Goal: Task Accomplishment & Management: Use online tool/utility

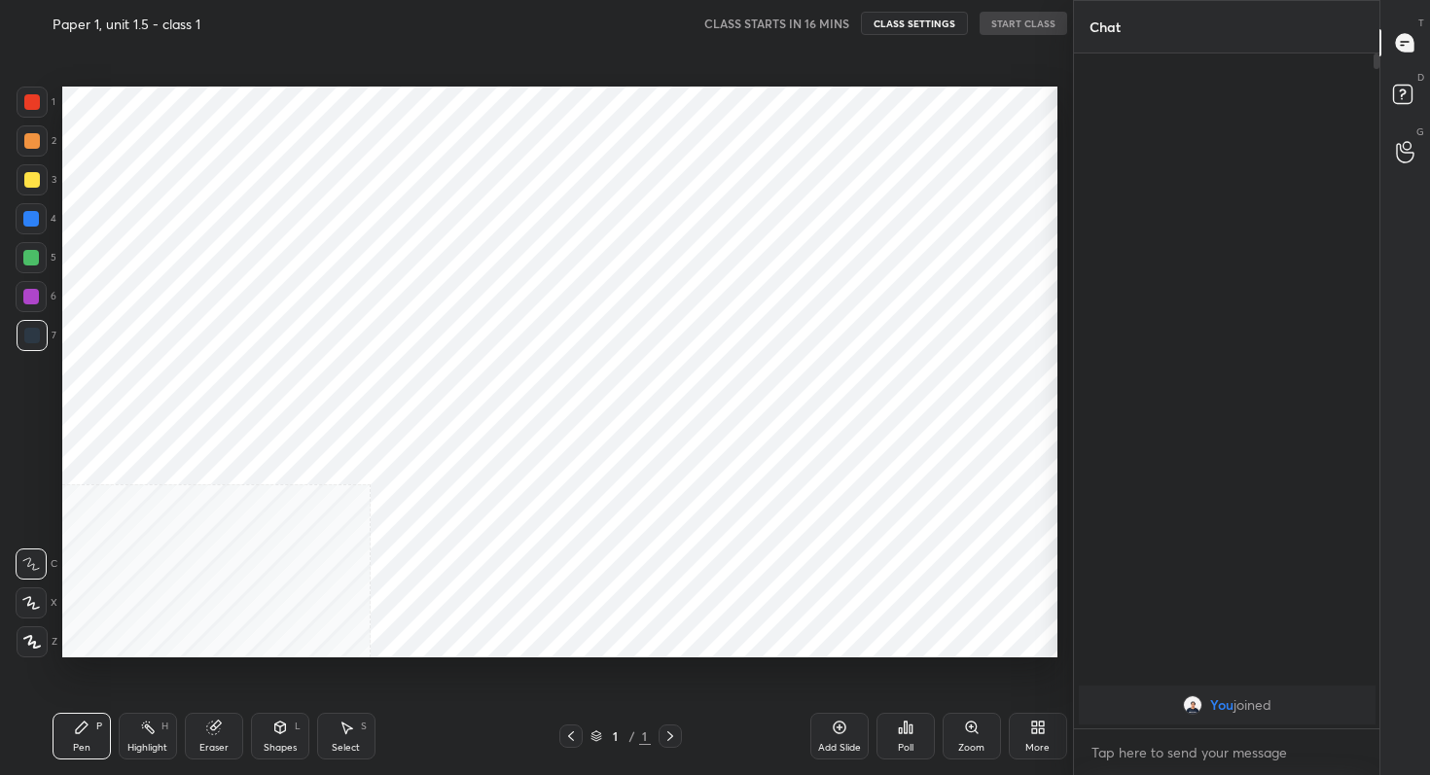
scroll to position [651, 994]
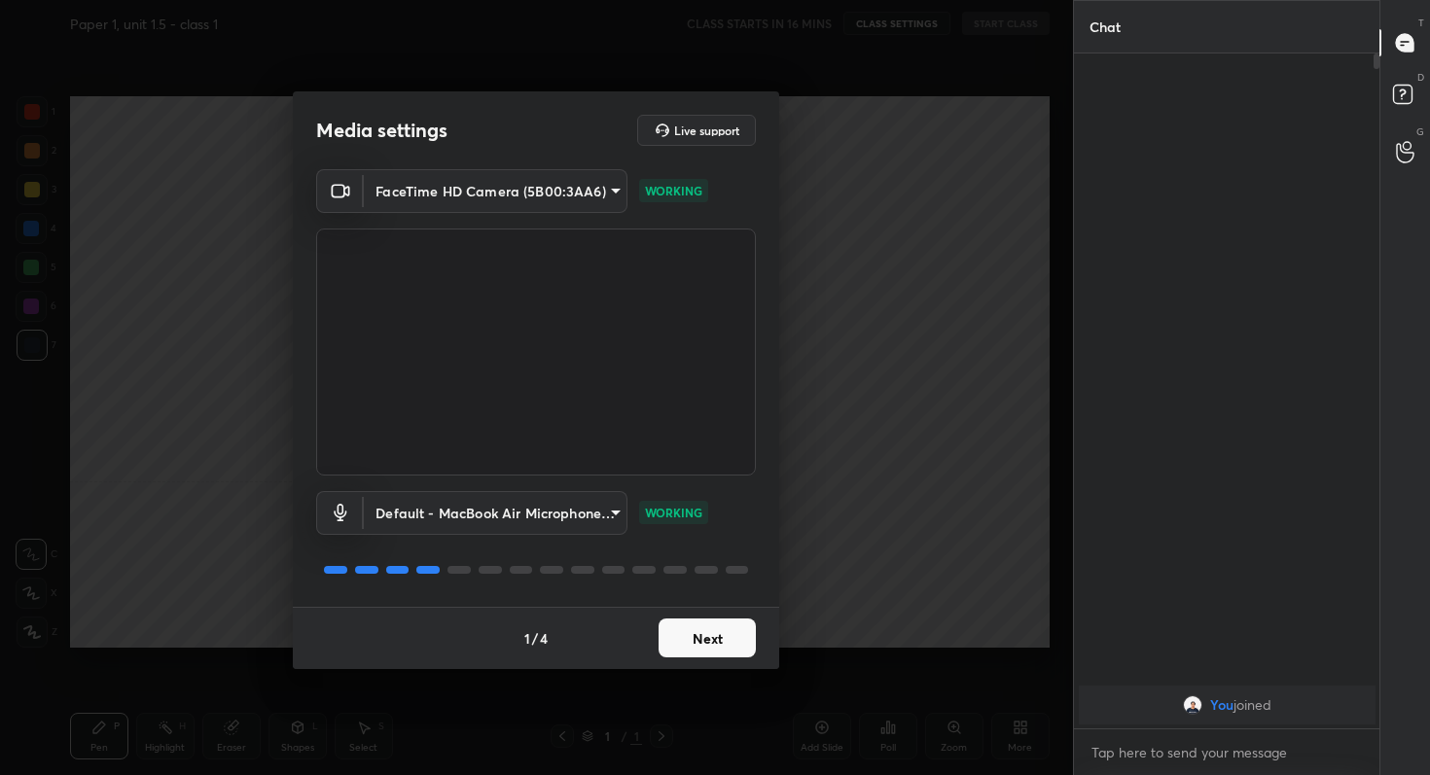
click at [714, 641] on button "Next" at bounding box center [707, 638] width 97 height 39
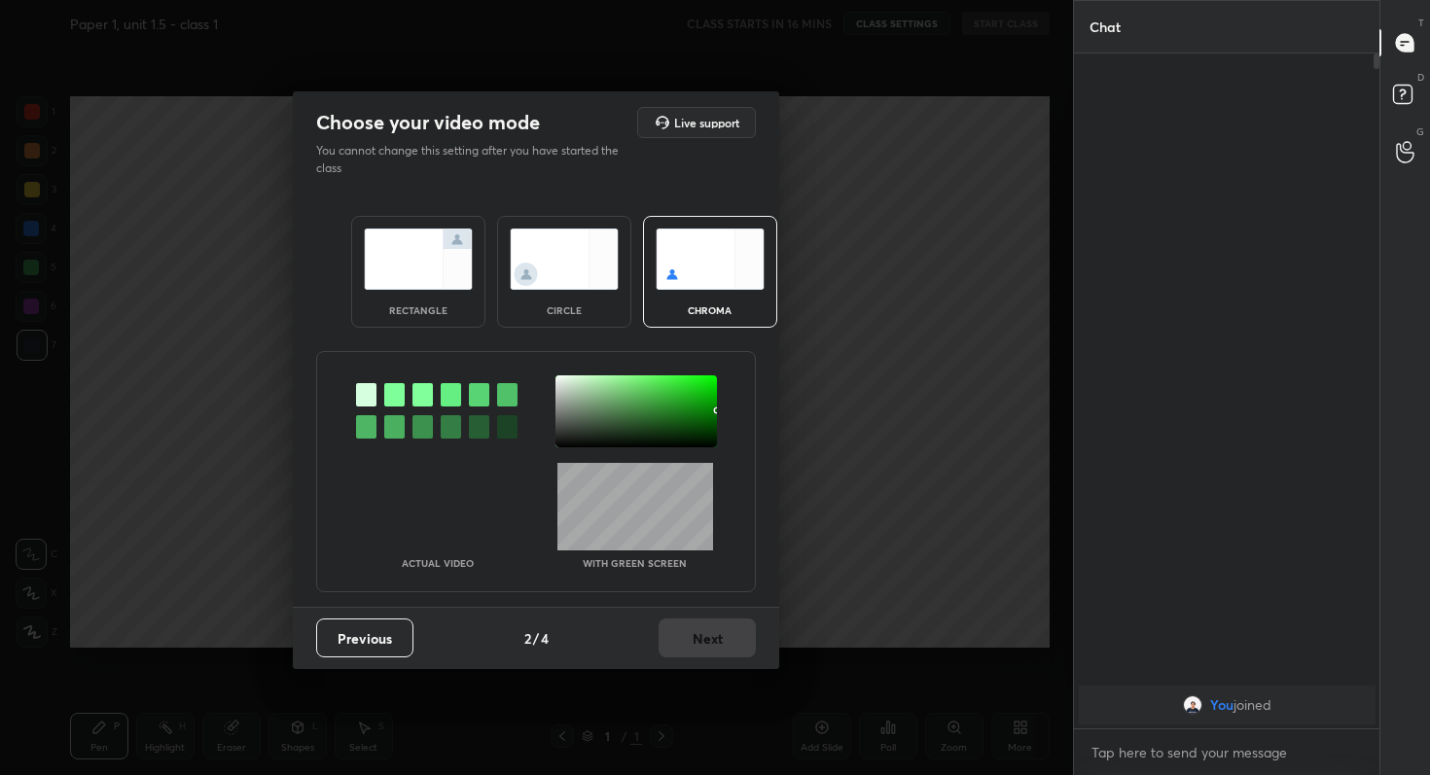
click at [432, 269] on img at bounding box center [418, 259] width 109 height 61
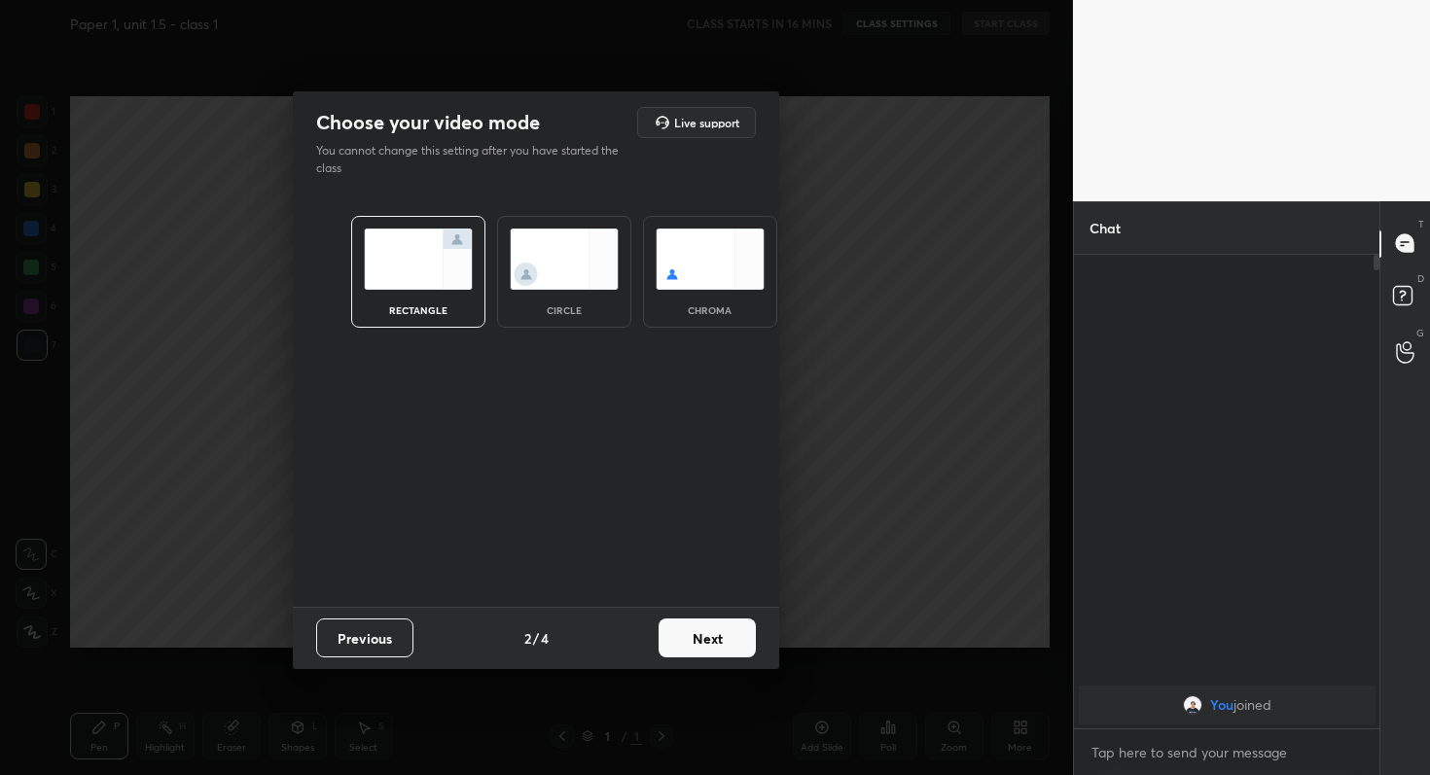
click at [706, 645] on button "Next" at bounding box center [707, 638] width 97 height 39
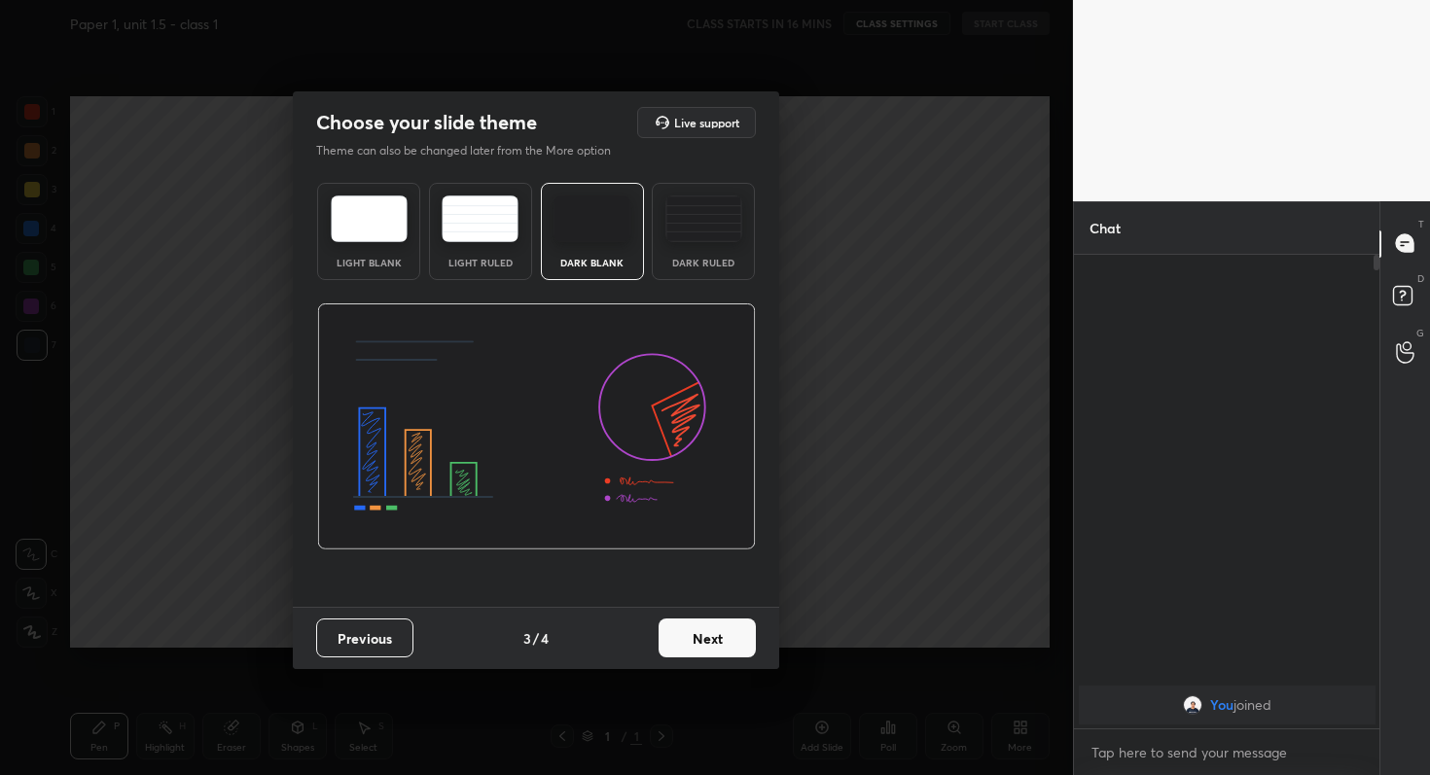
click at [710, 645] on button "Next" at bounding box center [707, 638] width 97 height 39
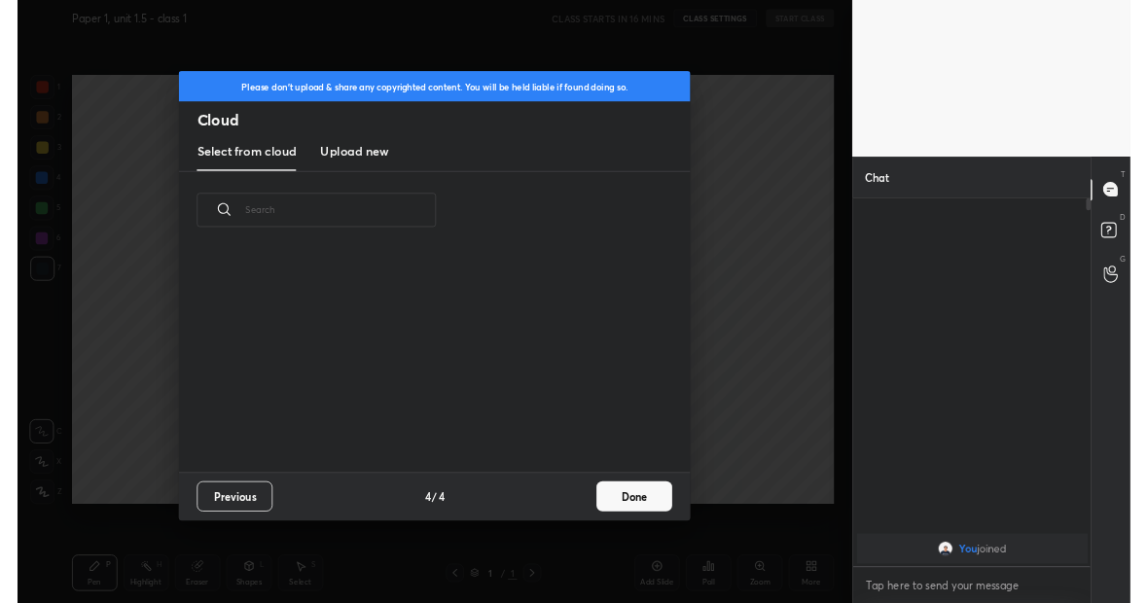
scroll to position [287, 625]
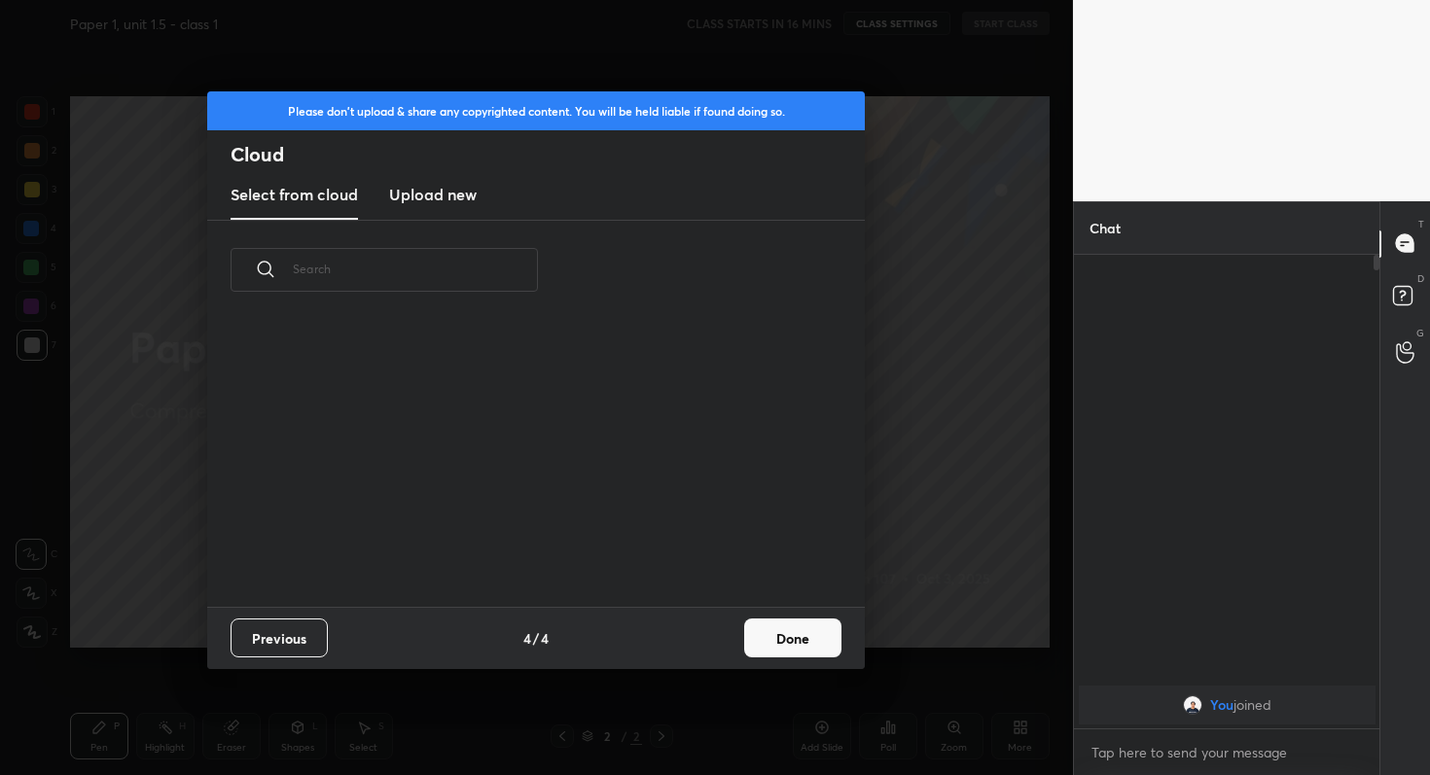
click at [446, 198] on h3 "Upload new" at bounding box center [433, 194] width 88 height 23
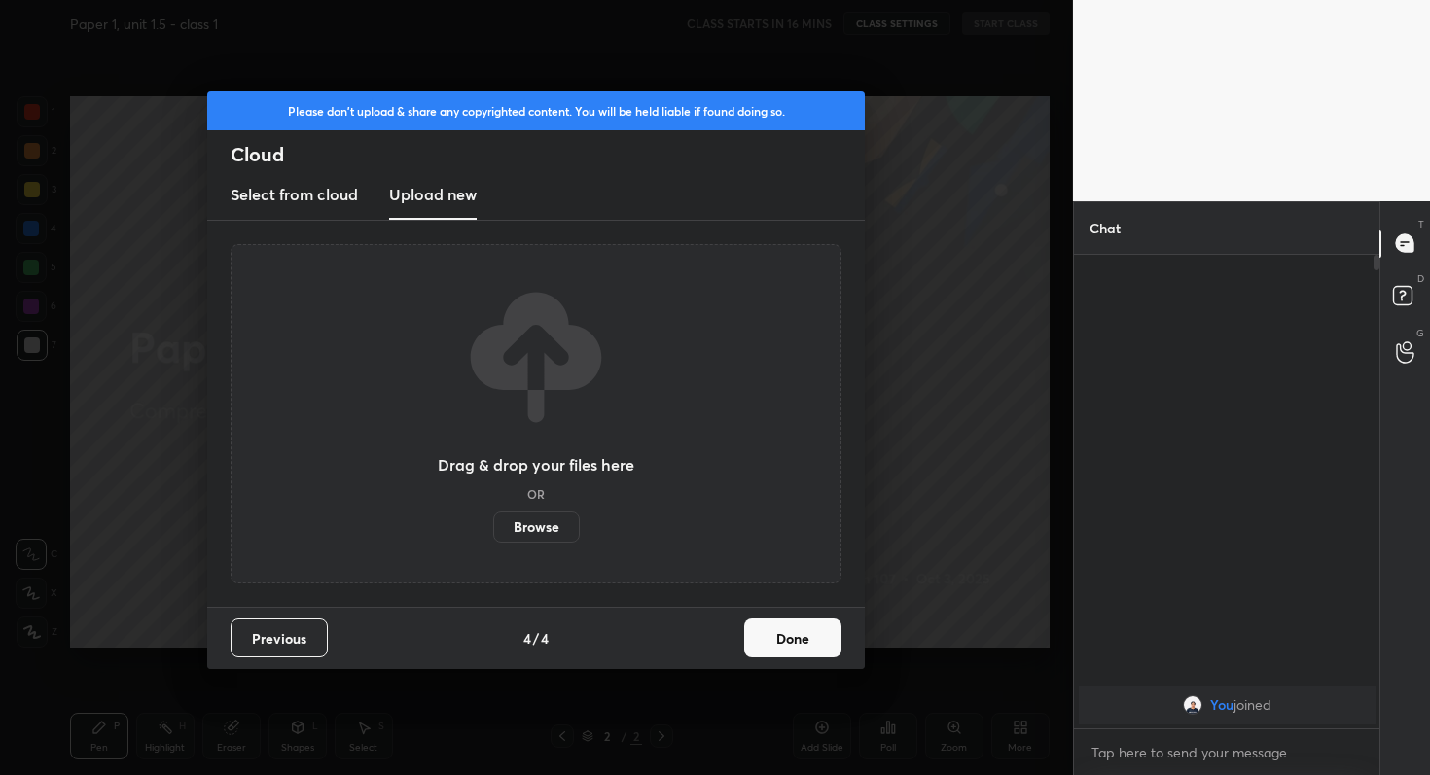
click at [534, 529] on label "Browse" at bounding box center [536, 527] width 87 height 31
click at [493, 529] on input "Browse" at bounding box center [493, 527] width 0 height 31
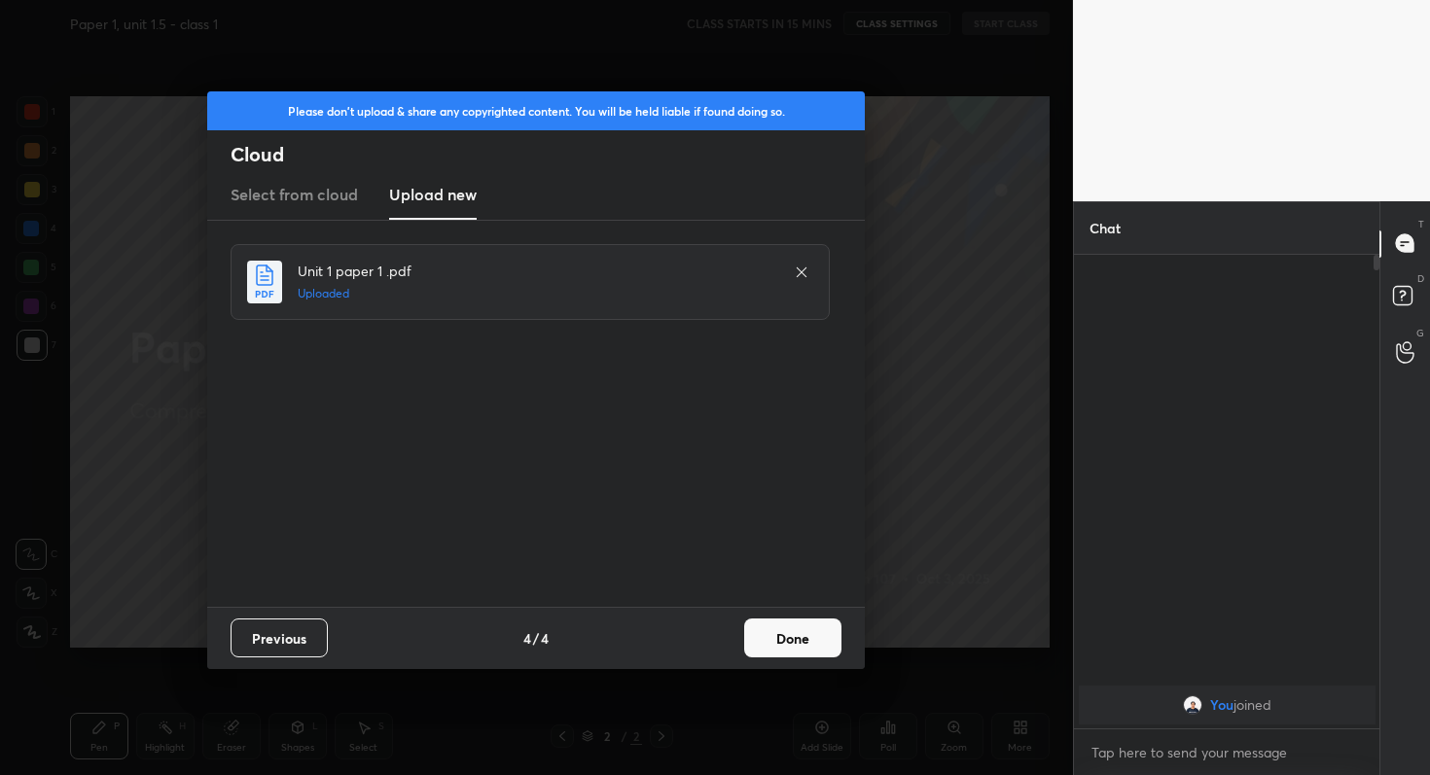
click at [813, 646] on button "Done" at bounding box center [792, 638] width 97 height 39
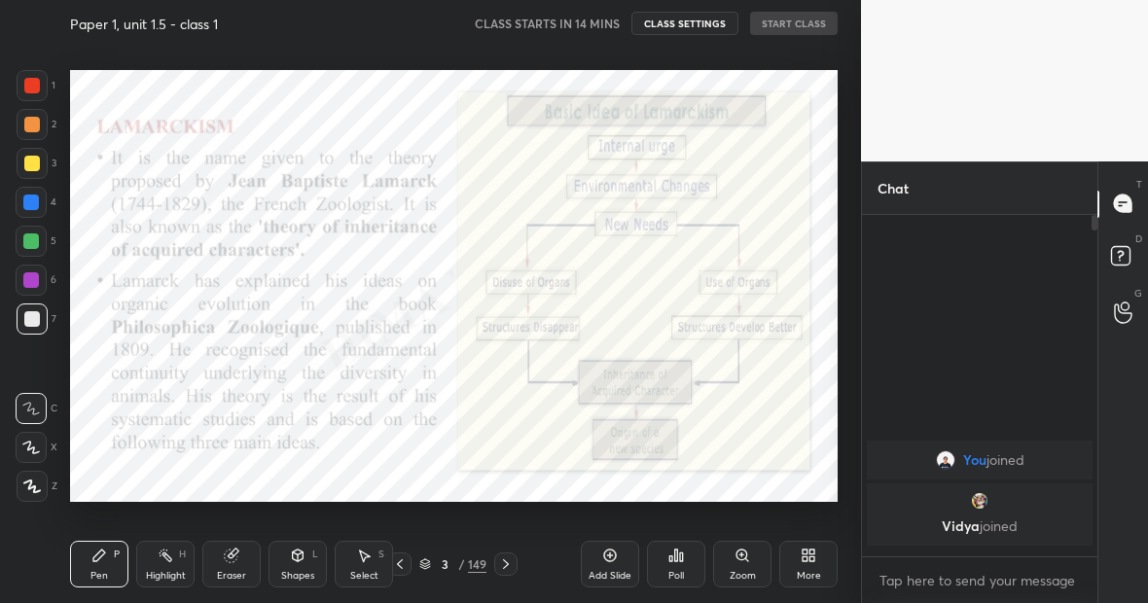
scroll to position [0, 0]
click at [482, 562] on div "149" at bounding box center [477, 565] width 18 height 18
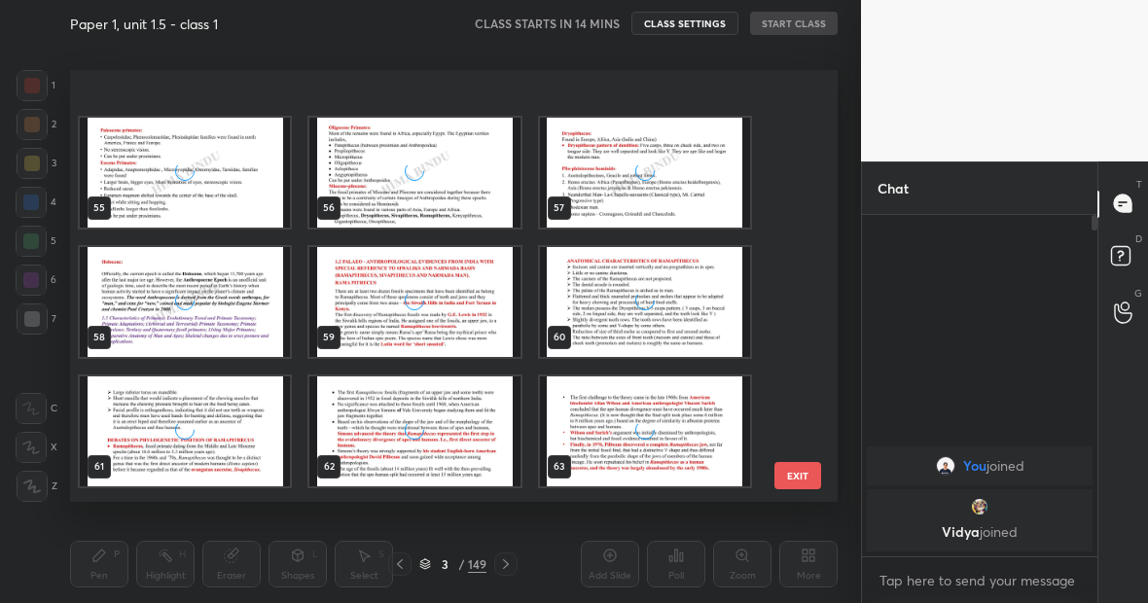
scroll to position [2800, 0]
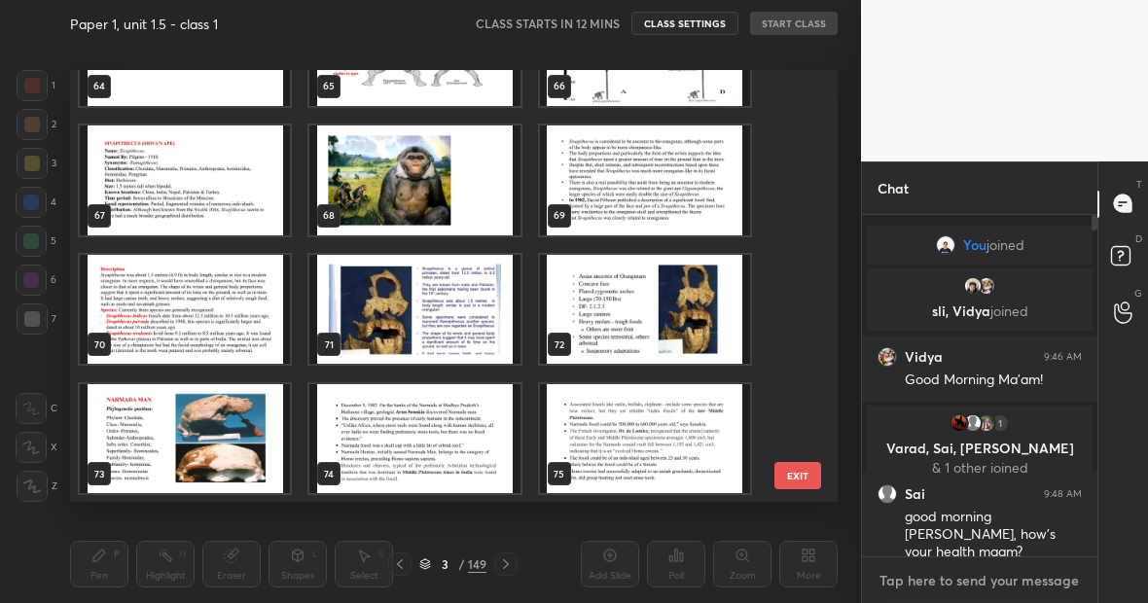
click at [910, 583] on textarea at bounding box center [980, 580] width 204 height 31
type textarea "x"
type textarea "D"
type textarea "x"
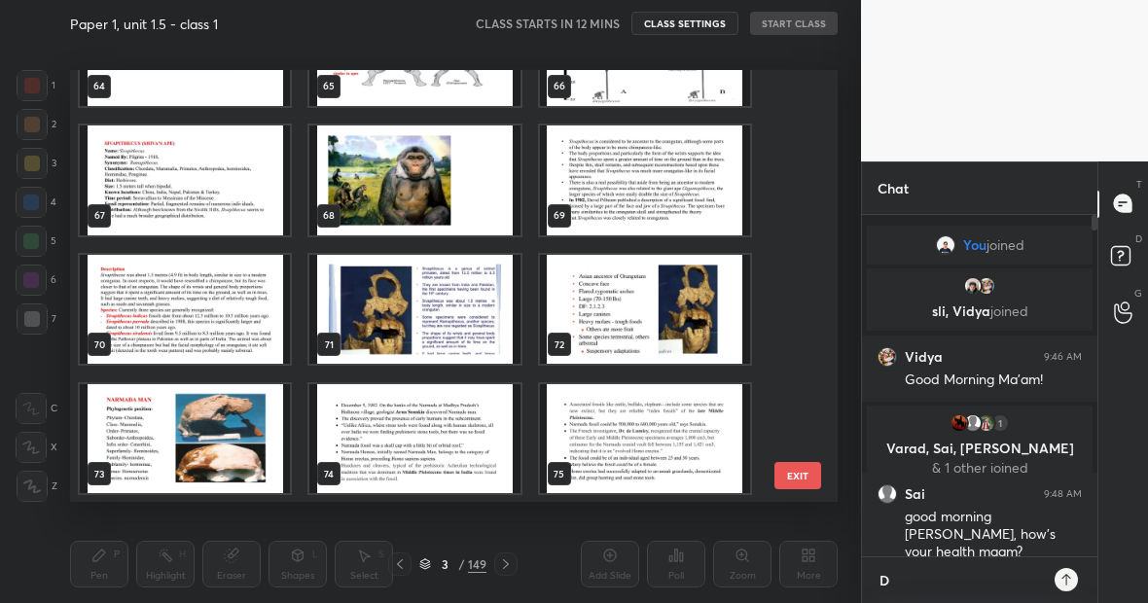
type textarea "Di"
type textarea "x"
type textarea "Dis"
type textarea "x"
type textarea "Disc"
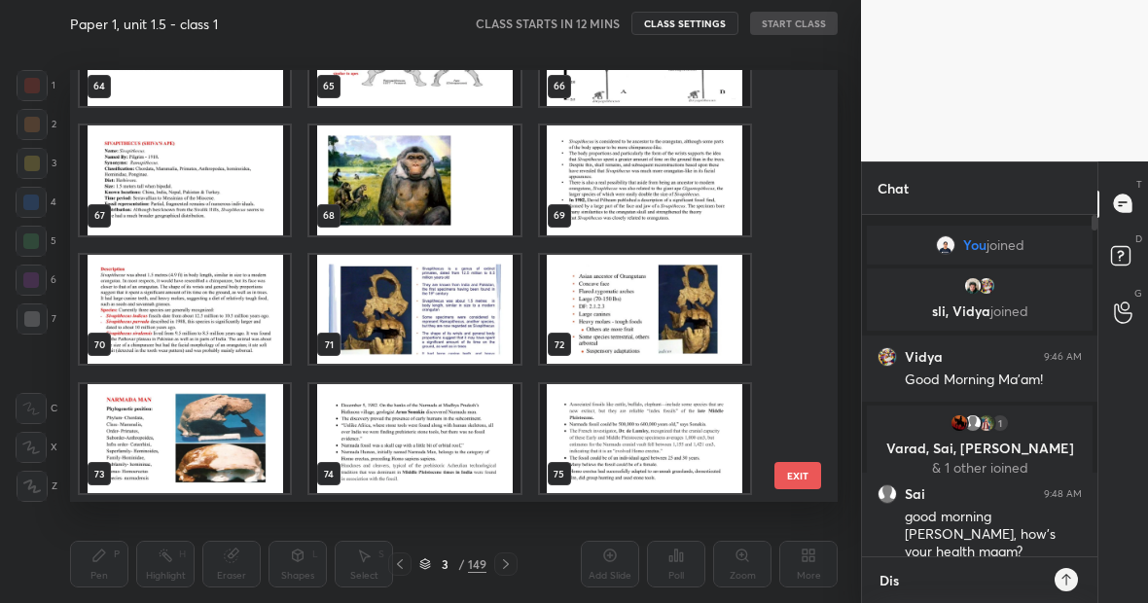
type textarea "x"
type textarea "[PERSON_NAME]"
type textarea "x"
type textarea "Discha"
type textarea "x"
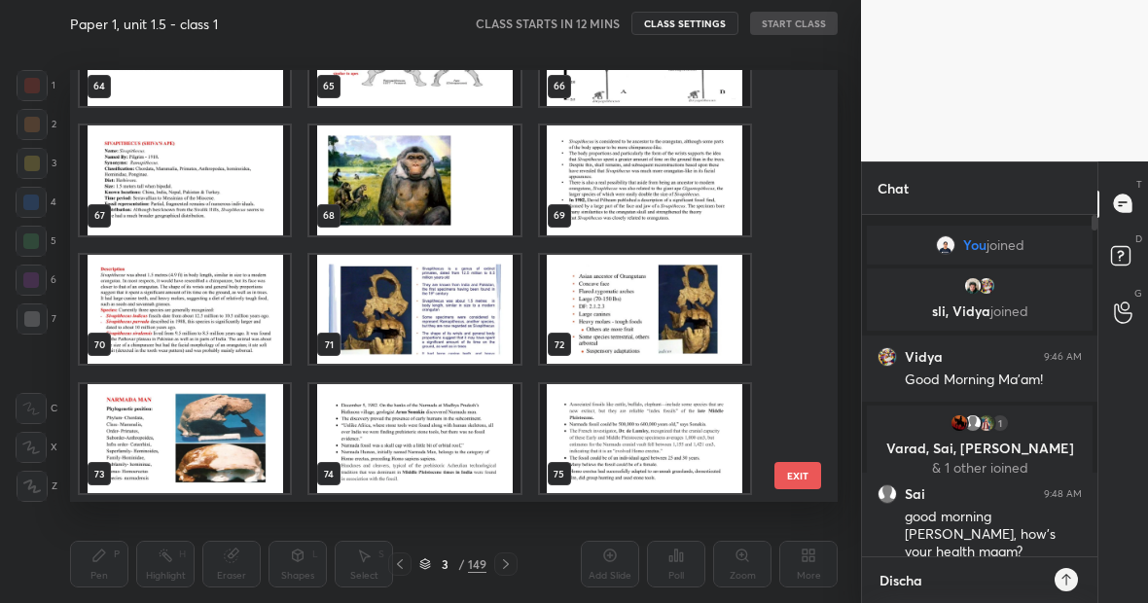
type textarea "Dischar"
type textarea "x"
type textarea "Discharg"
type textarea "x"
type textarea "Discharge"
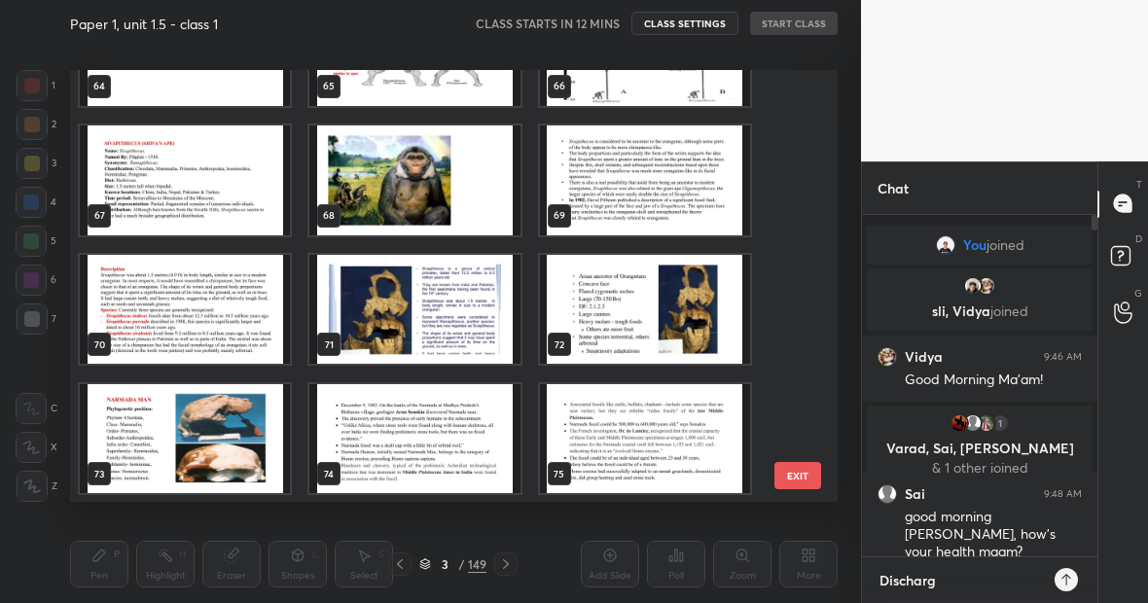
type textarea "x"
type textarea "Discharged"
type textarea "x"
type textarea "Discharged"
type textarea "x"
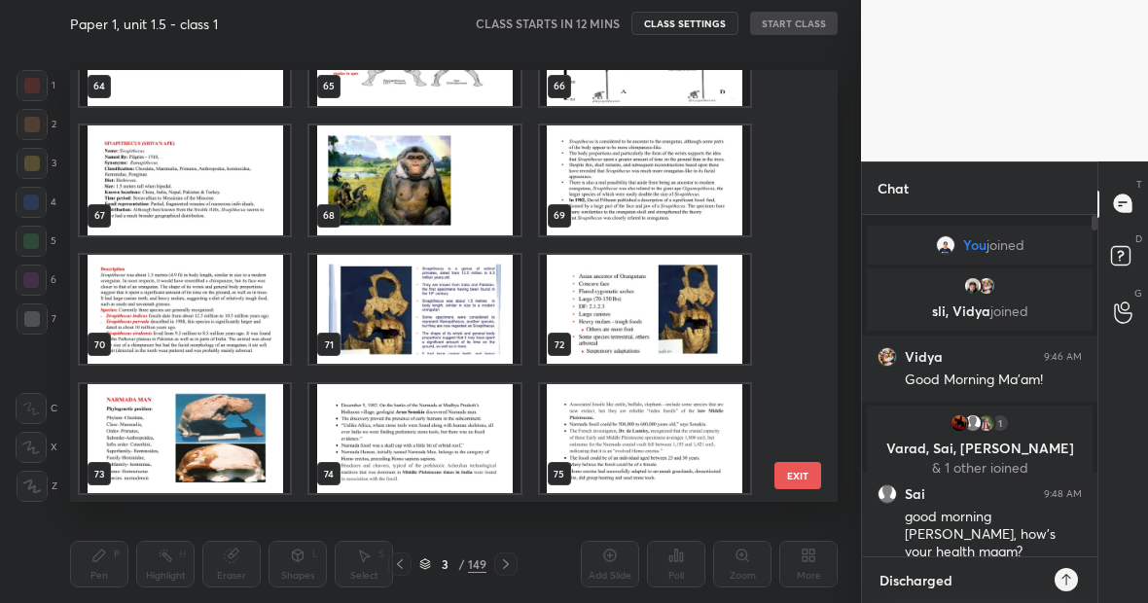
type textarea "Discharged o"
type textarea "x"
type textarea "Discharged on"
type textarea "x"
type textarea "Discharged on"
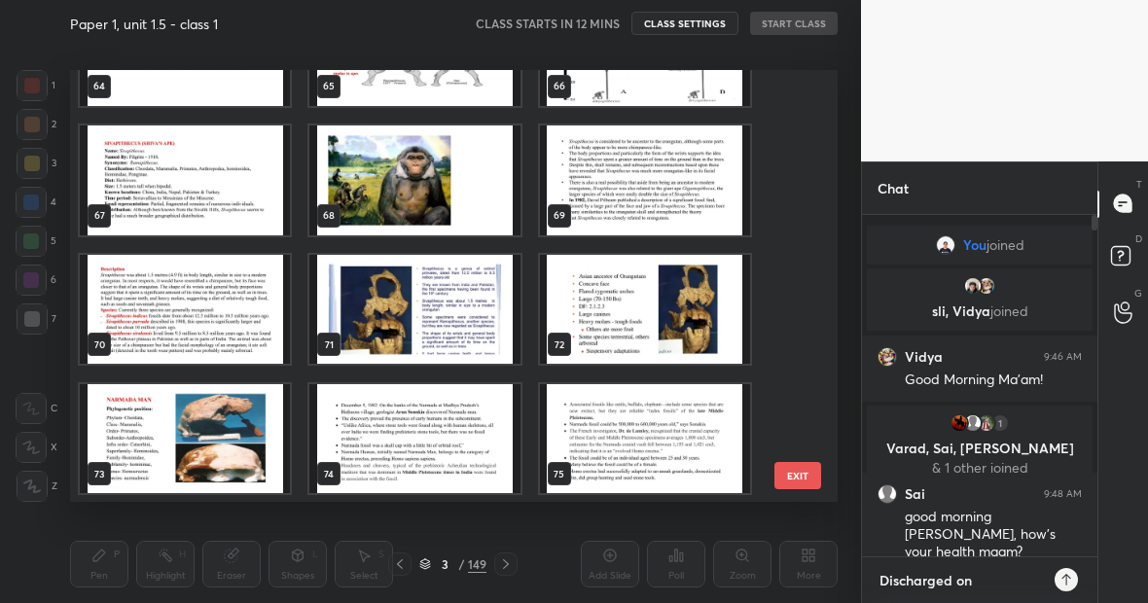
type textarea "x"
type textarea "Discharged on"
type textarea "x"
type textarea "Discharged o"
type textarea "x"
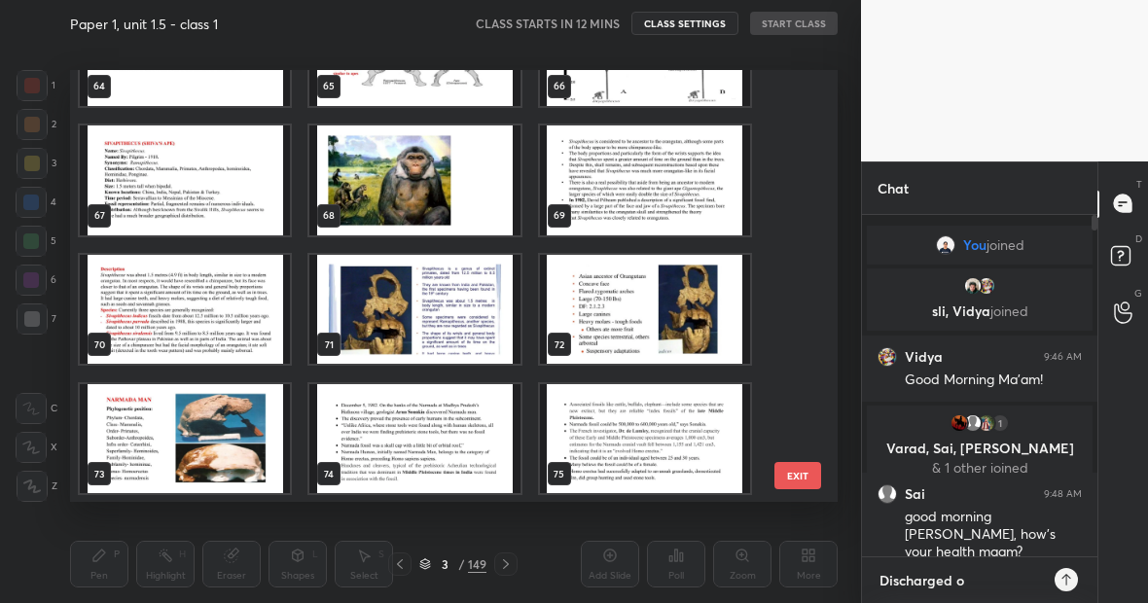
type textarea "Discharged"
type textarea "x"
type textarea "Discharged s"
type textarea "x"
type textarea "Discharged st"
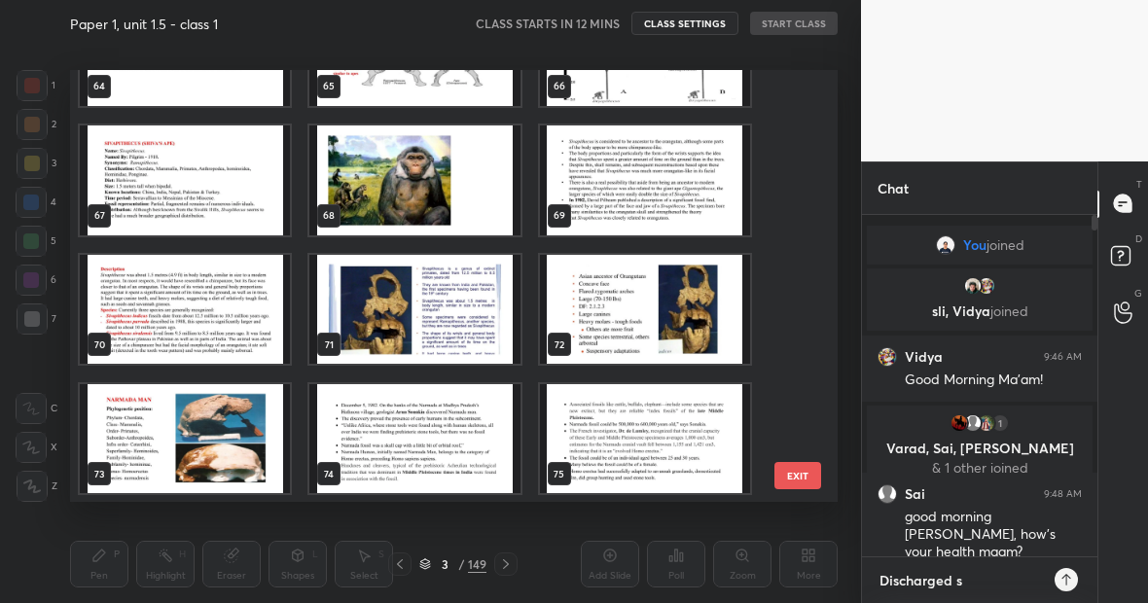
type textarea "x"
type textarea "Discharged sti"
type textarea "x"
type textarea "Discharged stil"
type textarea "x"
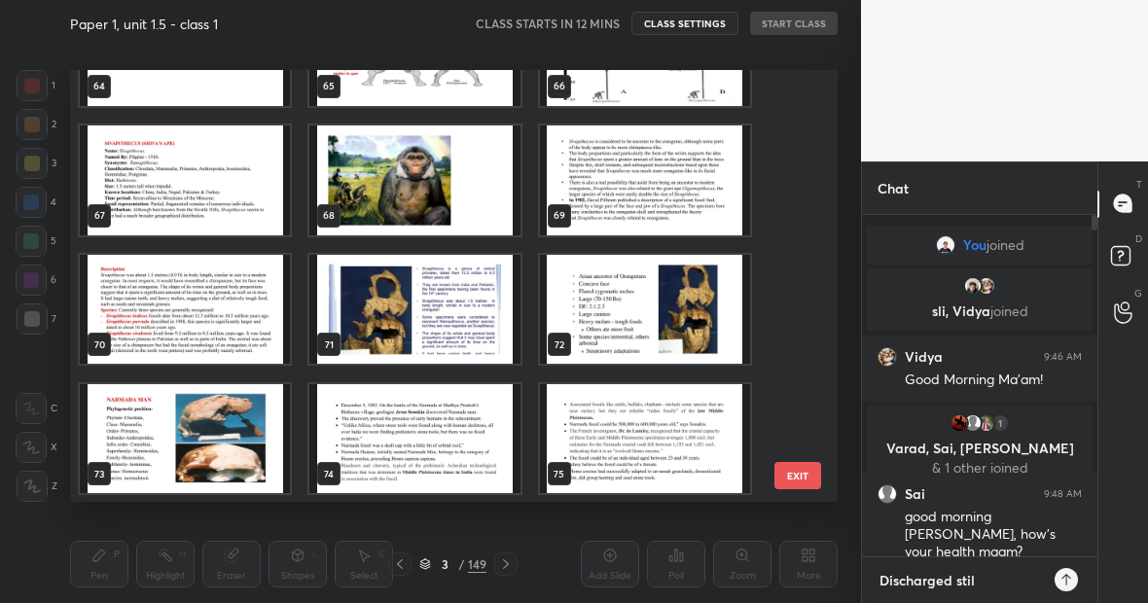
type textarea "Discharged still"
type textarea "x"
type textarea "Discharged still"
type textarea "x"
type textarea "Discharged still n"
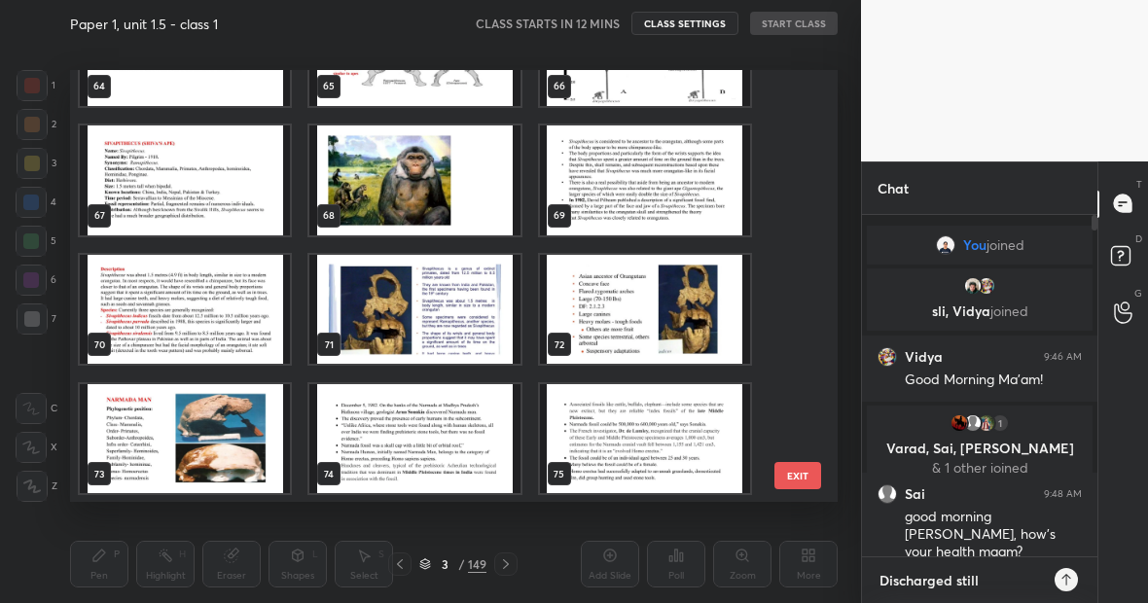
type textarea "x"
type textarea "Discharged still no"
type textarea "x"
type textarea "Discharged still not"
type textarea "x"
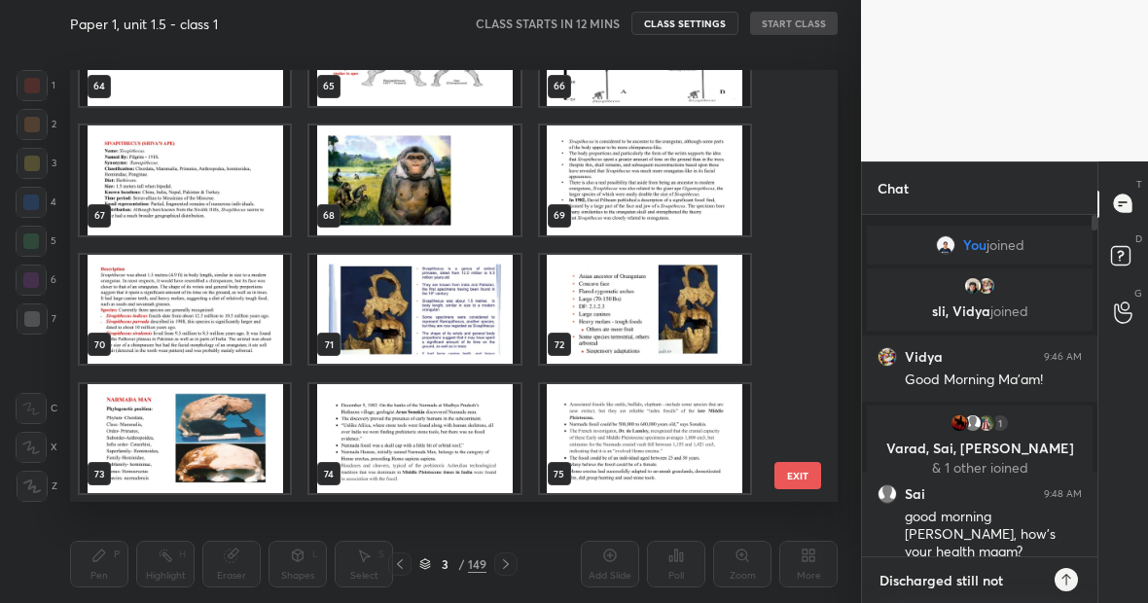
type textarea "Discharged still not"
type textarea "x"
type textarea "Discharged still not c"
type textarea "x"
type textarea "Discharged still not co"
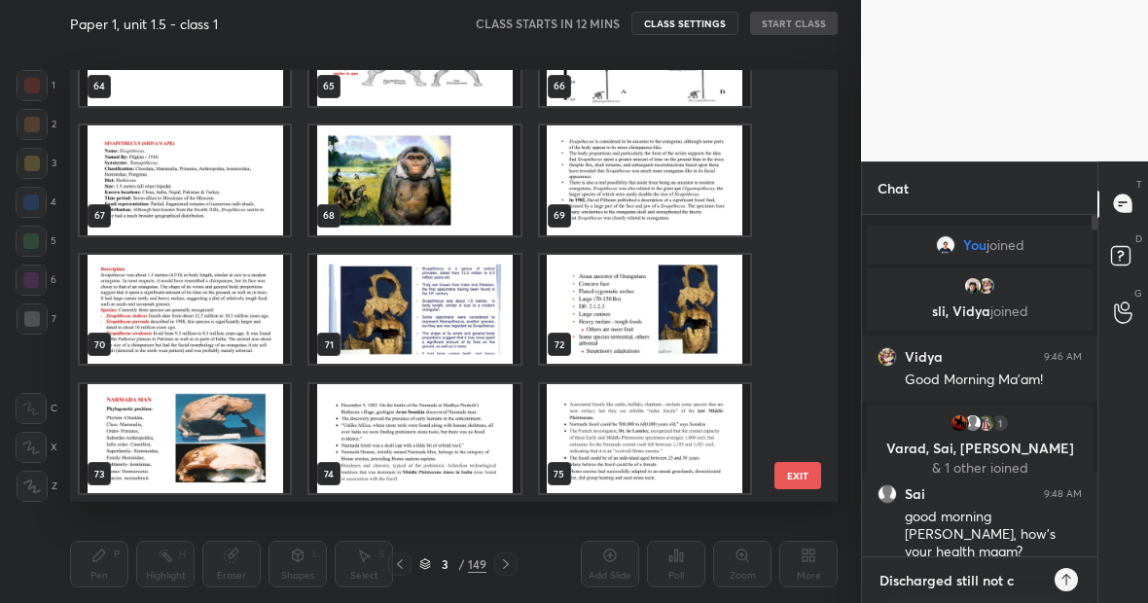
type textarea "x"
type textarea "Discharged still not com"
type textarea "x"
type textarea "Discharged still not comp"
type textarea "x"
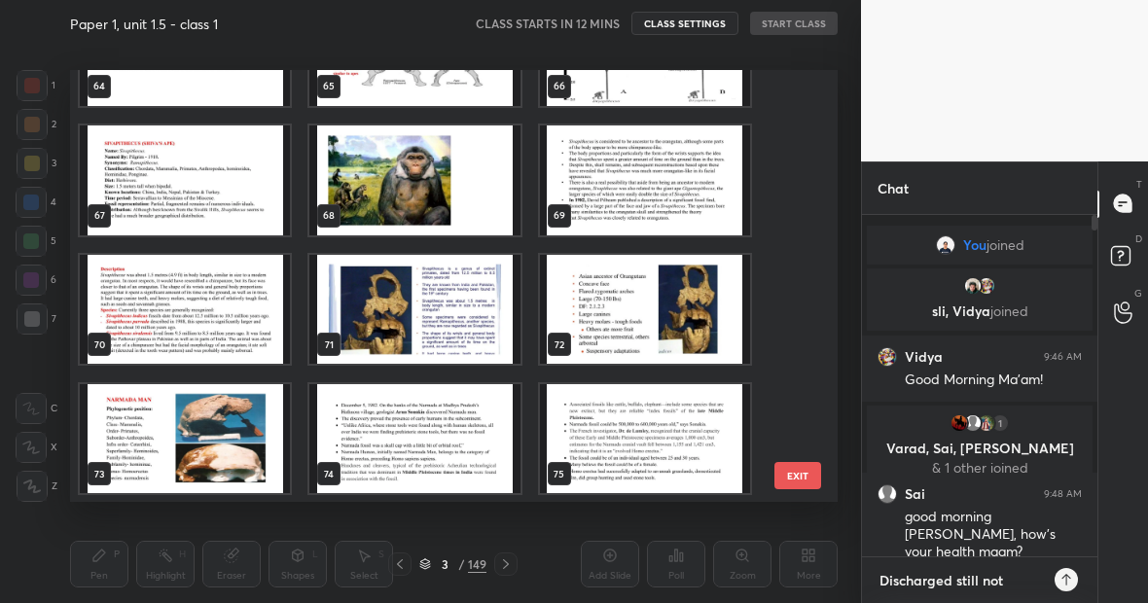
scroll to position [11, 0]
type textarea "Discharged still not compl"
type textarea "x"
type textarea "Discharged still not comple"
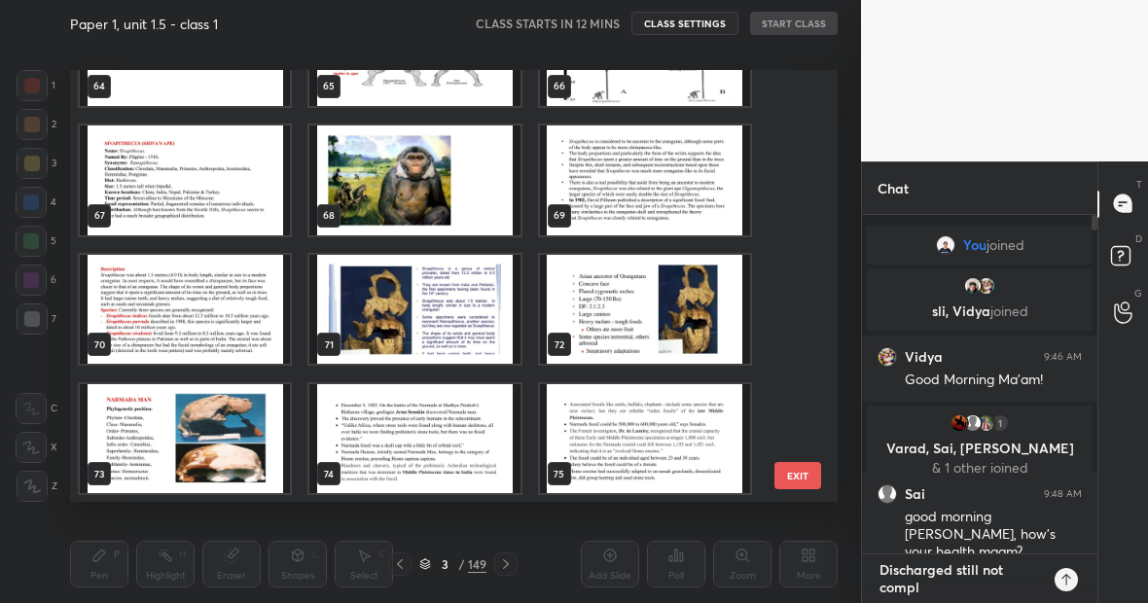
type textarea "x"
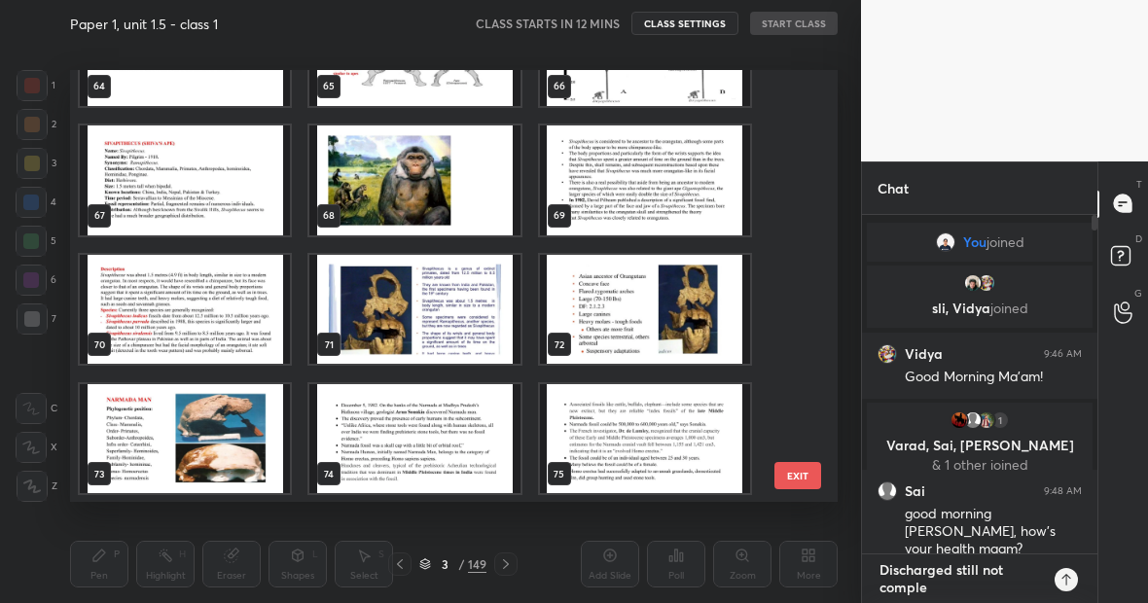
type textarea "Discharged still not complet"
type textarea "x"
type textarea "Discharged still not complete"
type textarea "x"
type textarea "Discharged still not completel"
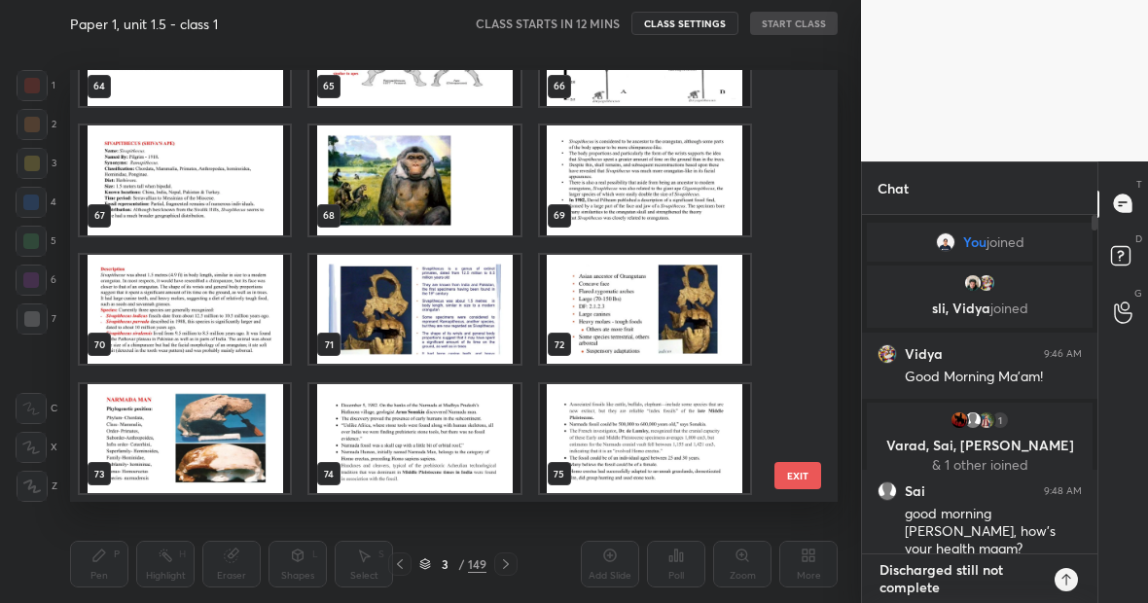
type textarea "x"
type textarea "Discharged still not completely"
type textarea "x"
type textarea "Discharged still not completely"
type textarea "x"
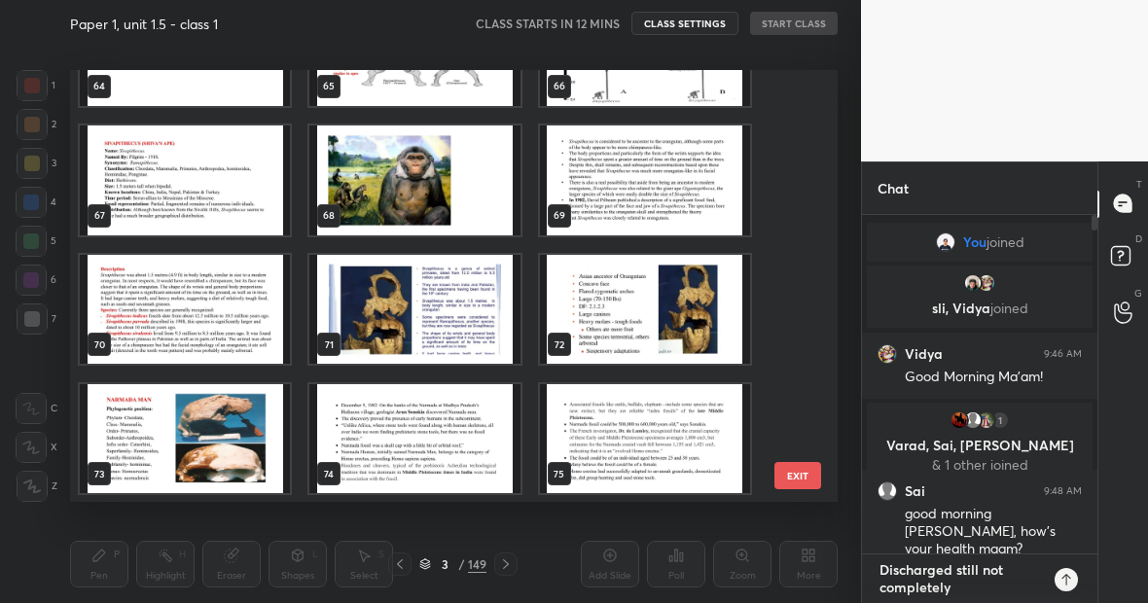
type textarea "Discharged still not completely w"
type textarea "x"
type textarea "Discharged still not completely we"
type textarea "x"
type textarea "Discharged still not completely wee"
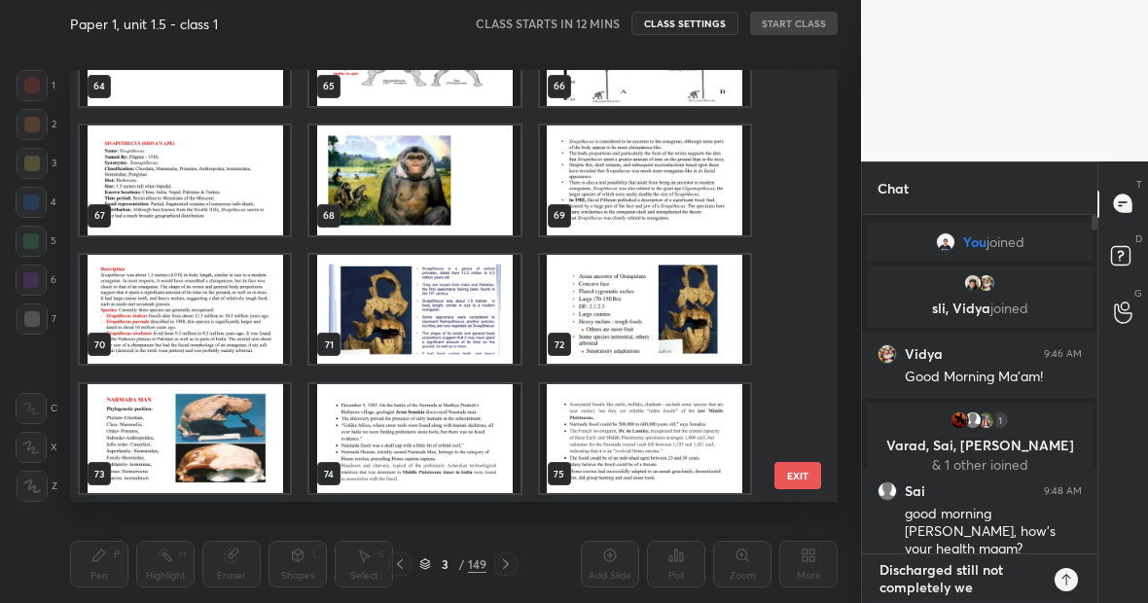
type textarea "x"
type textarea "Discharged still not completely wee"
type textarea "x"
type textarea "Discharged still not completely wee b"
type textarea "x"
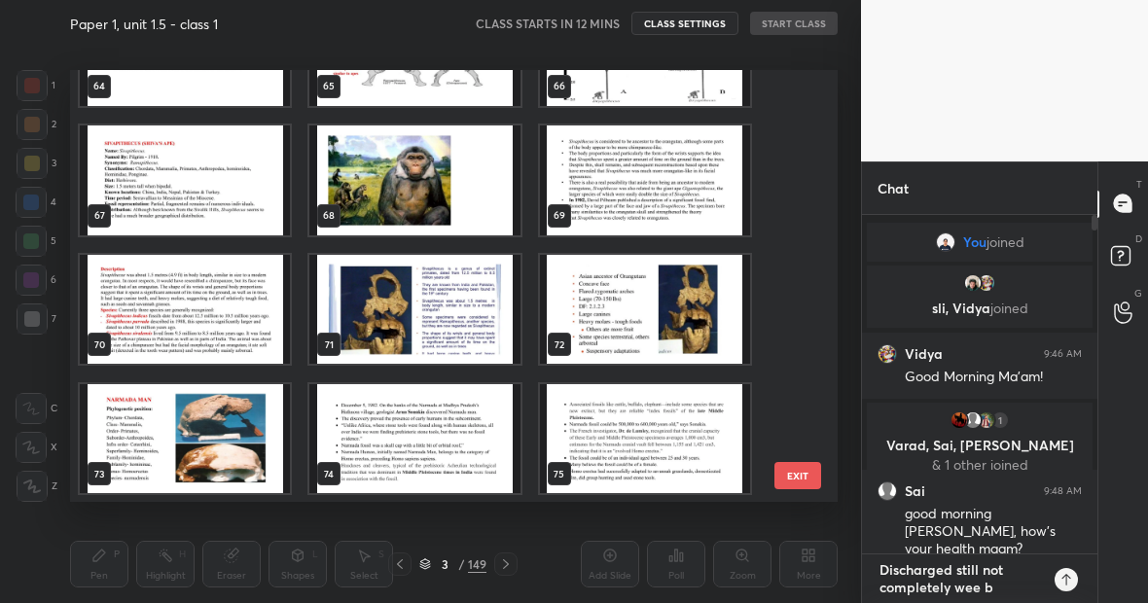
type textarea "Discharged still not completely wee"
type textarea "x"
type textarea "Discharged still not completely wee"
type textarea "x"
type textarea "Discharged still not completely we"
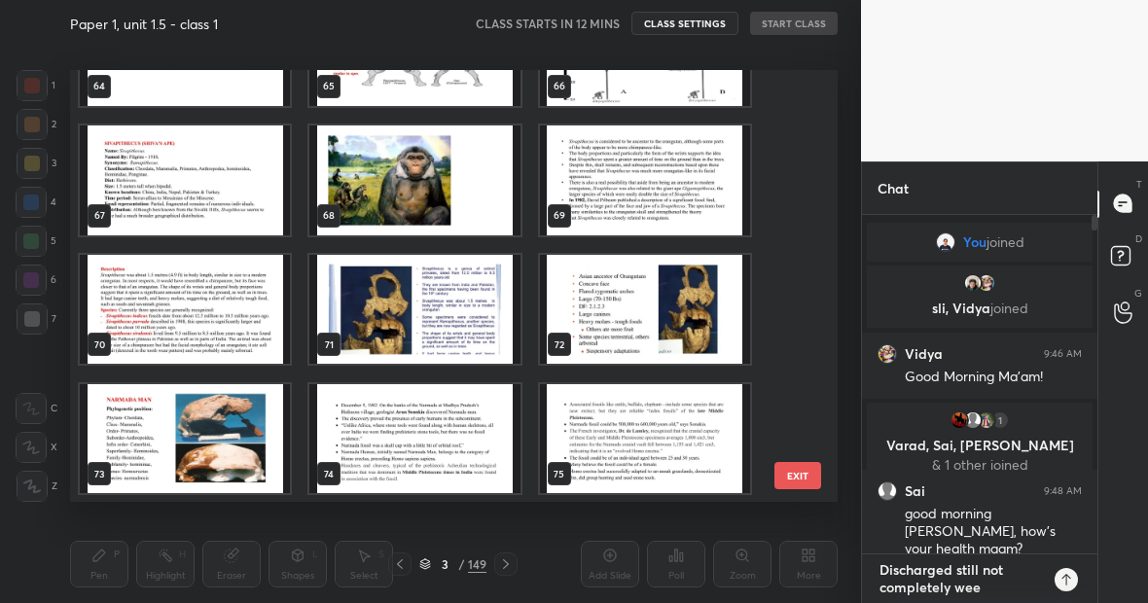
type textarea "x"
type textarea "Discharged still not completely wel"
type textarea "x"
type textarea "Discharged still not completely well"
type textarea "x"
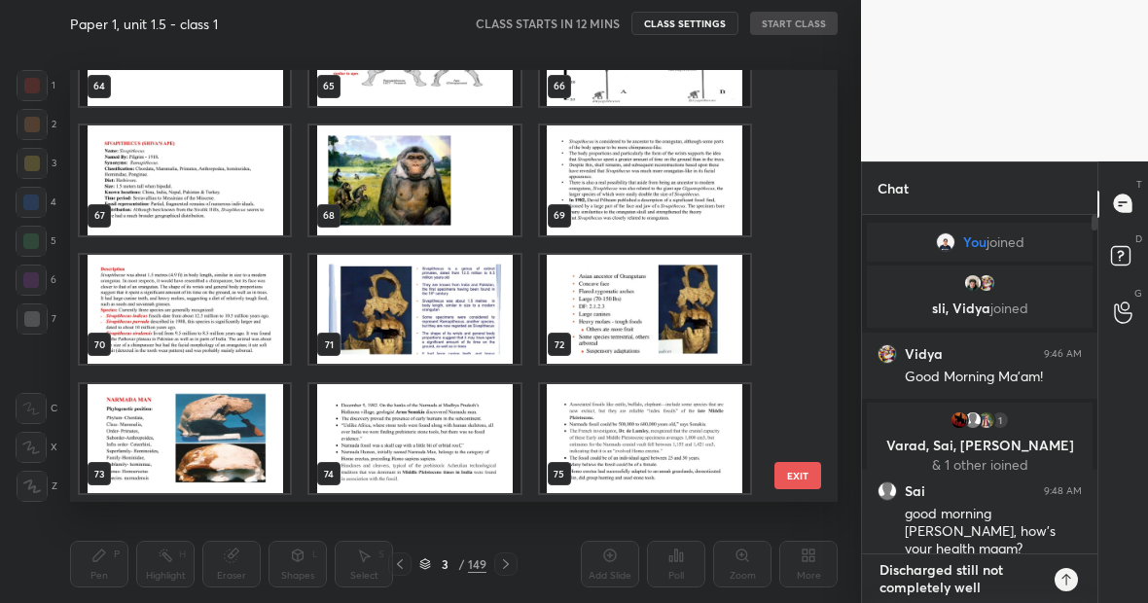
type textarea "Discharged still not completely well"
type textarea "x"
type textarea "Discharged still not completely well b"
type textarea "x"
type textarea "Discharged still not completely well bu"
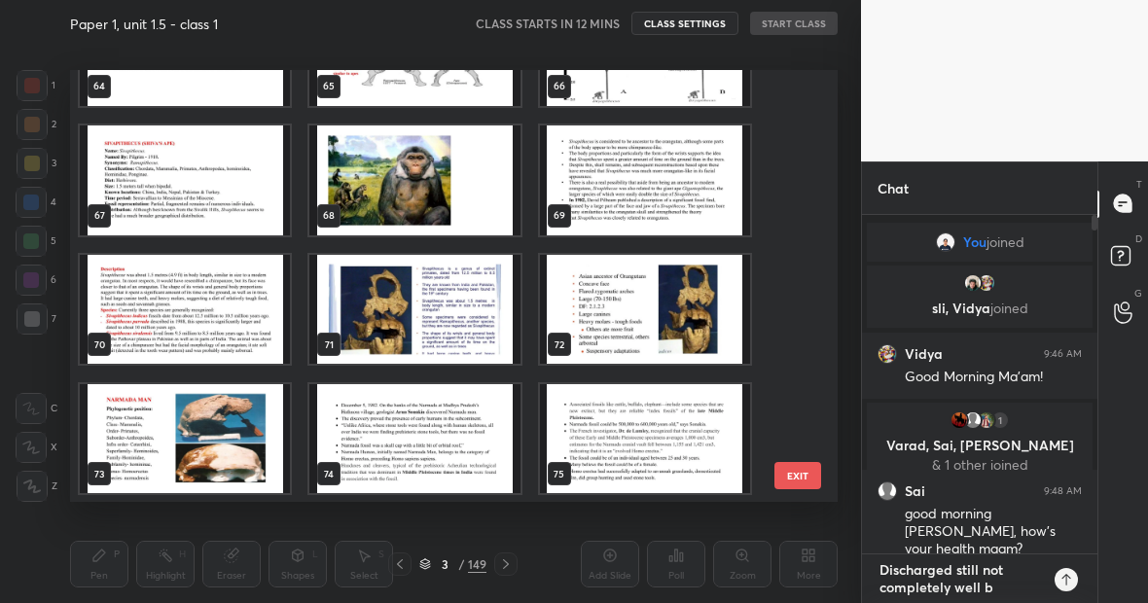
type textarea "x"
type textarea "Discharged still not completely well but"
type textarea "x"
type textarea "Discharged still not completely well but"
type textarea "x"
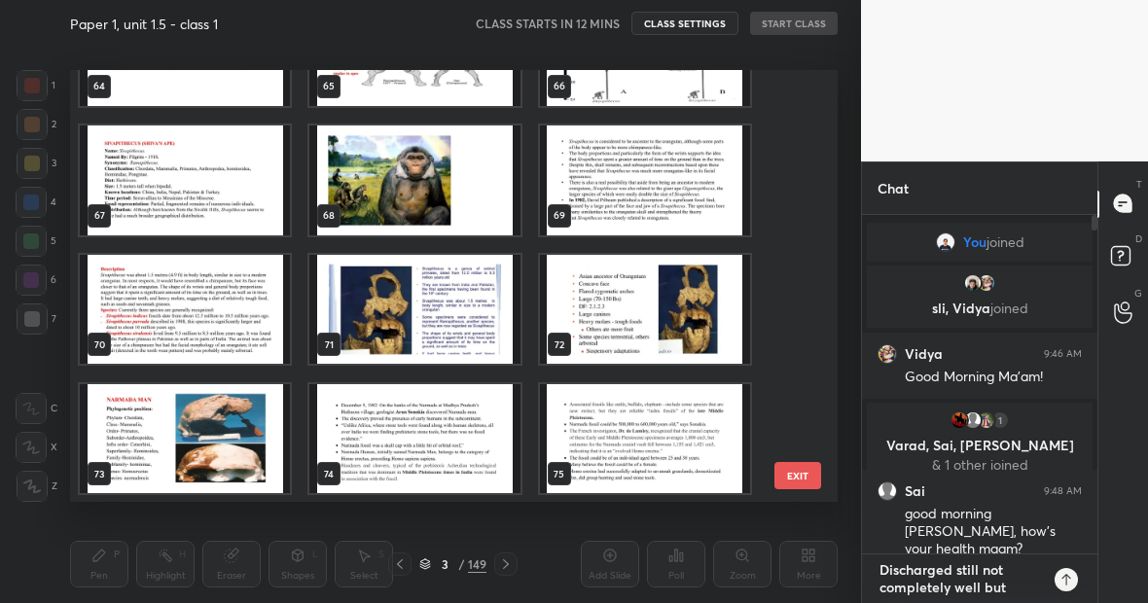
type textarea "Discharged still not completely well but c"
type textarea "x"
type textarea "Discharged still not completely well but ca"
type textarea "x"
type textarea "Discharged still not completely well but can"
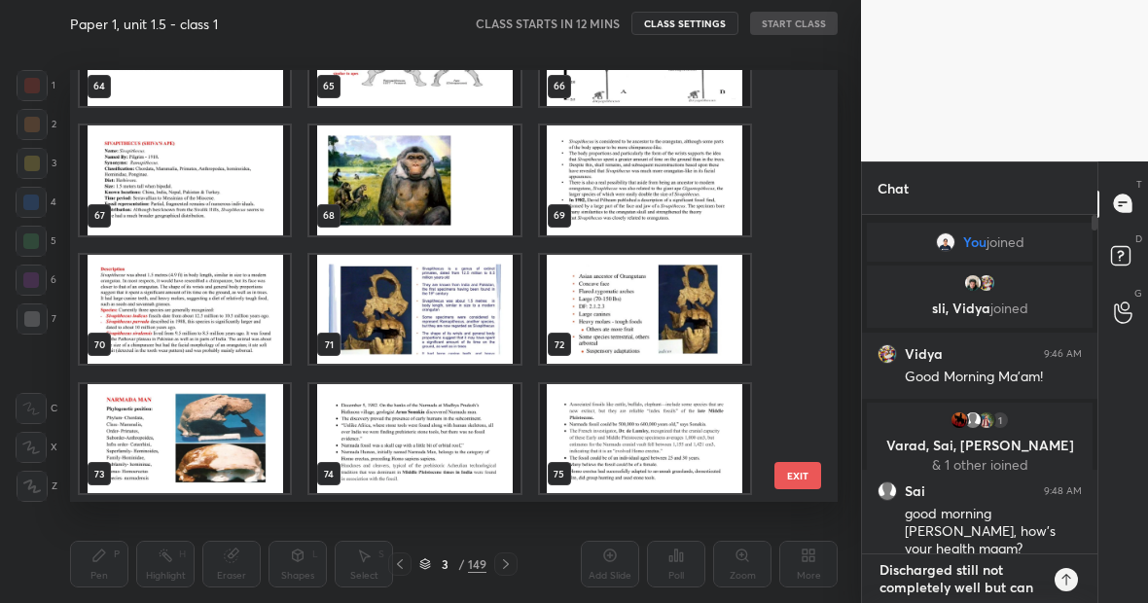
type textarea "x"
type textarea "Discharged still not completely well but can"
type textarea "x"
type textarea "Discharged still not completely well but can m"
type textarea "x"
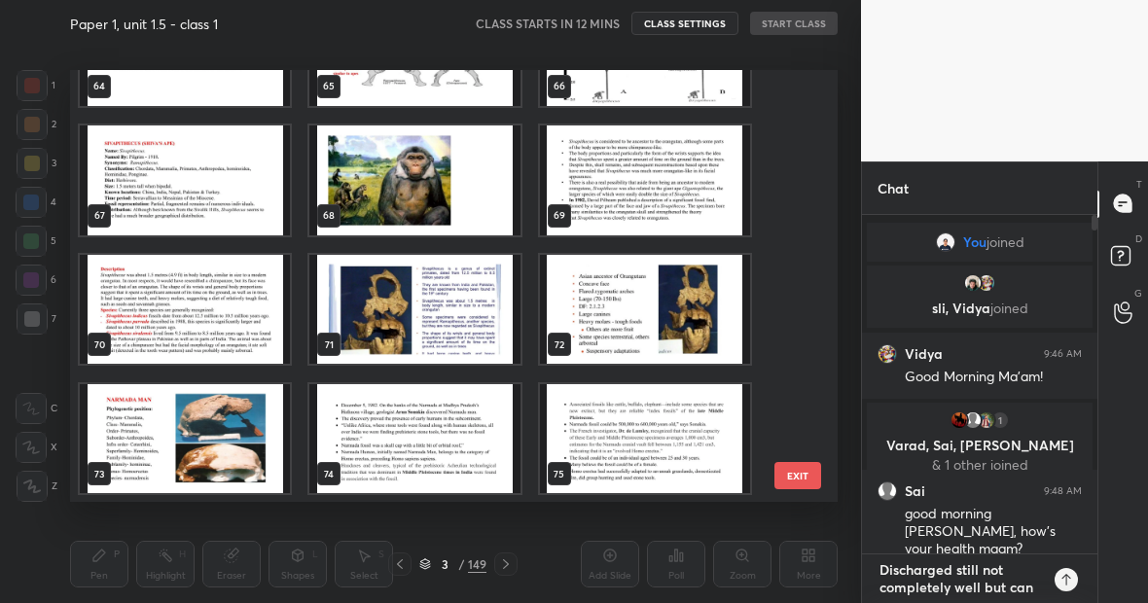
type textarea "Discharged still not completely well but can ma"
type textarea "x"
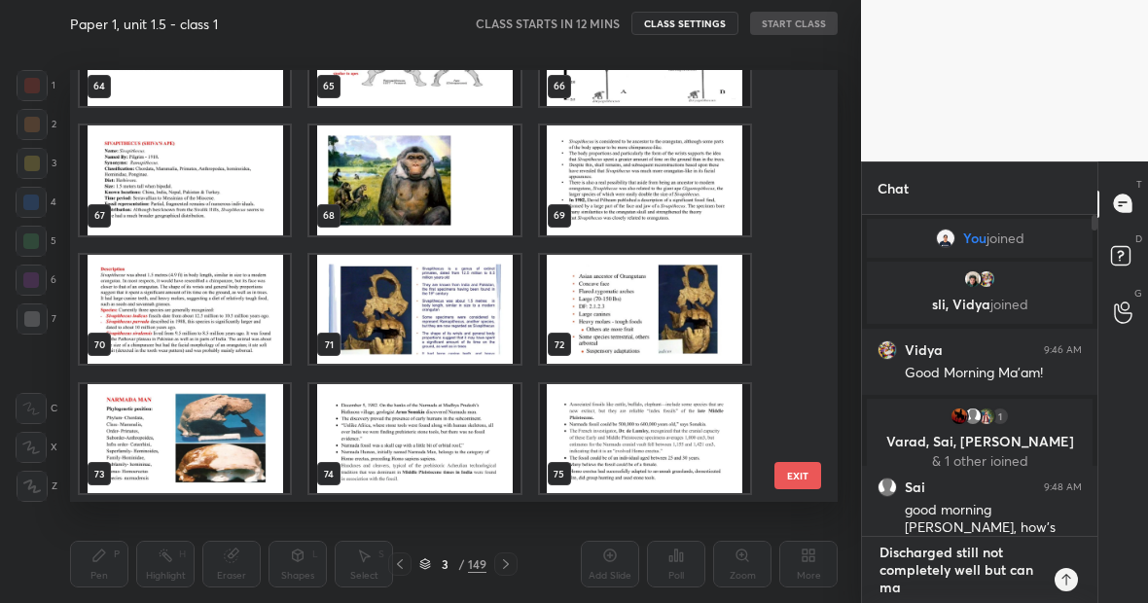
type textarea "Discharged still not completely well but can man"
type textarea "x"
type textarea "Discharged still not completely well but can mana"
type textarea "x"
type textarea "Discharged still not completely well but can manag"
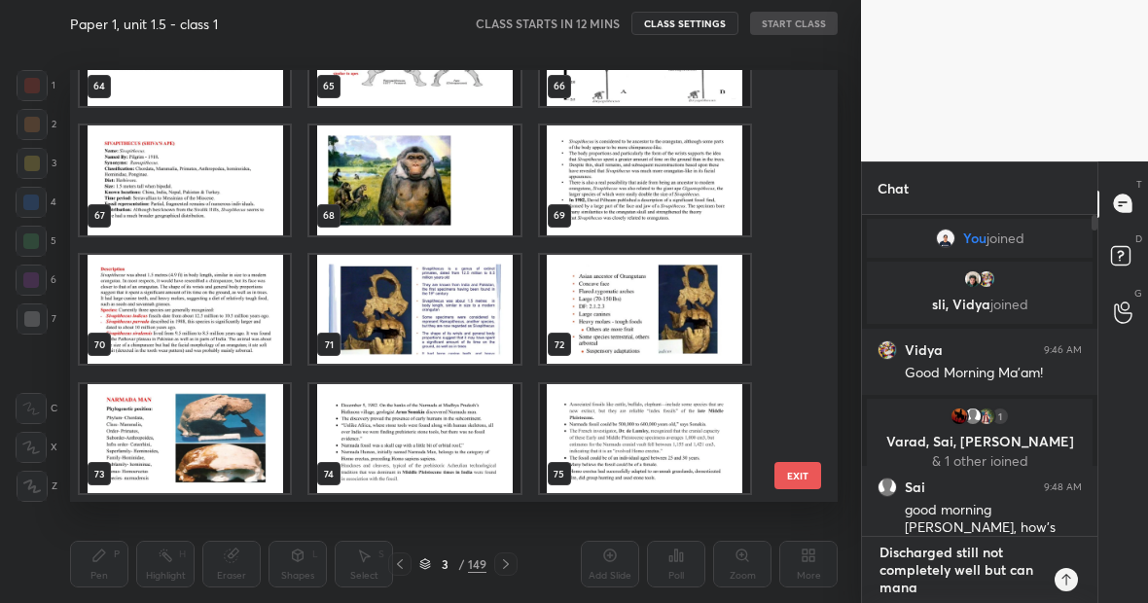
type textarea "x"
type textarea "Discharged still not completely well but can manage"
type textarea "x"
type textarea "Discharged still not completely well but can manage."
type textarea "x"
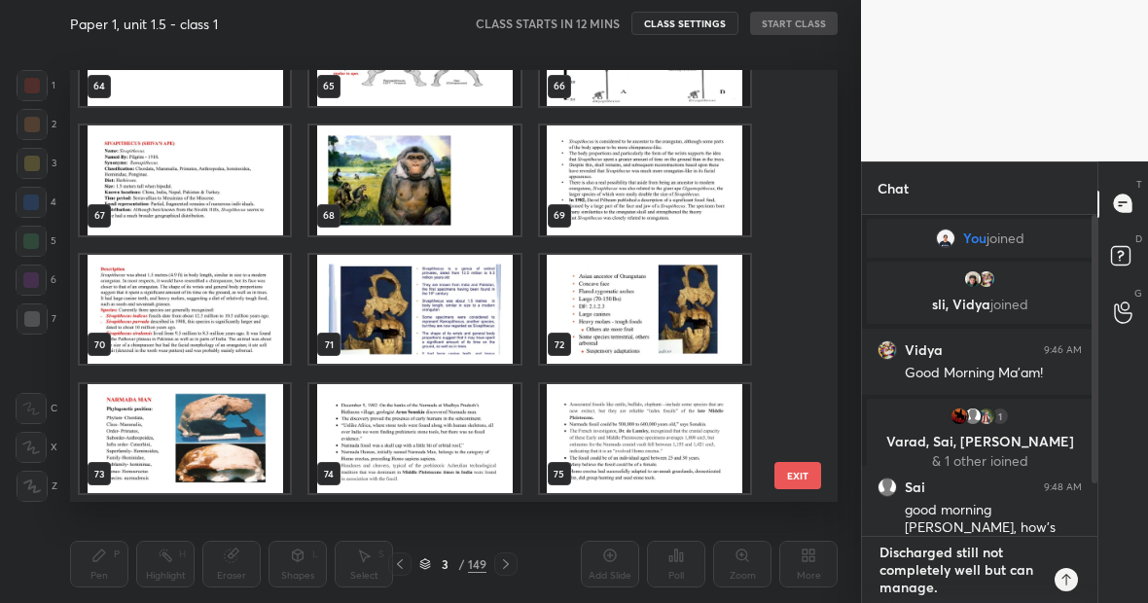
type textarea "Discharged still not completely well but can manage."
type textarea "x"
type textarea "Discharged still not completely well but can manage. T"
type textarea "x"
type textarea "Discharged still not completely well but can manage. Th"
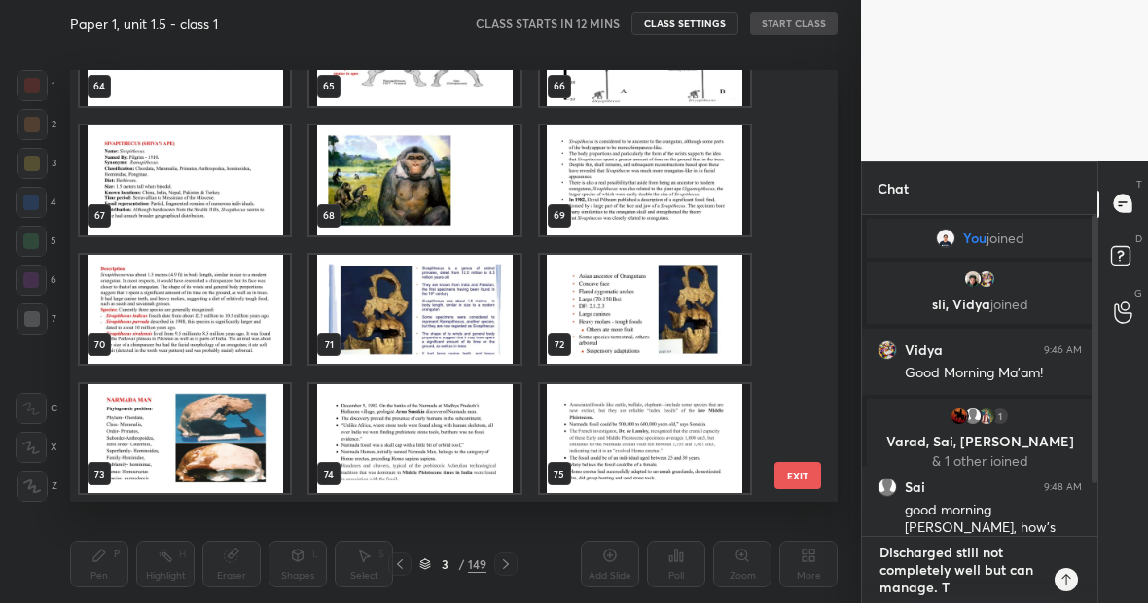
type textarea "x"
type textarea "Discharged still not completely well but can manage. Tha"
type textarea "x"
type textarea "Discharged still not completely well but can manage. Than"
type textarea "x"
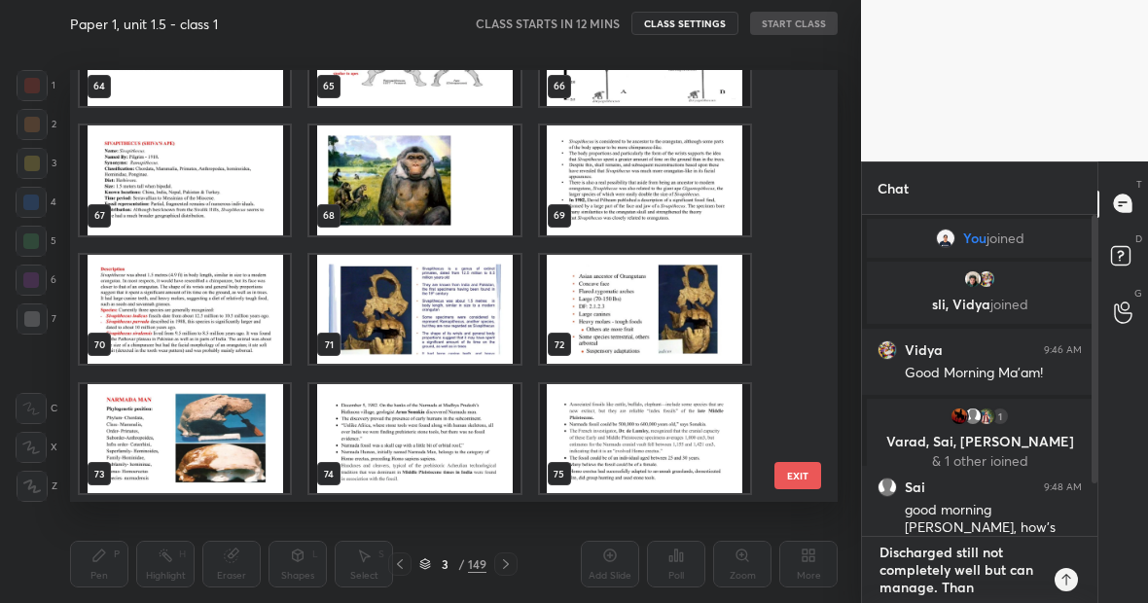
type textarea "Discharged still not completely well but can manage. Thank"
type textarea "x"
type textarea "Discharged still not completely well but can manage. Thanks"
type textarea "x"
type textarea "Discharged still not completely well but can manage. Thanks"
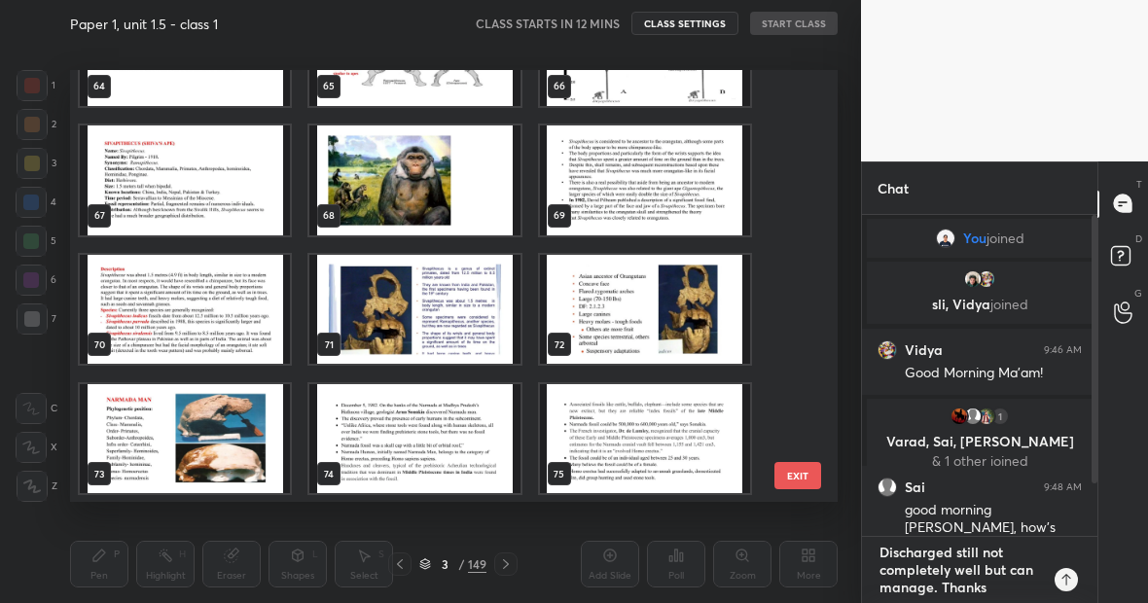
type textarea "x"
type textarea "Discharged still not completely well but can manage. Thanks f"
type textarea "x"
type textarea "Discharged still not completely well but can manage. Thanks fo"
type textarea "x"
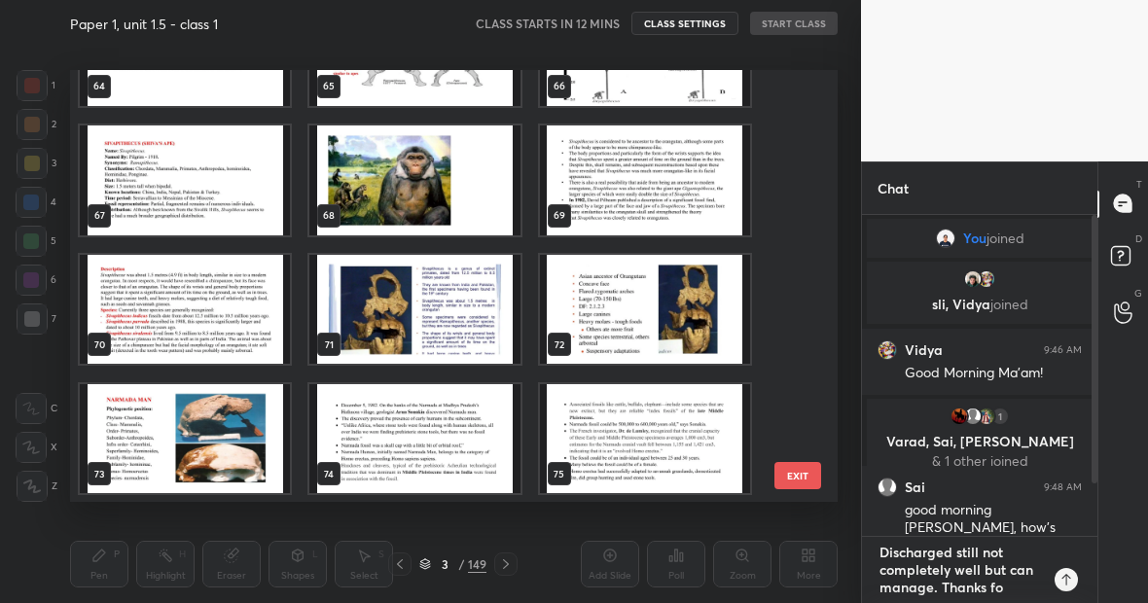
type textarea "Discharged still not completely well but can manage. Thanks for"
type textarea "x"
type textarea "Discharged still not completely well but can manage. Thanks for"
type textarea "x"
type textarea "Discharged still not completely well but can manage. Thanks for a"
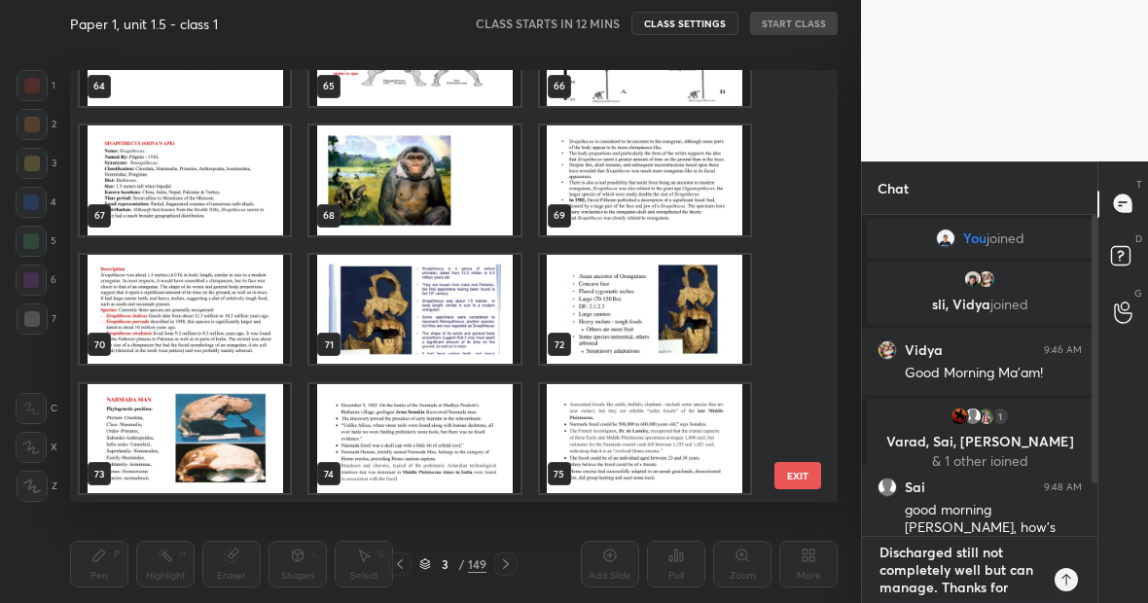
type textarea "x"
type textarea "Discharged still not completely well but can manage. Thanks for as"
type textarea "x"
type textarea "Discharged still not completely well but can manage. Thanks for ask"
type textarea "x"
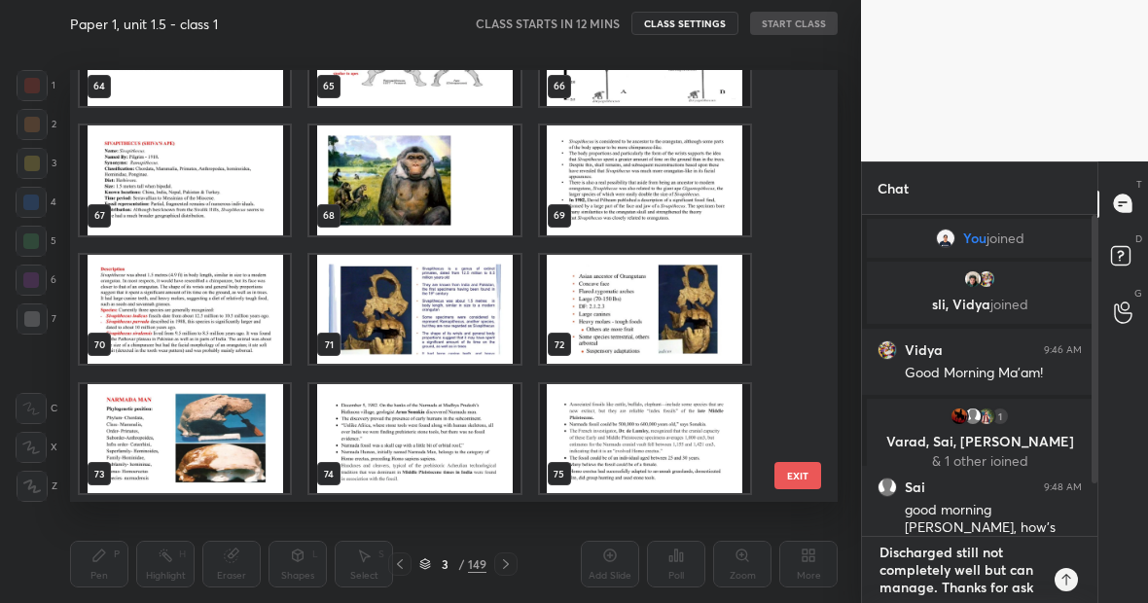
type textarea "Discharged still not completely well but can manage. Thanks for aski"
type textarea "x"
type textarea "Discharged still not completely well but can manage. Thanks for askin"
type textarea "x"
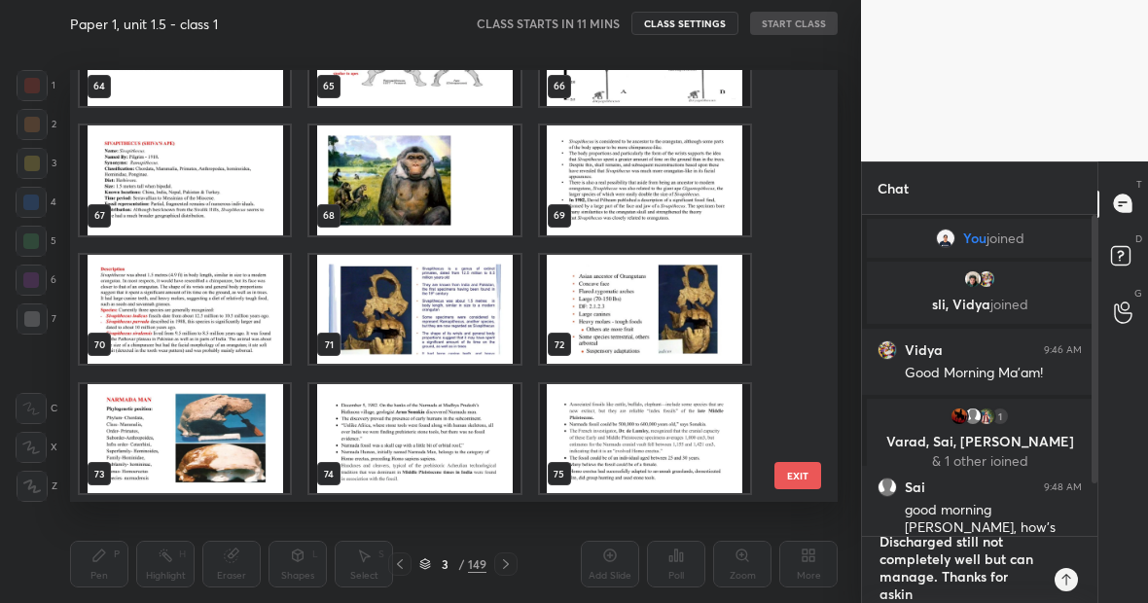
type textarea "Discharged still not completely well but can manage. Thanks for asking"
type textarea "x"
type textarea "Discharged still not completely well but can manage. Thanks for asking"
type textarea "x"
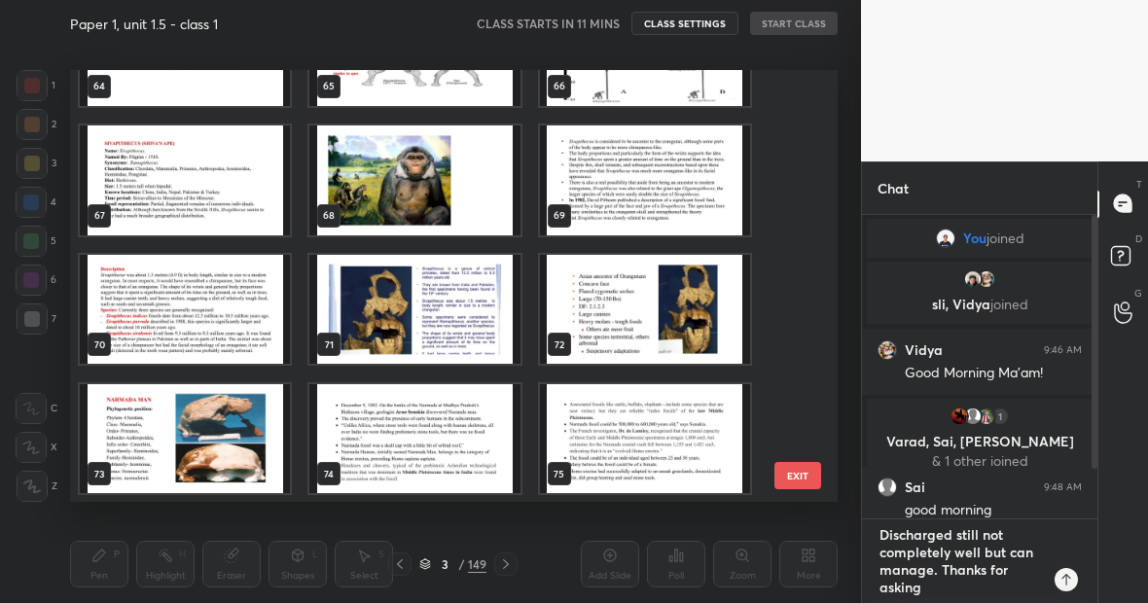
scroll to position [7, 7]
type textarea "Discharged still not completely well but can manage. Thanks for asking f"
type textarea "x"
type textarea "Discharged still not completely well but can manage. Thanks for asking fr"
type textarea "x"
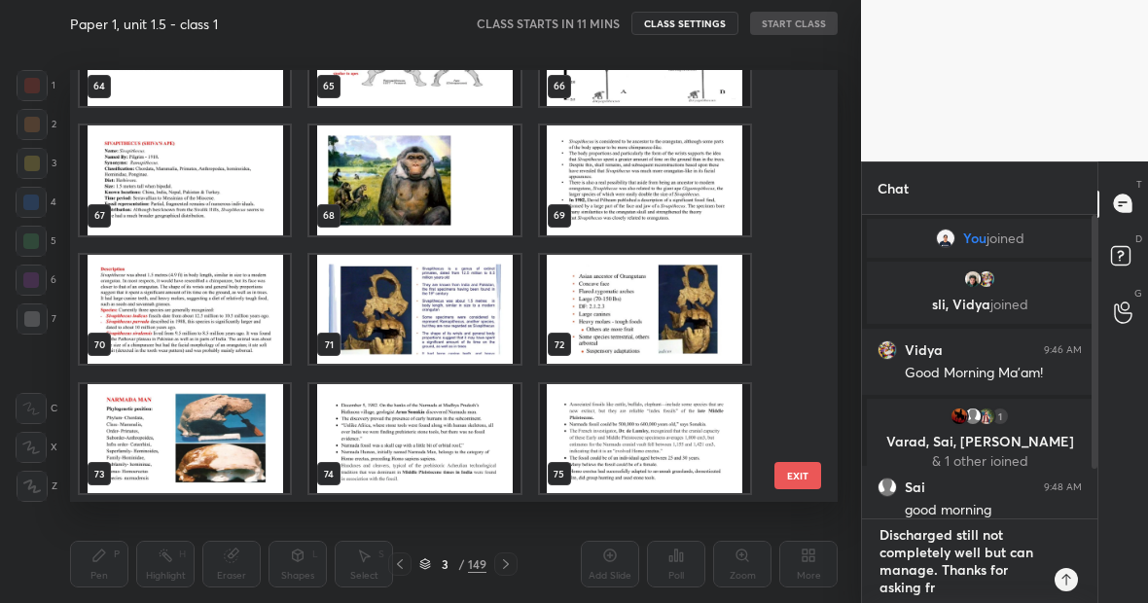
type textarea "Discharged still not completely well but can manage. Thanks for asking [PERSON_…"
type textarea "x"
type textarea "Discharged still not completely well but can manage. Thanks for asking frie"
type textarea "x"
type textarea "Discharged still not completely well but can manage. Thanks for asking [PERSON_…"
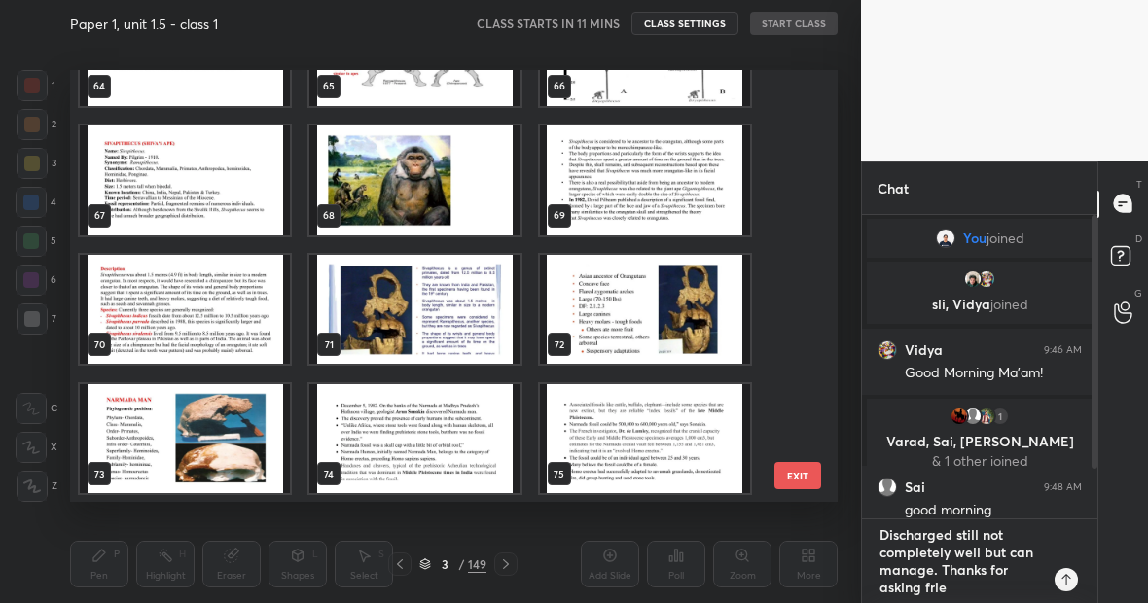
type textarea "x"
type textarea "Discharged still not completely well but can manage. Thanks for asking friend"
type textarea "x"
type textarea "Discharged still not completely well but can manage. Thanks for asking friends"
type textarea "x"
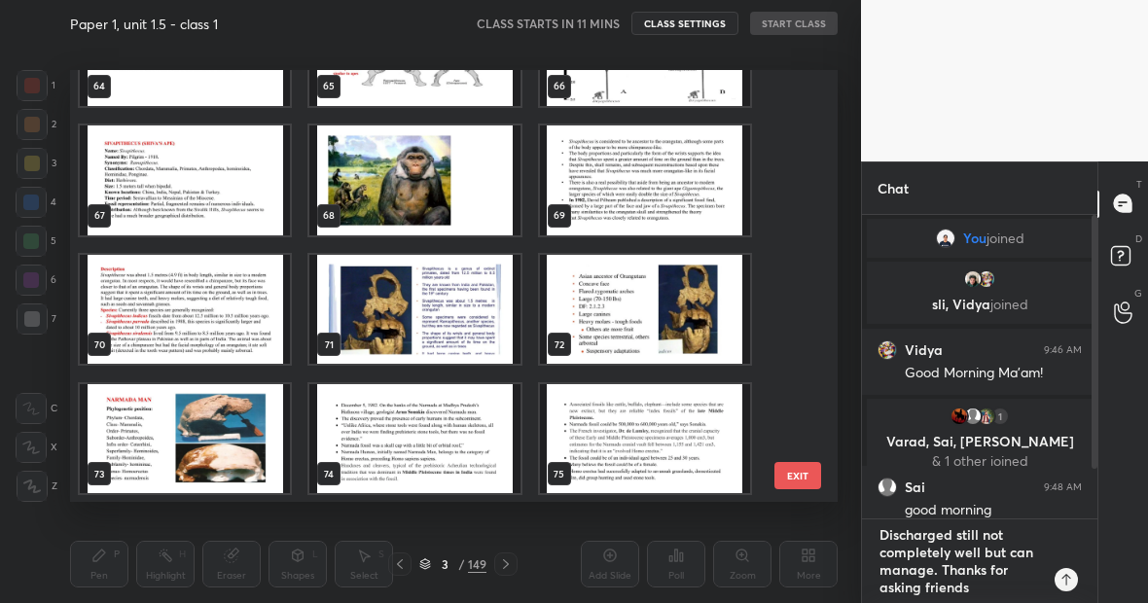
type textarea "Discharged still not completely well but can manage. Thanks for asking friends"
type textarea "x"
type textarea "Discharged still not completely well but can manage. Thanks for asking friends"
click at [1064, 581] on icon at bounding box center [1067, 580] width 16 height 16
type textarea "x"
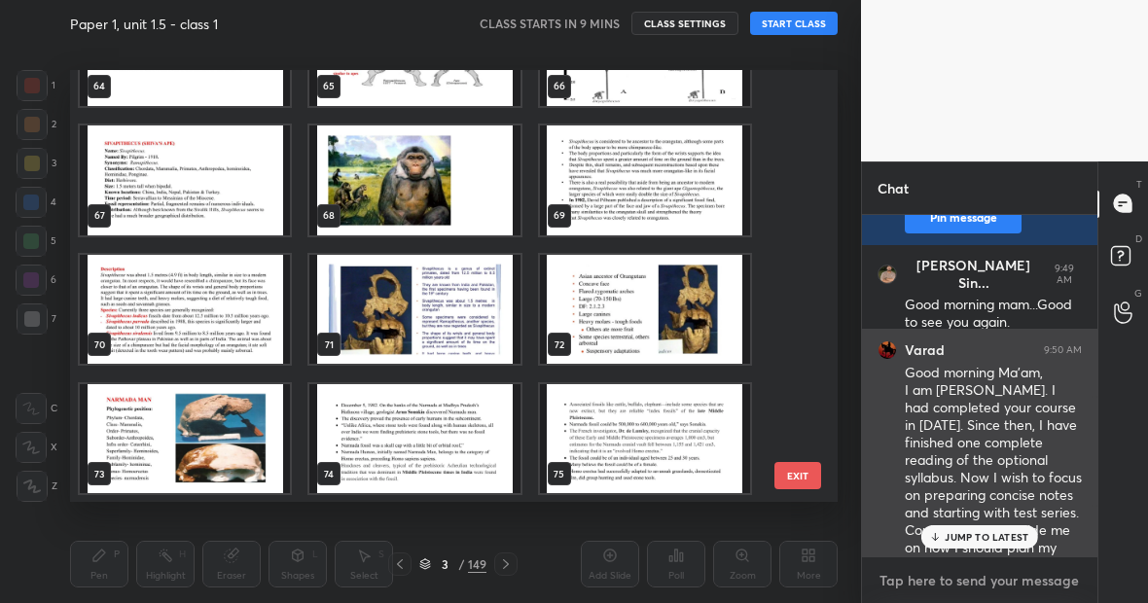
scroll to position [706, 0]
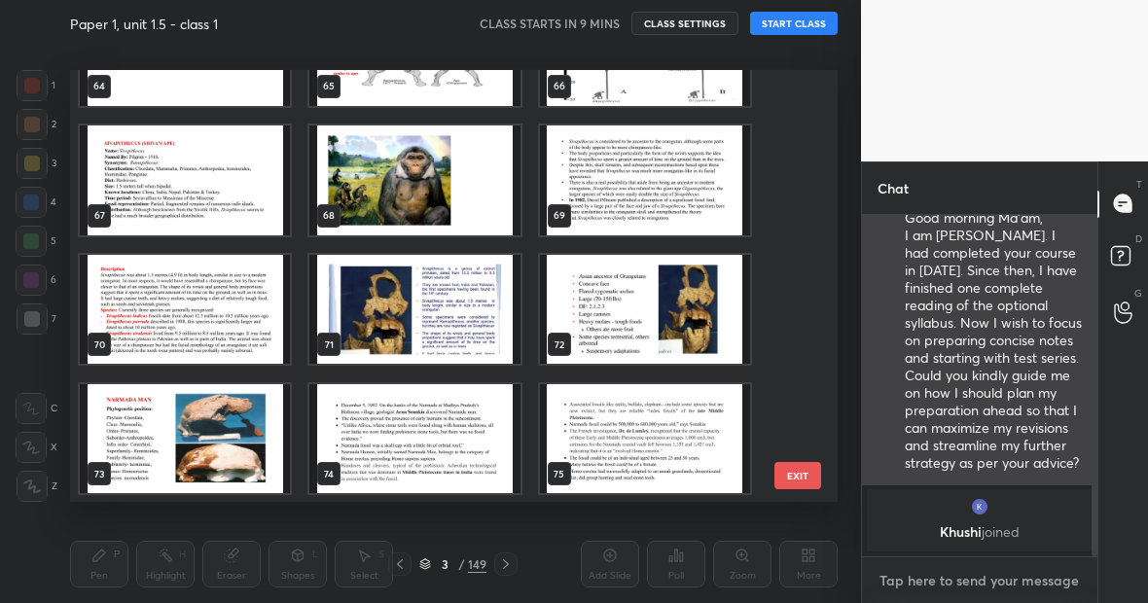
type textarea "v"
type textarea "x"
type textarea "va"
type textarea "x"
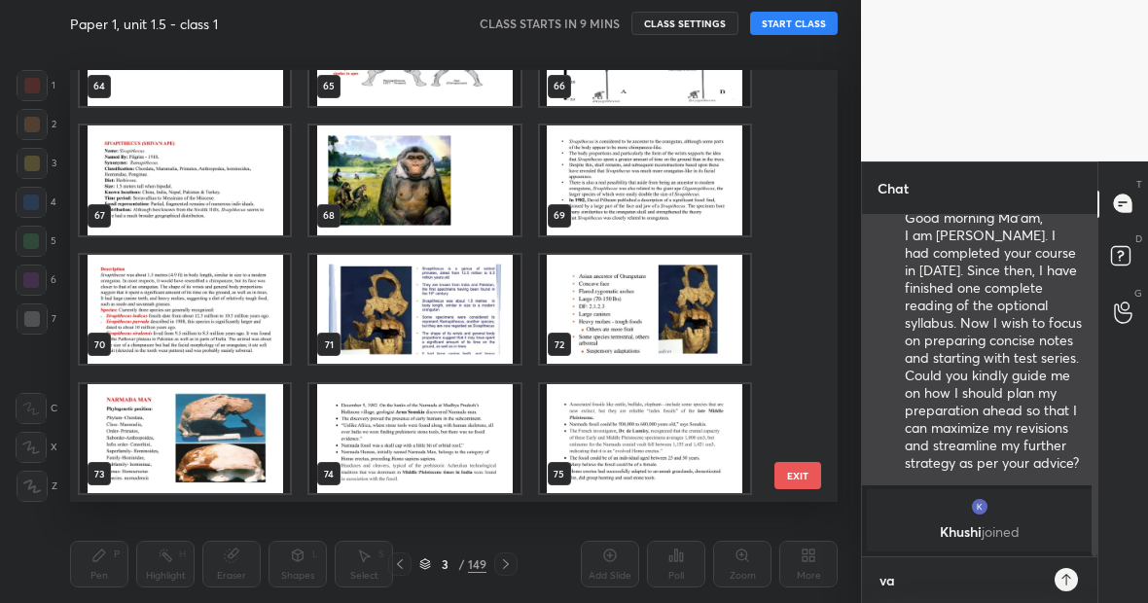
scroll to position [382, 230]
type textarea "var"
type textarea "x"
type textarea "vara"
type textarea "x"
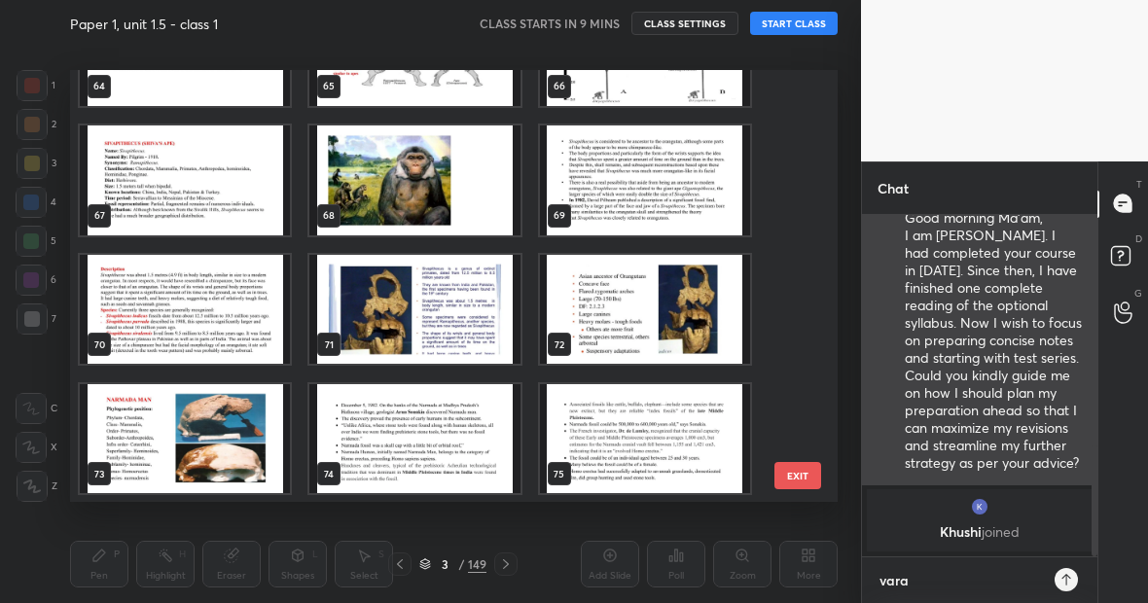
type textarea "[PERSON_NAME]"
type textarea "x"
type textarea "[PERSON_NAME]"
type textarea "x"
type textarea "[PERSON_NAME] m"
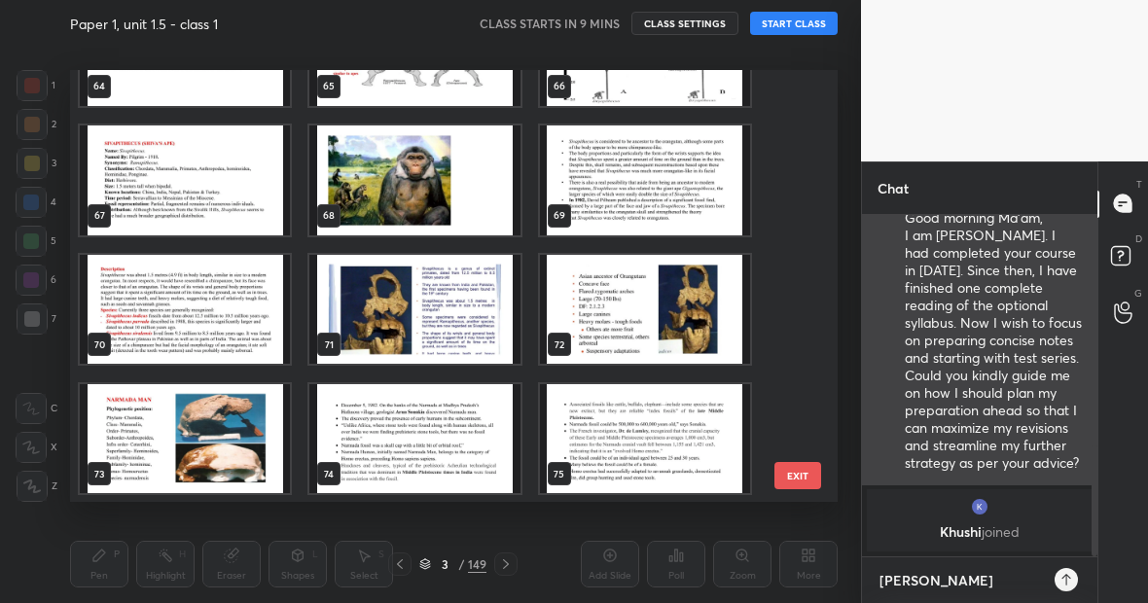
type textarea "x"
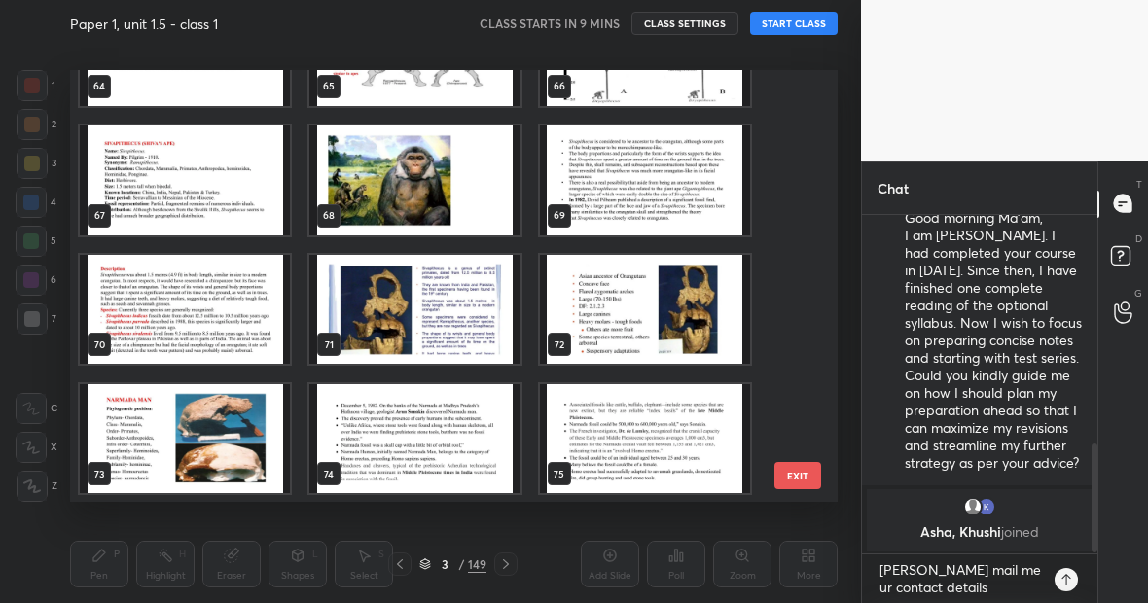
click at [1071, 582] on icon at bounding box center [1067, 580] width 16 height 16
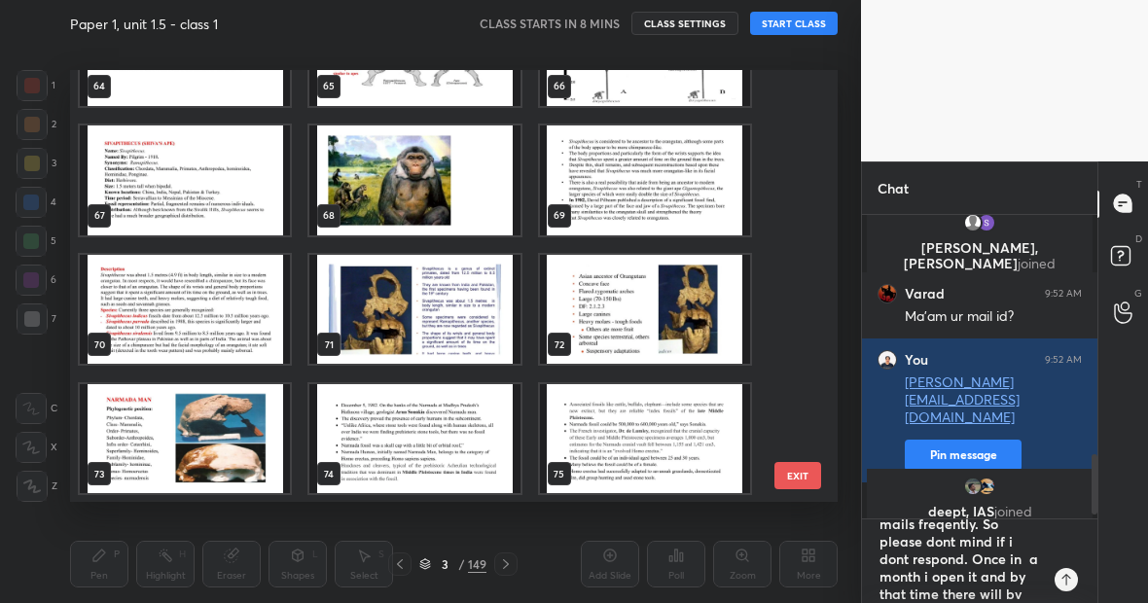
scroll to position [46, 0]
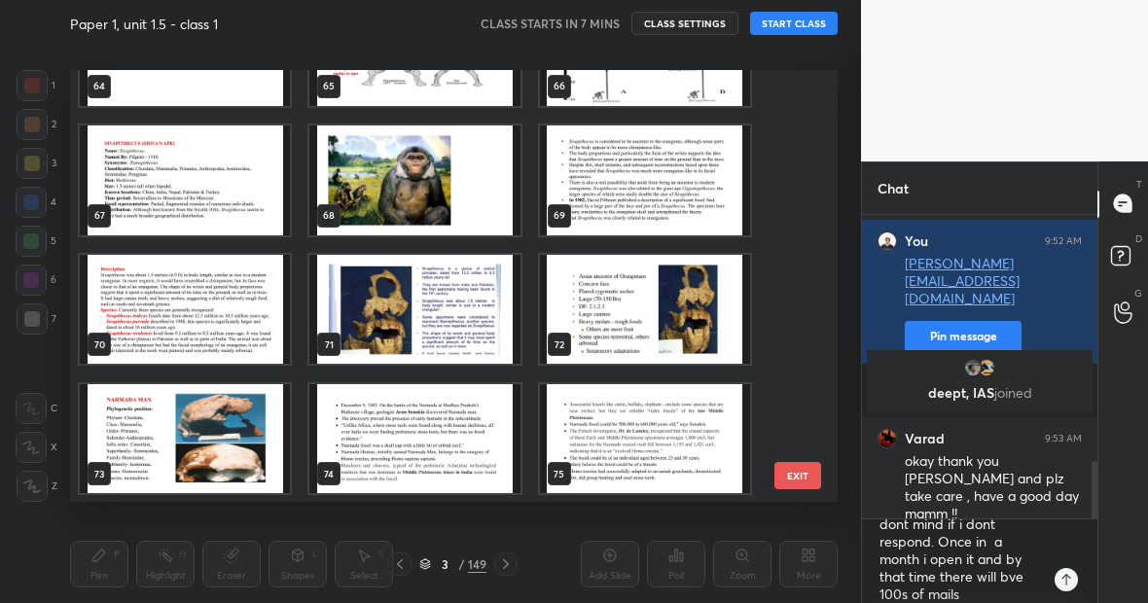
click at [1066, 579] on icon at bounding box center [1065, 580] width 9 height 12
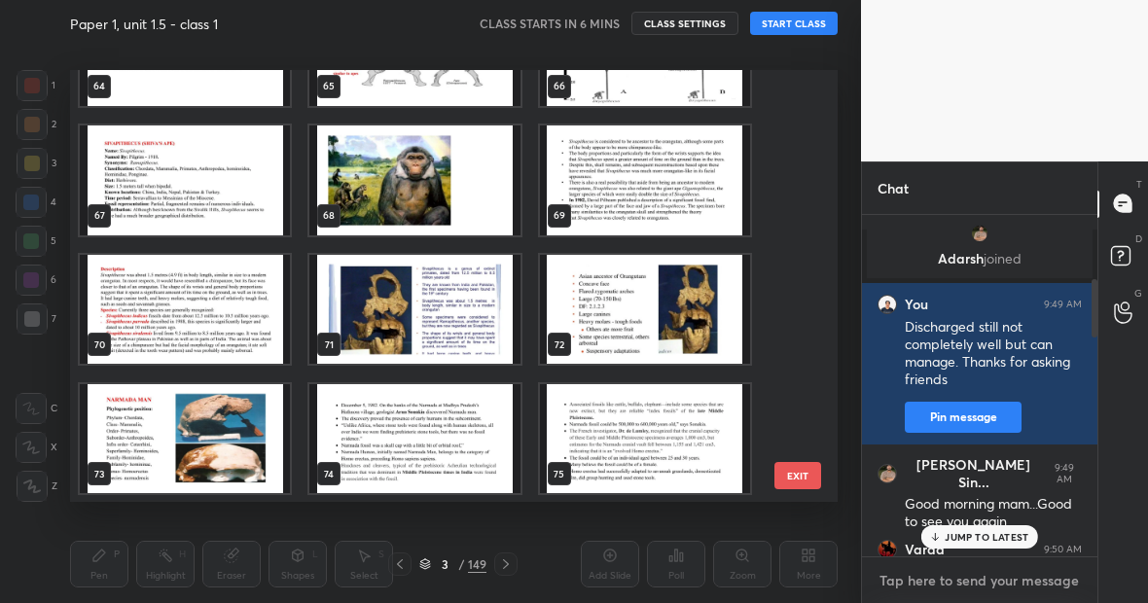
scroll to position [347, 0]
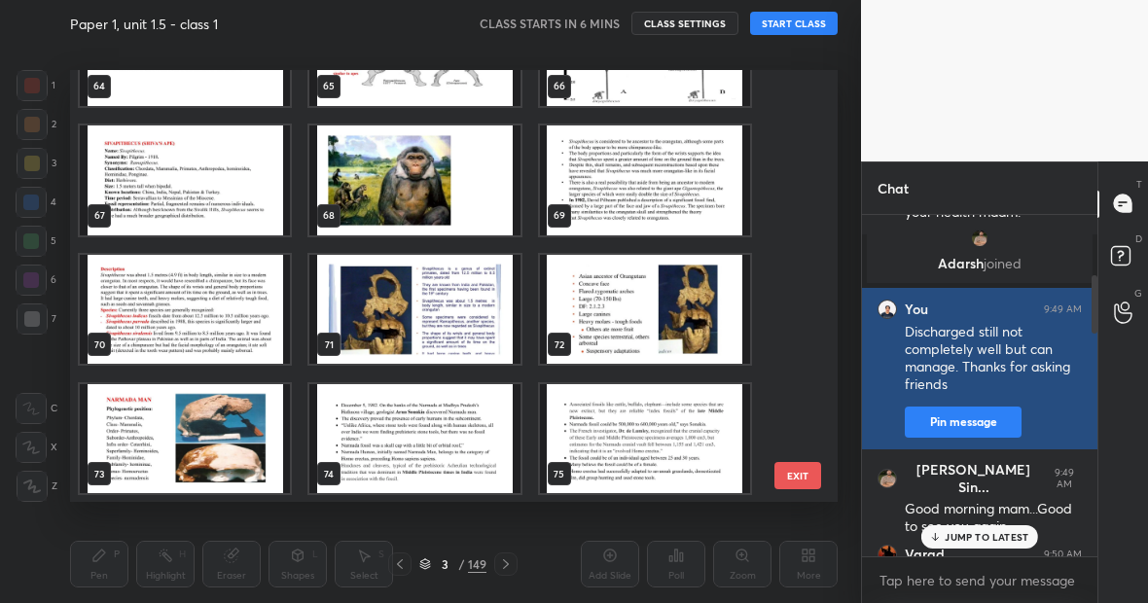
click at [961, 422] on button "Pin message" at bounding box center [963, 422] width 117 height 31
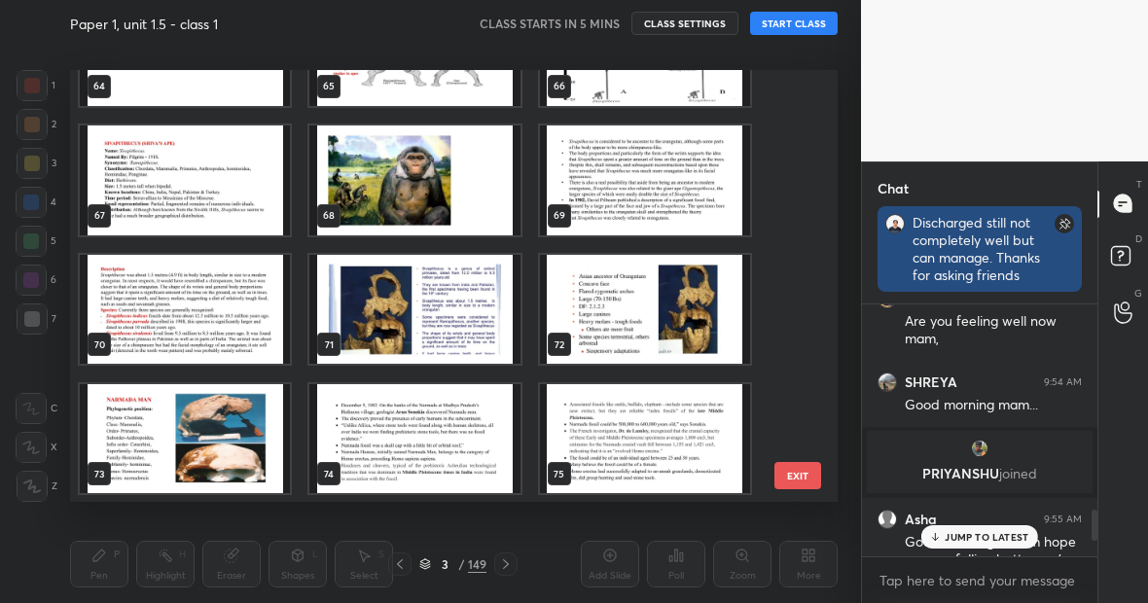
scroll to position [7, 7]
click at [917, 224] on div "Discharged still not completely well but can manage. Thanks for asking friends" at bounding box center [980, 249] width 134 height 70
drag, startPoint x: 917, startPoint y: 224, endPoint x: 981, endPoint y: 240, distance: 66.3
click at [981, 240] on div "Discharged still not completely well but can manage. Thanks for asking friends" at bounding box center [980, 249] width 134 height 70
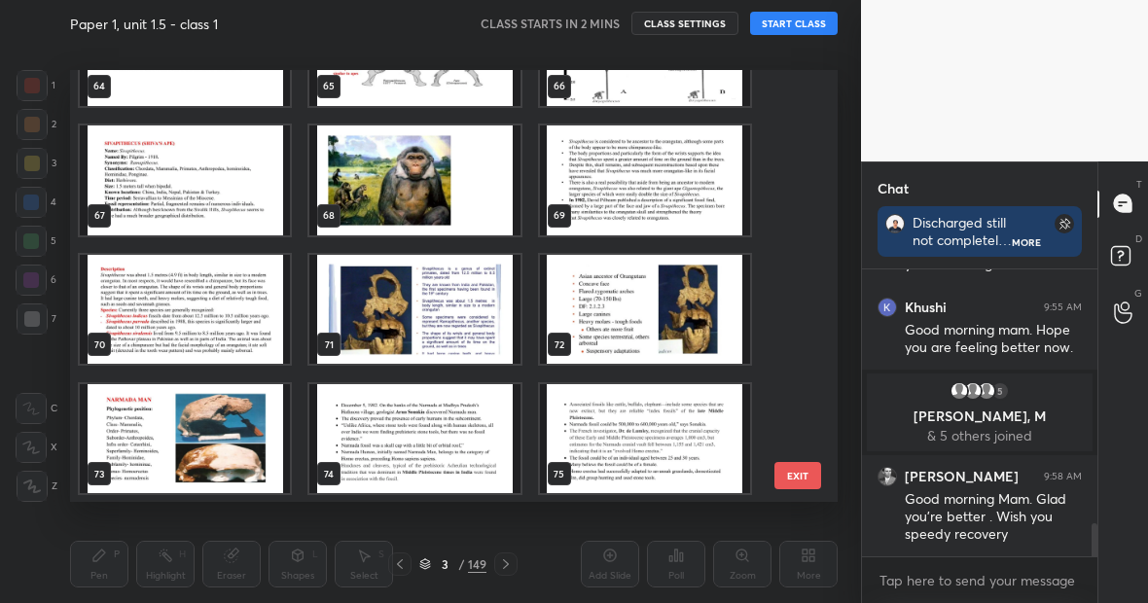
scroll to position [2251, 0]
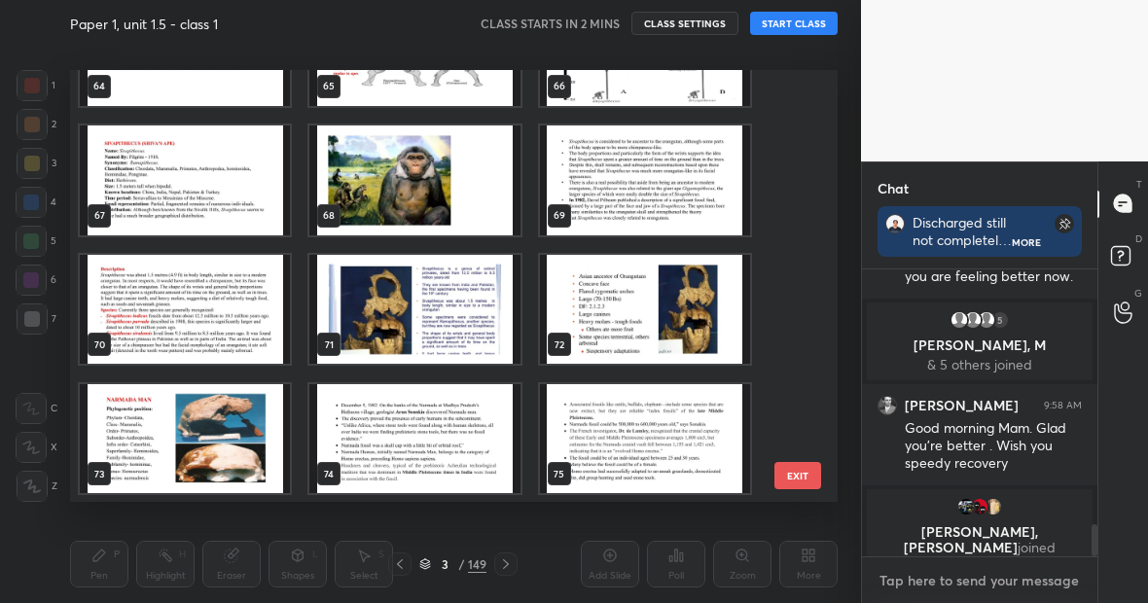
click at [948, 582] on textarea at bounding box center [980, 580] width 204 height 31
click at [1069, 582] on icon at bounding box center [1067, 580] width 16 height 16
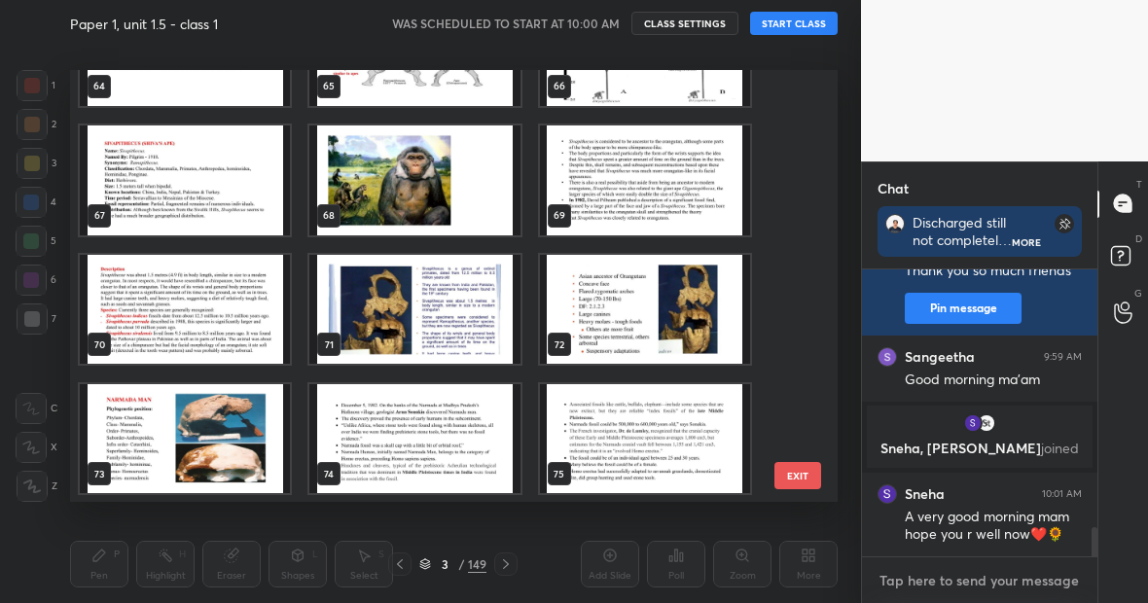
scroll to position [2562, 0]
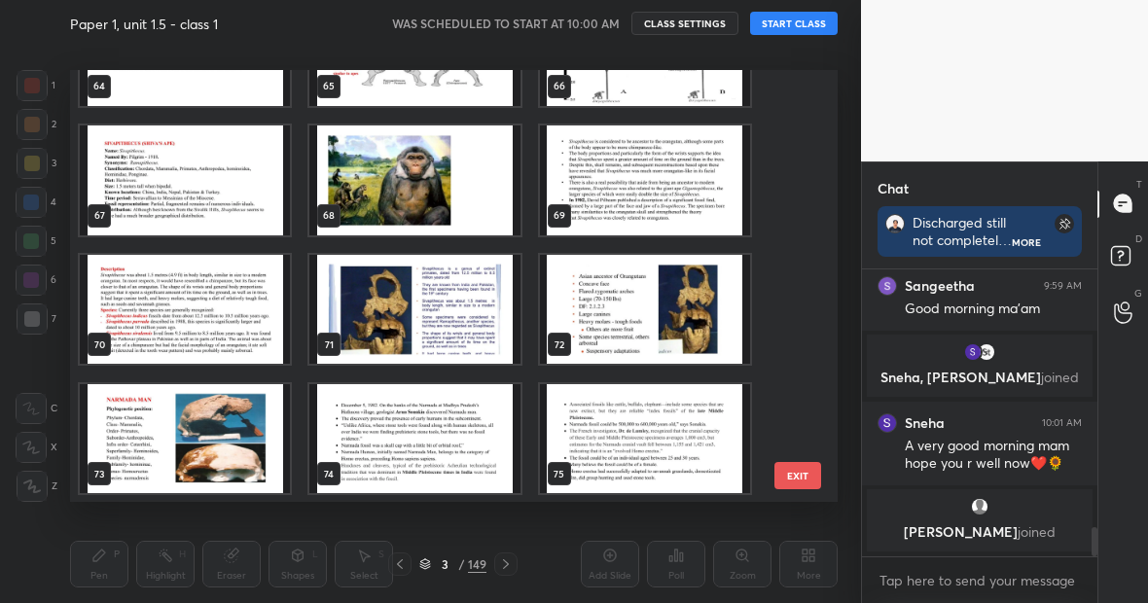
click at [806, 24] on button "START CLASS" at bounding box center [794, 23] width 88 height 23
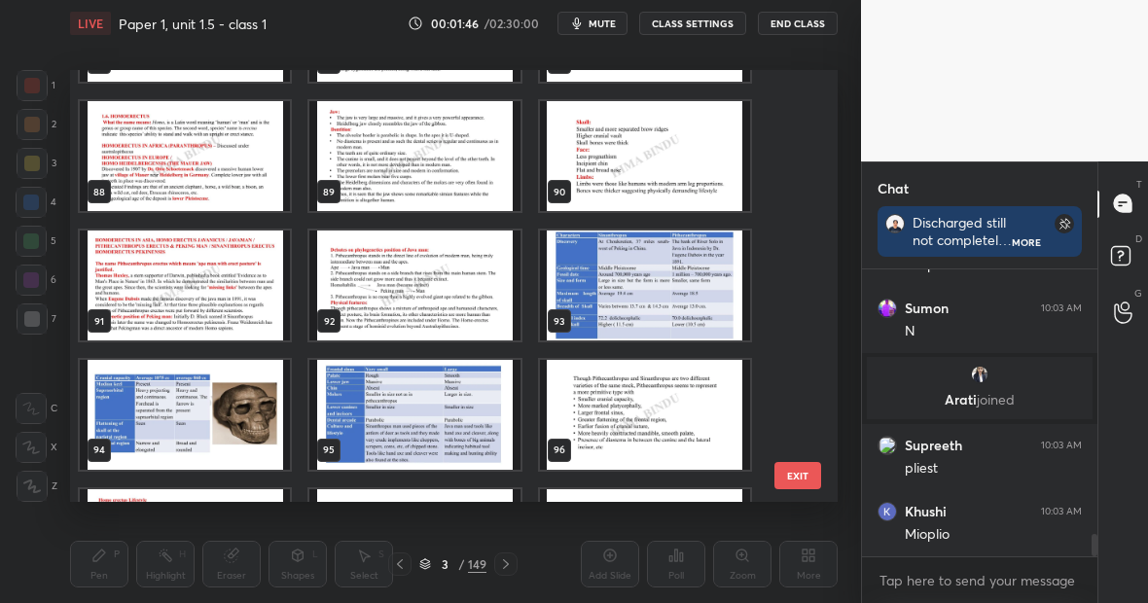
scroll to position [3664, 0]
click at [629, 138] on img "grid" at bounding box center [645, 156] width 210 height 110
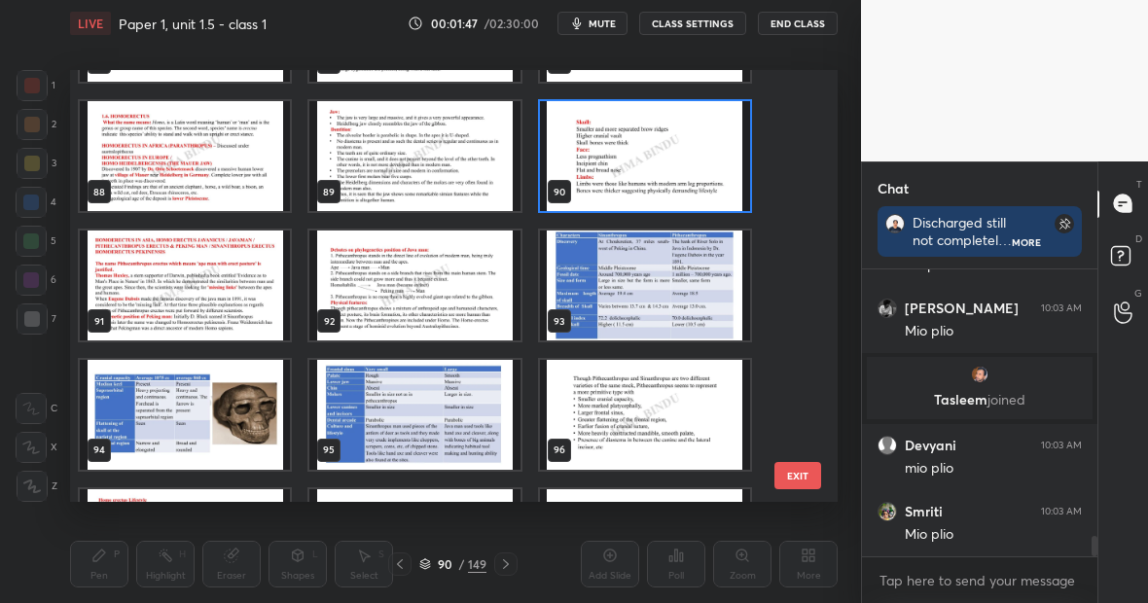
click at [629, 138] on img "grid" at bounding box center [645, 156] width 210 height 110
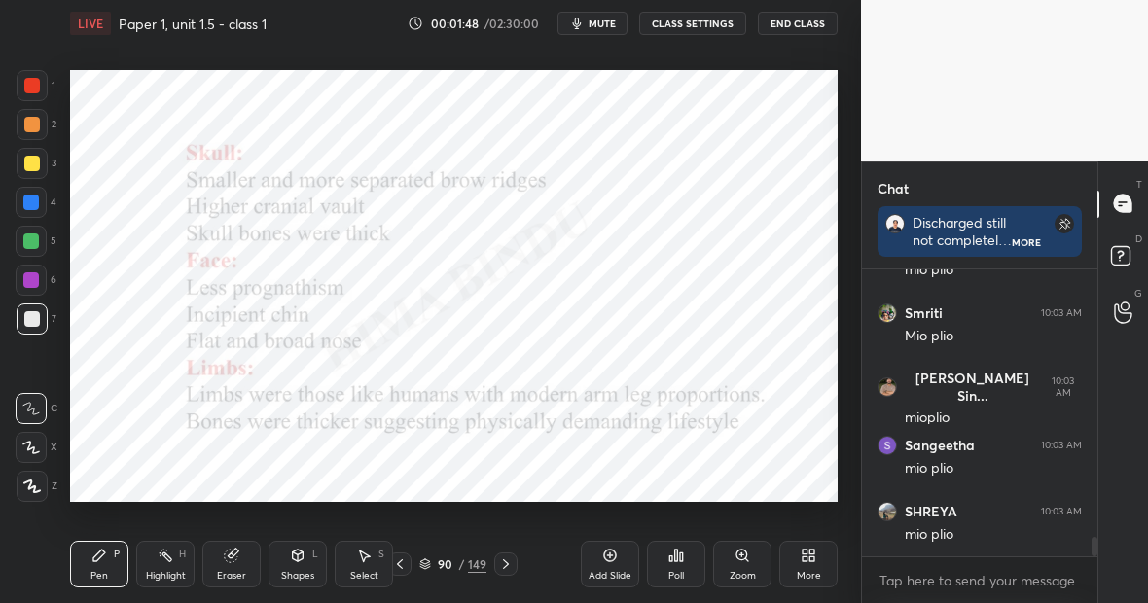
scroll to position [3929, 0]
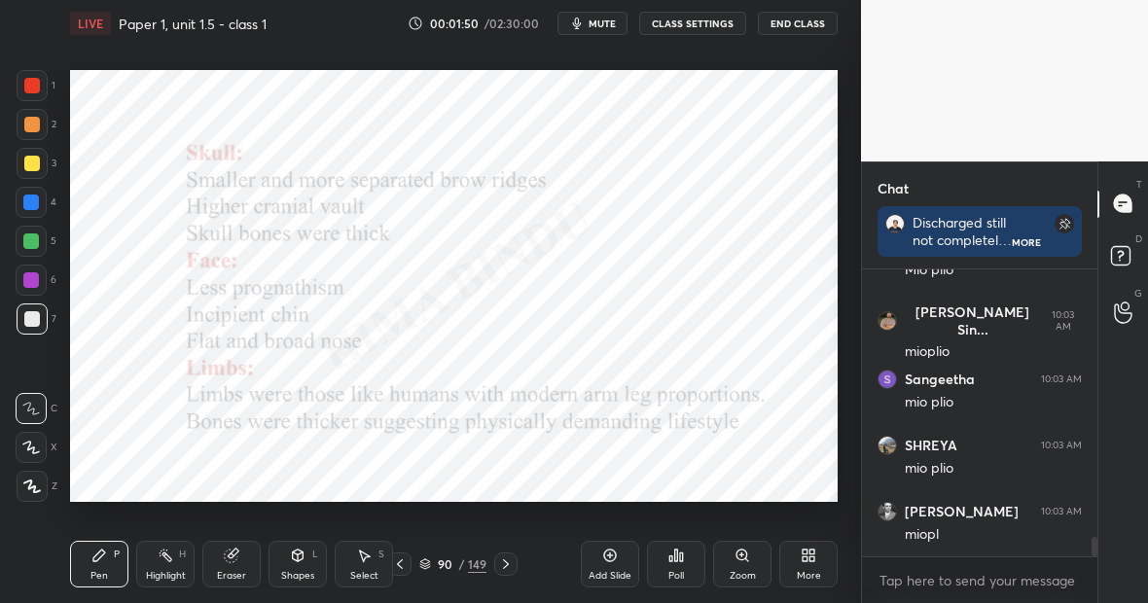
click at [609, 559] on icon at bounding box center [610, 556] width 16 height 16
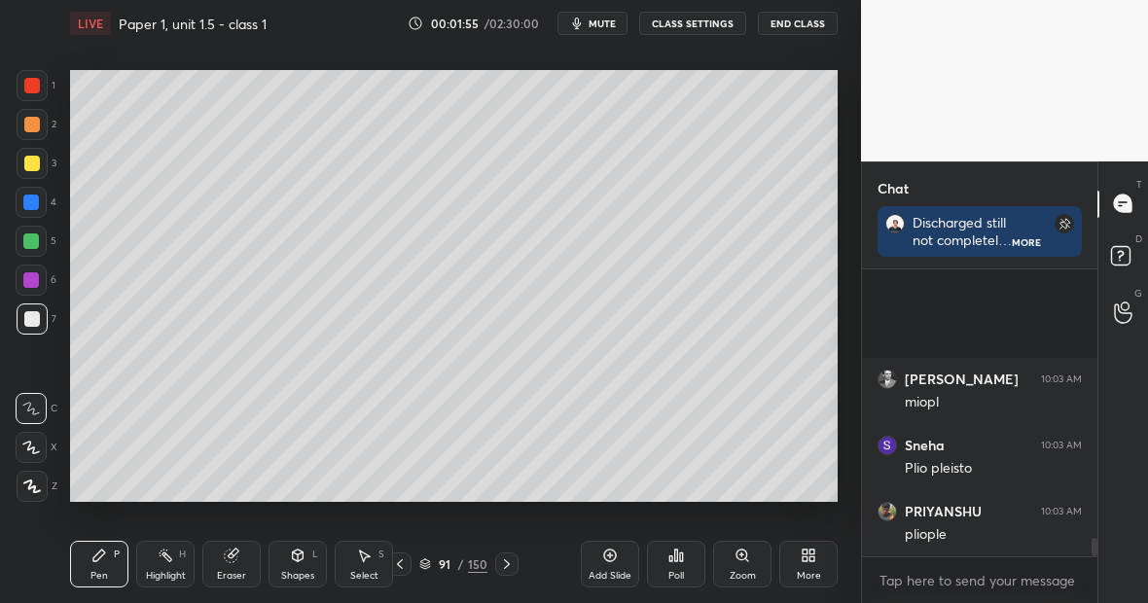
scroll to position [4260, 0]
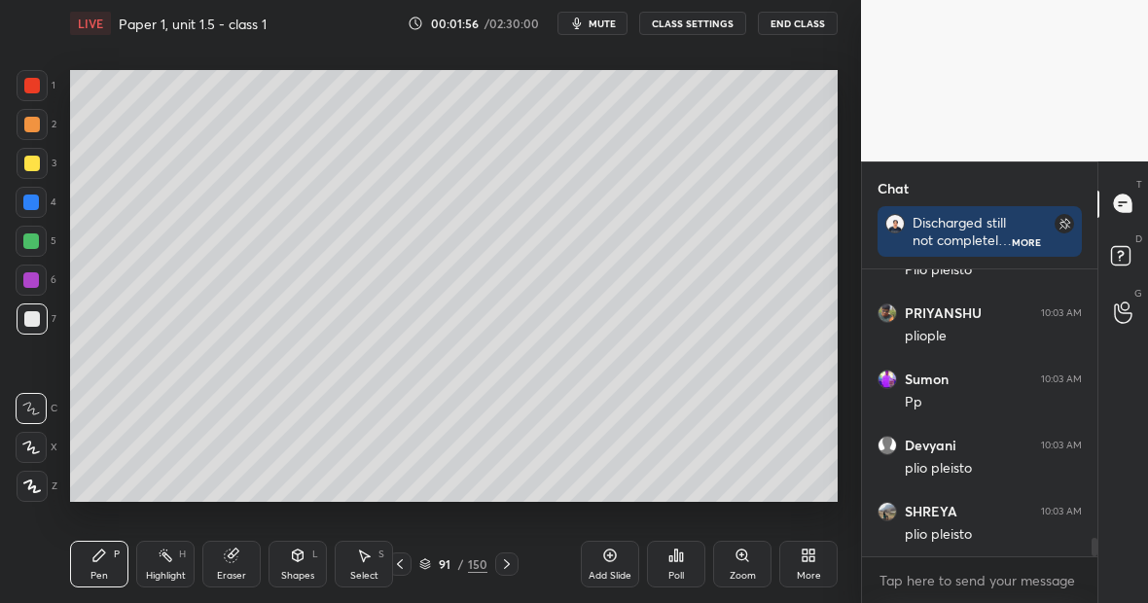
click at [35, 163] on div at bounding box center [32, 164] width 16 height 16
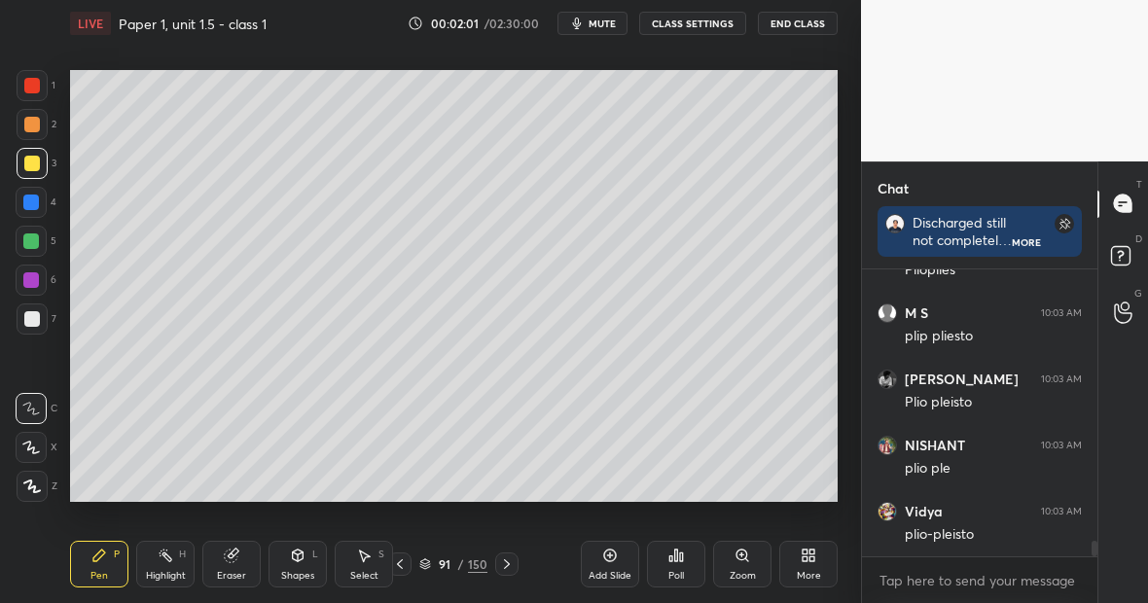
scroll to position [4926, 0]
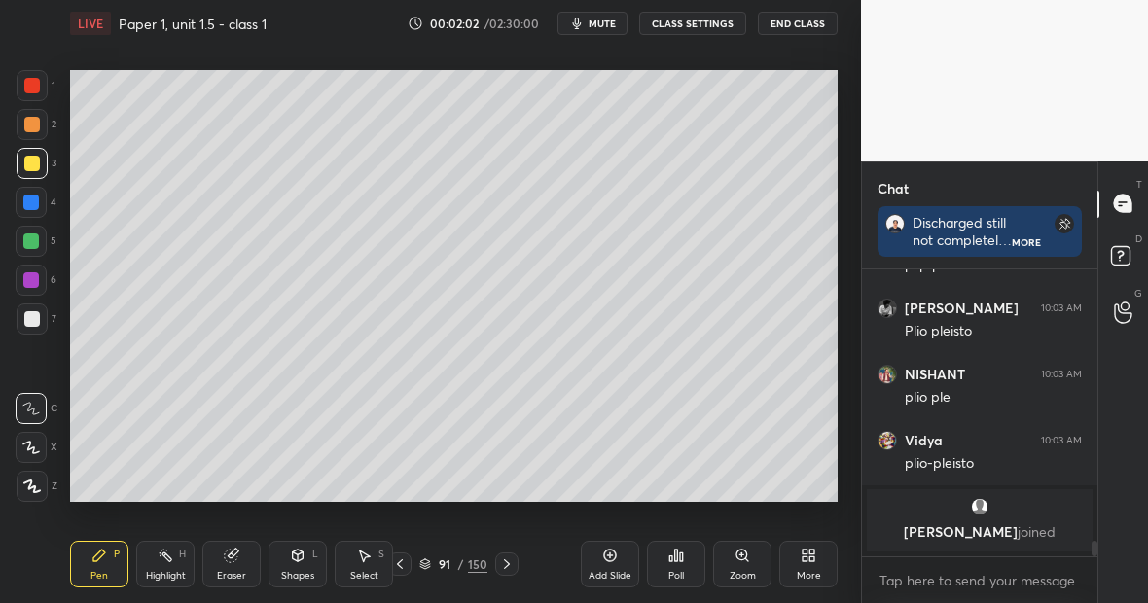
click at [38, 473] on div at bounding box center [32, 486] width 31 height 31
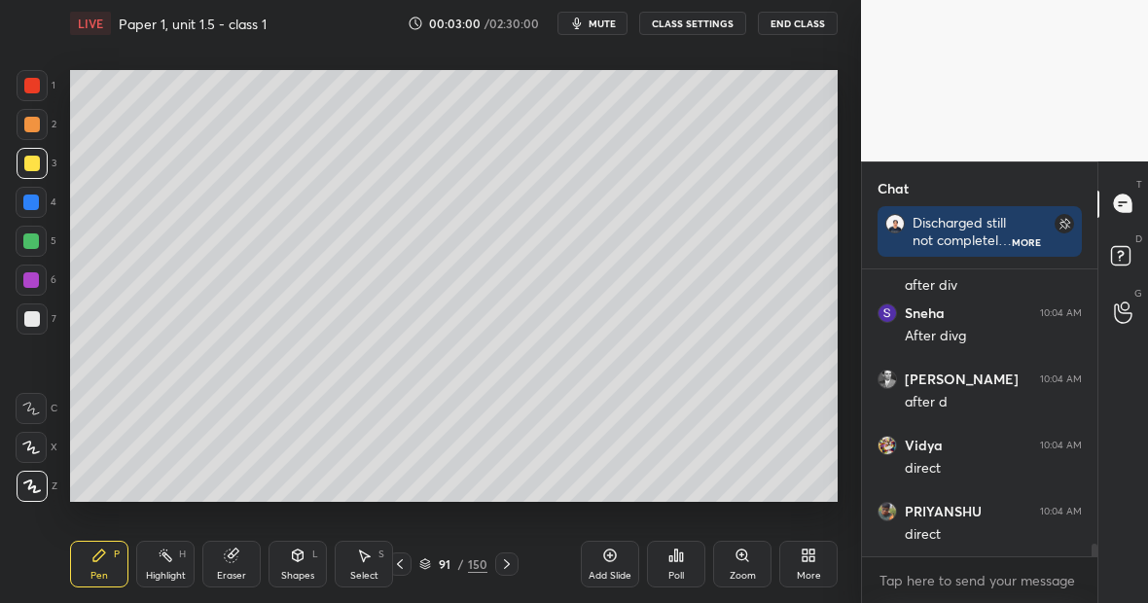
scroll to position [6205, 0]
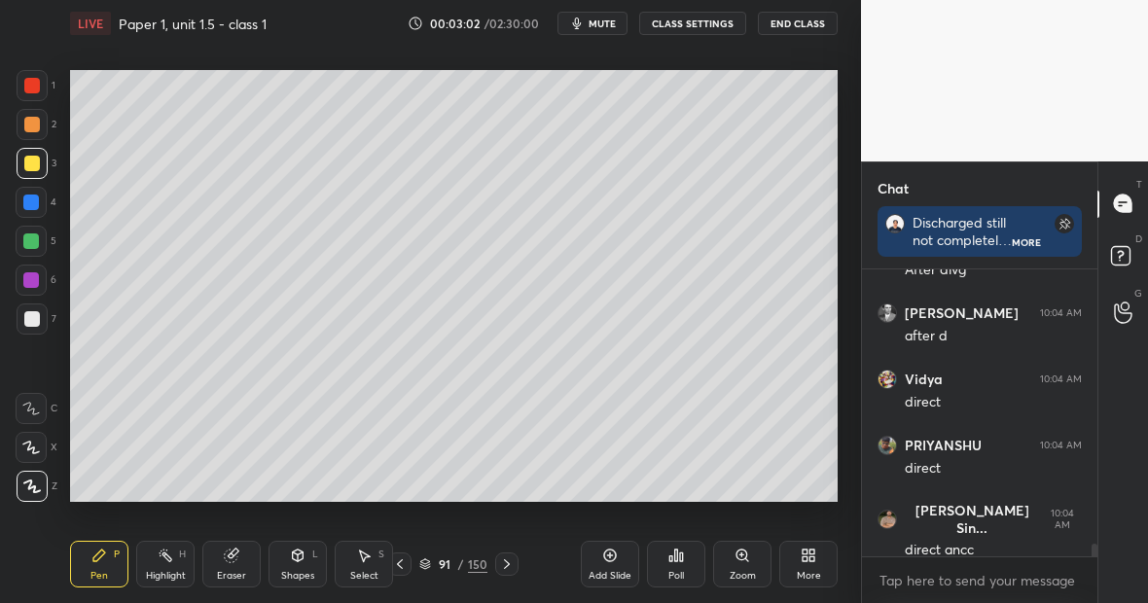
click at [237, 560] on div "Eraser" at bounding box center [231, 564] width 58 height 47
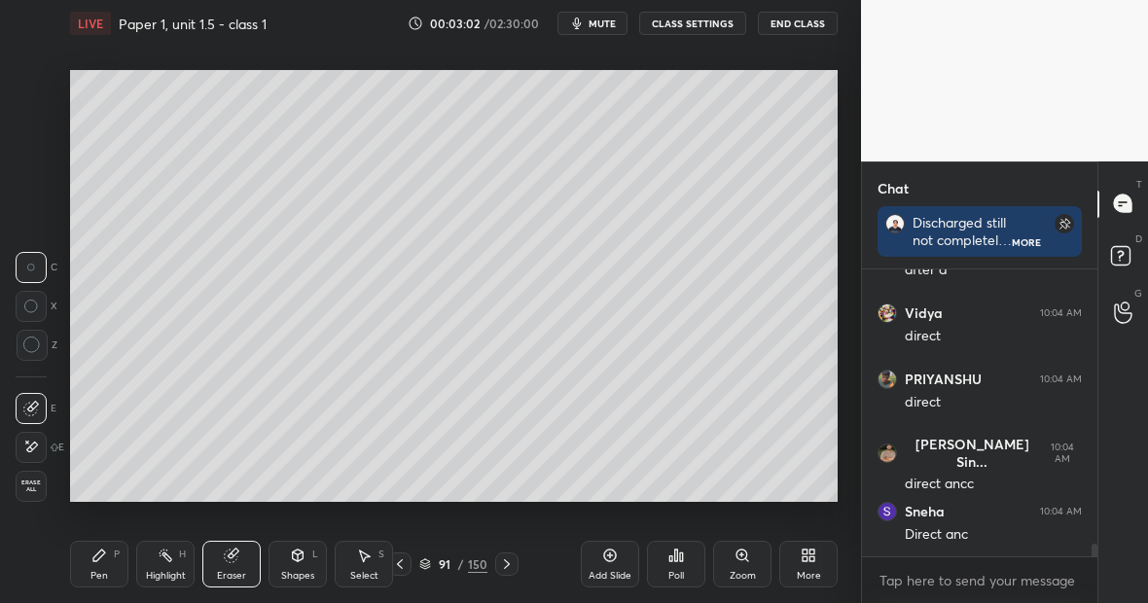
click at [36, 449] on div at bounding box center [31, 447] width 31 height 31
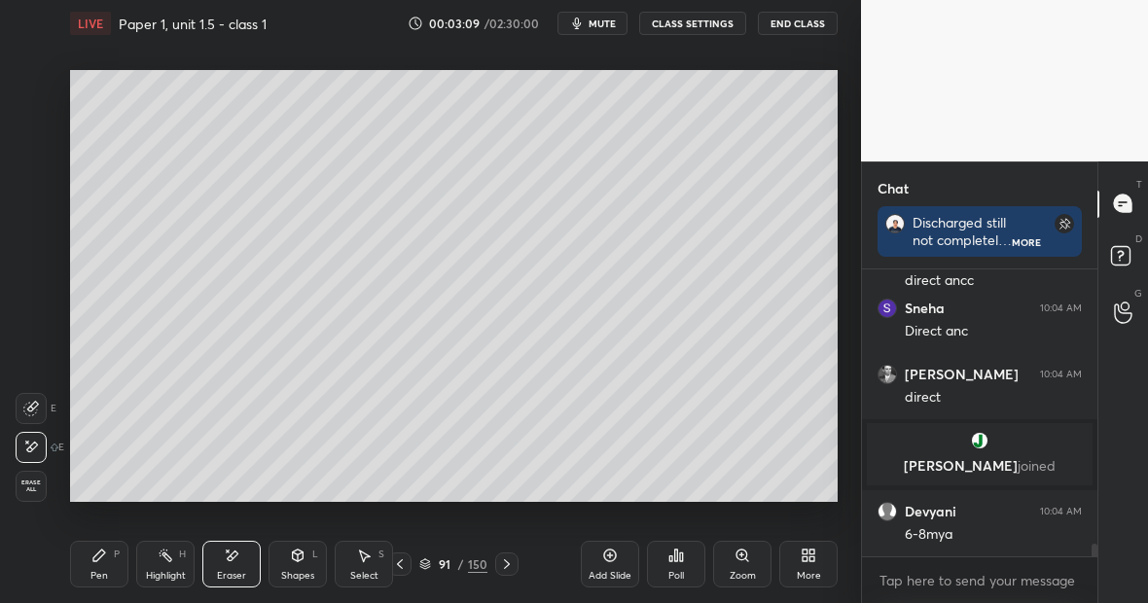
scroll to position [6097, 0]
click at [115, 560] on div "Pen P" at bounding box center [99, 564] width 58 height 47
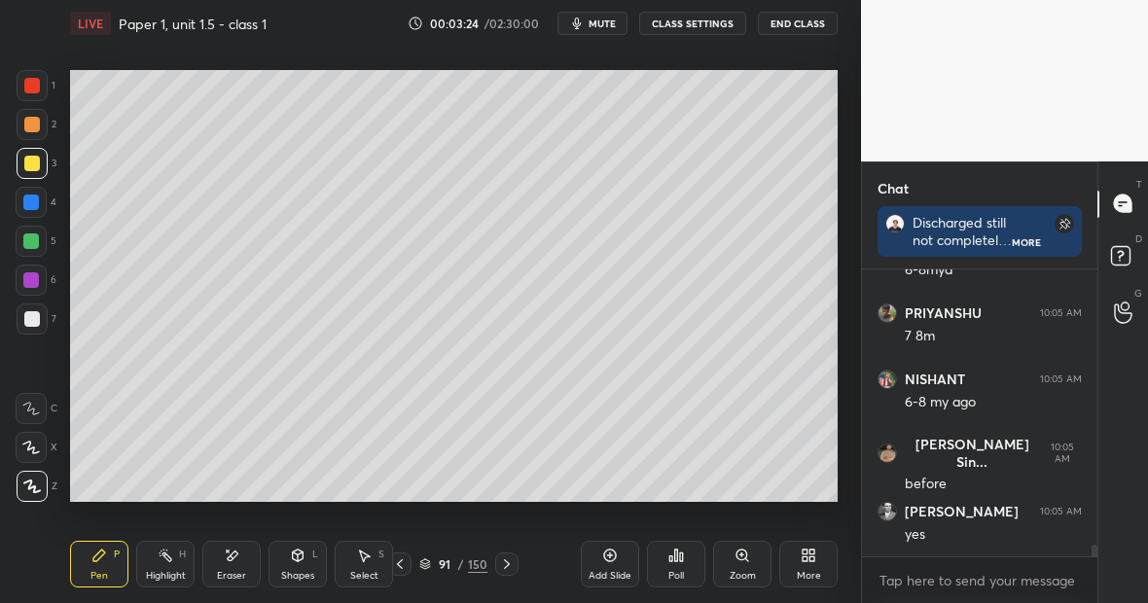
scroll to position [6692, 0]
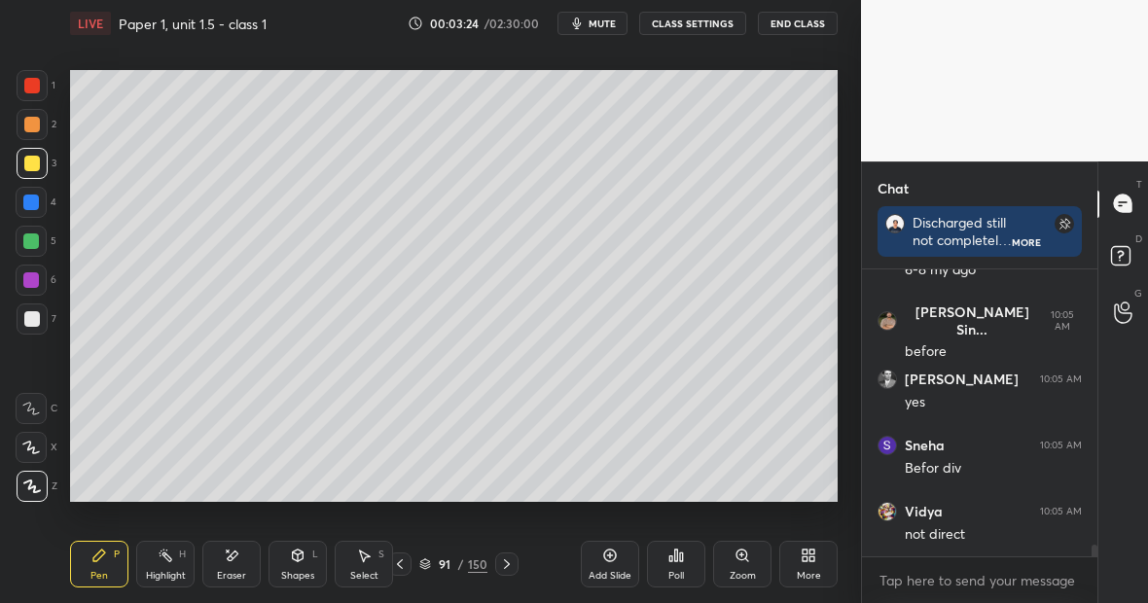
drag, startPoint x: 234, startPoint y: 558, endPoint x: 247, endPoint y: 549, distance: 16.0
click at [250, 546] on div "Eraser" at bounding box center [231, 564] width 58 height 47
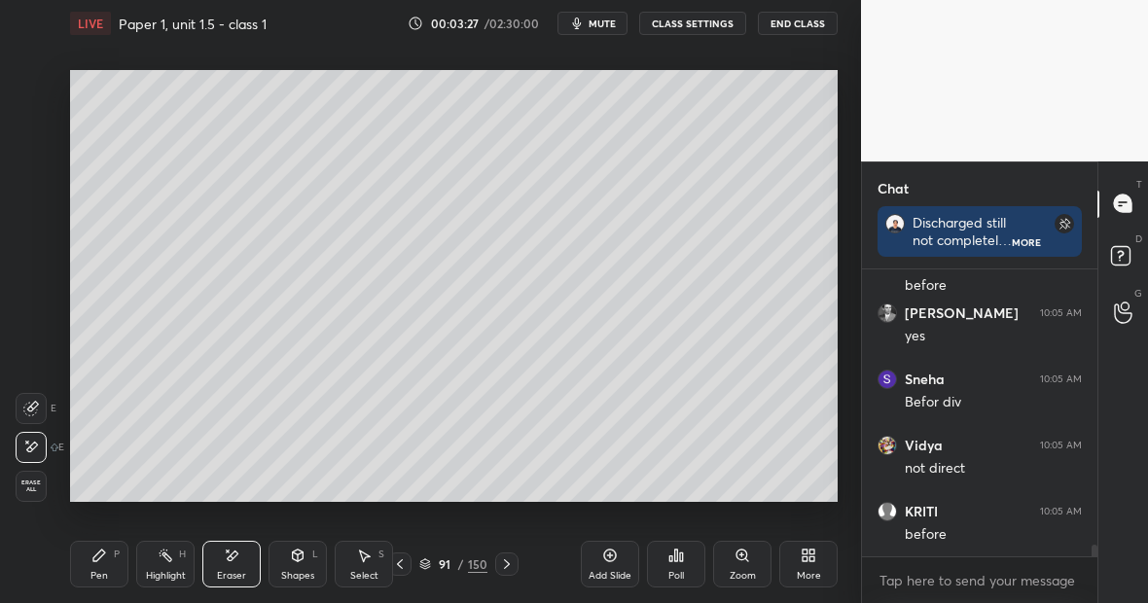
scroll to position [6824, 0]
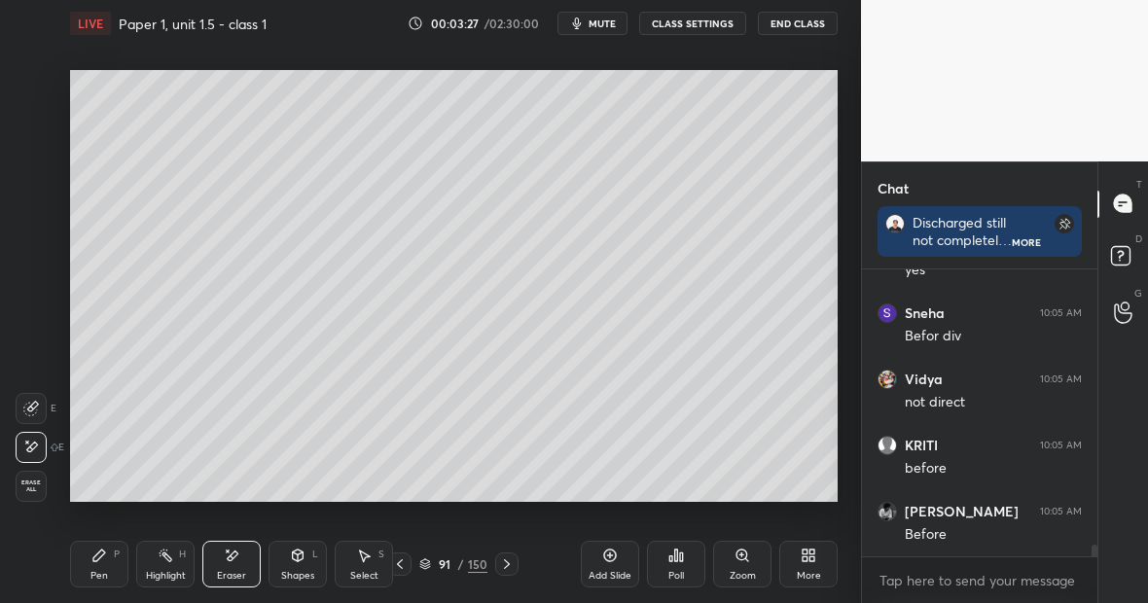
click at [106, 565] on div "Pen P" at bounding box center [99, 564] width 58 height 47
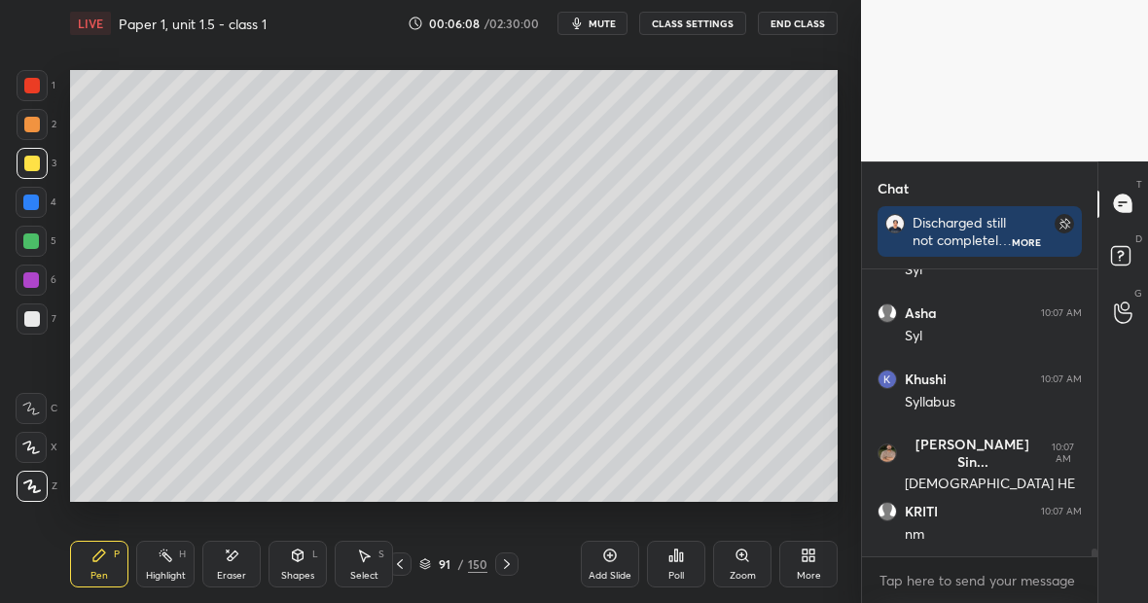
scroll to position [9942, 0]
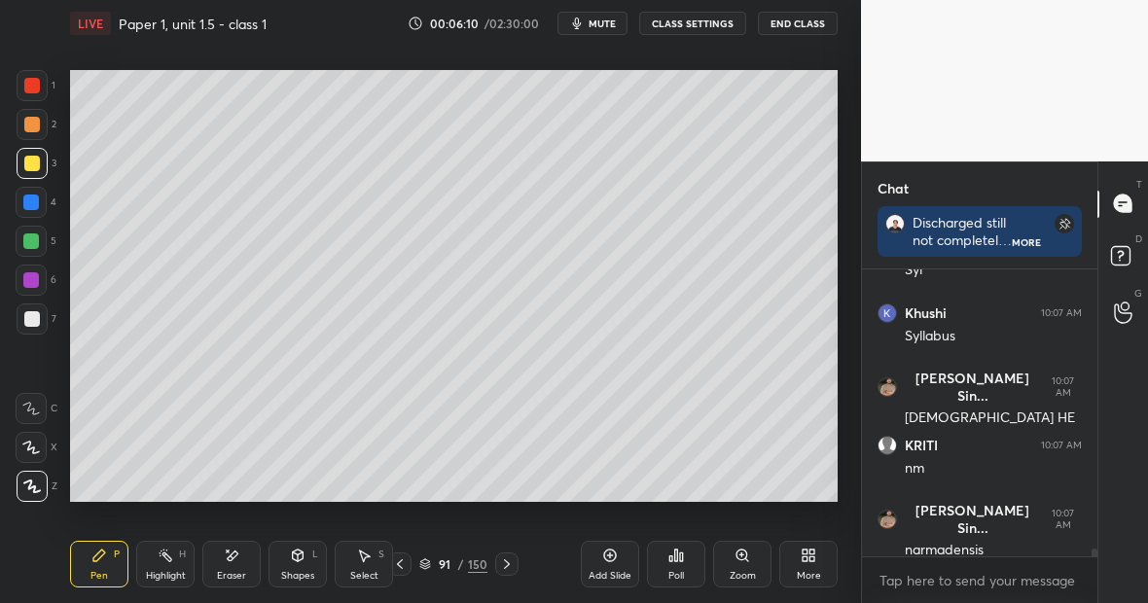
click at [41, 88] on div at bounding box center [32, 85] width 31 height 31
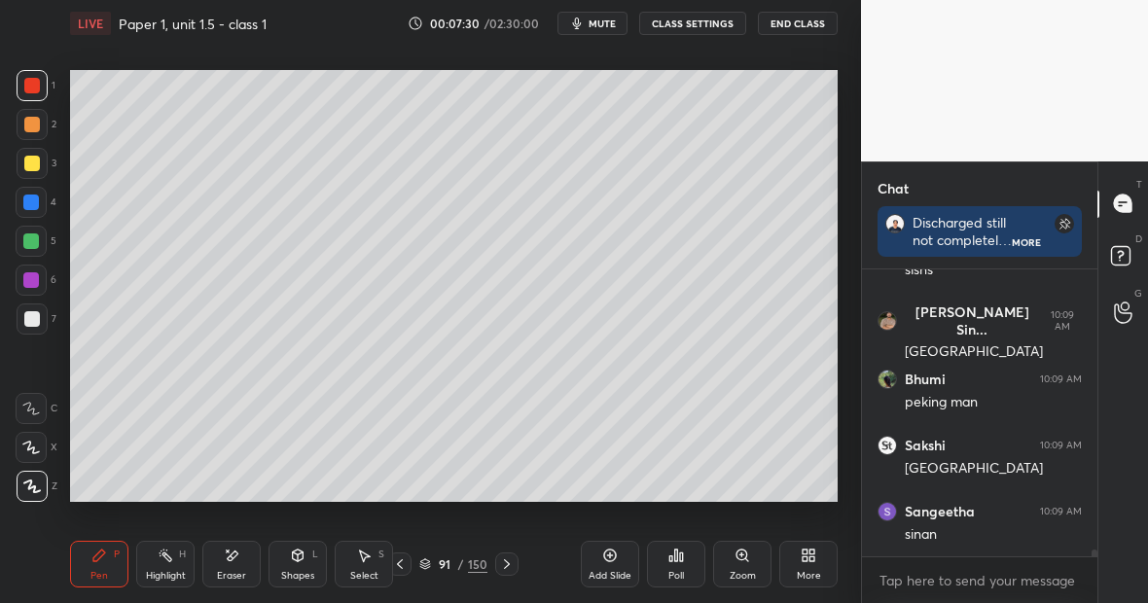
scroll to position [11925, 0]
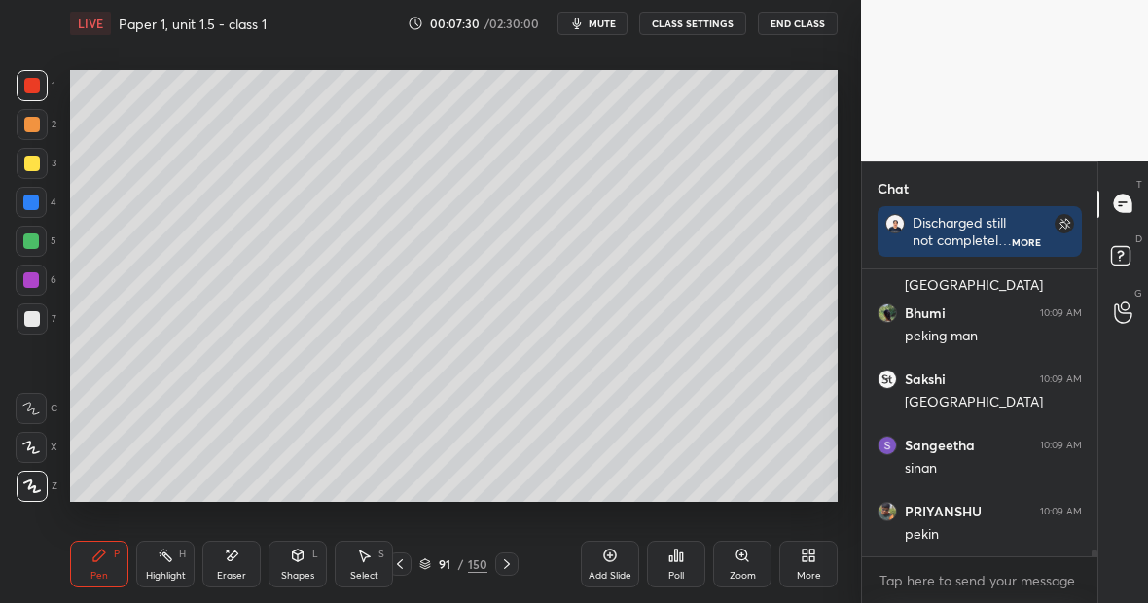
click at [38, 165] on div at bounding box center [32, 164] width 16 height 16
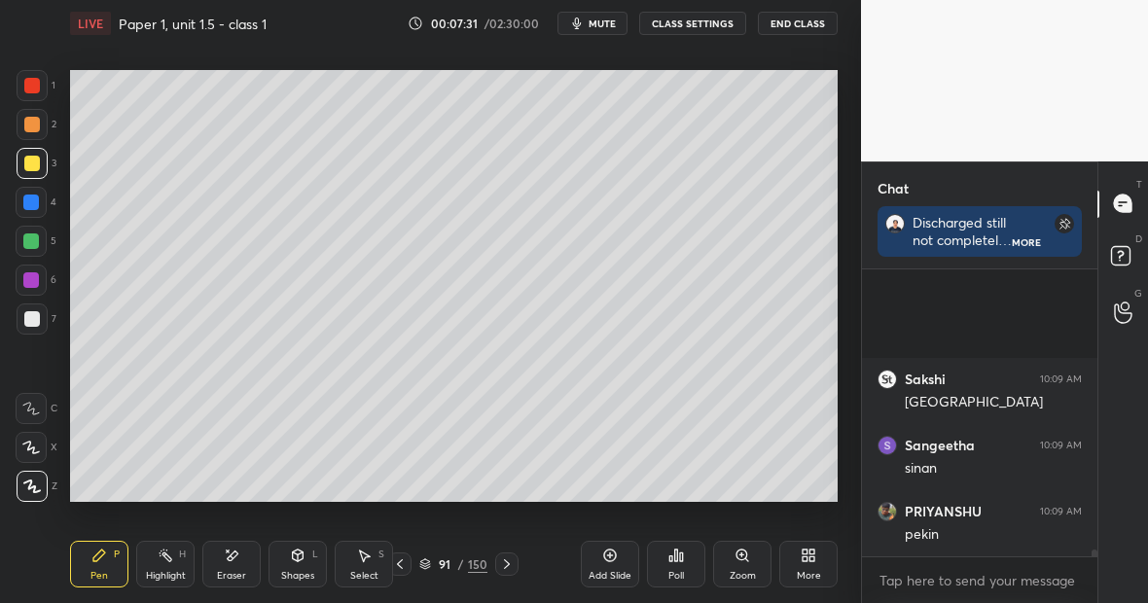
scroll to position [12123, 0]
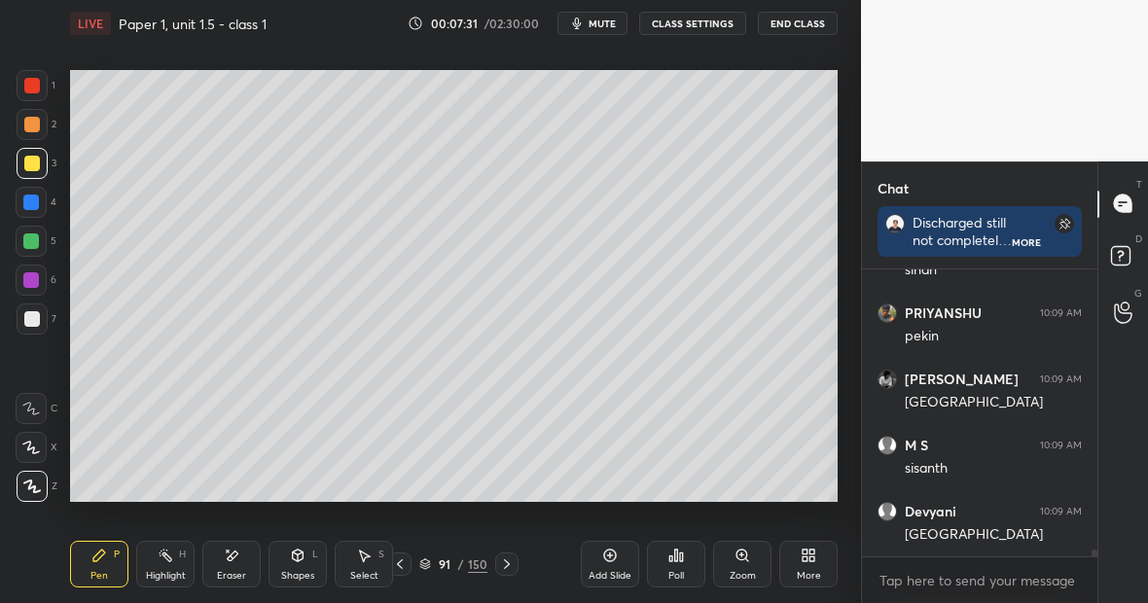
click at [34, 208] on div at bounding box center [31, 203] width 16 height 16
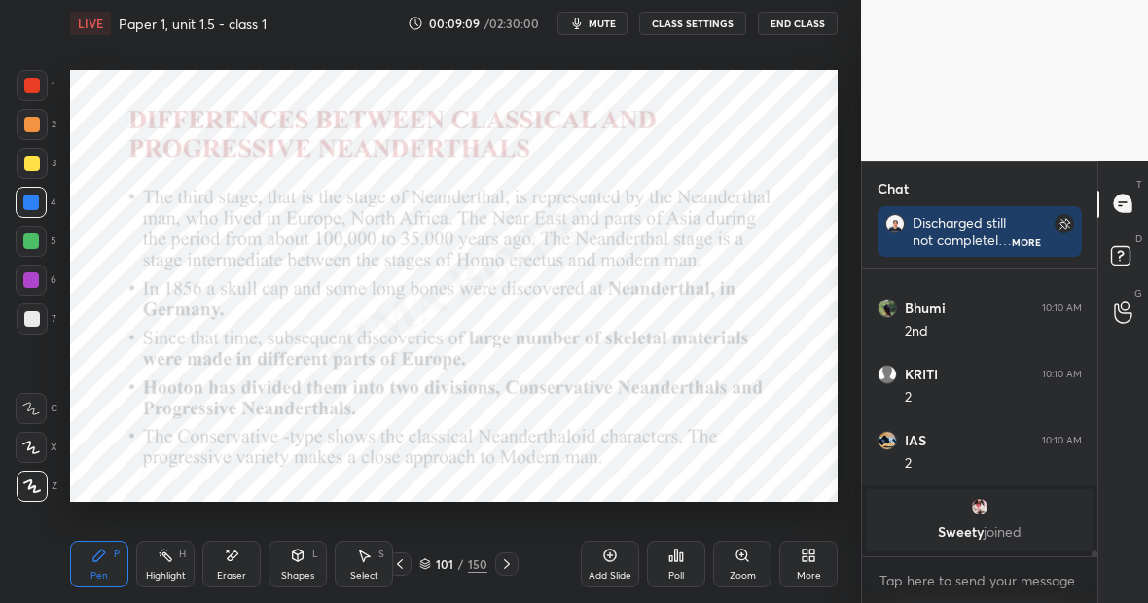
scroll to position [12761, 0]
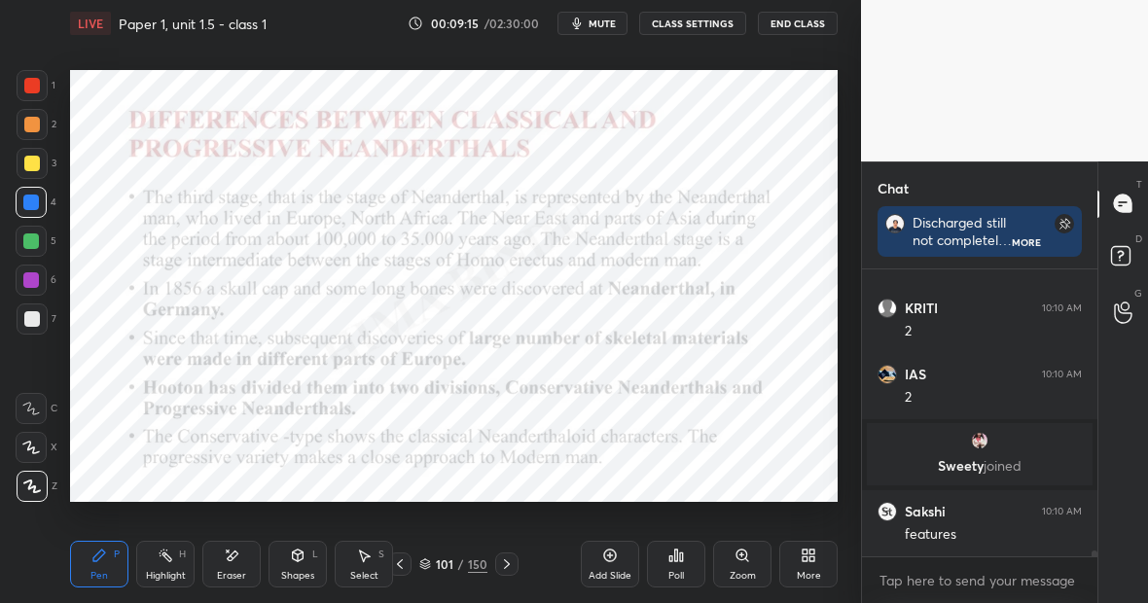
click at [40, 234] on div at bounding box center [31, 241] width 31 height 31
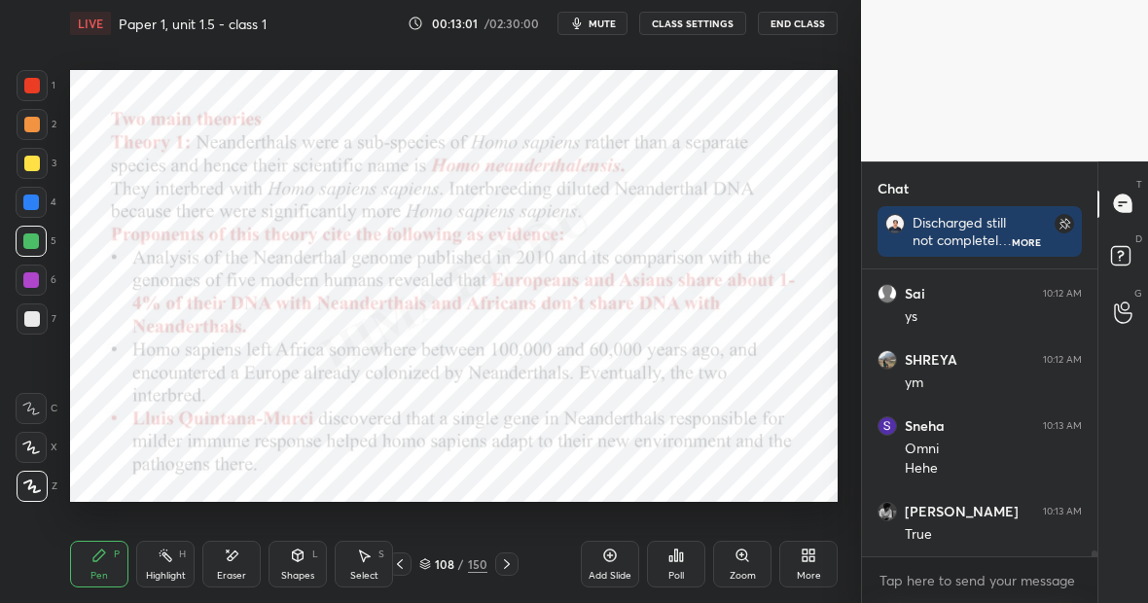
scroll to position [13514, 0]
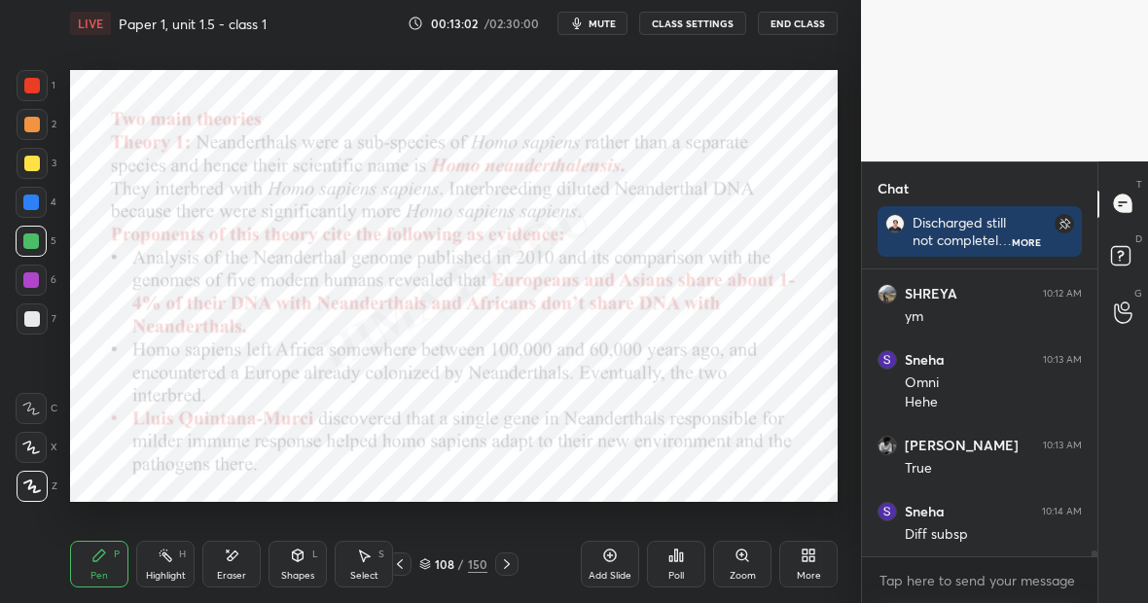
click at [603, 559] on icon at bounding box center [610, 556] width 16 height 16
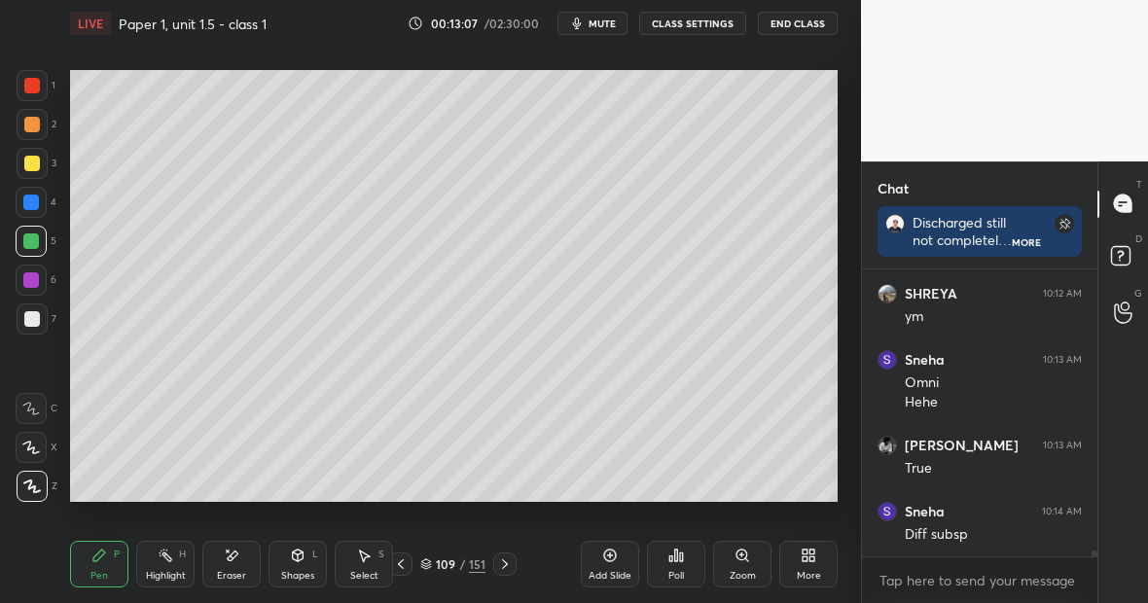
scroll to position [13580, 0]
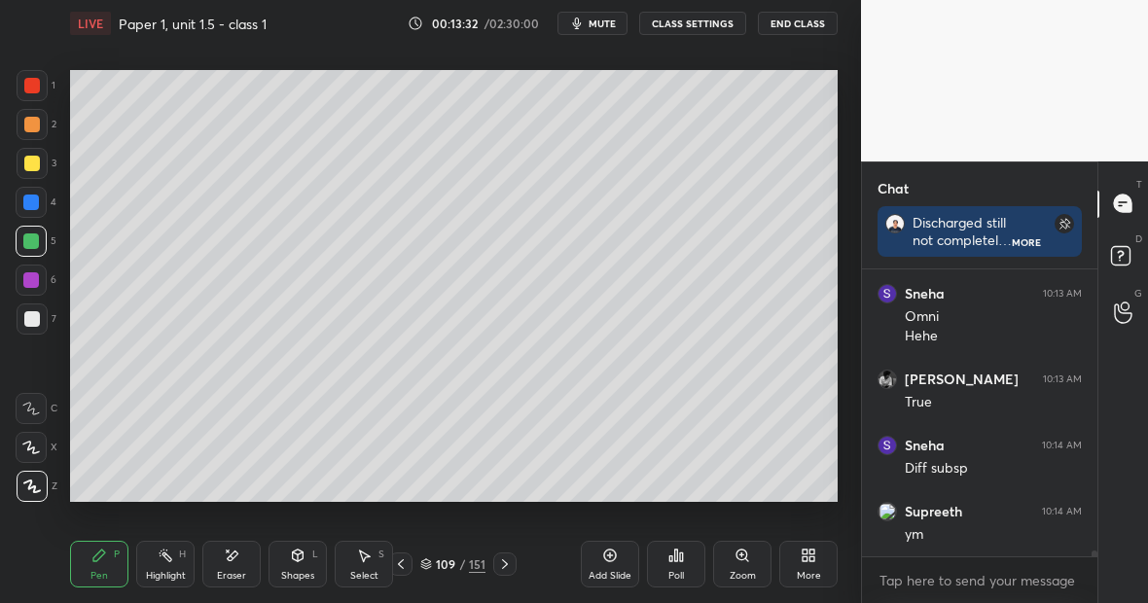
click at [35, 317] on div at bounding box center [32, 319] width 16 height 16
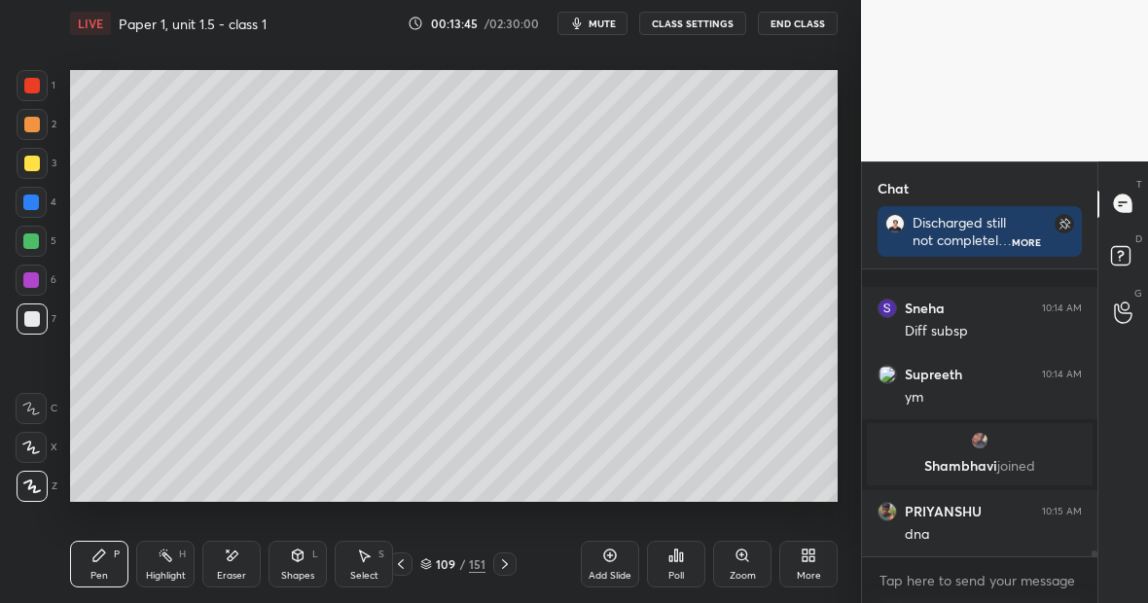
scroll to position [13640, 0]
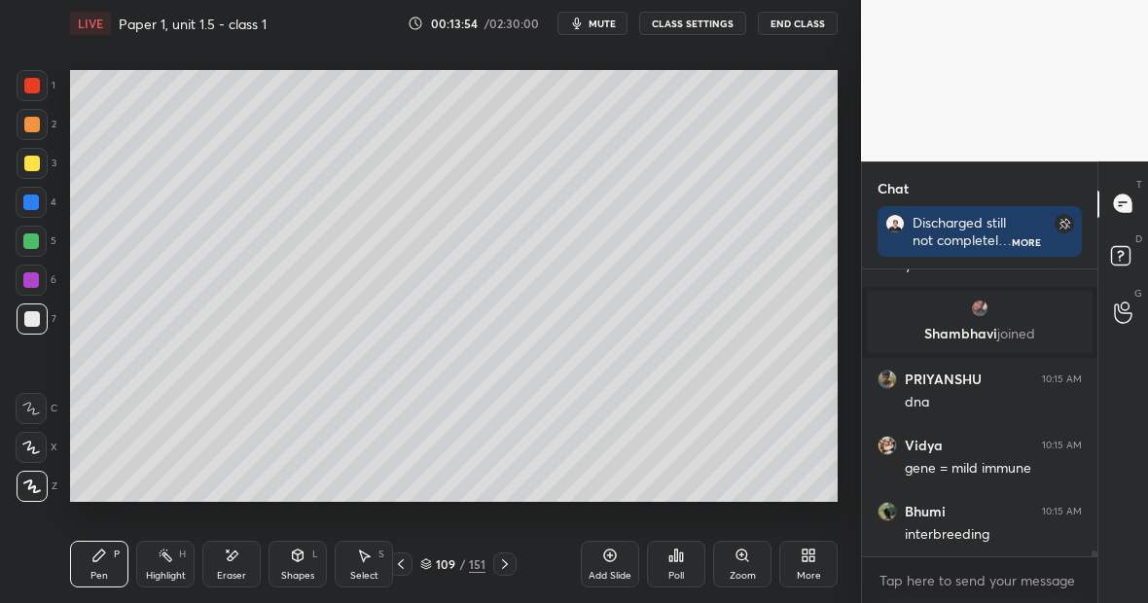
click at [237, 571] on div "Eraser" at bounding box center [231, 576] width 29 height 10
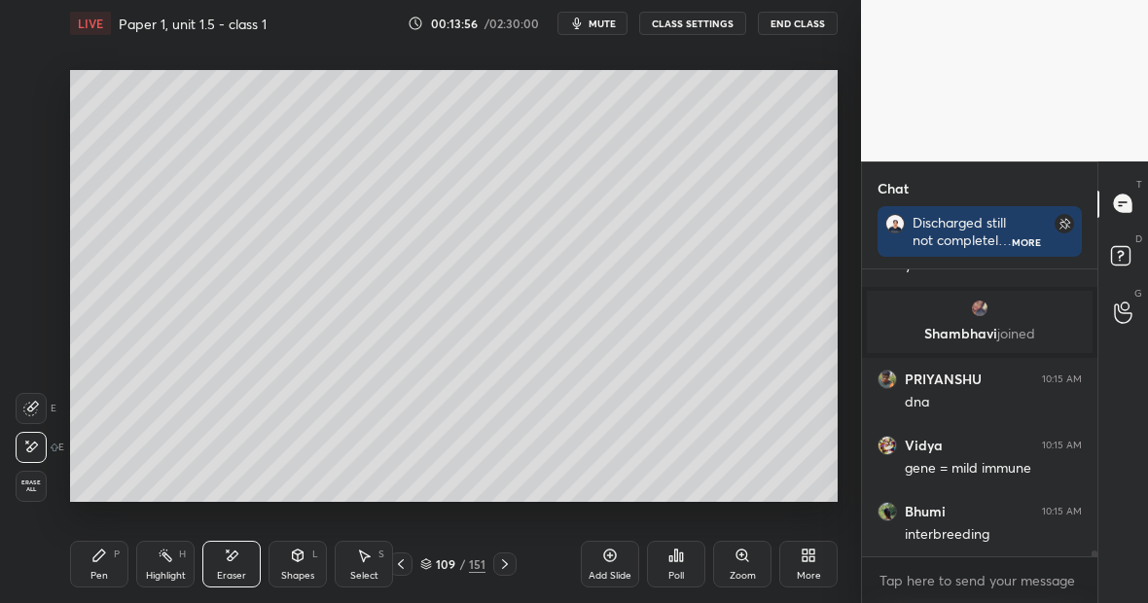
click at [117, 558] on div "Pen P" at bounding box center [99, 564] width 58 height 47
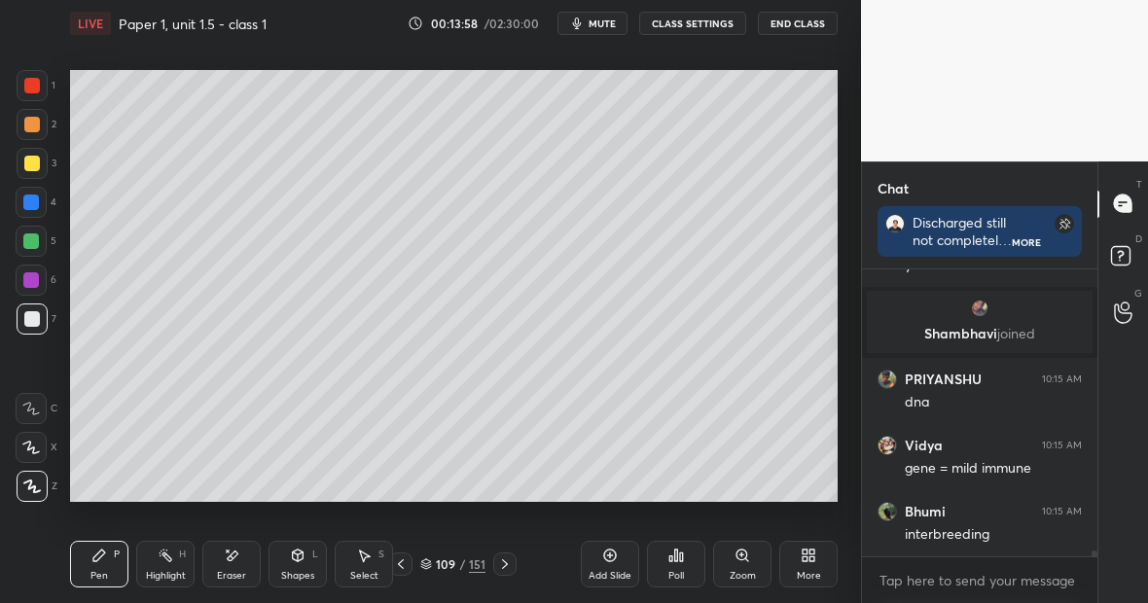
click at [240, 560] on div "Eraser" at bounding box center [231, 564] width 58 height 47
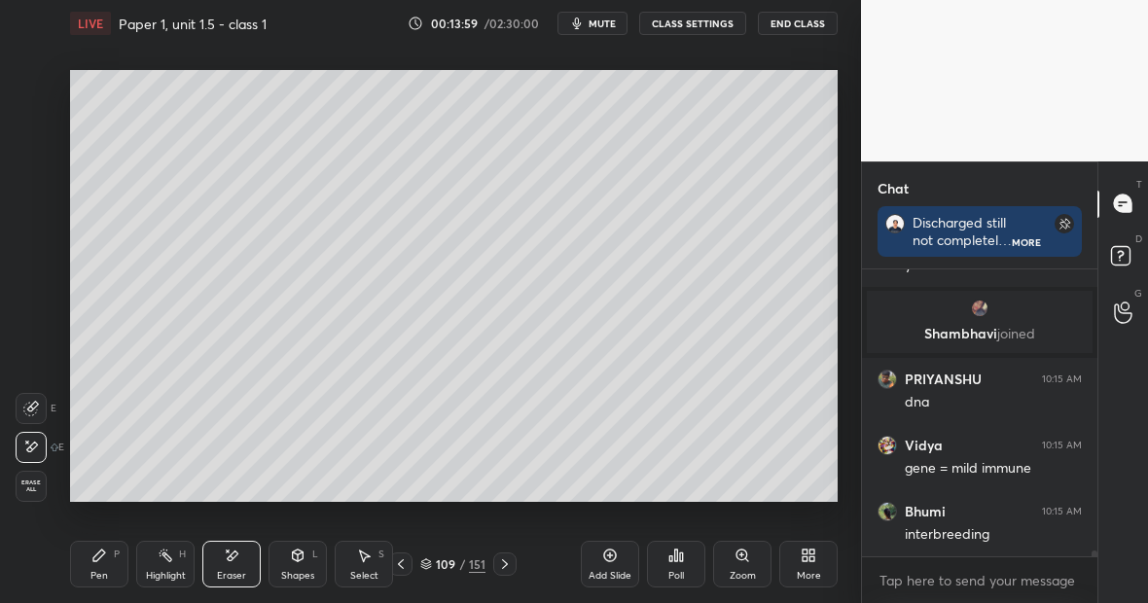
click at [99, 571] on div "Pen" at bounding box center [99, 576] width 18 height 10
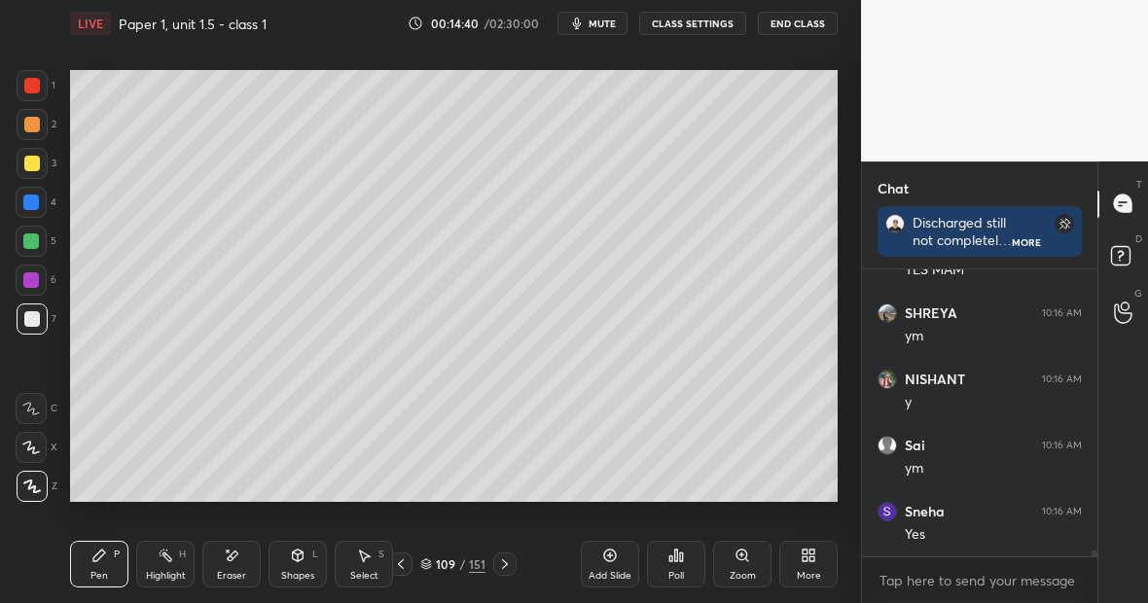
scroll to position [14603, 0]
click at [171, 571] on div "Highlight" at bounding box center [166, 576] width 40 height 10
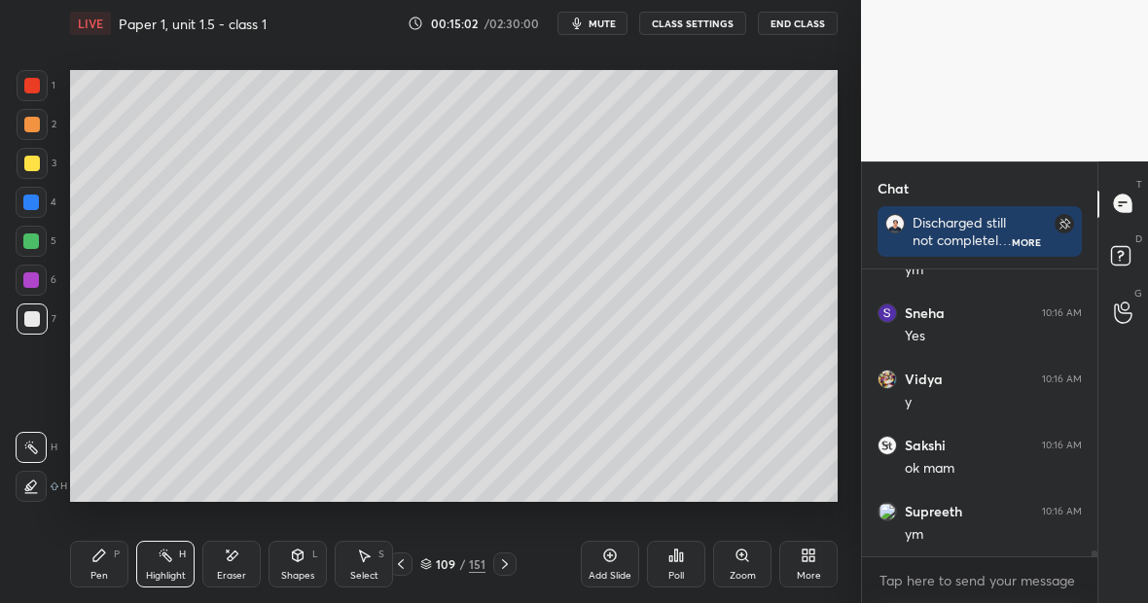
scroll to position [14802, 0]
click at [179, 572] on div "Highlight" at bounding box center [166, 576] width 40 height 10
click at [36, 90] on div at bounding box center [32, 86] width 16 height 16
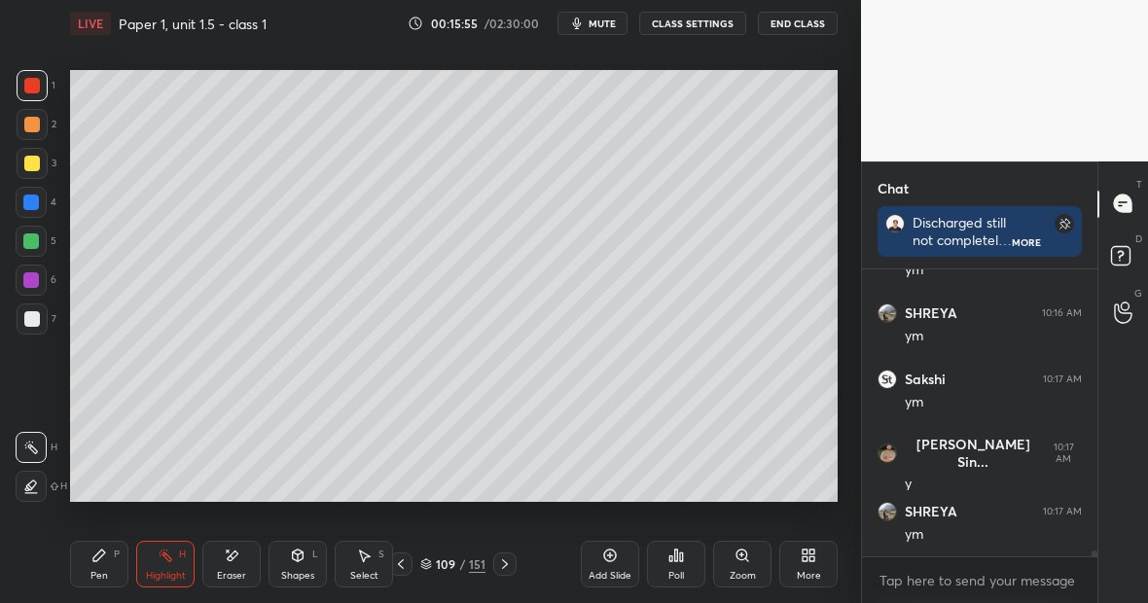
click at [97, 555] on div "Pen P" at bounding box center [99, 564] width 58 height 47
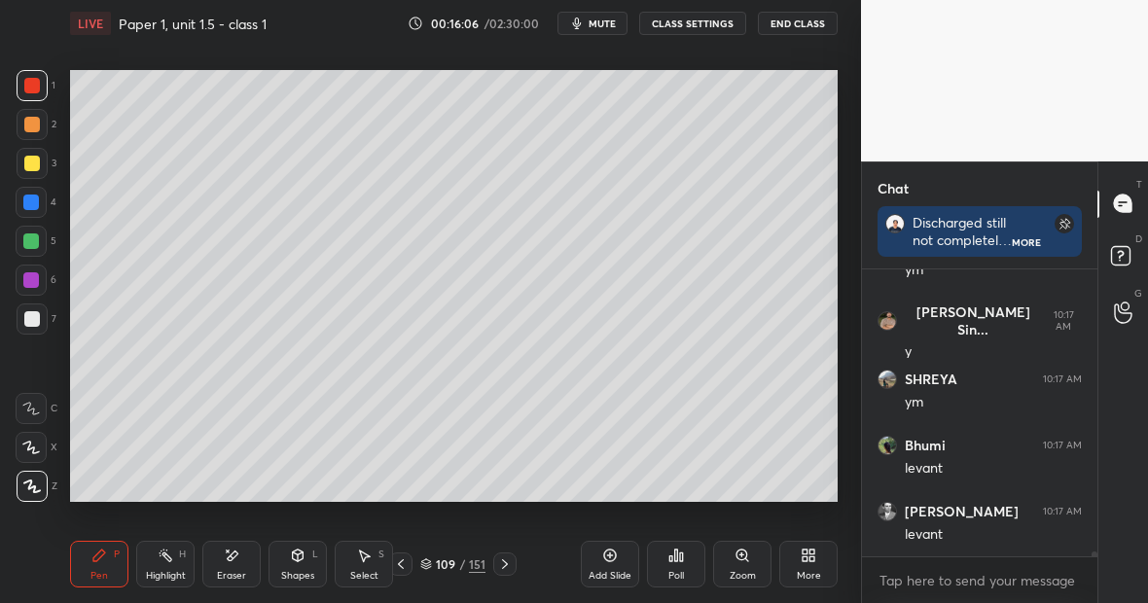
scroll to position [15199, 0]
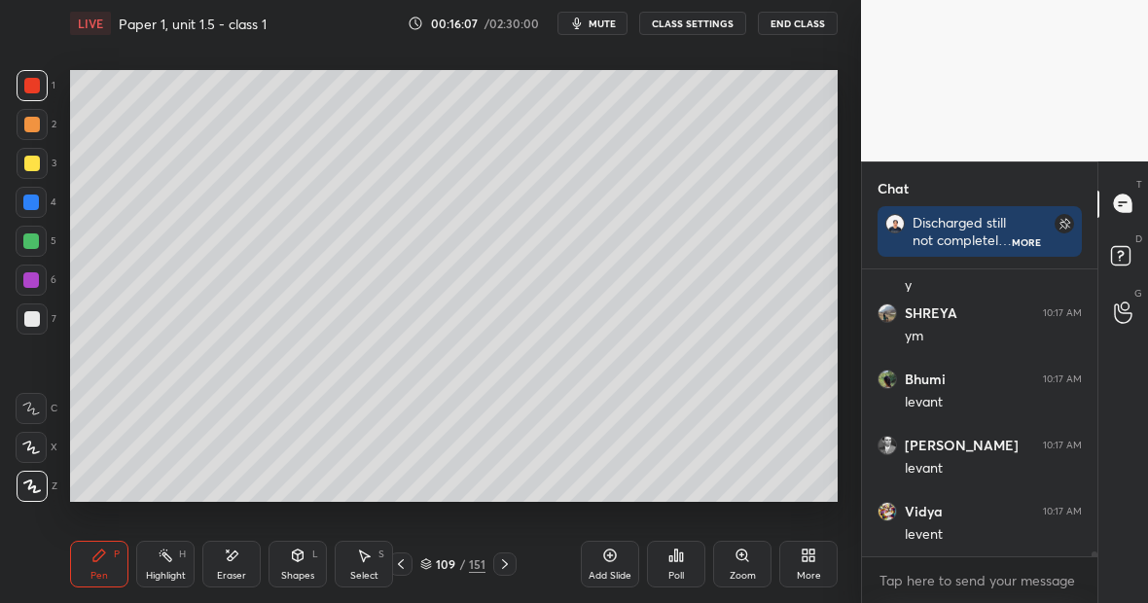
click at [40, 170] on div at bounding box center [32, 163] width 31 height 31
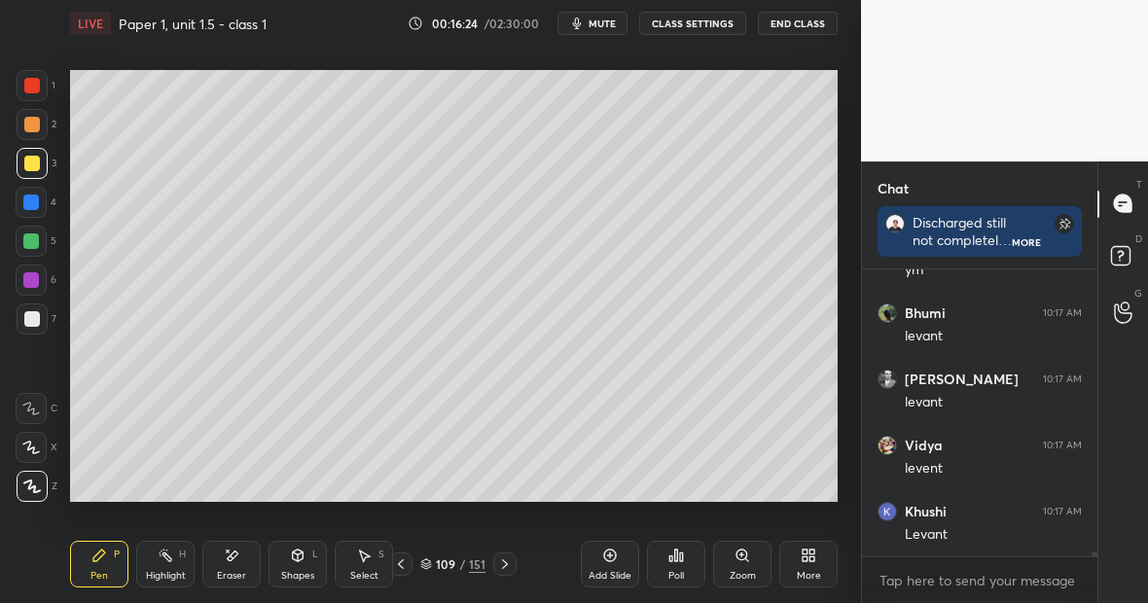
click at [169, 566] on div "Highlight H" at bounding box center [165, 564] width 58 height 47
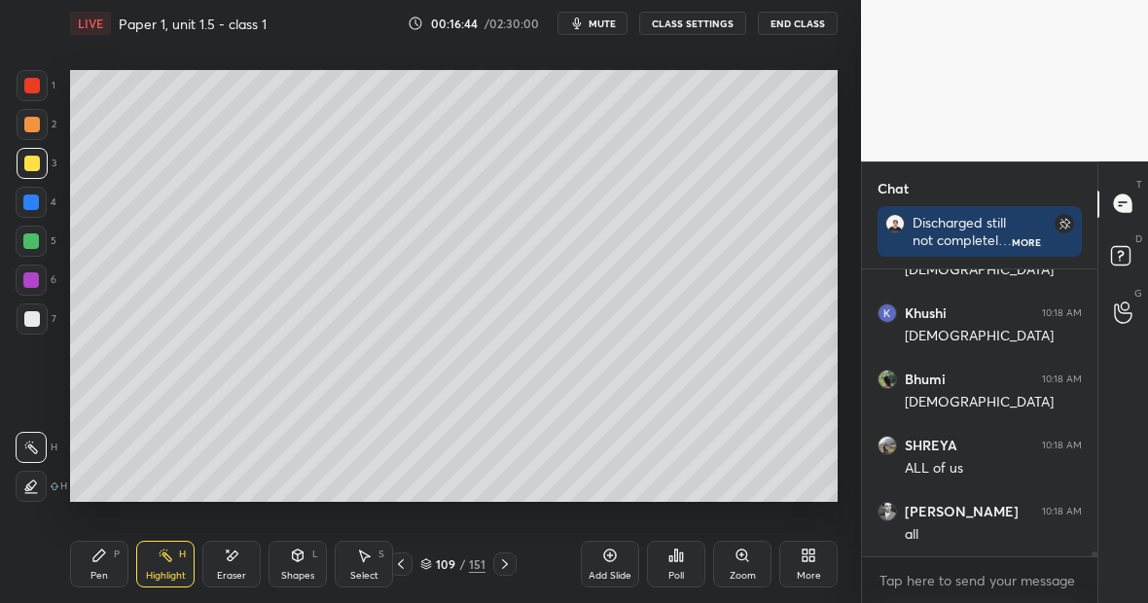
scroll to position [15926, 0]
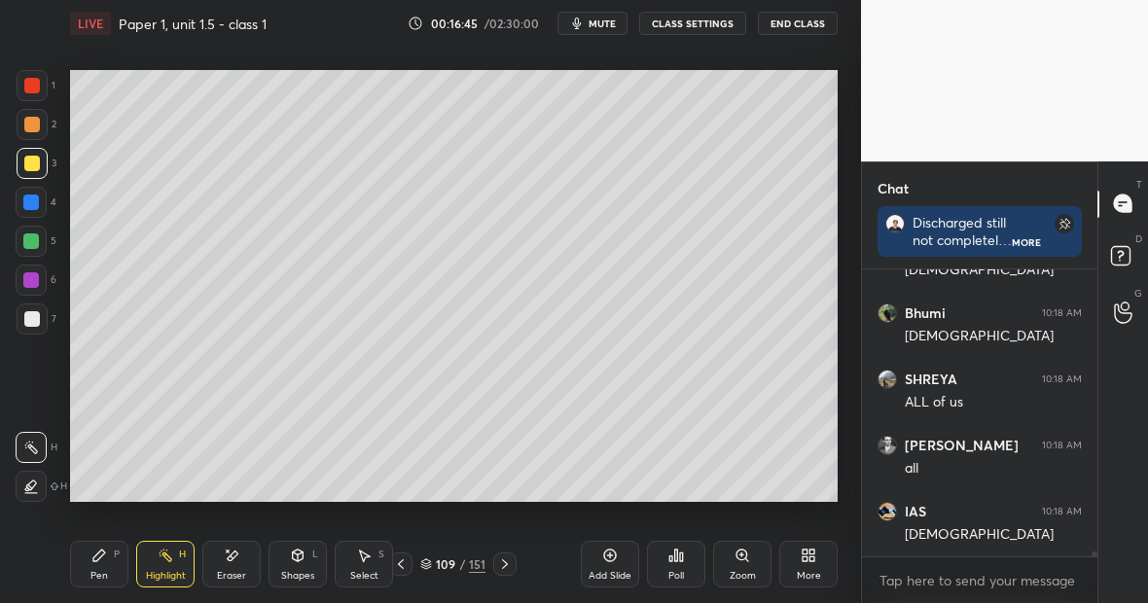
click at [39, 325] on div at bounding box center [32, 319] width 31 height 31
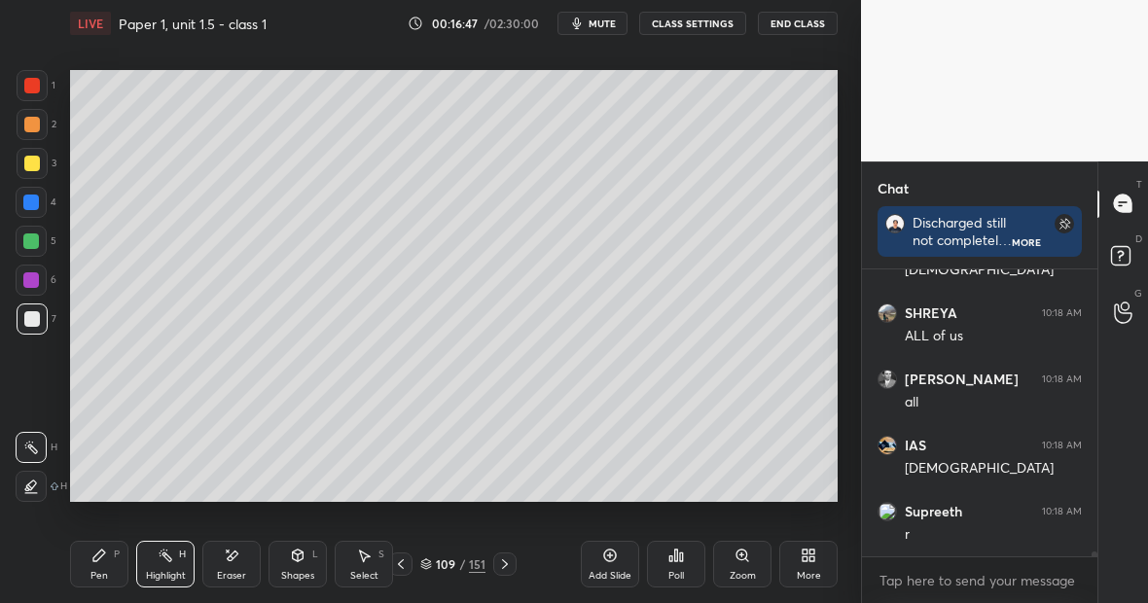
click at [115, 541] on div "Pen P" at bounding box center [99, 564] width 58 height 47
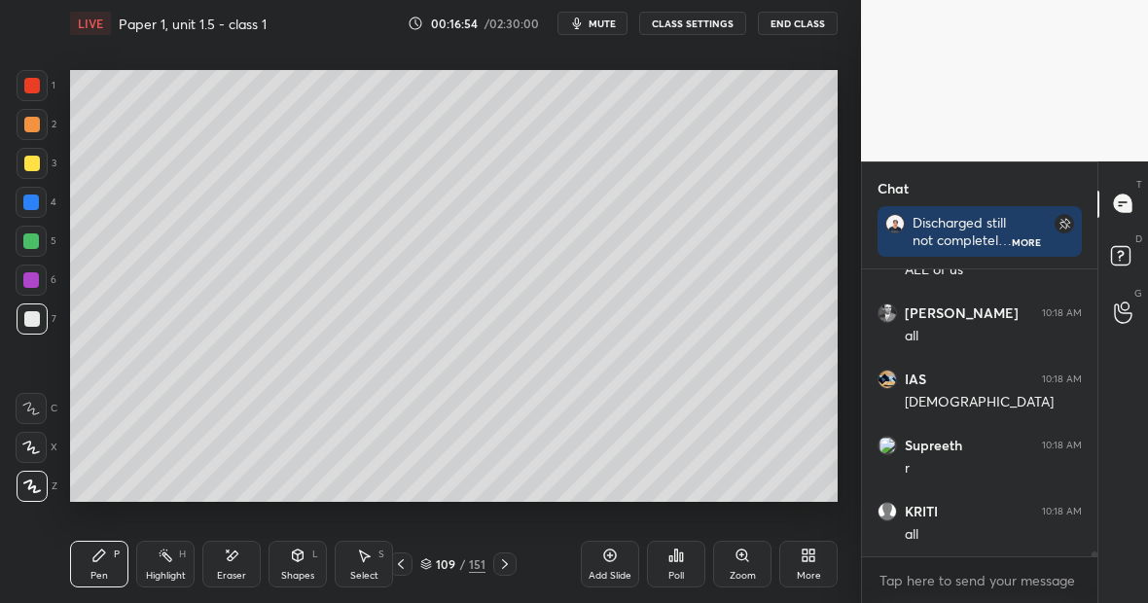
click at [245, 555] on div "Eraser" at bounding box center [231, 564] width 58 height 47
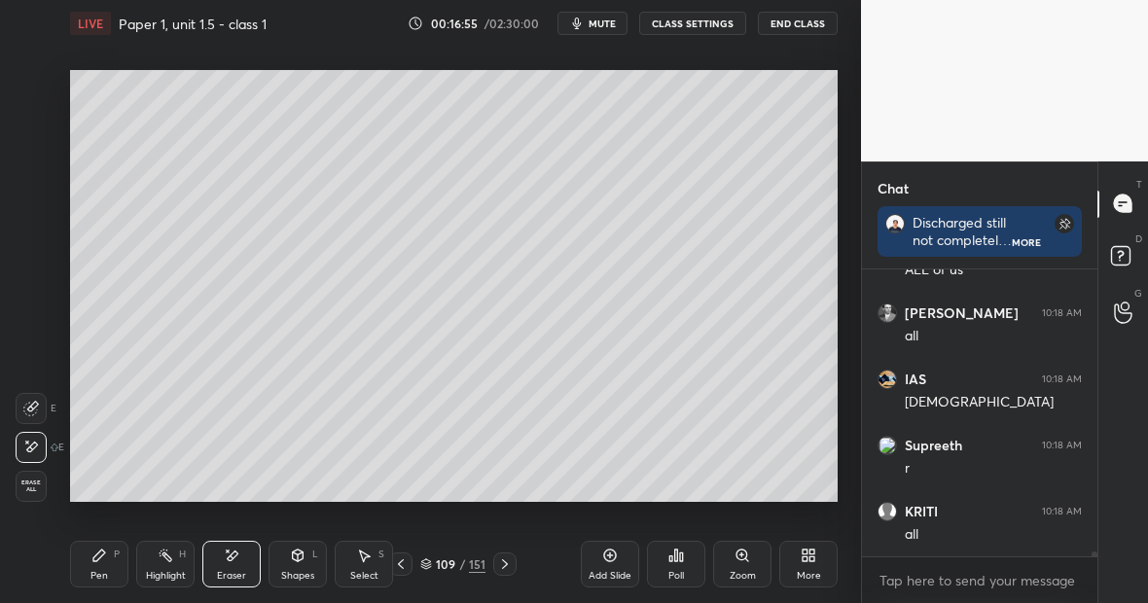
click at [90, 566] on div "Pen P" at bounding box center [99, 564] width 58 height 47
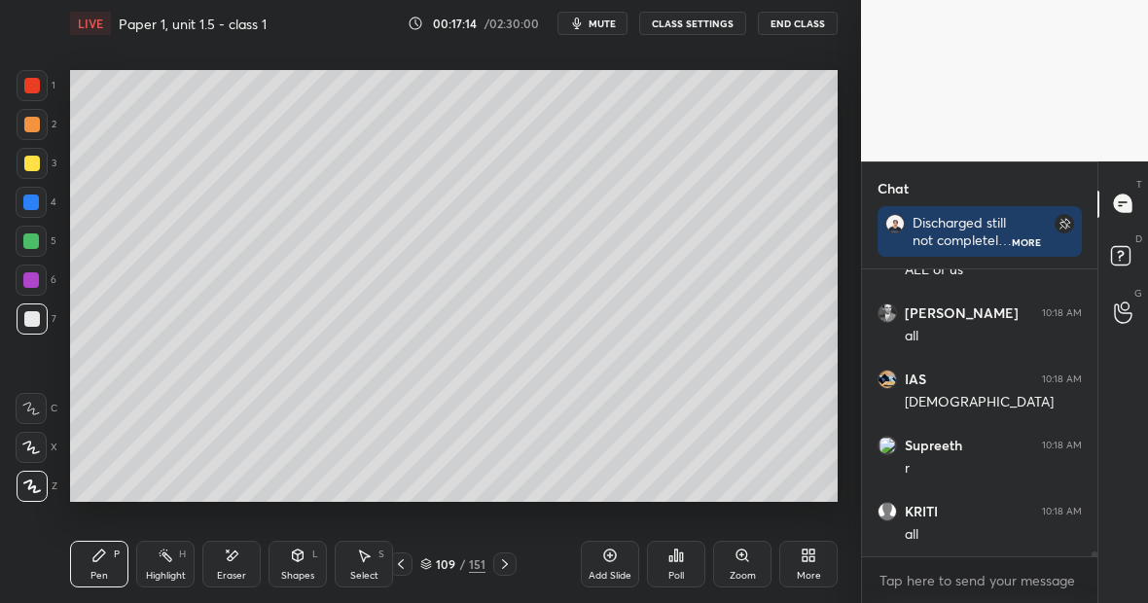
scroll to position [16125, 0]
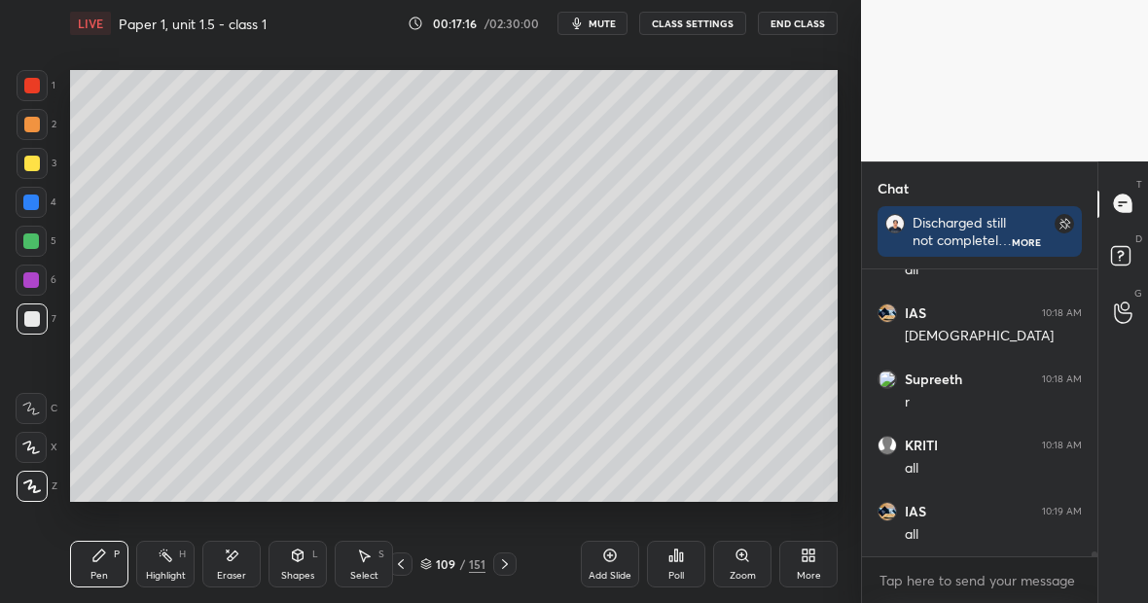
drag, startPoint x: 240, startPoint y: 572, endPoint x: 249, endPoint y: 564, distance: 11.7
click at [253, 560] on div "Eraser" at bounding box center [231, 564] width 58 height 47
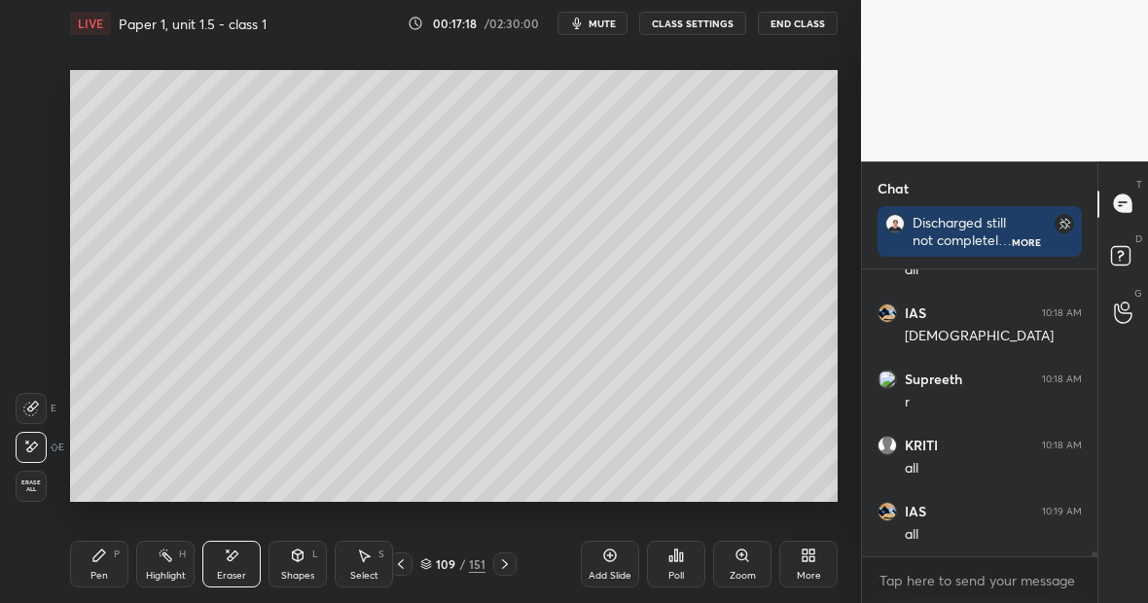
click at [90, 566] on div "Pen P" at bounding box center [99, 564] width 58 height 47
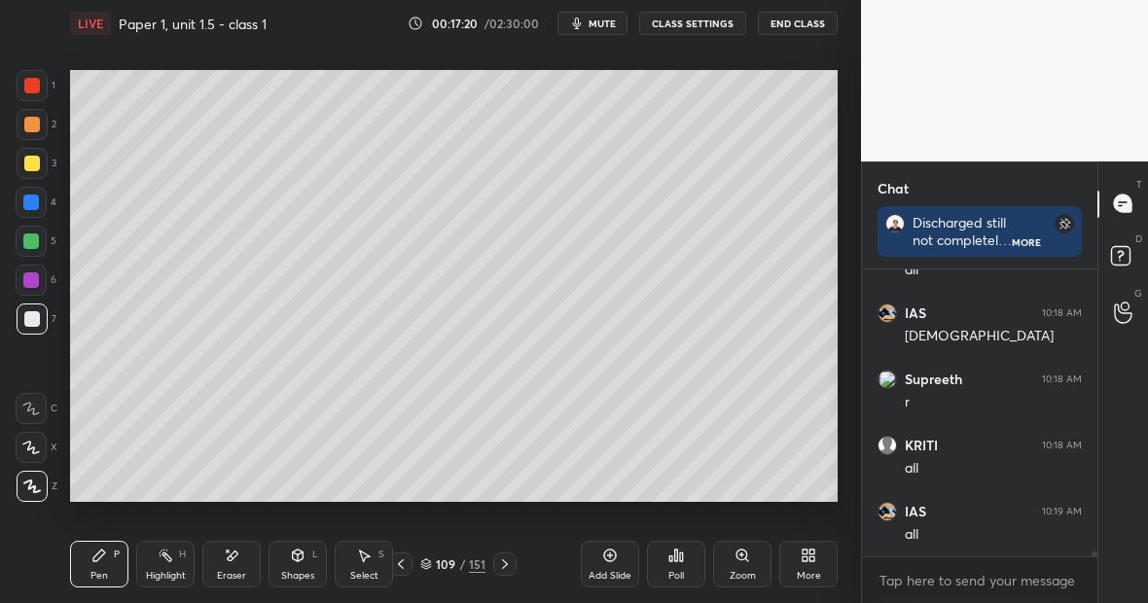
scroll to position [16191, 0]
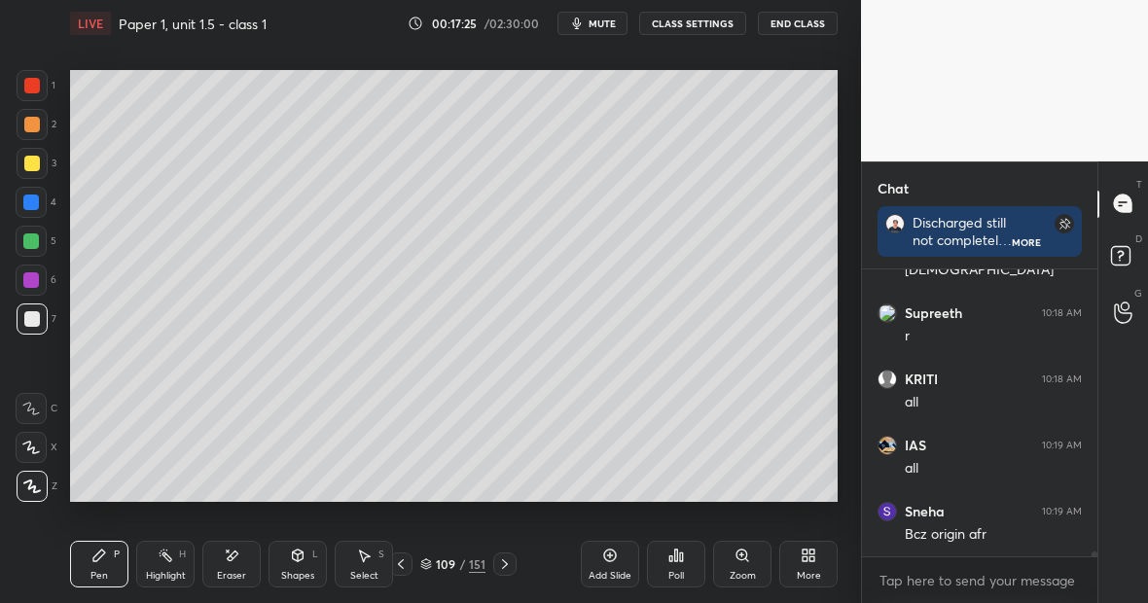
click at [844, 302] on div "Setting up your live class Poll for secs No correct answer Start poll" at bounding box center [453, 286] width 783 height 479
click at [110, 565] on div "Pen P" at bounding box center [99, 564] width 58 height 47
click at [40, 172] on div at bounding box center [32, 163] width 31 height 31
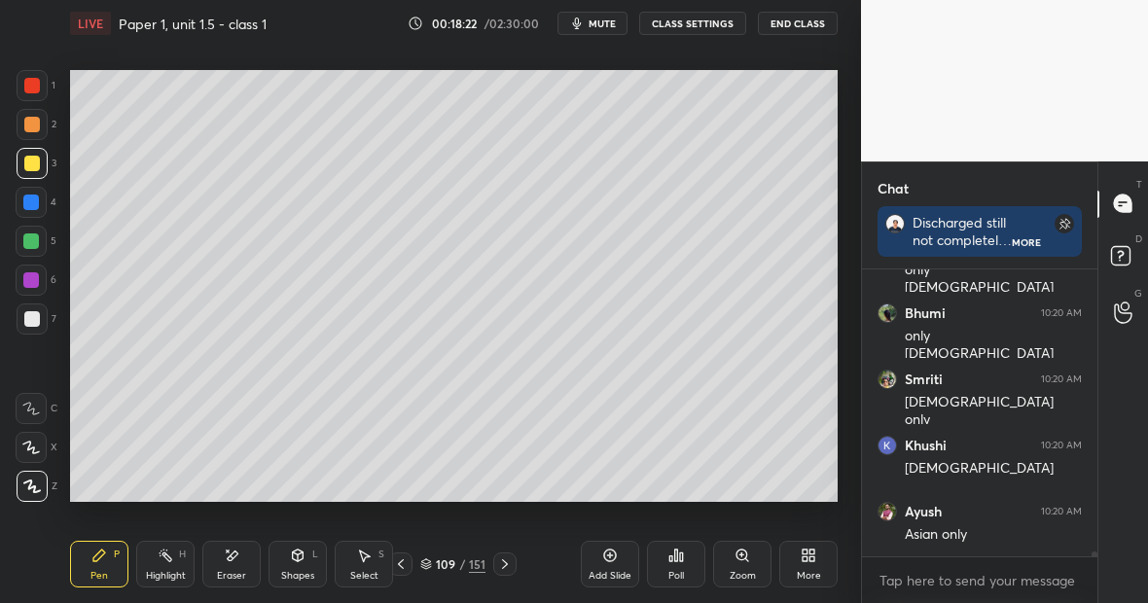
scroll to position [17931, 0]
drag, startPoint x: 236, startPoint y: 575, endPoint x: 236, endPoint y: 557, distance: 18.5
click at [236, 552] on div "Eraser" at bounding box center [231, 564] width 58 height 47
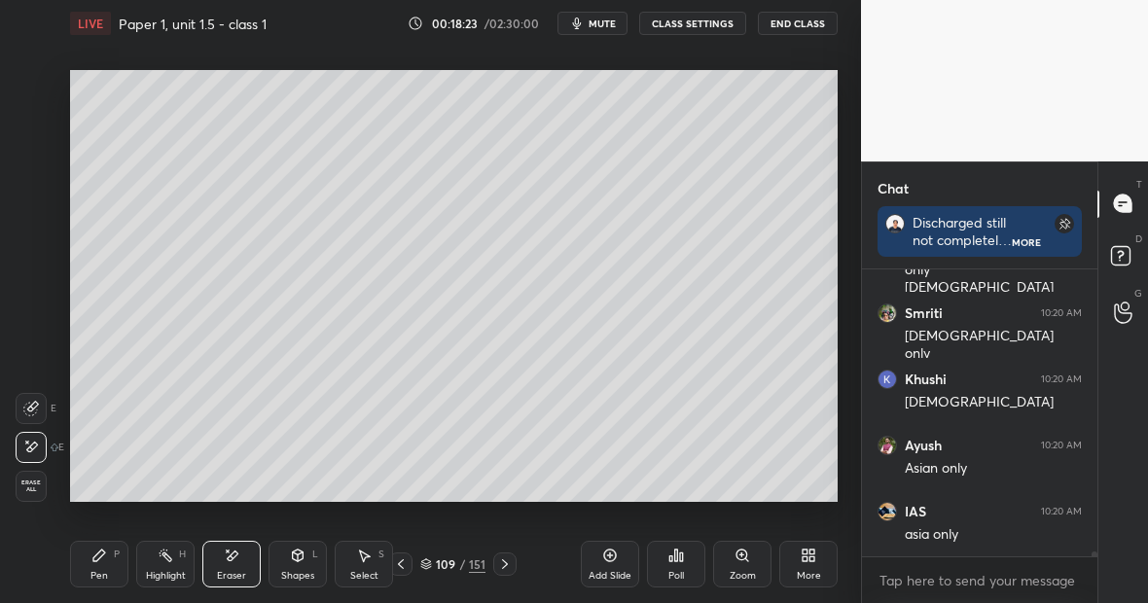
click at [102, 563] on div "Pen P" at bounding box center [99, 564] width 58 height 47
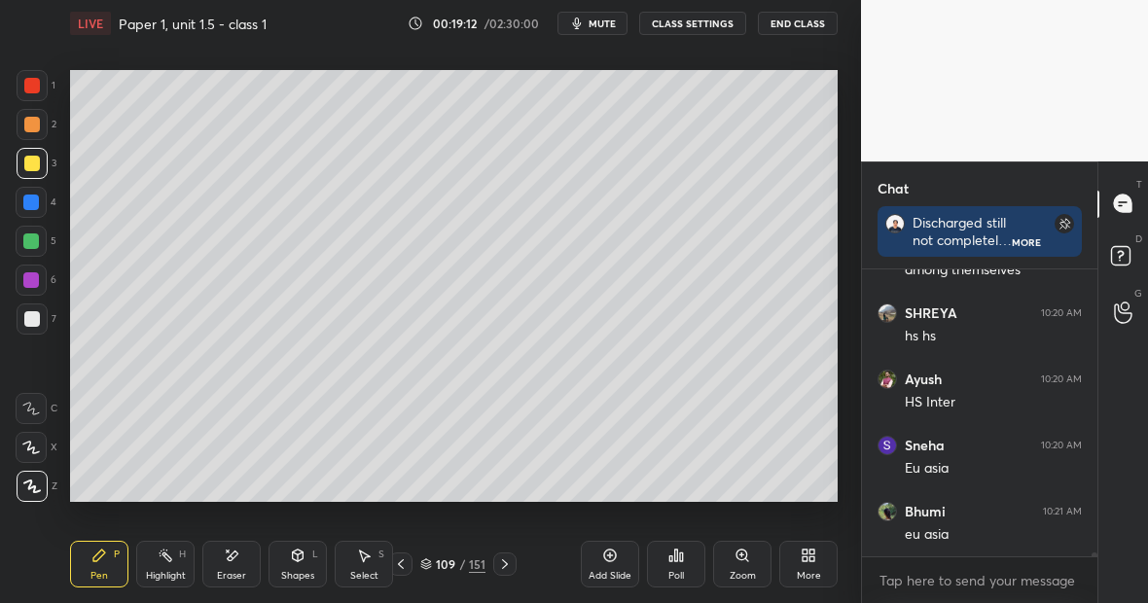
scroll to position [19254, 0]
click at [173, 566] on div "Highlight H" at bounding box center [165, 564] width 58 height 47
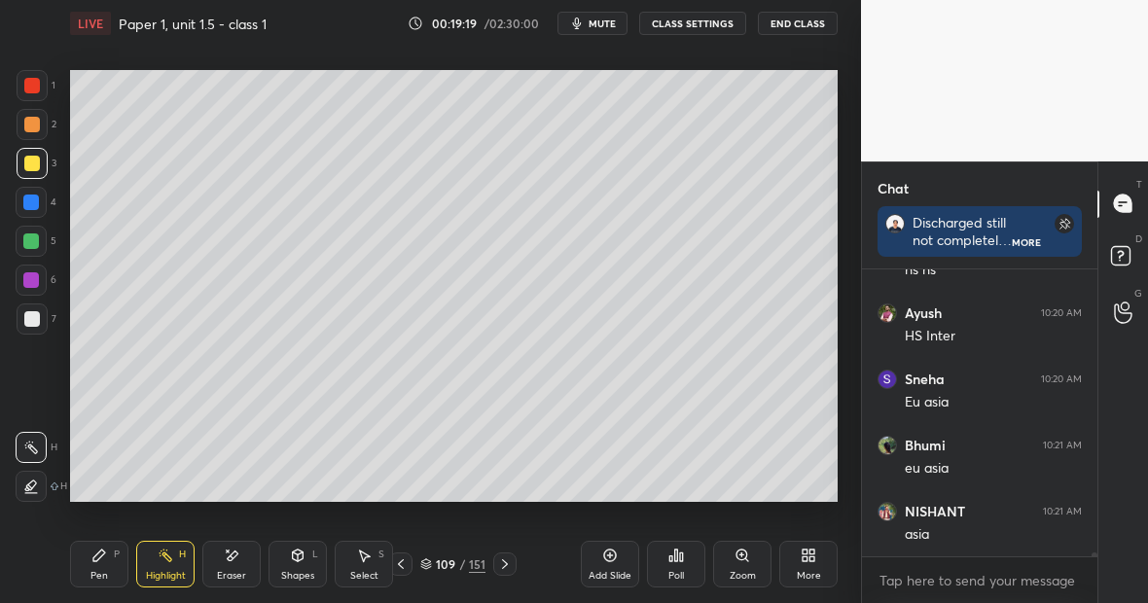
scroll to position [19320, 0]
click at [120, 560] on div "Pen P" at bounding box center [99, 564] width 58 height 47
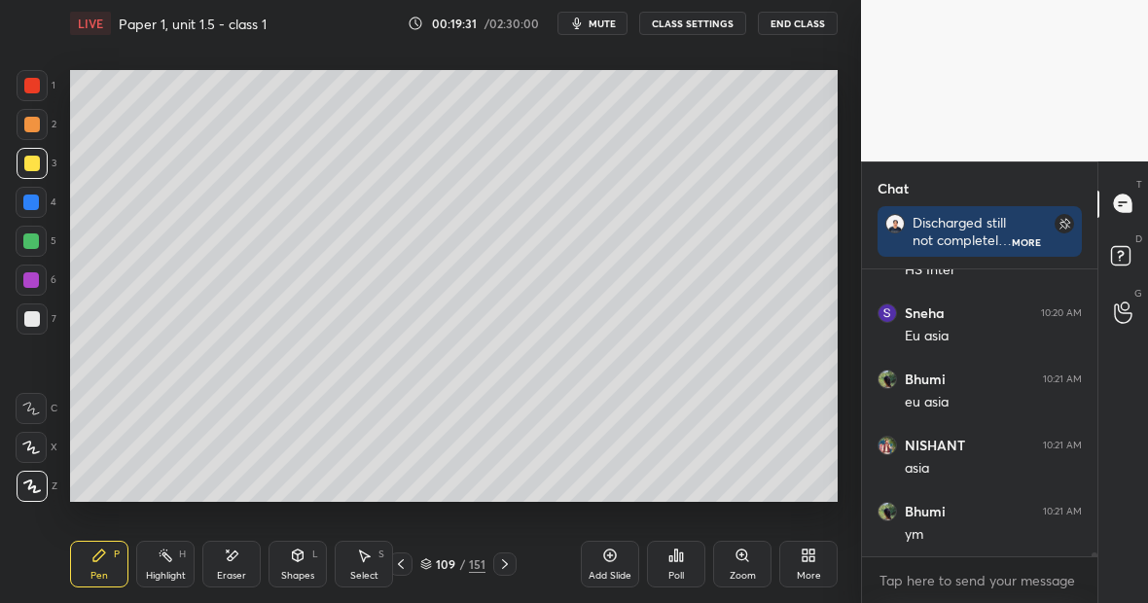
click at [175, 574] on div "Highlight" at bounding box center [166, 576] width 40 height 10
click at [40, 236] on div at bounding box center [31, 241] width 31 height 31
click at [103, 559] on icon at bounding box center [99, 556] width 16 height 16
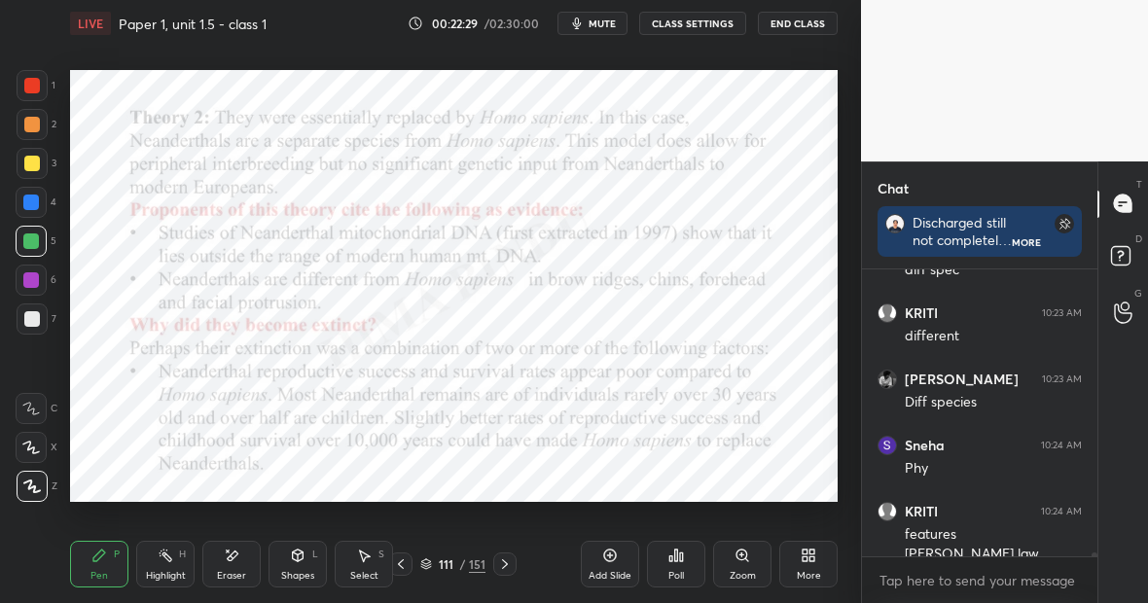
scroll to position [21771, 0]
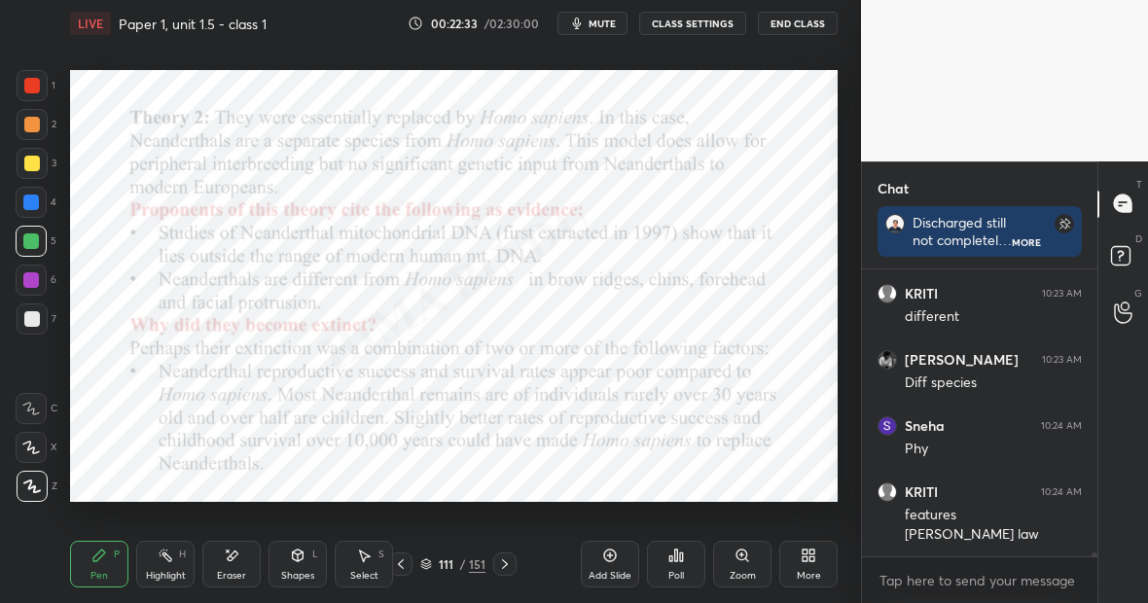
click at [612, 554] on icon at bounding box center [610, 556] width 16 height 16
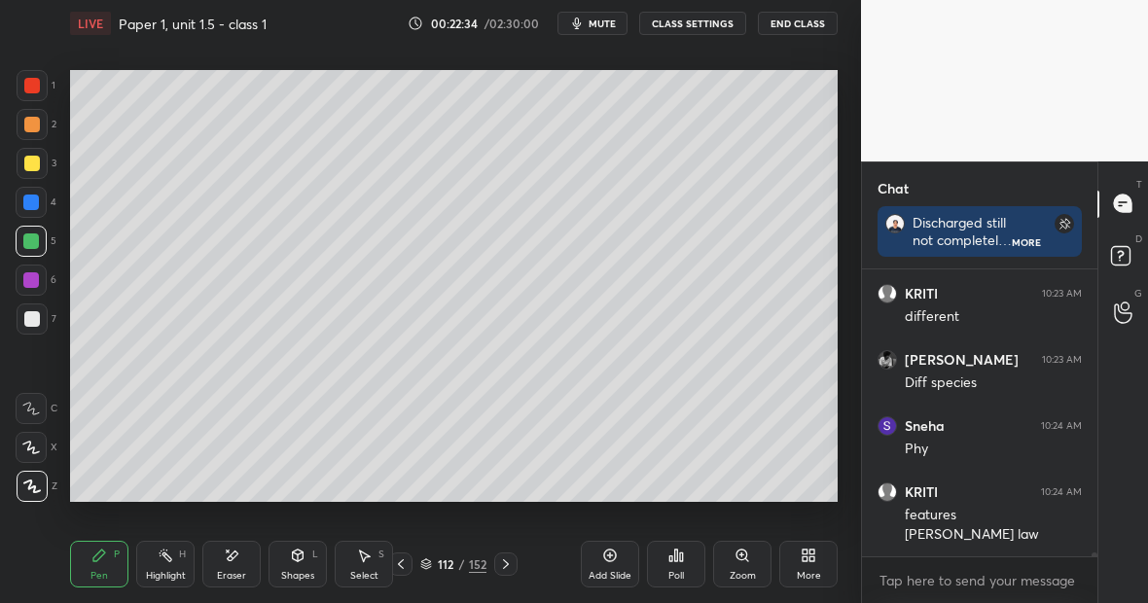
scroll to position [21837, 0]
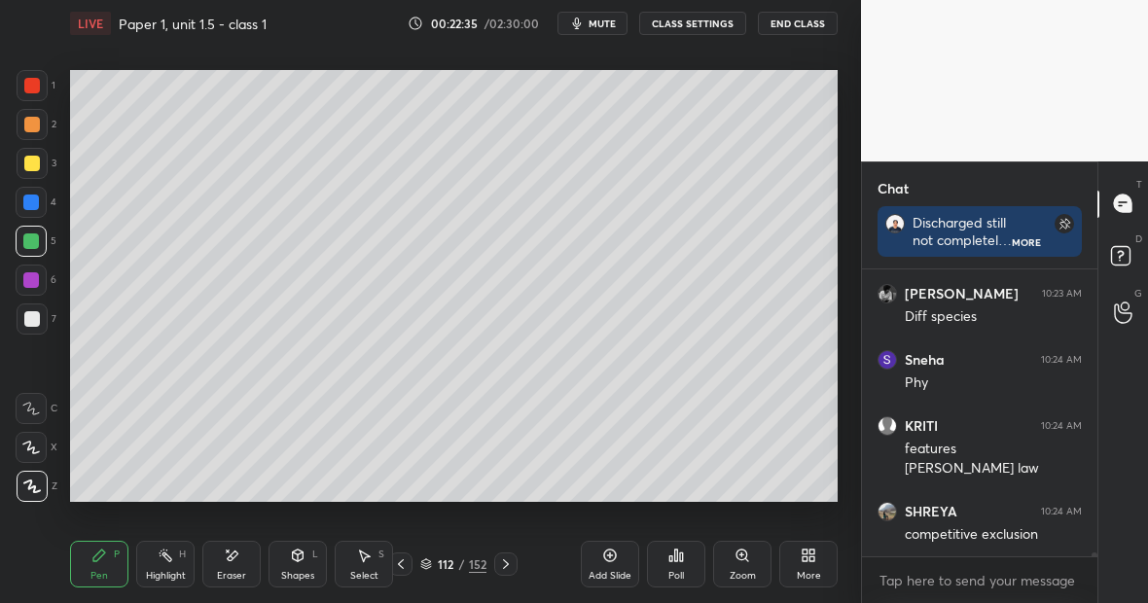
click at [40, 162] on div at bounding box center [32, 163] width 31 height 31
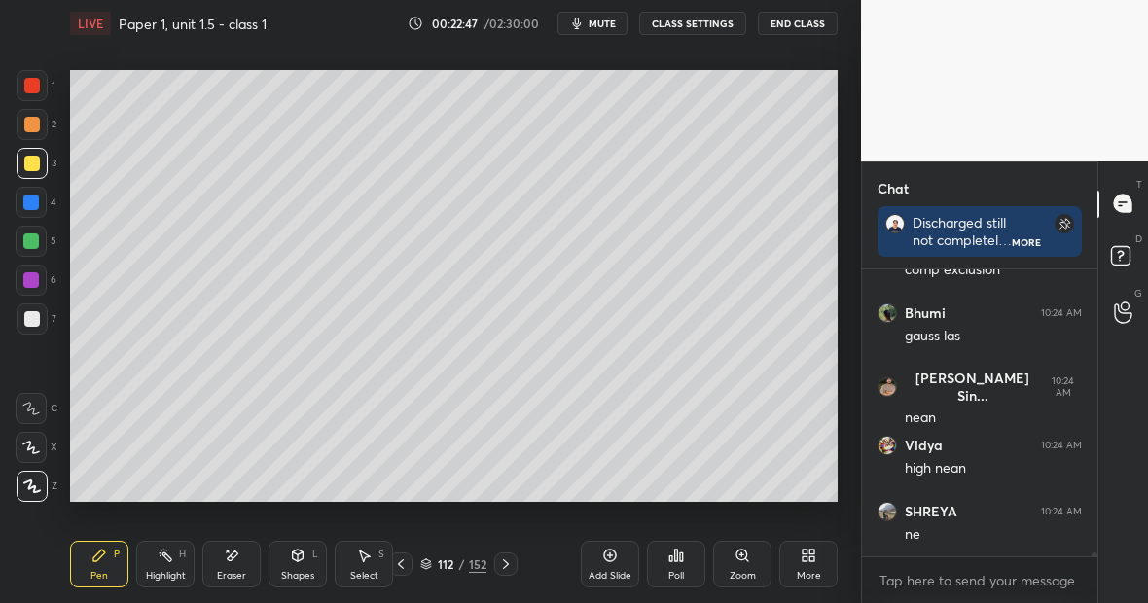
scroll to position [22251, 0]
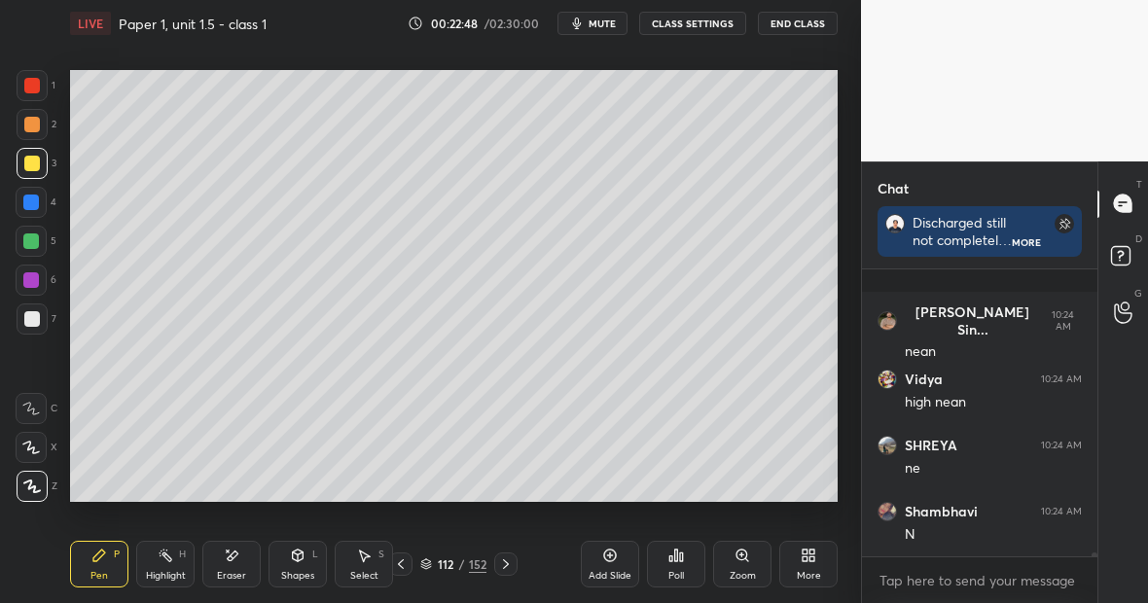
click at [241, 558] on div "Eraser" at bounding box center [231, 564] width 58 height 47
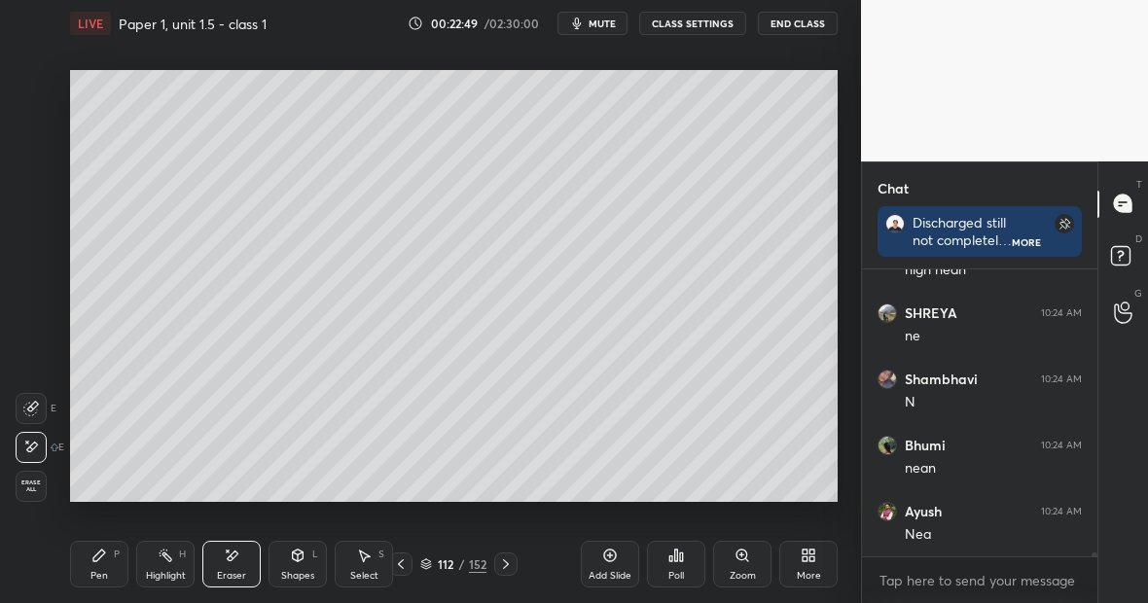
scroll to position [22450, 0]
click at [107, 546] on div "Pen P" at bounding box center [99, 564] width 58 height 47
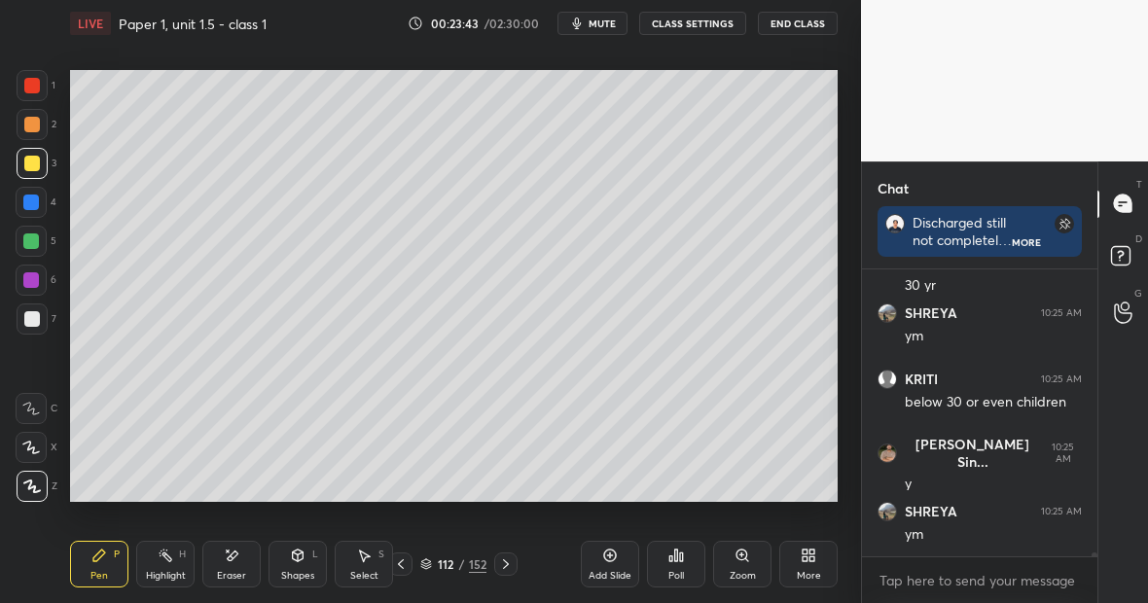
scroll to position [23793, 0]
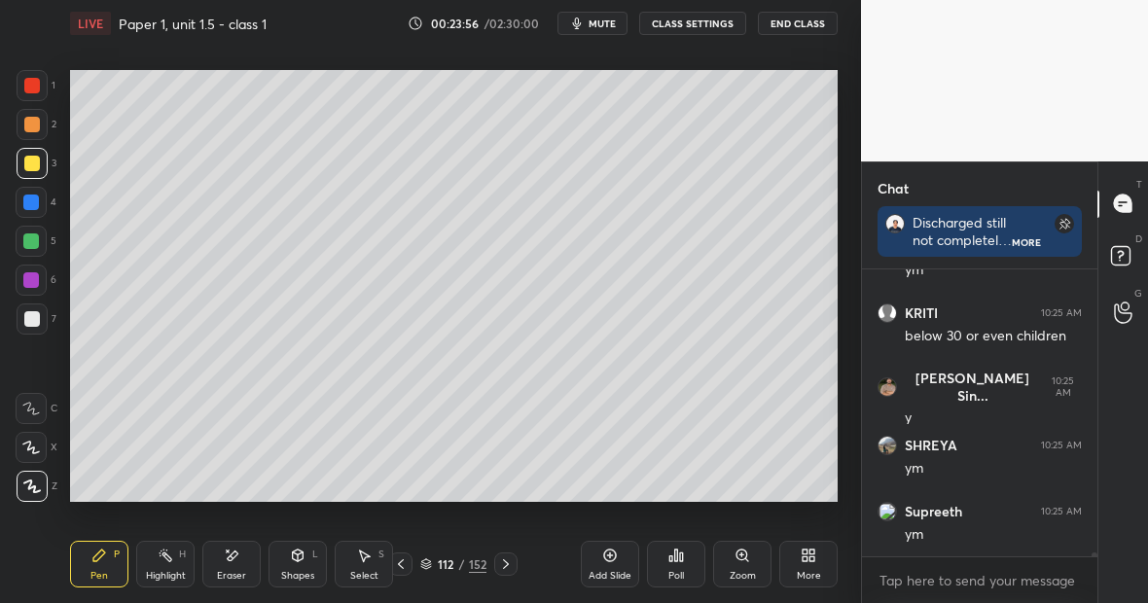
click at [39, 319] on div at bounding box center [32, 319] width 16 height 16
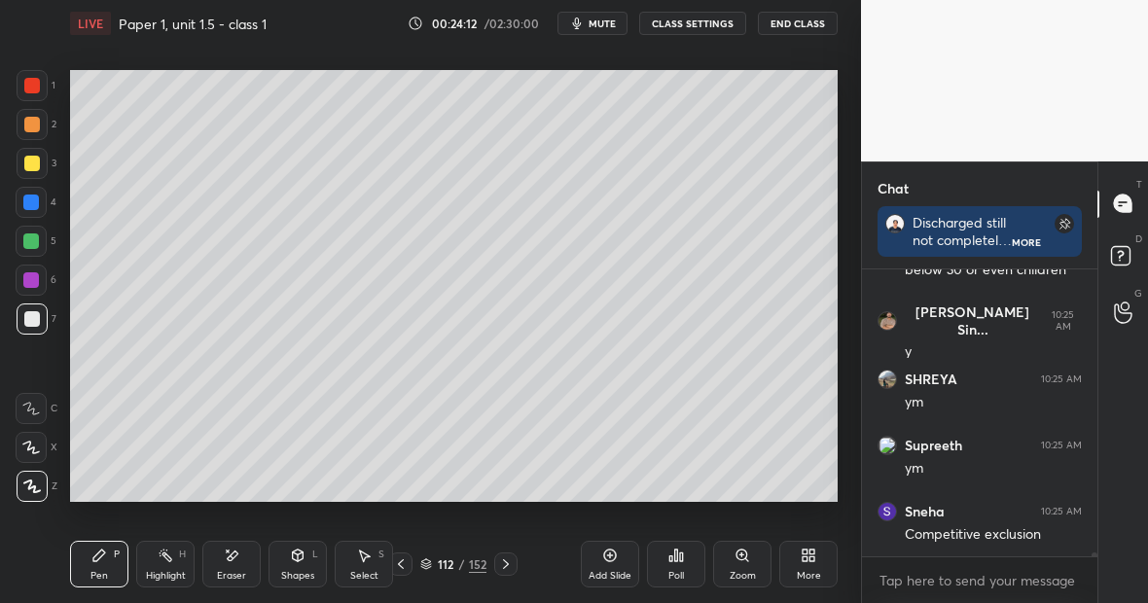
click at [846, 327] on div "1 2 3 4 5 6 7 C X Z E E Erase all H H LIVE Paper 1, unit 1.5 - class 1 00:24:12…" at bounding box center [430, 301] width 861 height 603
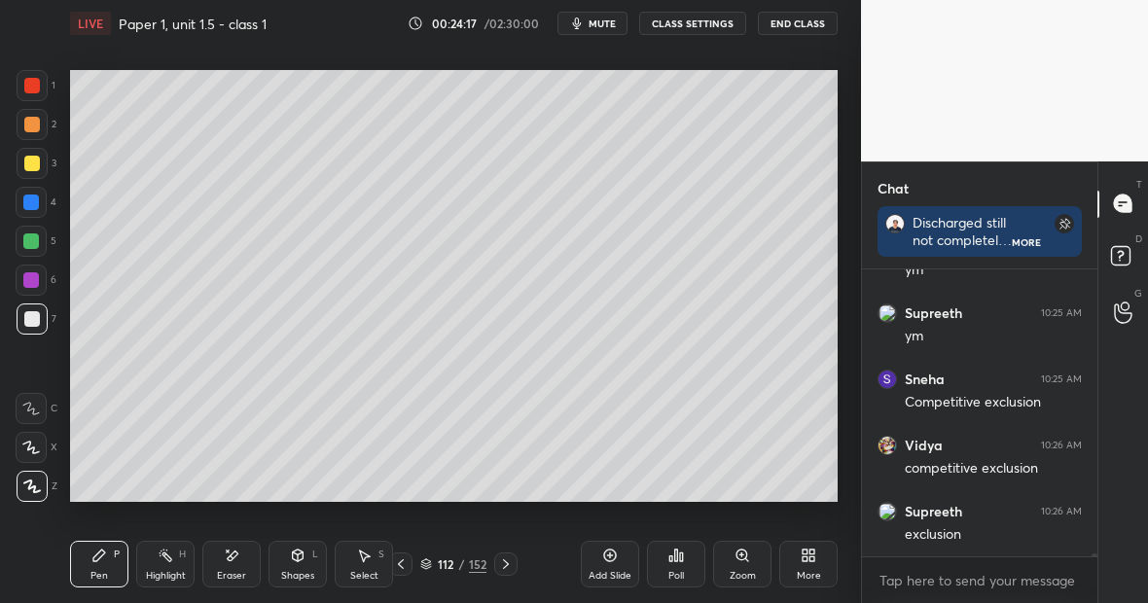
scroll to position [24075, 0]
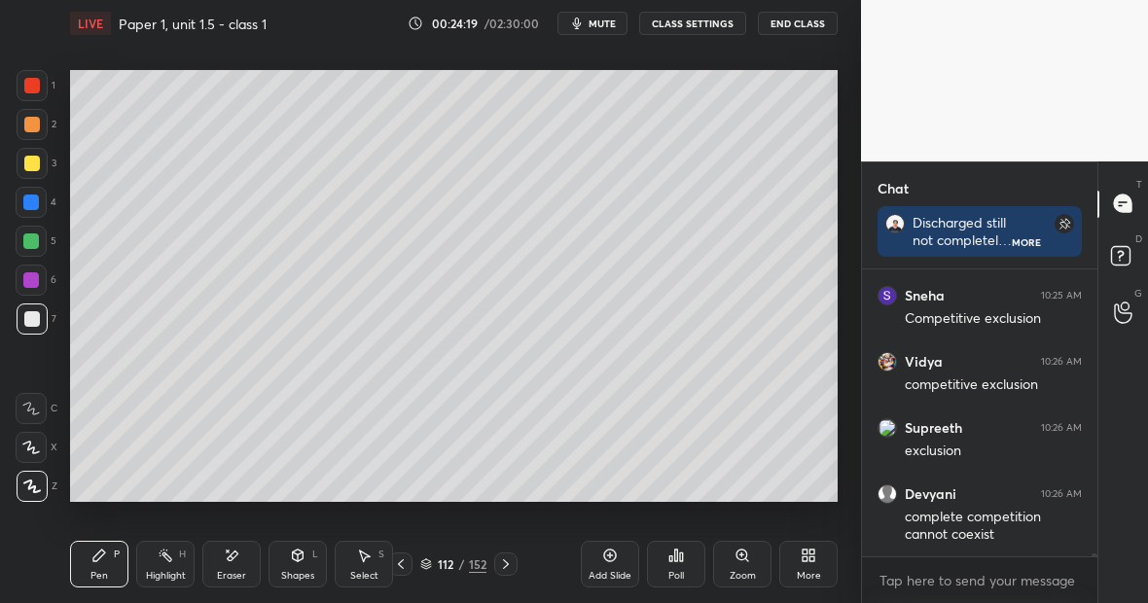
click at [33, 249] on div at bounding box center [31, 241] width 31 height 31
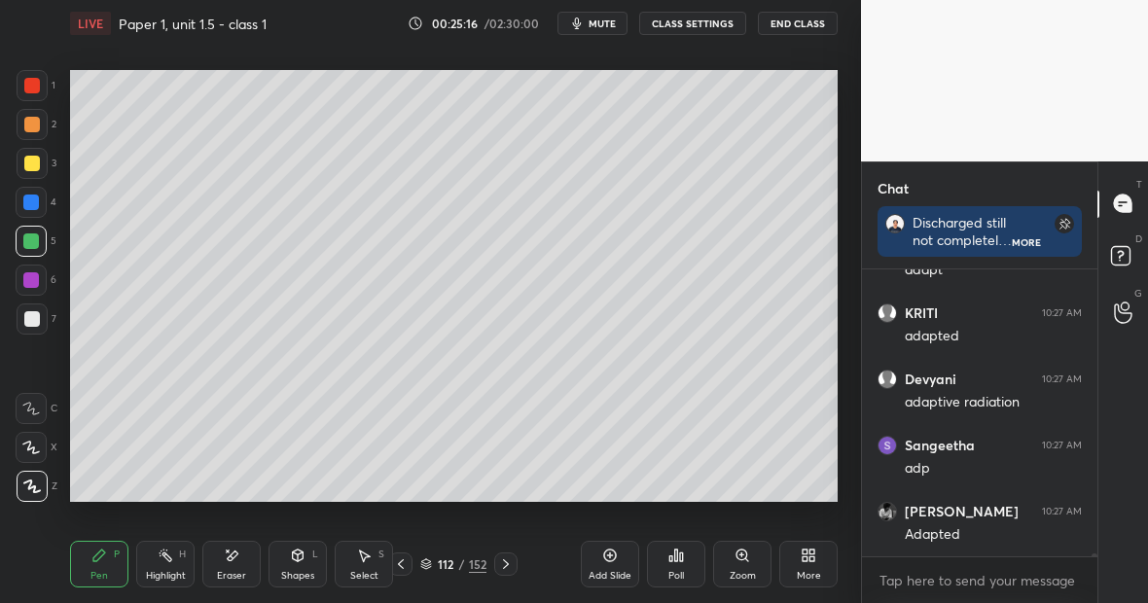
scroll to position [26028, 0]
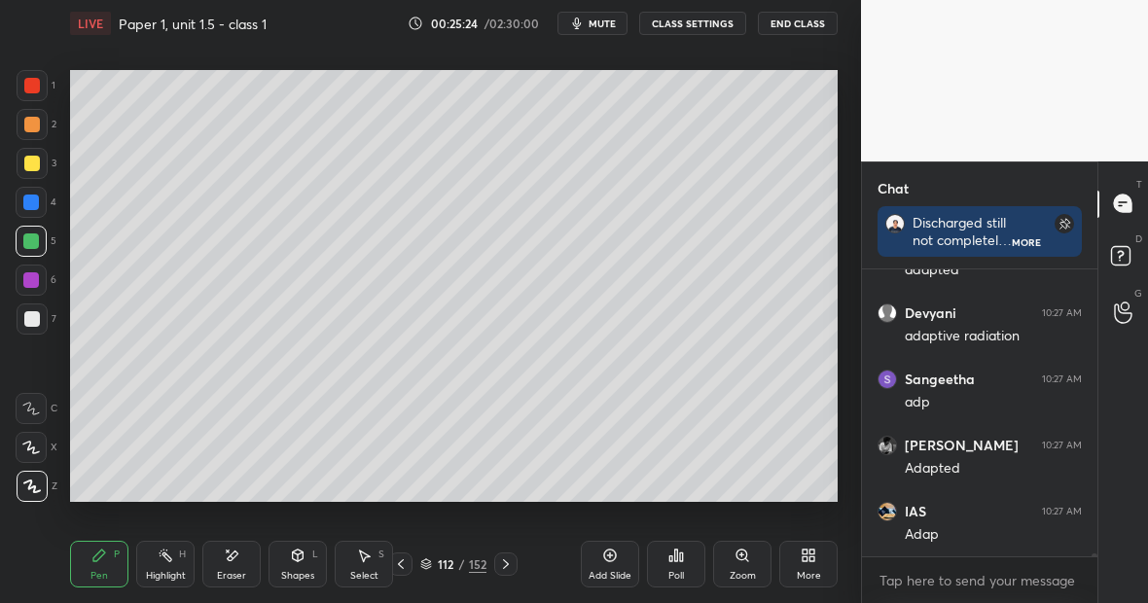
click at [170, 557] on icon at bounding box center [166, 556] width 16 height 16
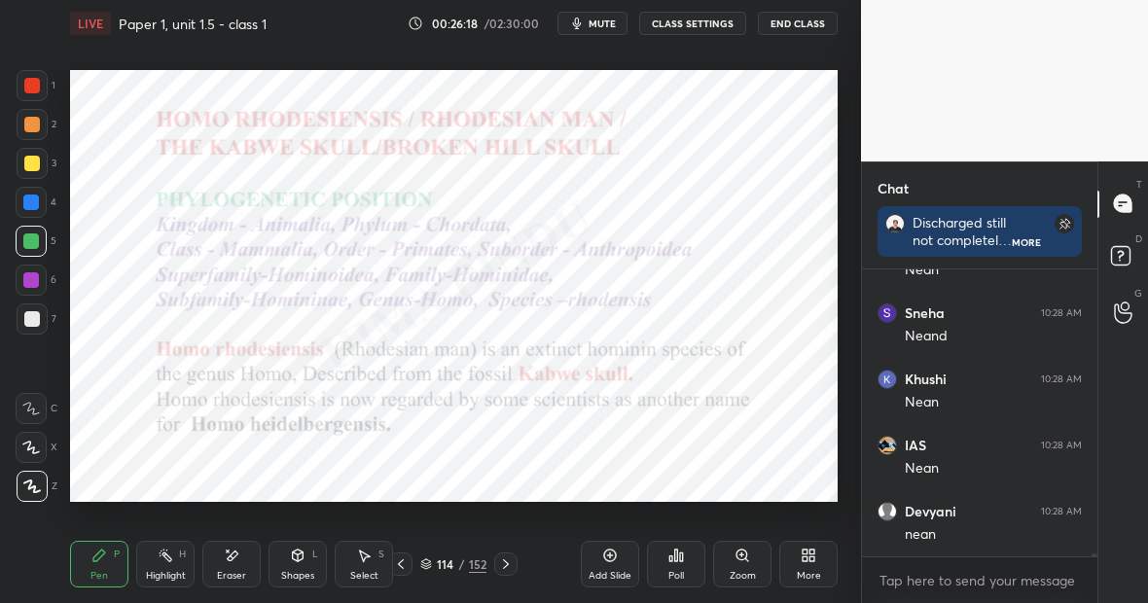
scroll to position [27352, 0]
click at [169, 578] on div "Highlight" at bounding box center [166, 576] width 40 height 10
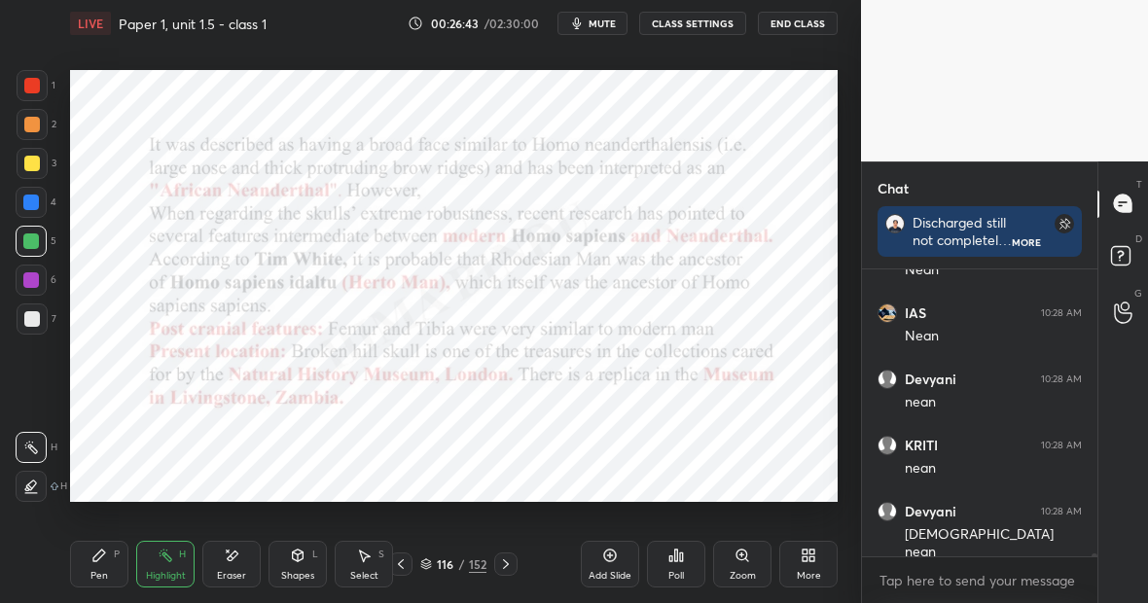
scroll to position [27550, 0]
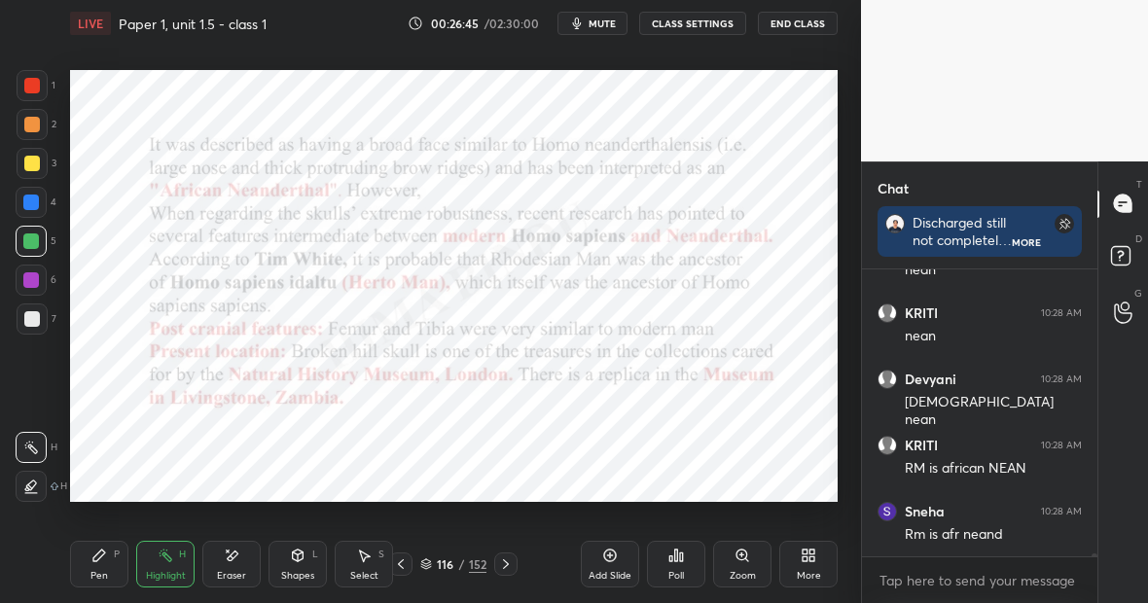
click at [98, 562] on div "Pen P" at bounding box center [99, 564] width 58 height 47
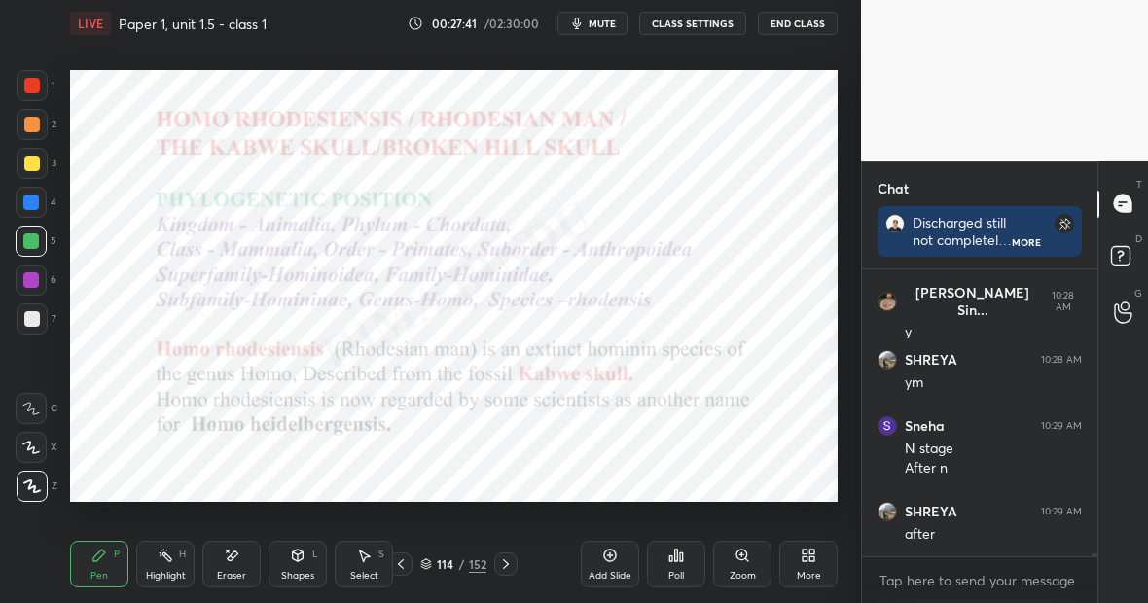
scroll to position [27967, 0]
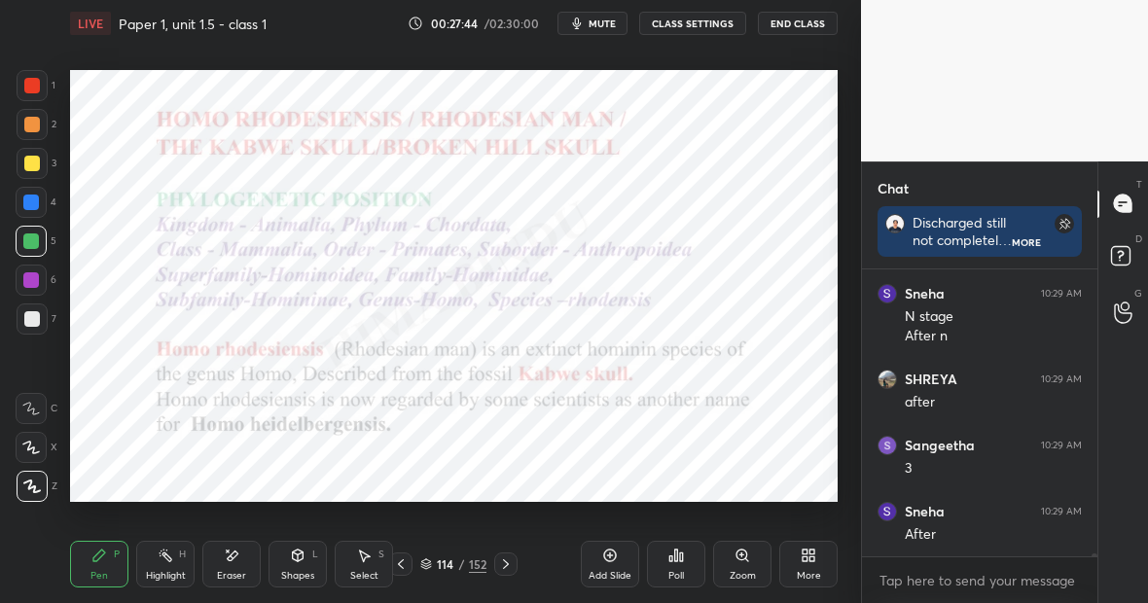
click at [31, 205] on div at bounding box center [31, 203] width 16 height 16
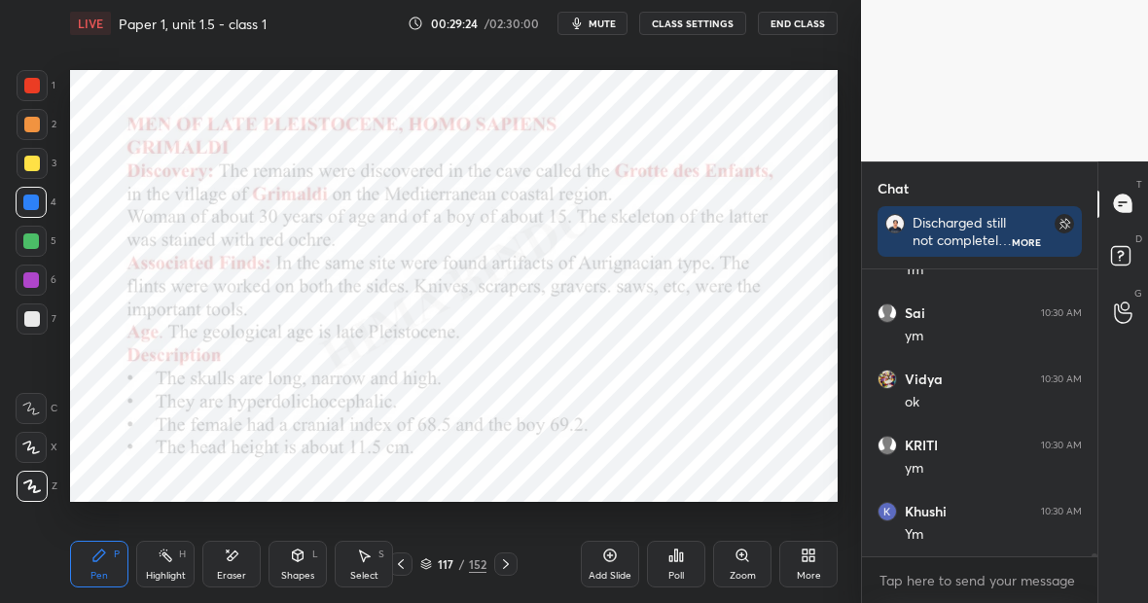
scroll to position [29819, 0]
click at [612, 560] on icon at bounding box center [610, 556] width 13 height 13
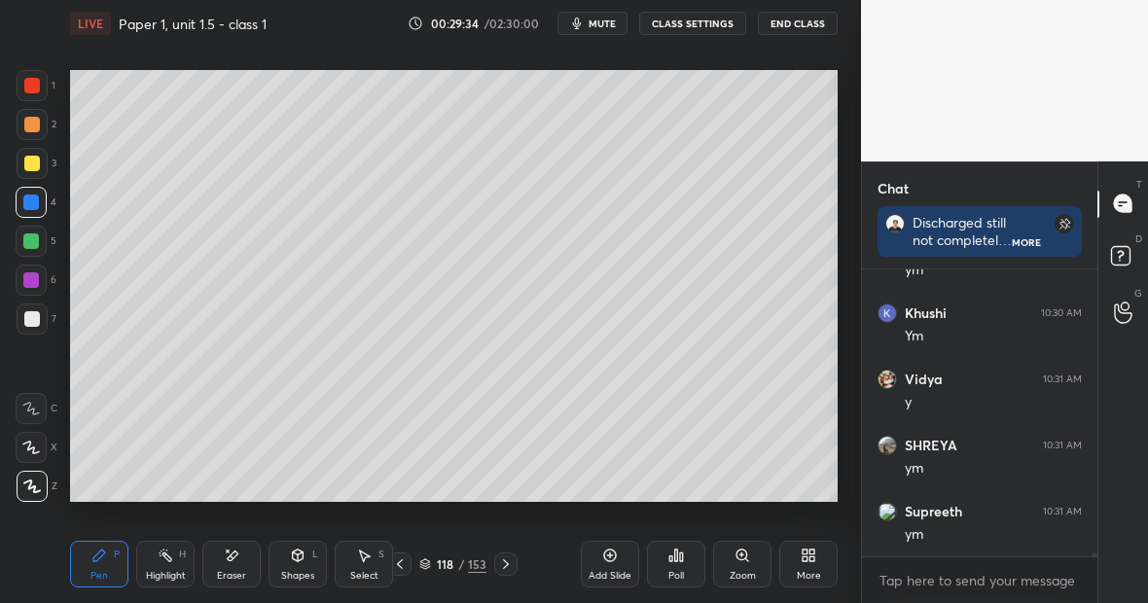
scroll to position [30018, 0]
click at [38, 321] on div at bounding box center [32, 319] width 16 height 16
click at [244, 553] on div "Eraser" at bounding box center [231, 564] width 58 height 47
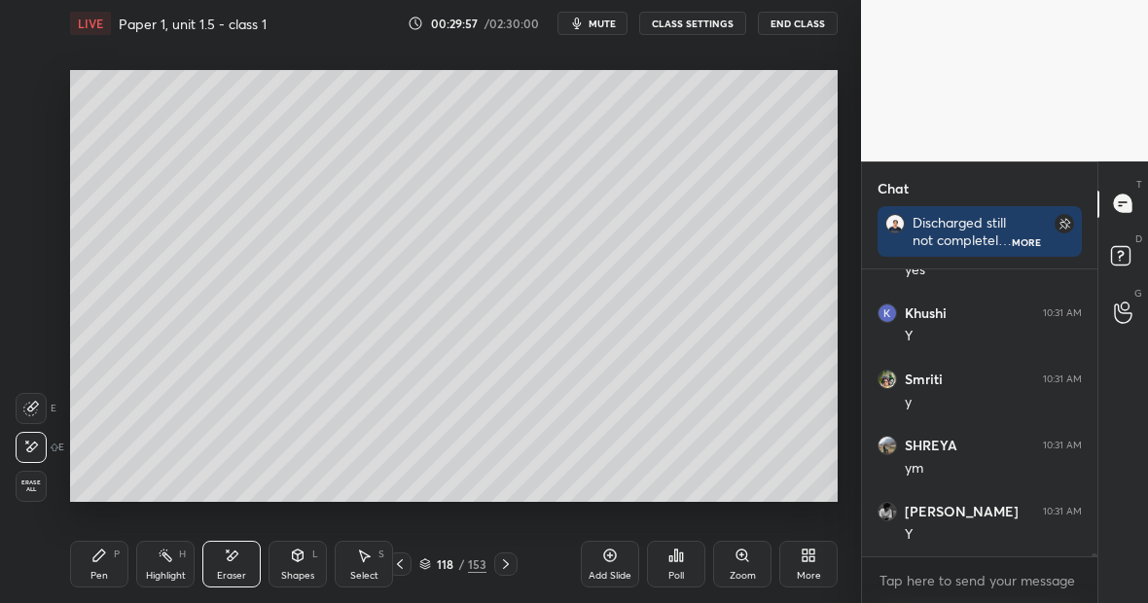
scroll to position [30348, 0]
click at [106, 567] on div "Pen P" at bounding box center [99, 564] width 58 height 47
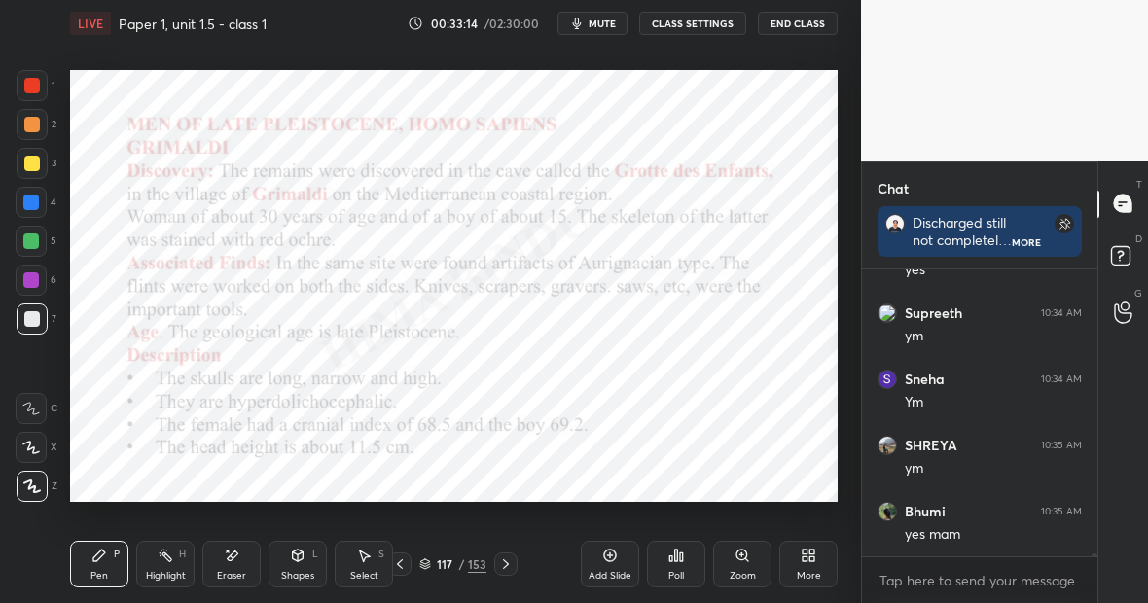
scroll to position [32532, 0]
click at [32, 238] on div at bounding box center [31, 242] width 16 height 16
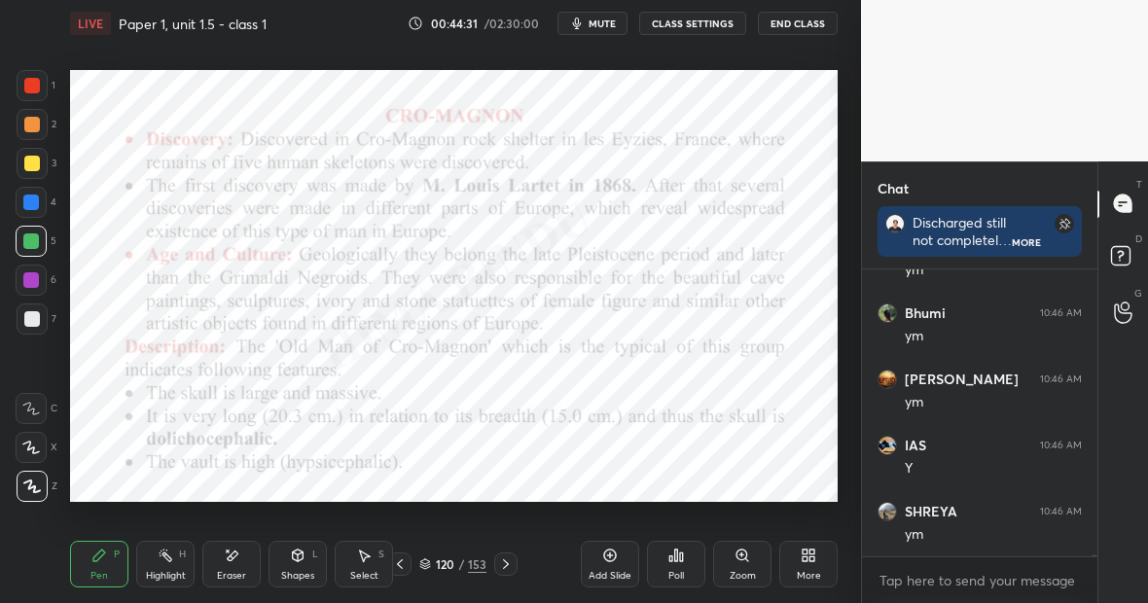
scroll to position [36735, 0]
click at [249, 567] on div "Eraser" at bounding box center [231, 564] width 58 height 47
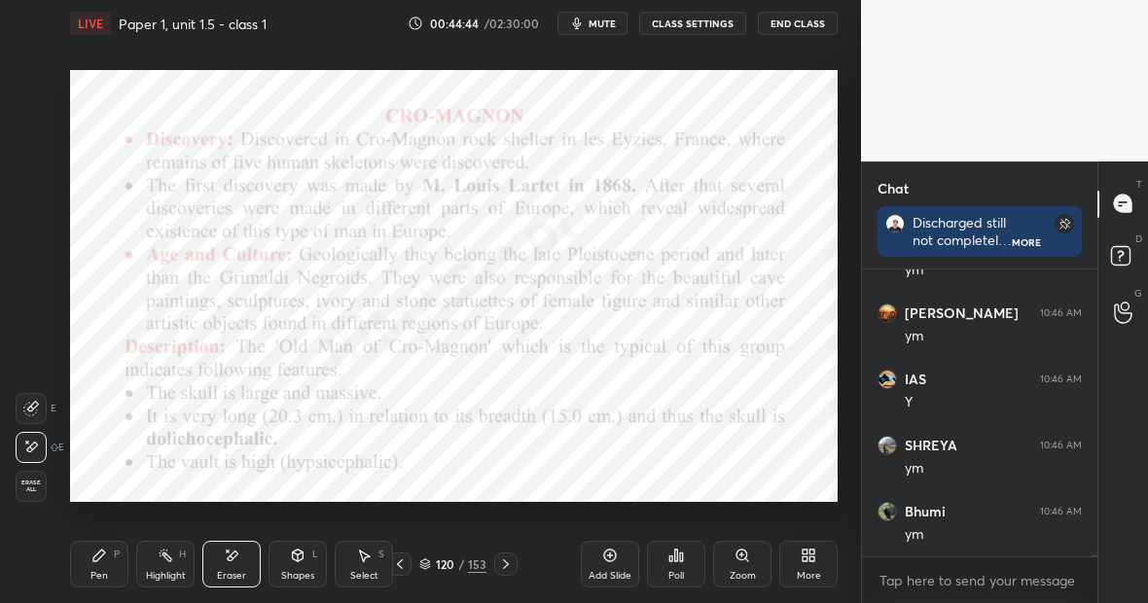
click at [98, 570] on div "Pen P" at bounding box center [99, 564] width 58 height 47
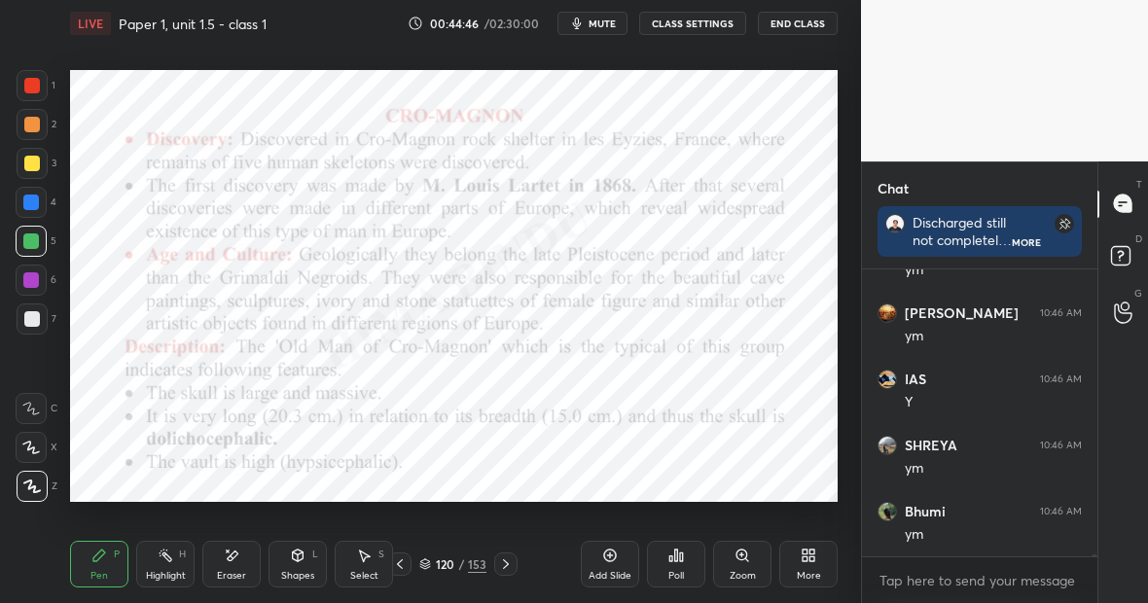
click at [249, 564] on div "Eraser" at bounding box center [231, 564] width 58 height 47
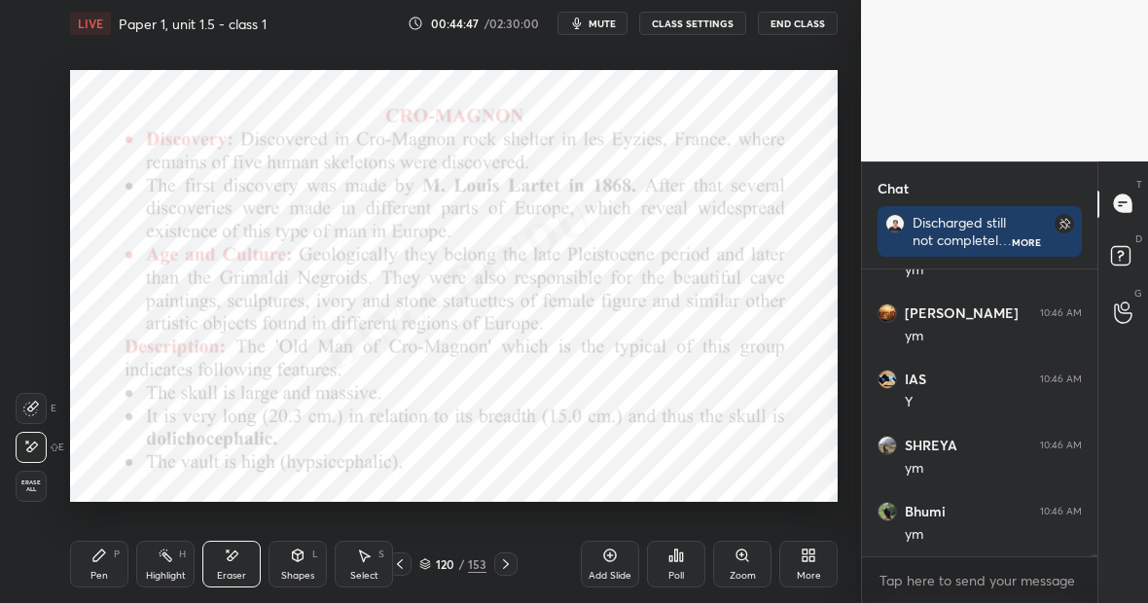
click at [89, 574] on div "Pen P" at bounding box center [99, 564] width 58 height 47
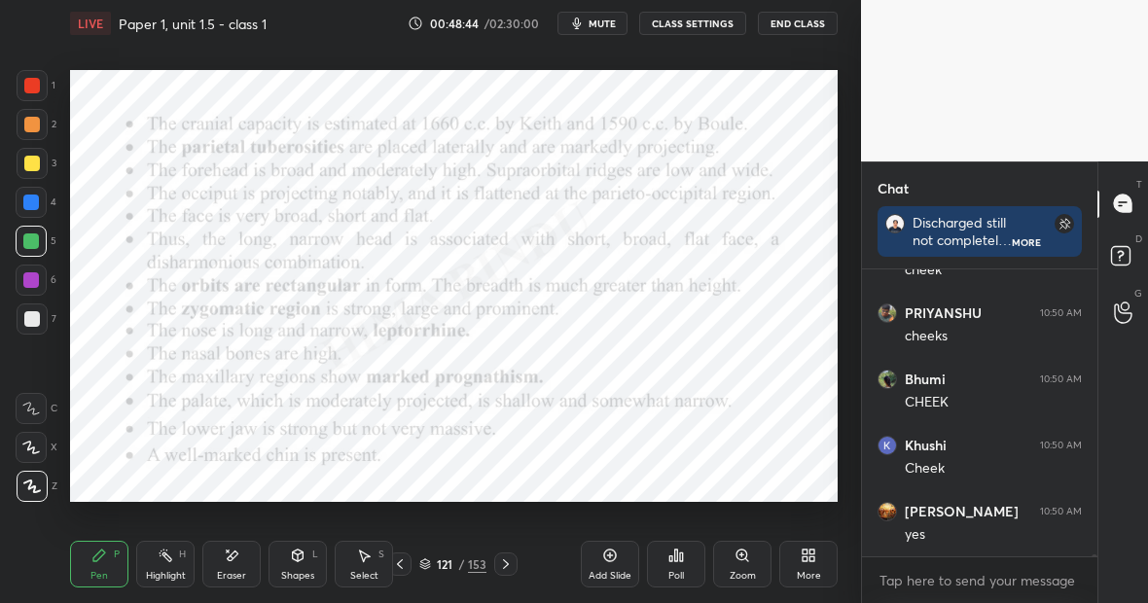
scroll to position [39335, 0]
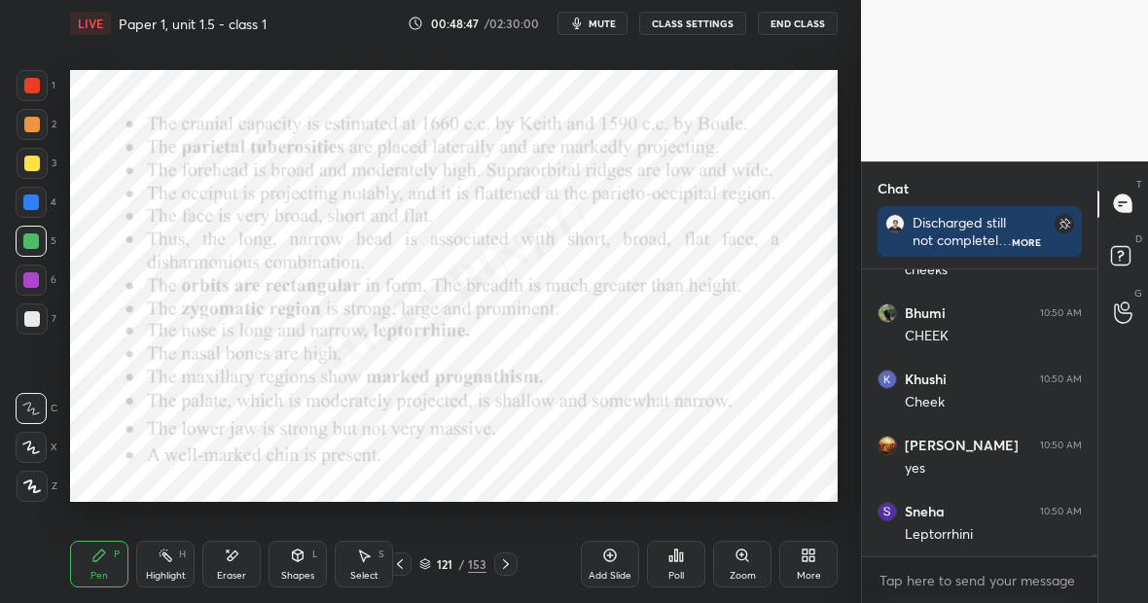
click at [40, 482] on icon at bounding box center [32, 487] width 18 height 14
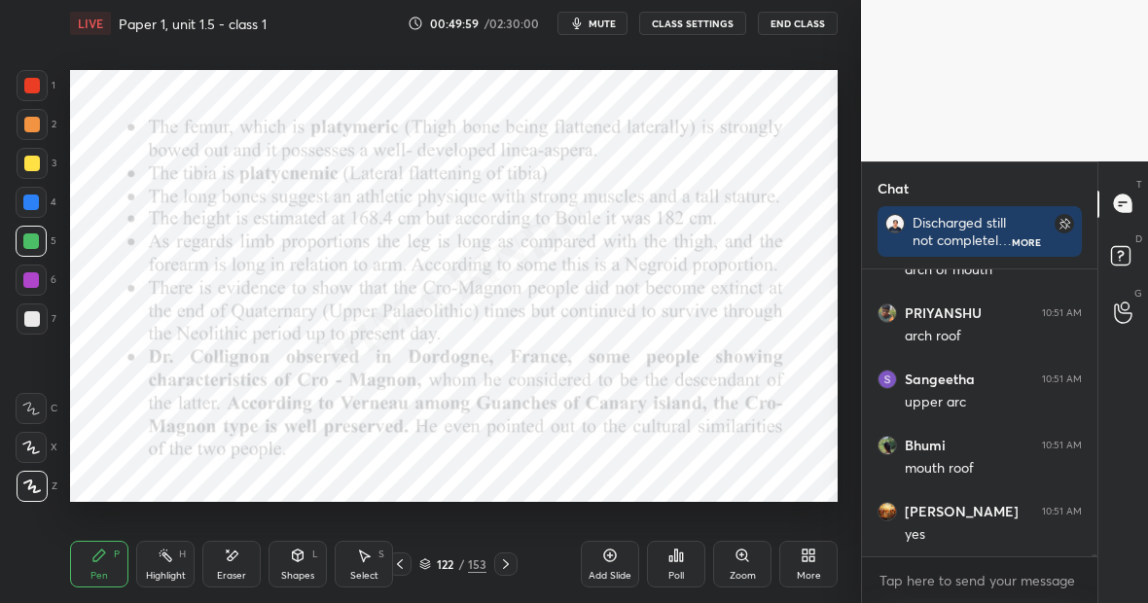
scroll to position [40658, 0]
click at [607, 565] on div "Add Slide" at bounding box center [610, 564] width 58 height 47
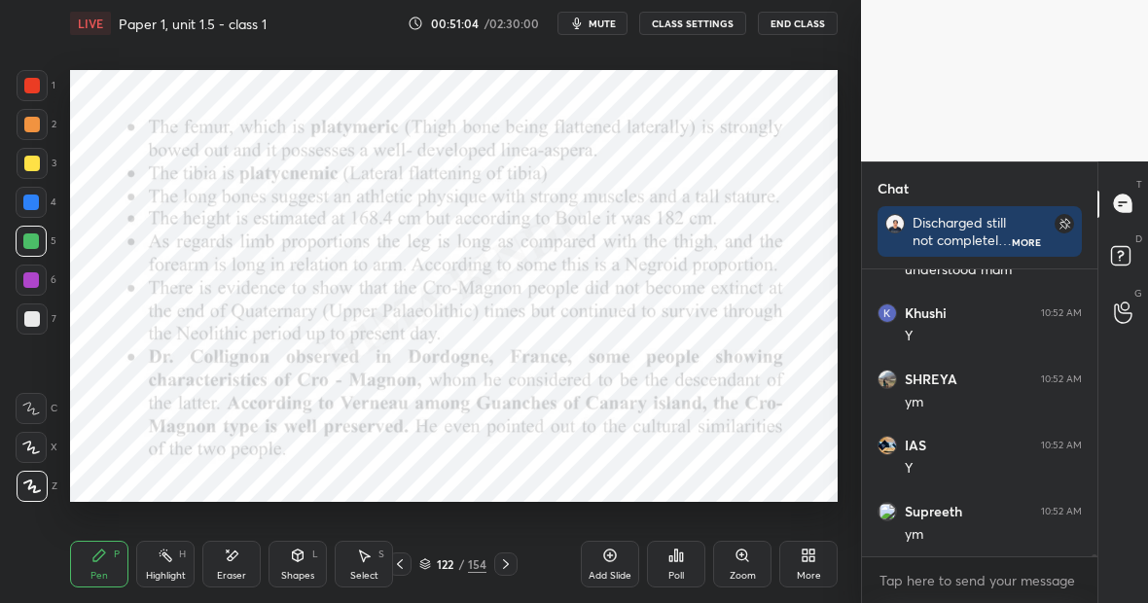
scroll to position [41471, 0]
click at [613, 553] on icon at bounding box center [610, 556] width 16 height 16
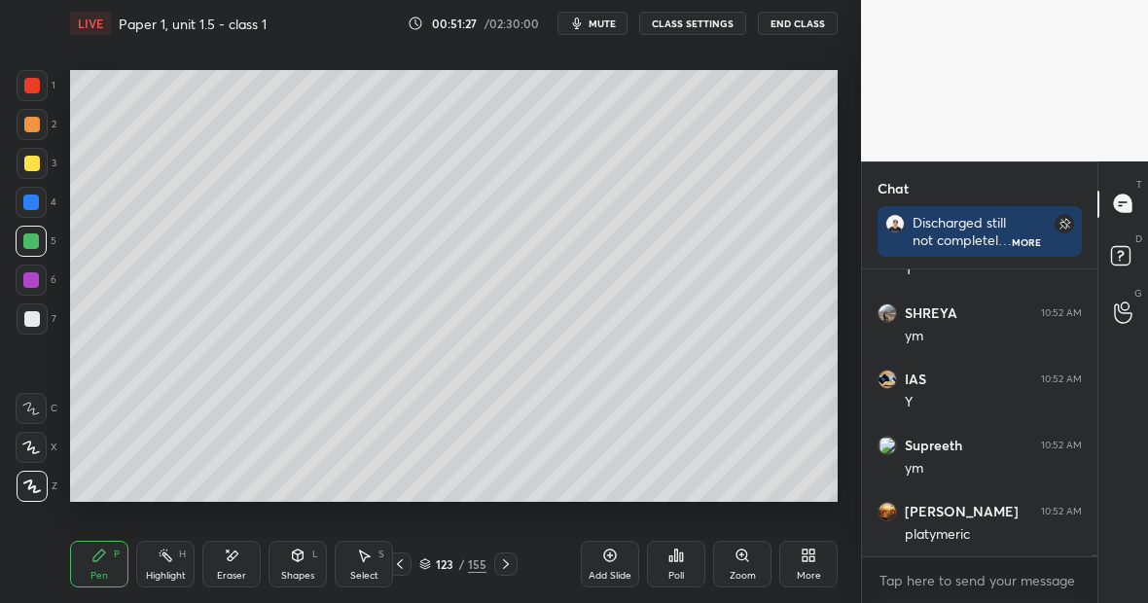
click at [235, 561] on div "Eraser" at bounding box center [231, 564] width 58 height 47
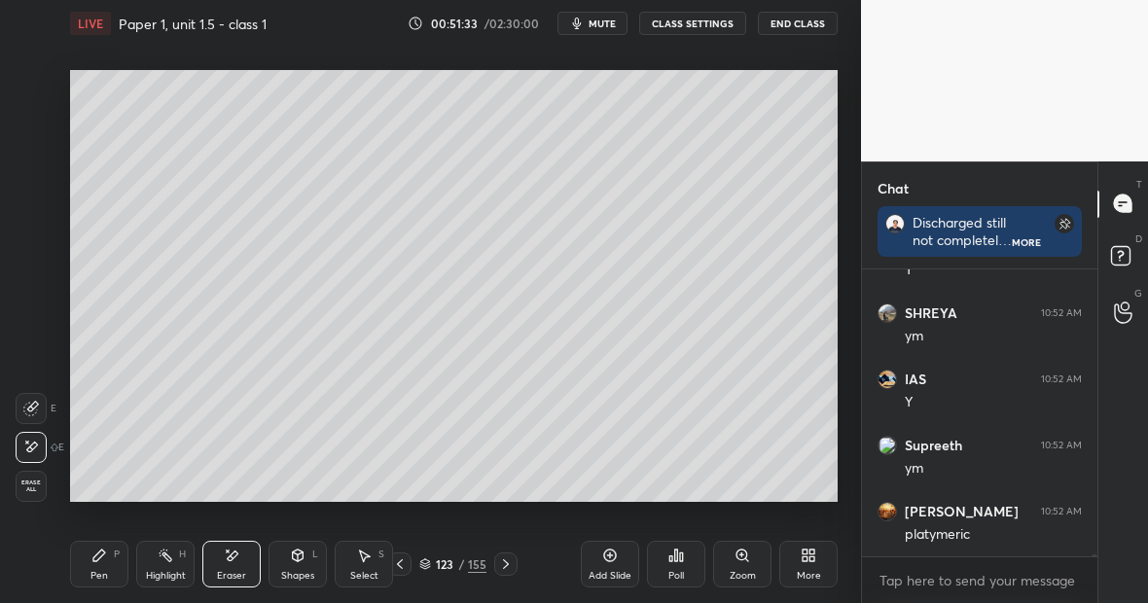
click at [102, 559] on icon at bounding box center [99, 556] width 16 height 16
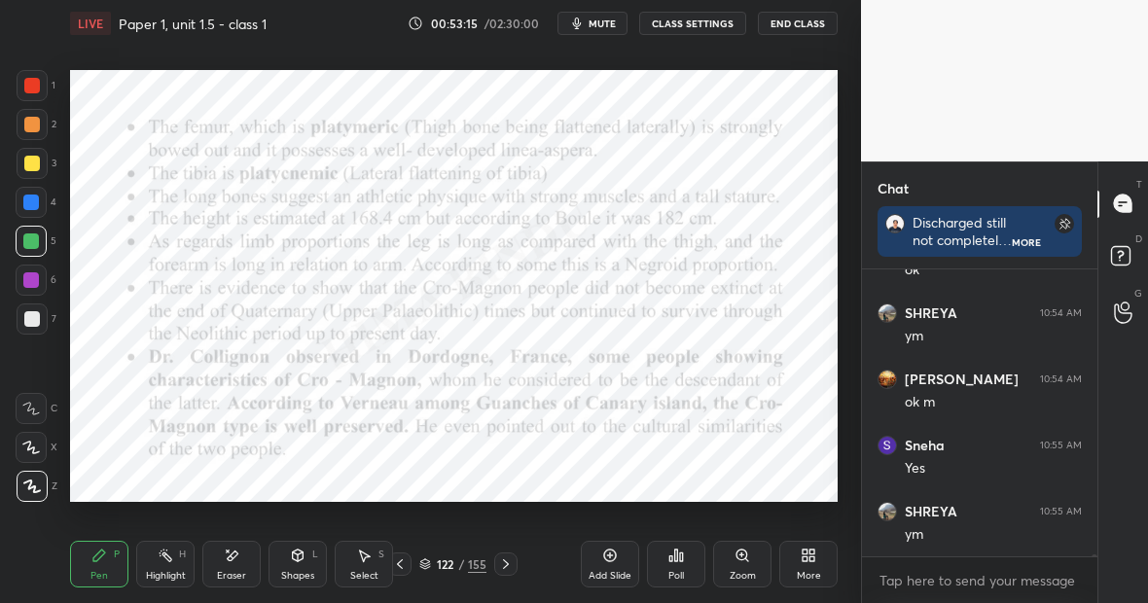
scroll to position [42086, 0]
click at [615, 555] on icon at bounding box center [610, 556] width 13 height 13
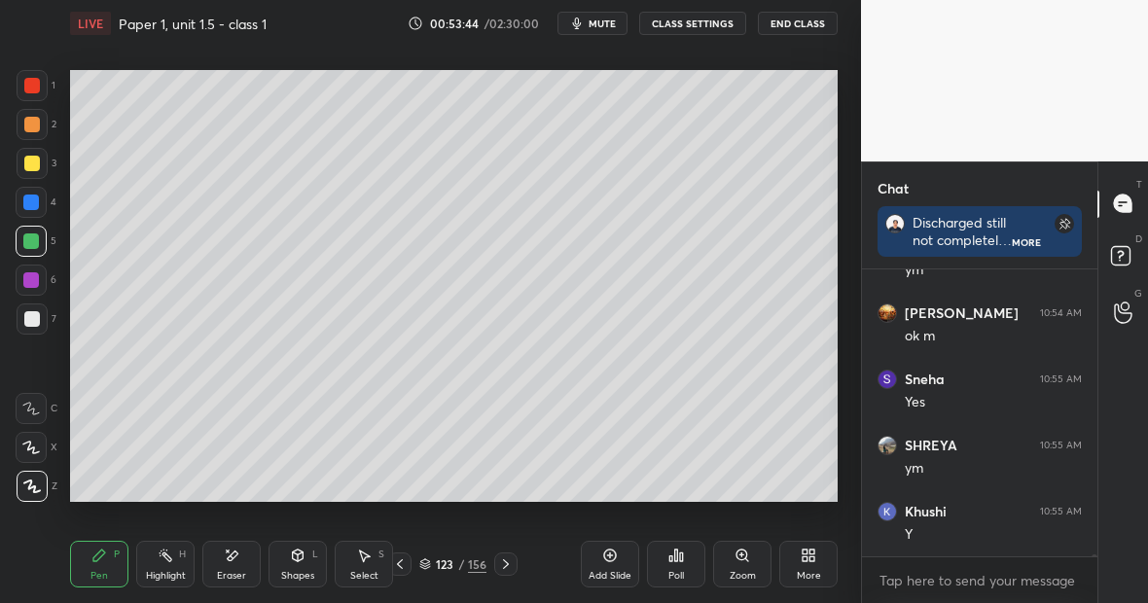
scroll to position [42152, 0]
drag, startPoint x: 234, startPoint y: 573, endPoint x: 241, endPoint y: 565, distance: 10.3
click at [245, 561] on div "Eraser" at bounding box center [231, 564] width 58 height 47
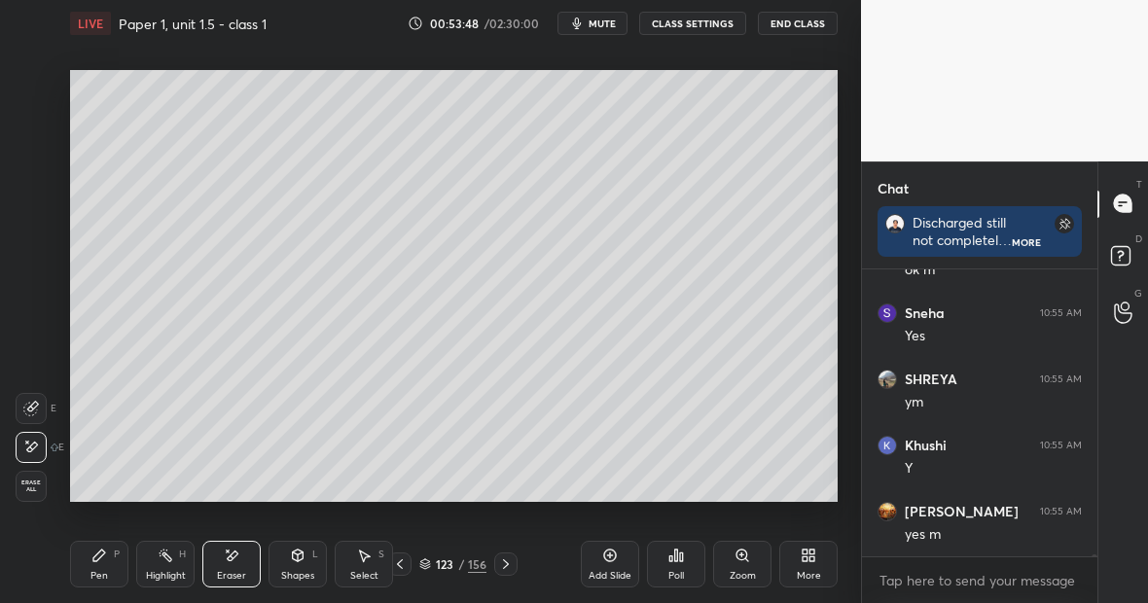
click at [112, 543] on div "Pen P" at bounding box center [99, 564] width 58 height 47
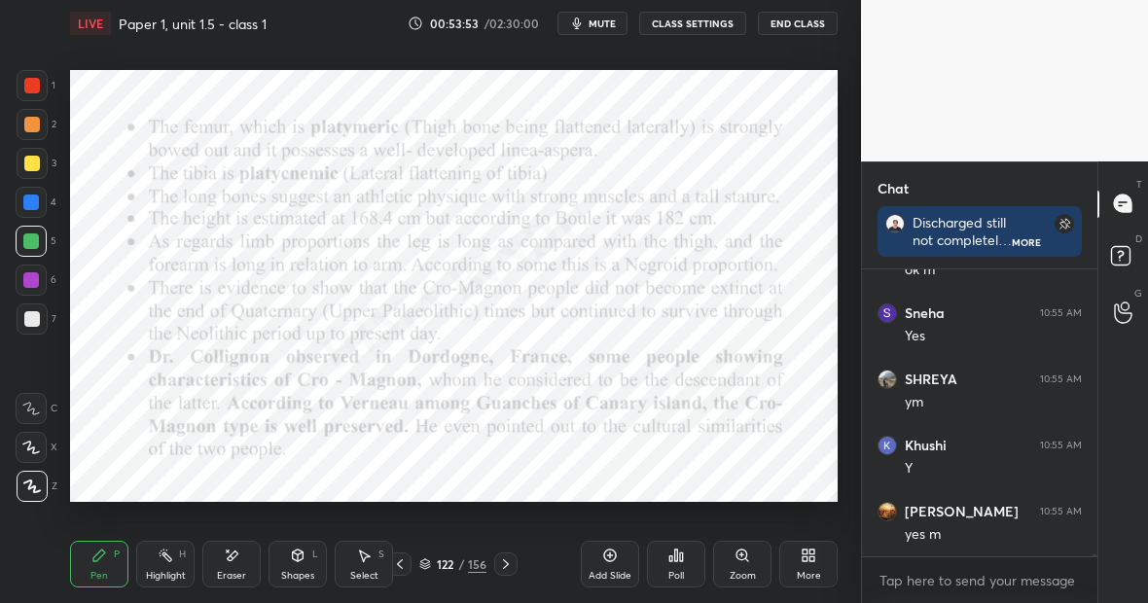
scroll to position [42172, 0]
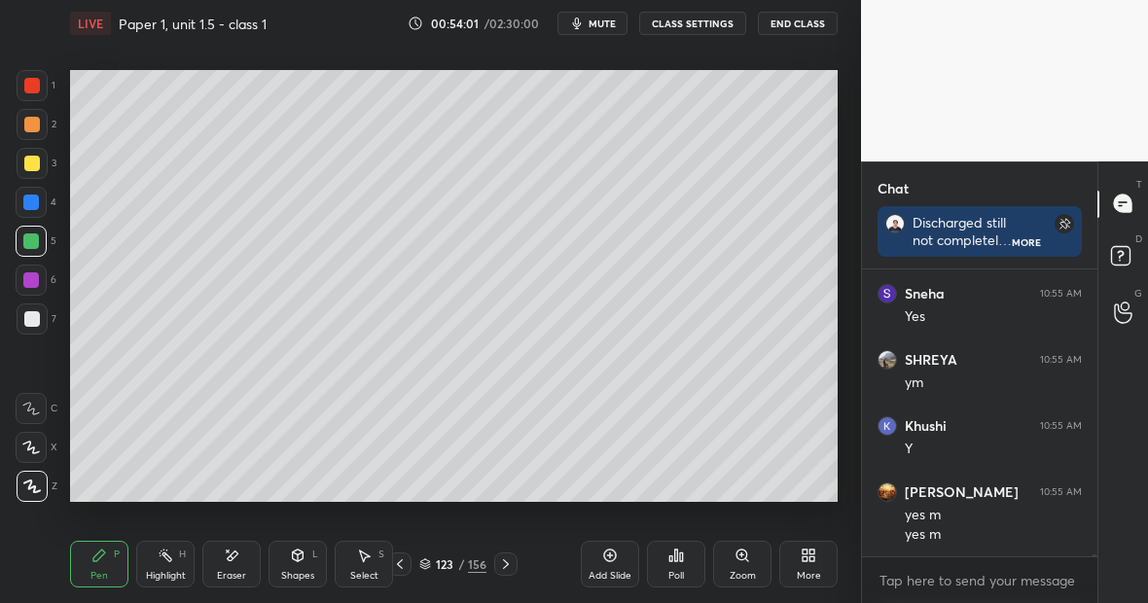
click at [238, 565] on div "Eraser" at bounding box center [231, 564] width 58 height 47
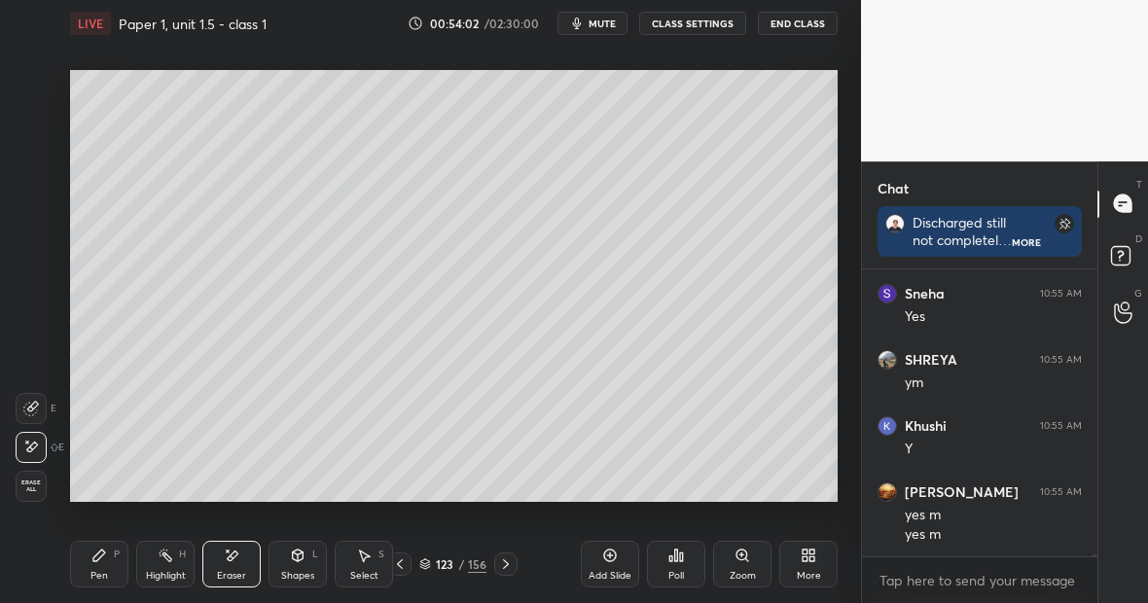
click at [38, 409] on div at bounding box center [31, 408] width 31 height 31
click at [105, 564] on div "Pen P" at bounding box center [99, 564] width 58 height 47
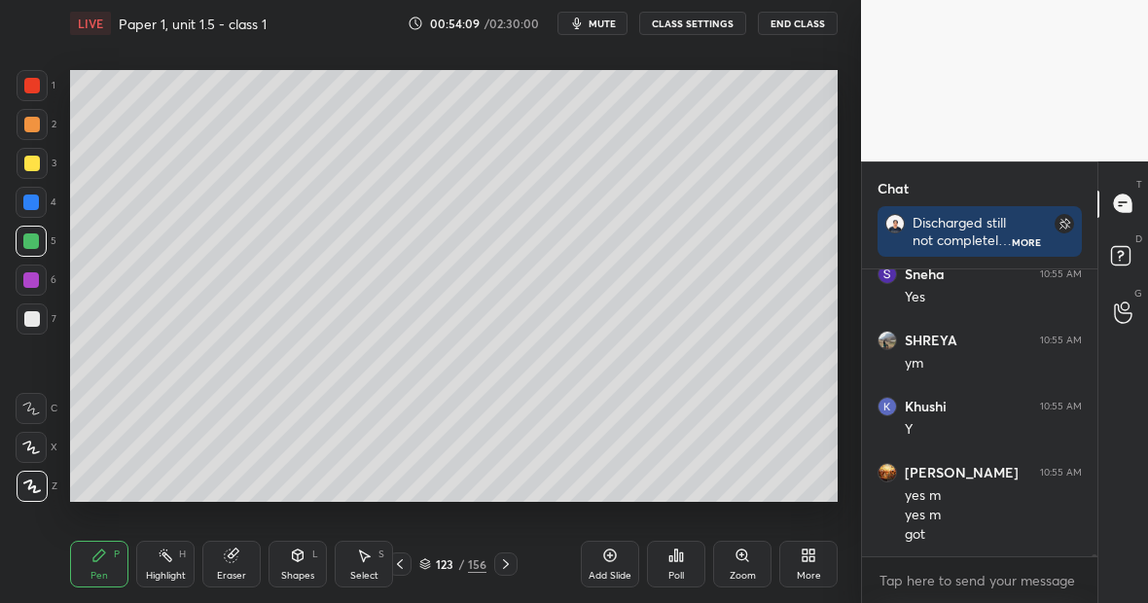
click at [404, 502] on div "Setting up your live class Poll for secs No correct answer Start poll" at bounding box center [453, 286] width 783 height 479
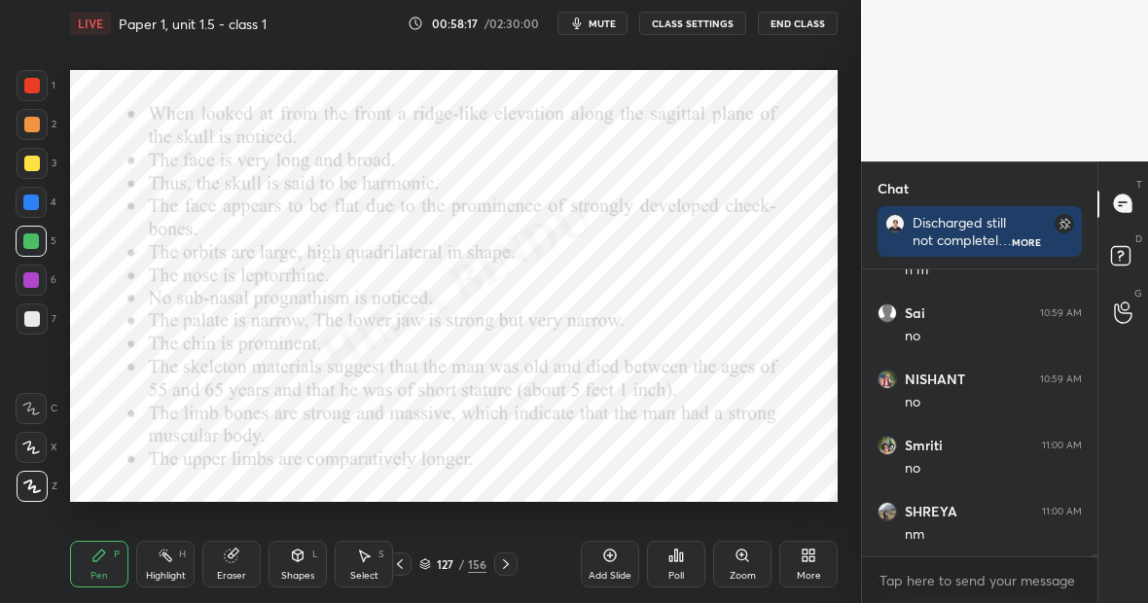
scroll to position [40689, 0]
click at [179, 571] on div "Highlight" at bounding box center [166, 576] width 40 height 10
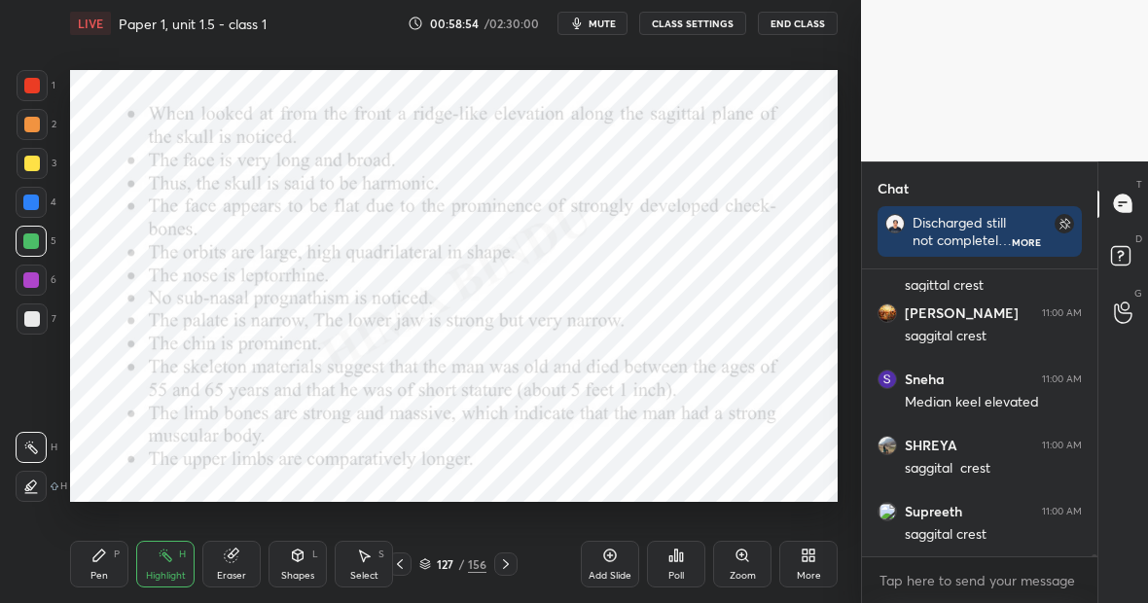
scroll to position [41152, 0]
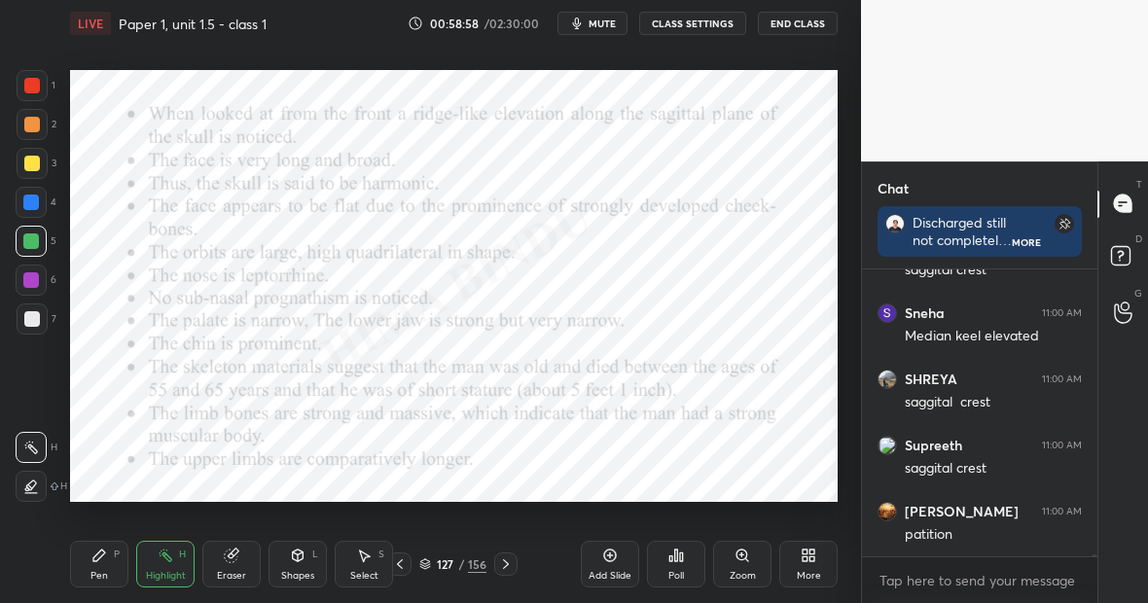
click at [103, 569] on div "Pen P" at bounding box center [99, 564] width 58 height 47
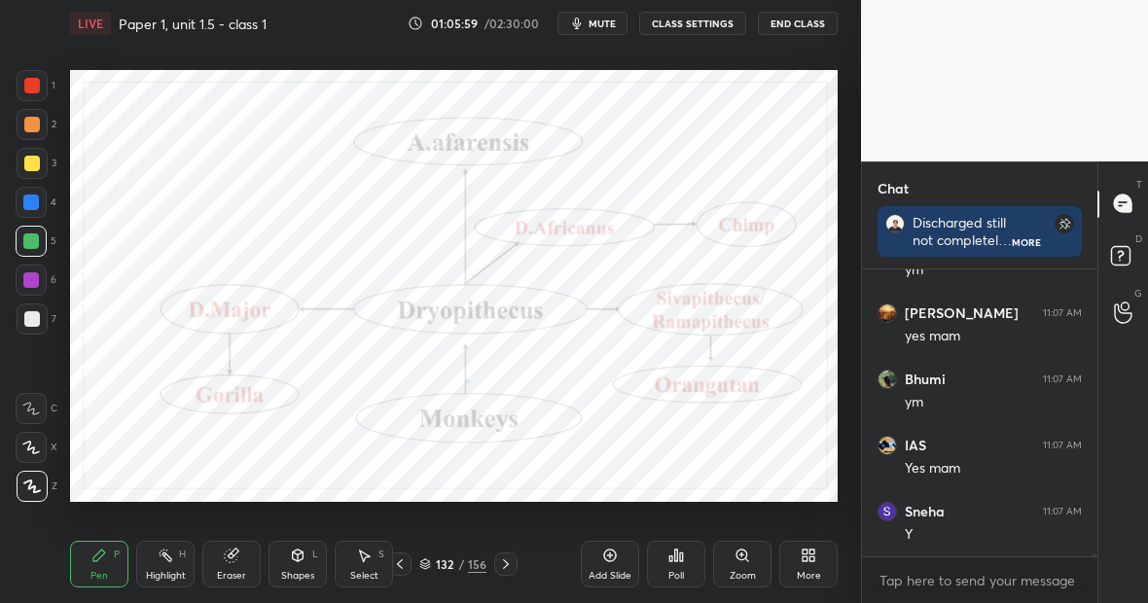
scroll to position [44168, 0]
click at [162, 568] on div "Highlight H" at bounding box center [165, 564] width 58 height 47
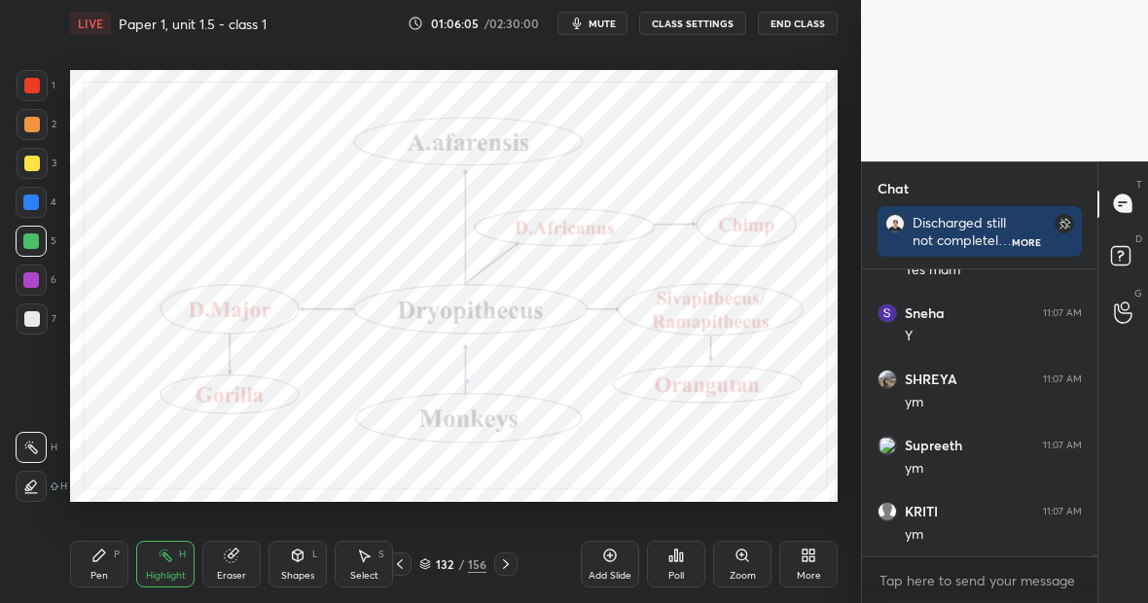
scroll to position [44367, 0]
click at [102, 559] on icon at bounding box center [99, 556] width 16 height 16
click at [167, 571] on div "Highlight" at bounding box center [166, 576] width 40 height 10
click at [171, 565] on div "Highlight H" at bounding box center [165, 564] width 58 height 47
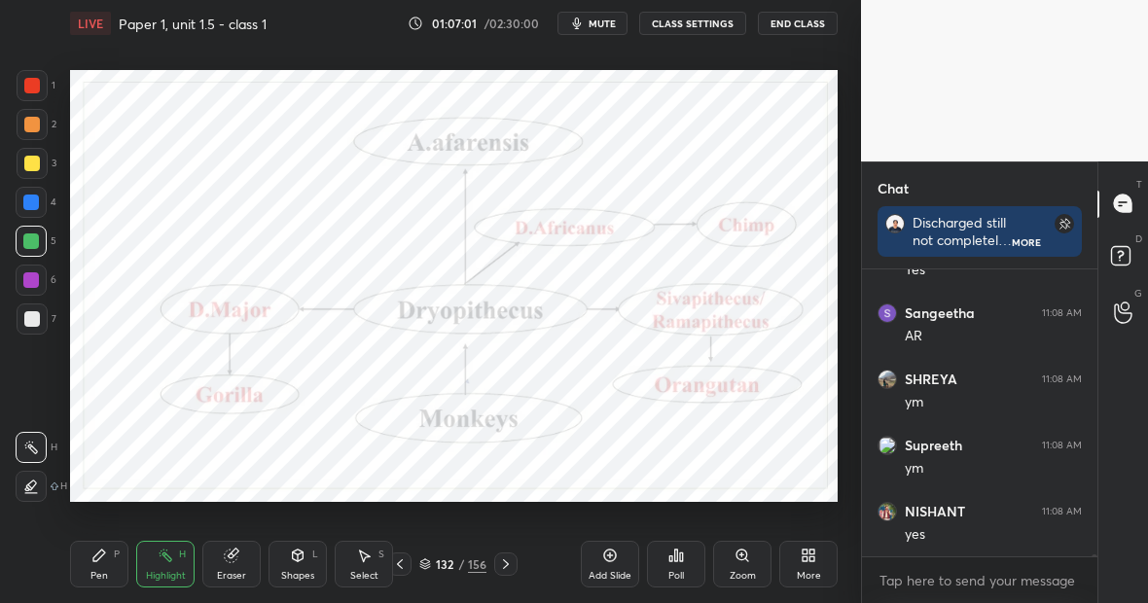
click at [162, 561] on div "Highlight H" at bounding box center [165, 564] width 58 height 47
click at [106, 556] on icon at bounding box center [99, 556] width 16 height 16
click at [254, 558] on div "Eraser" at bounding box center [231, 564] width 58 height 47
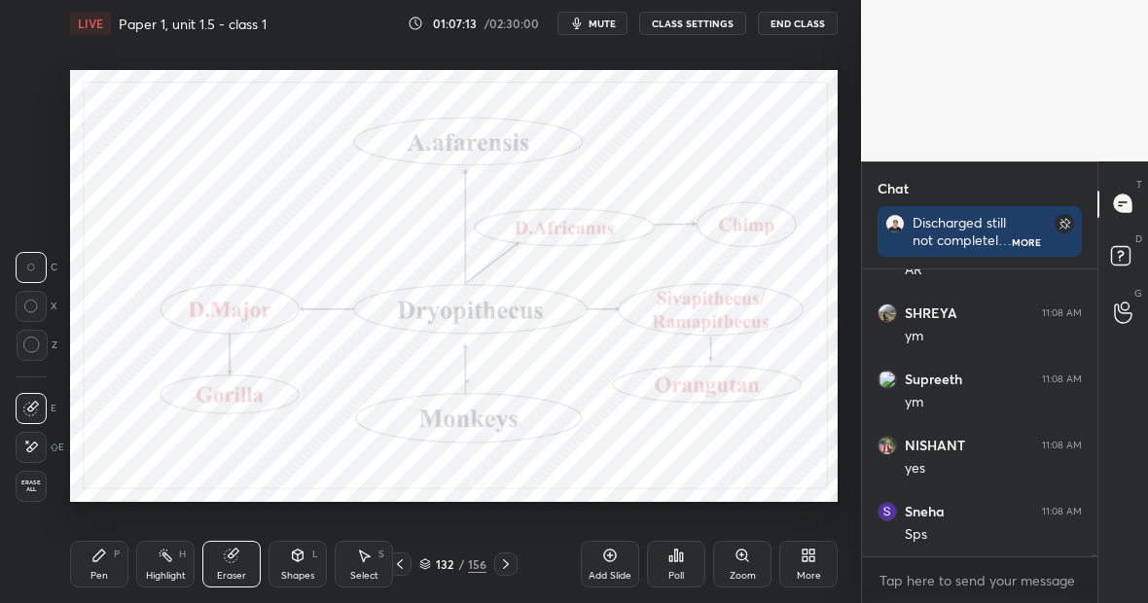
click at [40, 440] on div at bounding box center [31, 447] width 31 height 31
click at [112, 558] on div "Pen P" at bounding box center [99, 564] width 58 height 47
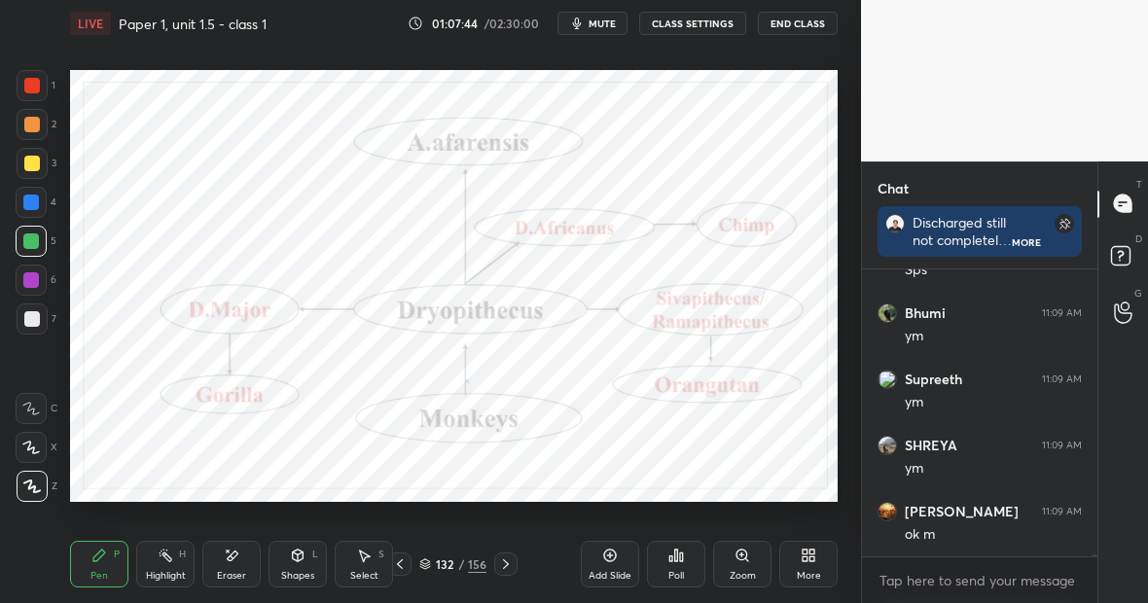
scroll to position [45359, 0]
click at [112, 562] on div "Pen P" at bounding box center [99, 564] width 58 height 47
click at [169, 566] on div "Highlight H" at bounding box center [165, 564] width 58 height 47
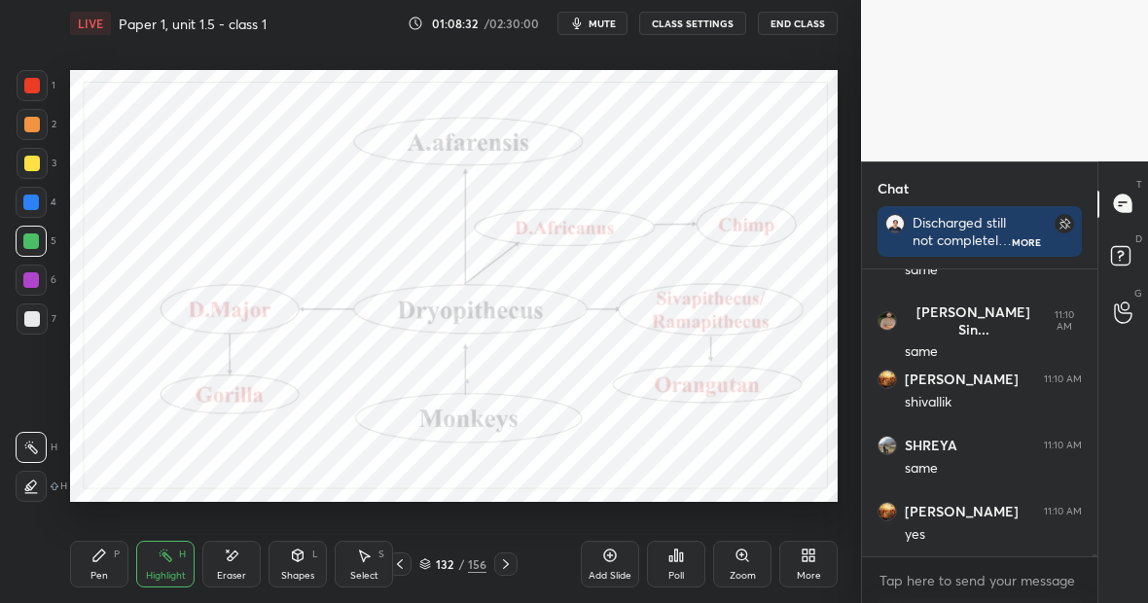
scroll to position [46087, 0]
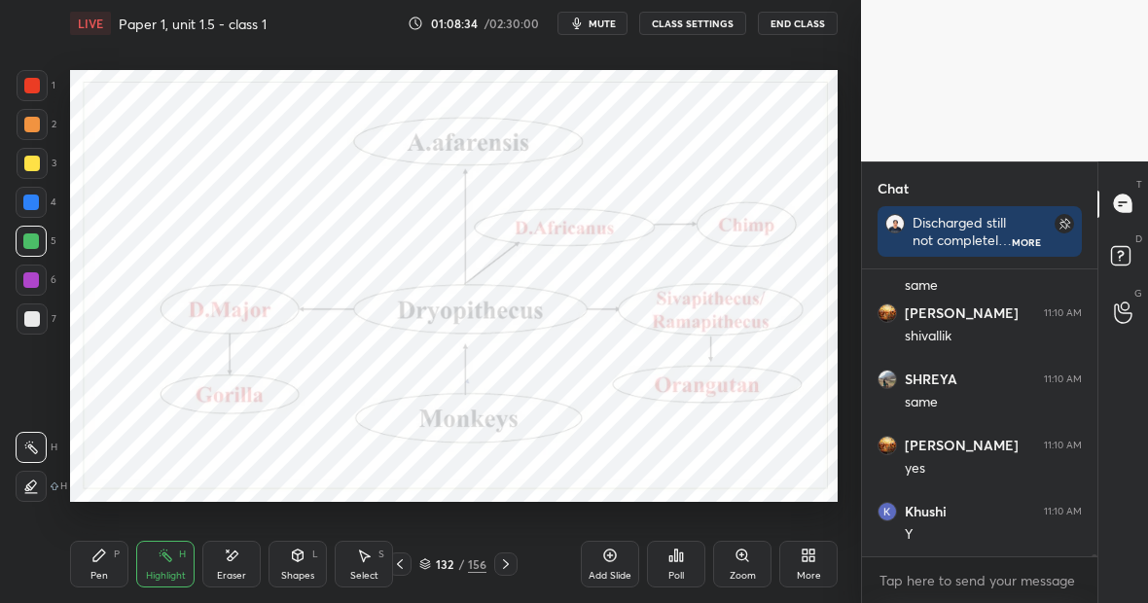
click at [184, 557] on div "Highlight H" at bounding box center [165, 564] width 58 height 47
click at [113, 563] on div "Pen P" at bounding box center [99, 564] width 58 height 47
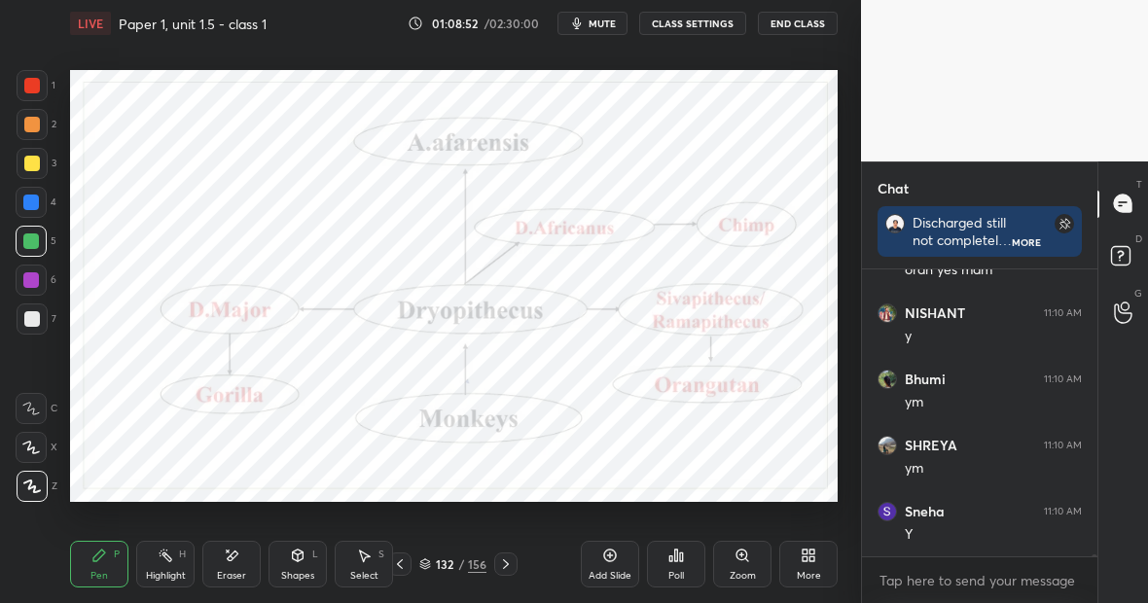
click at [239, 558] on div "Eraser" at bounding box center [231, 564] width 58 height 47
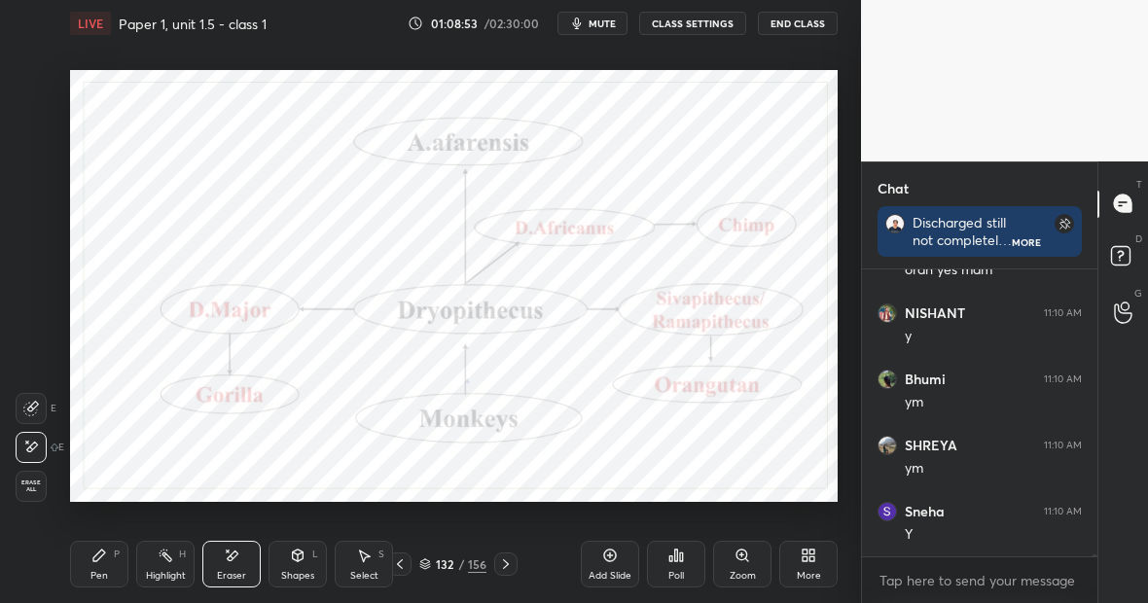
click at [101, 560] on icon at bounding box center [99, 556] width 16 height 16
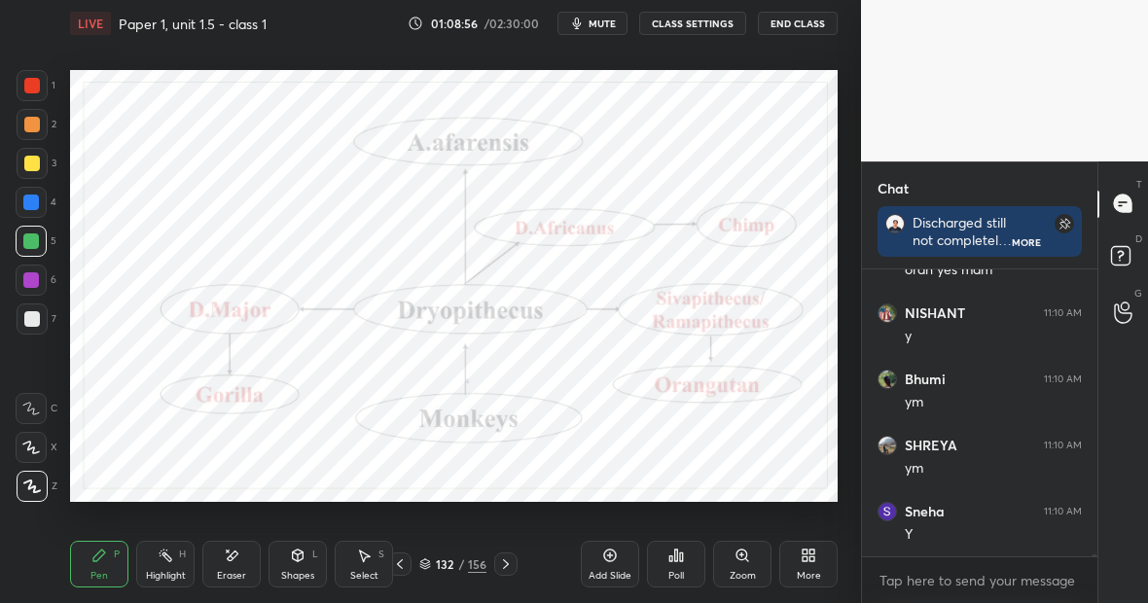
scroll to position [46484, 0]
click at [176, 555] on div "Highlight H" at bounding box center [165, 564] width 58 height 47
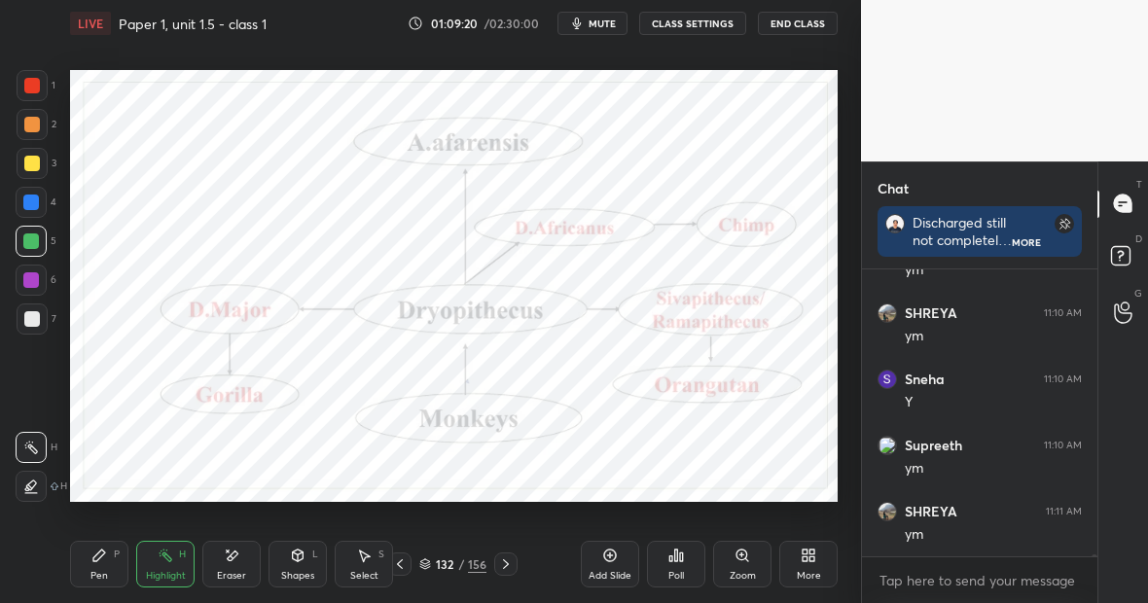
scroll to position [46682, 0]
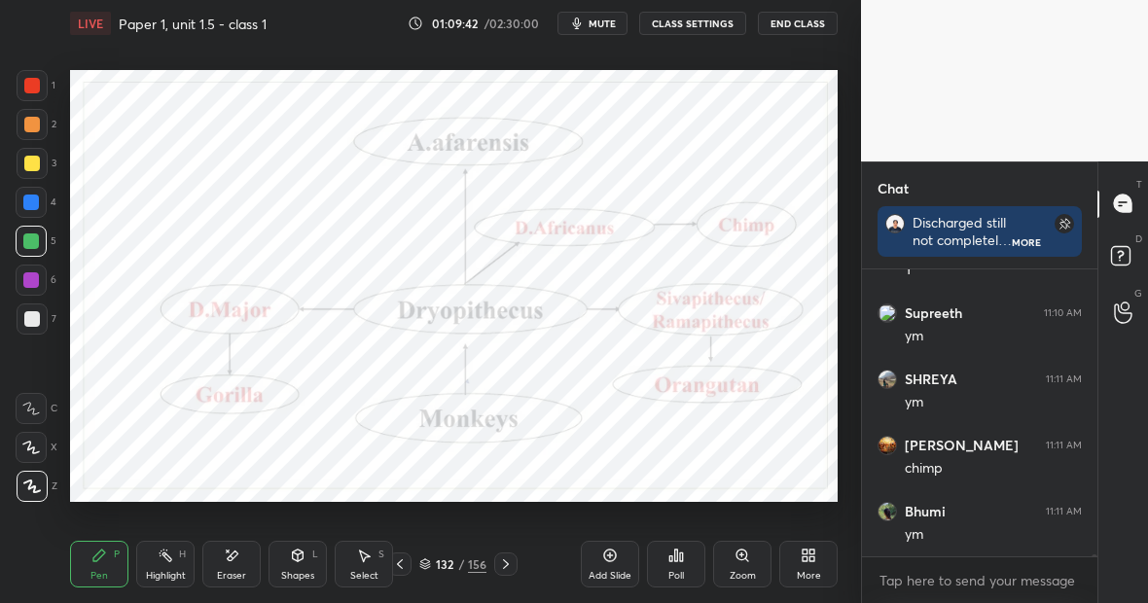
click at [236, 563] on div "Eraser" at bounding box center [231, 564] width 58 height 47
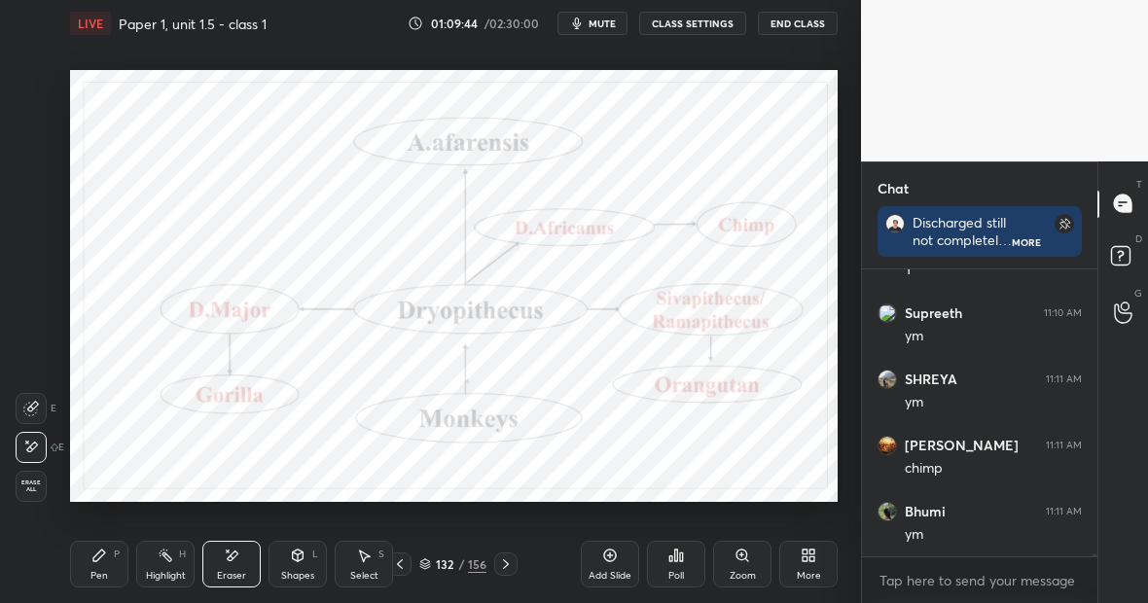
click at [102, 578] on div "Pen" at bounding box center [99, 576] width 18 height 10
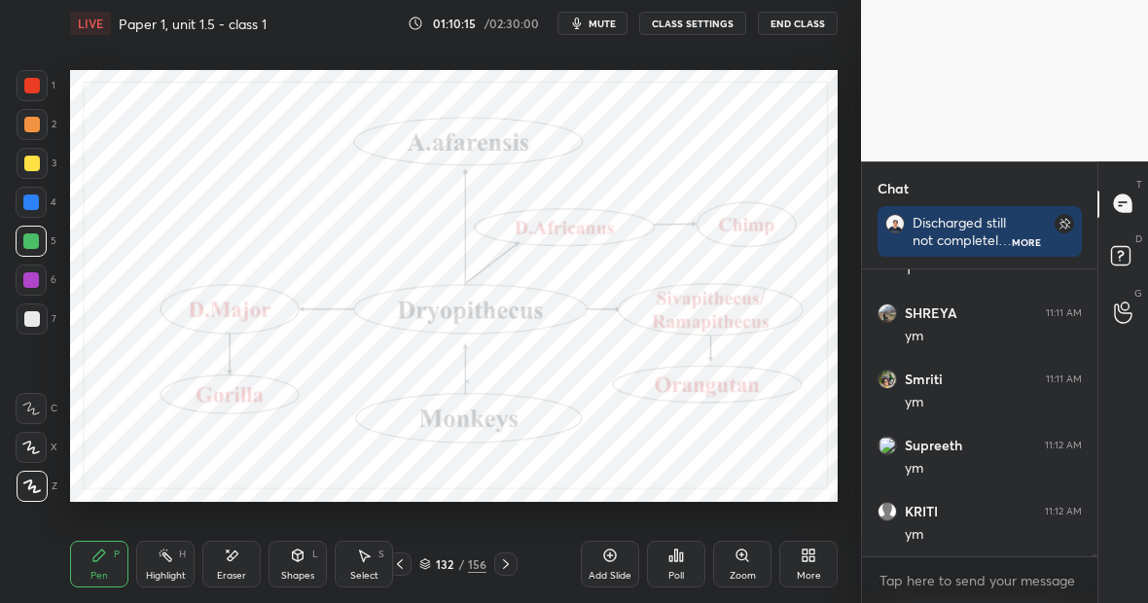
scroll to position [47609, 0]
click at [472, 563] on div "156" at bounding box center [477, 565] width 18 height 18
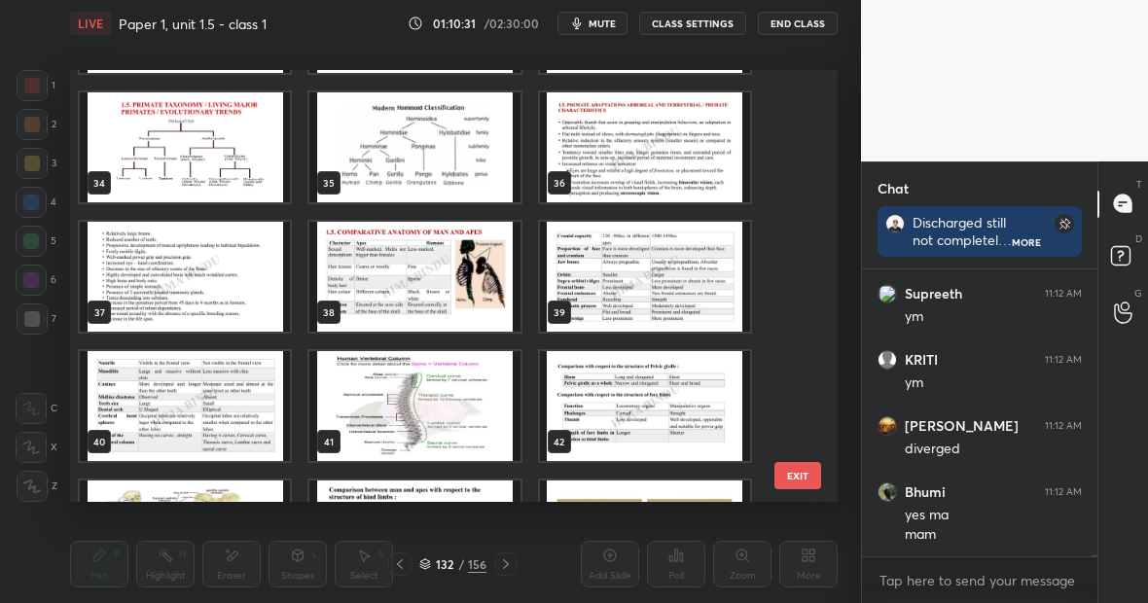
scroll to position [1399, 0]
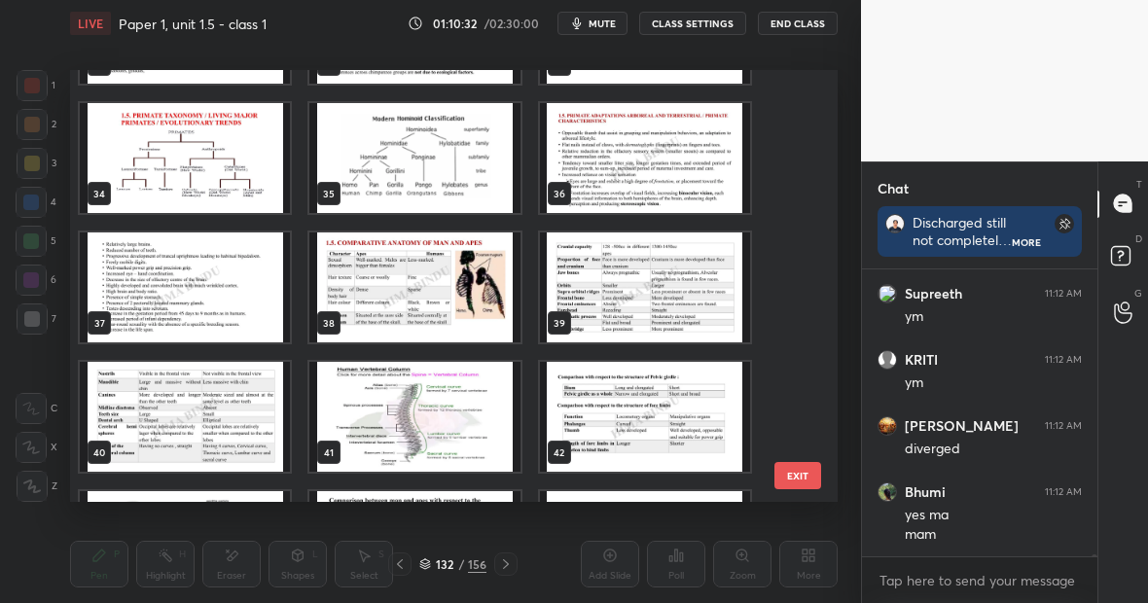
click at [150, 161] on img "grid" at bounding box center [185, 158] width 210 height 110
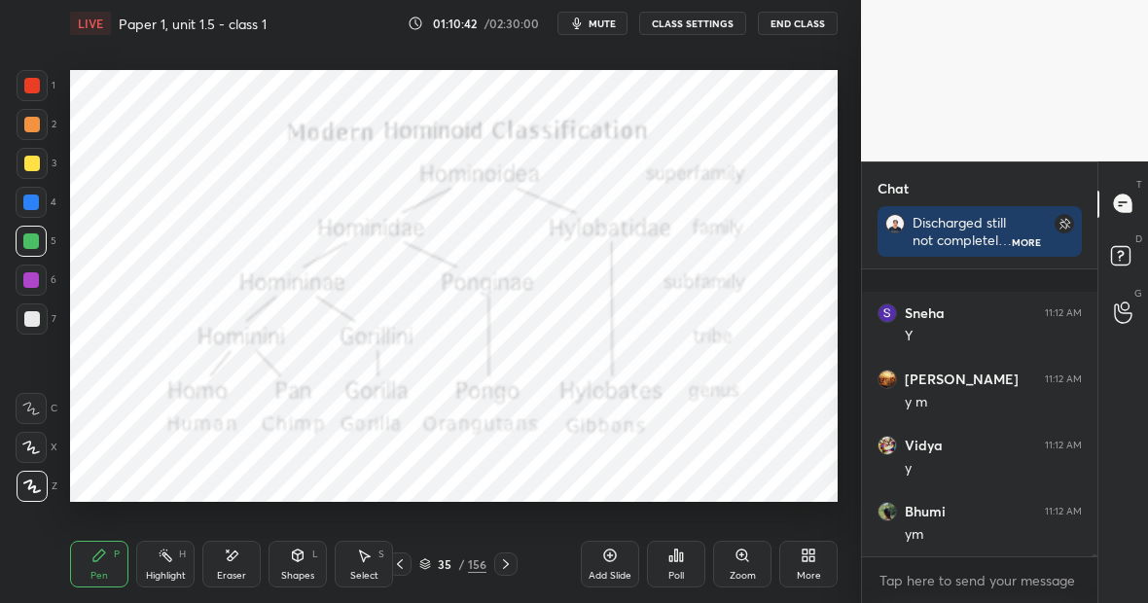
scroll to position [48091, 0]
click at [477, 564] on div "156" at bounding box center [477, 565] width 18 height 18
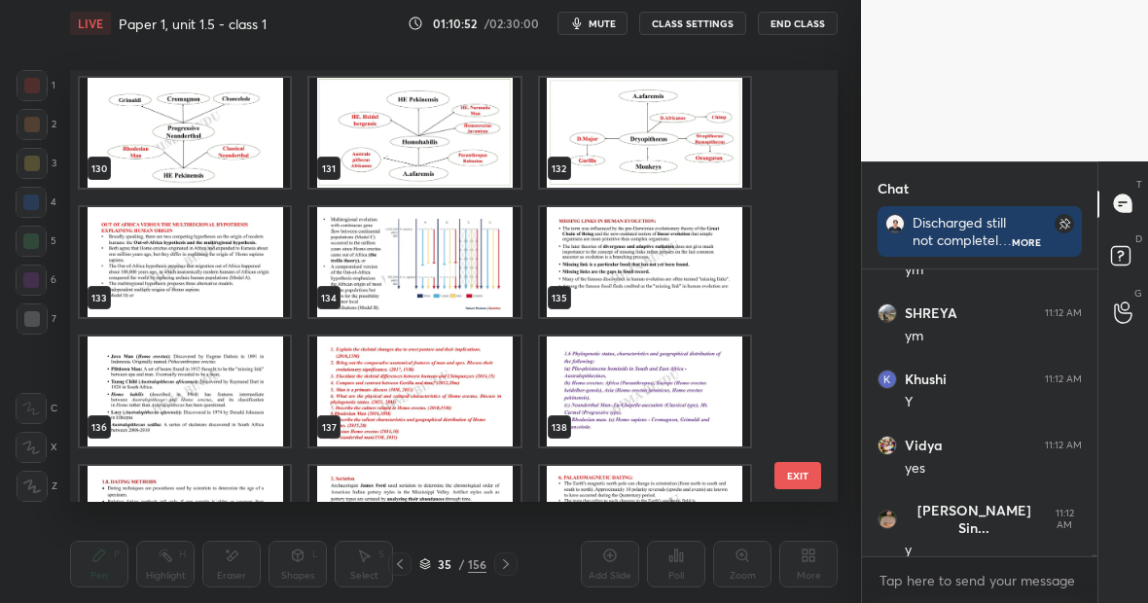
scroll to position [48356, 0]
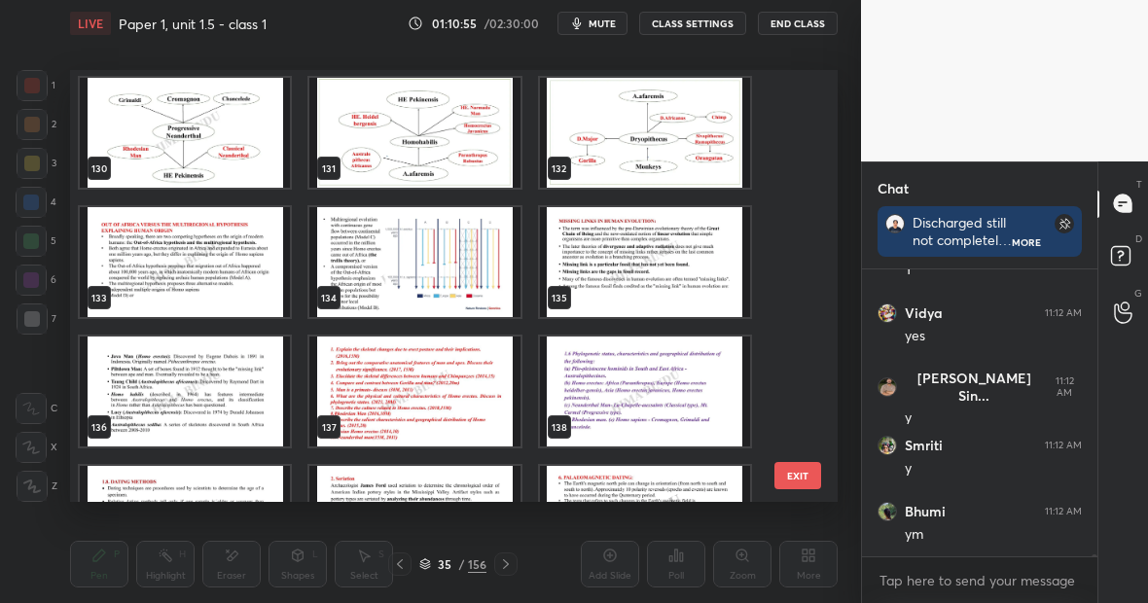
click at [666, 124] on img "grid" at bounding box center [645, 133] width 210 height 110
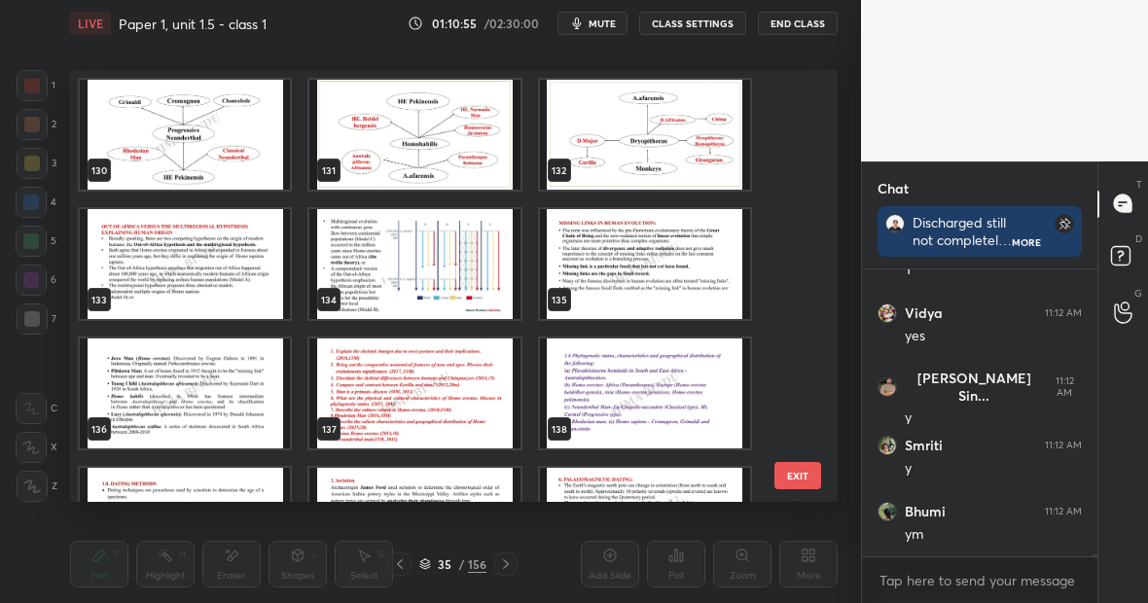
click at [666, 124] on div "130 131 132 133 134 135 136 137 138 139 140 141 142 143 144" at bounding box center [437, 286] width 734 height 432
click at [666, 124] on img "grid" at bounding box center [645, 135] width 210 height 110
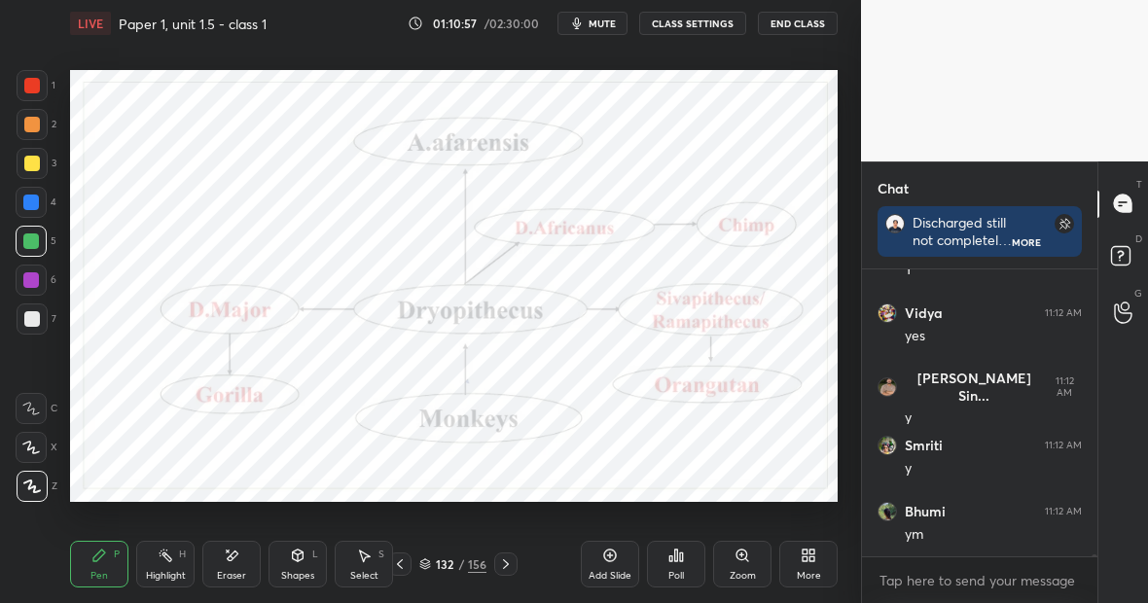
click at [666, 124] on img "grid" at bounding box center [645, 135] width 210 height 110
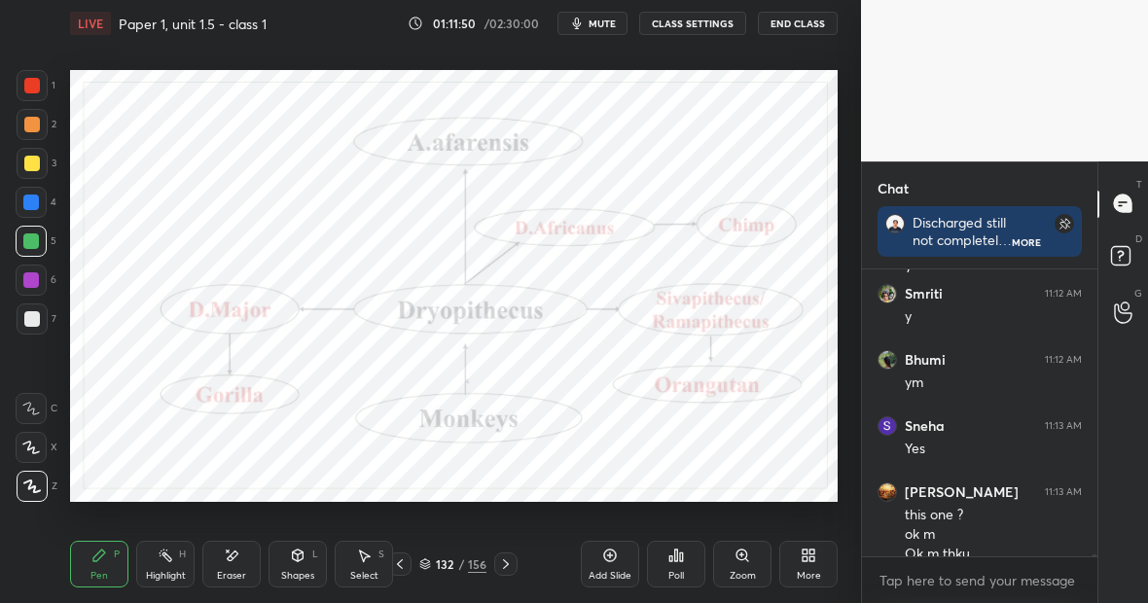
scroll to position [48527, 0]
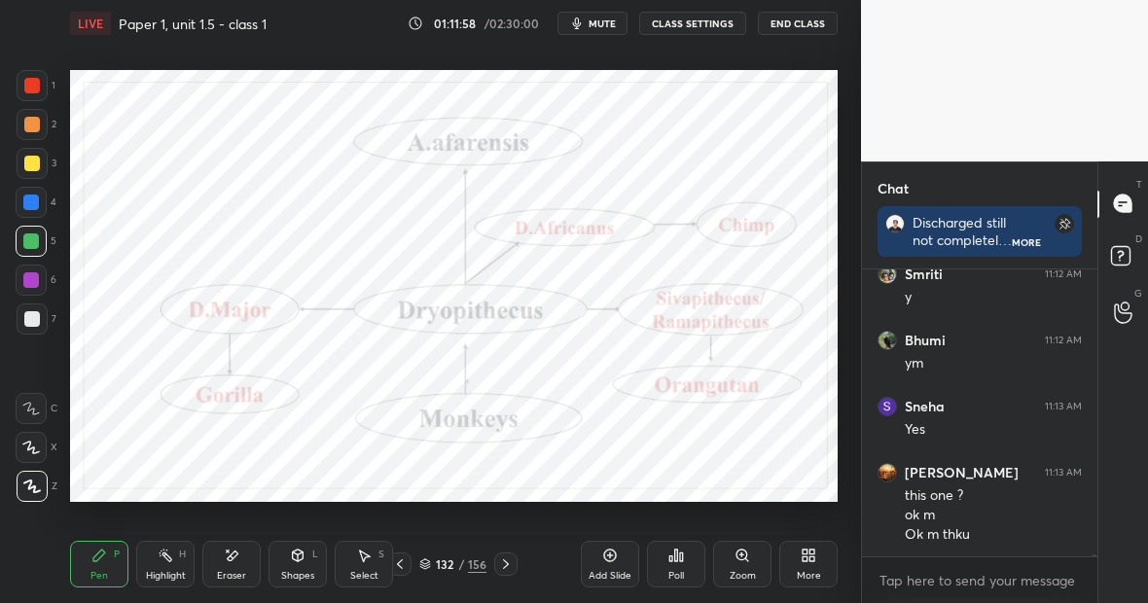
click at [474, 562] on div "156" at bounding box center [477, 565] width 18 height 18
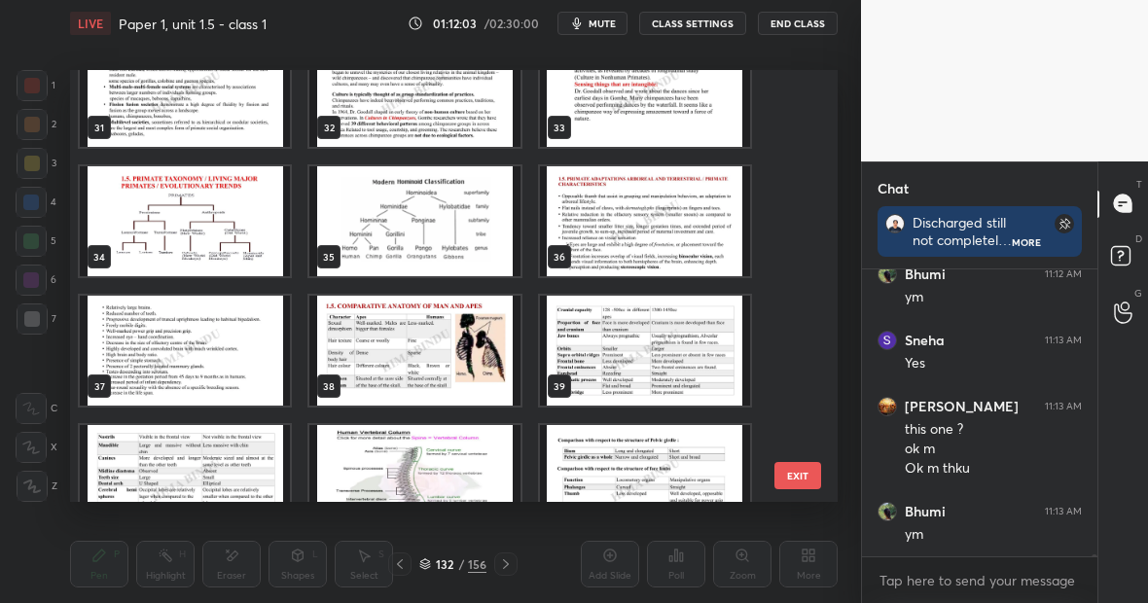
scroll to position [1271, 0]
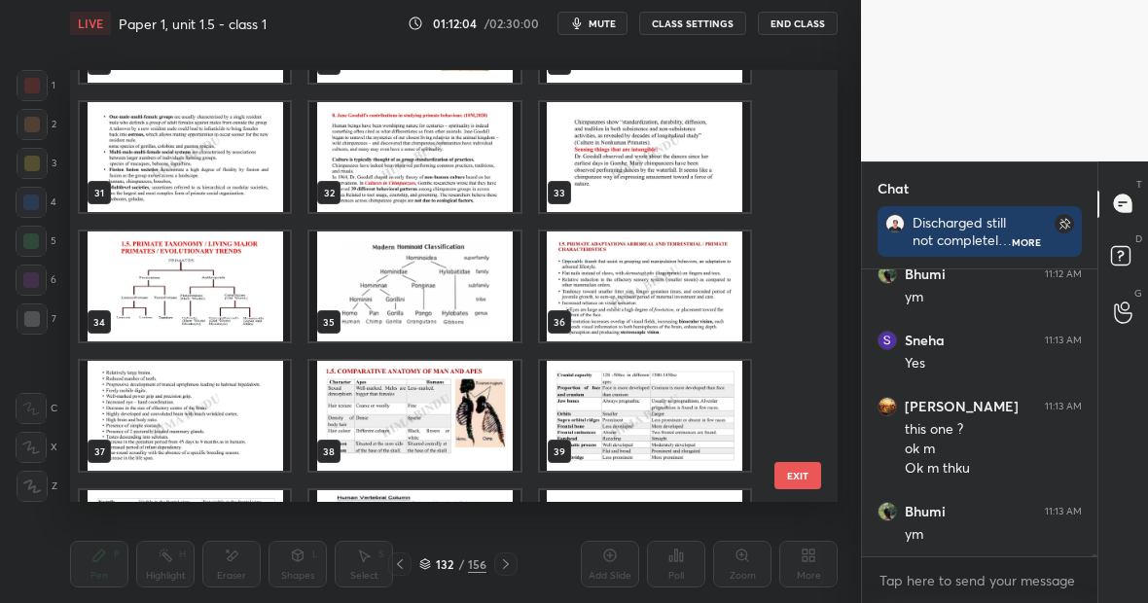
click at [217, 270] on img "grid" at bounding box center [185, 287] width 210 height 110
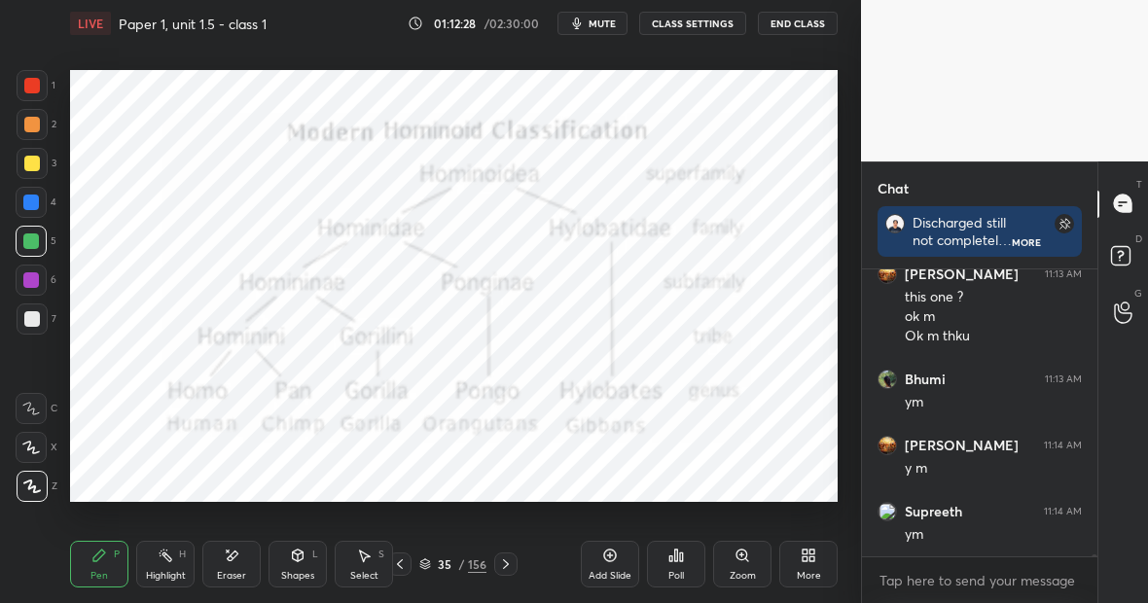
scroll to position [48792, 0]
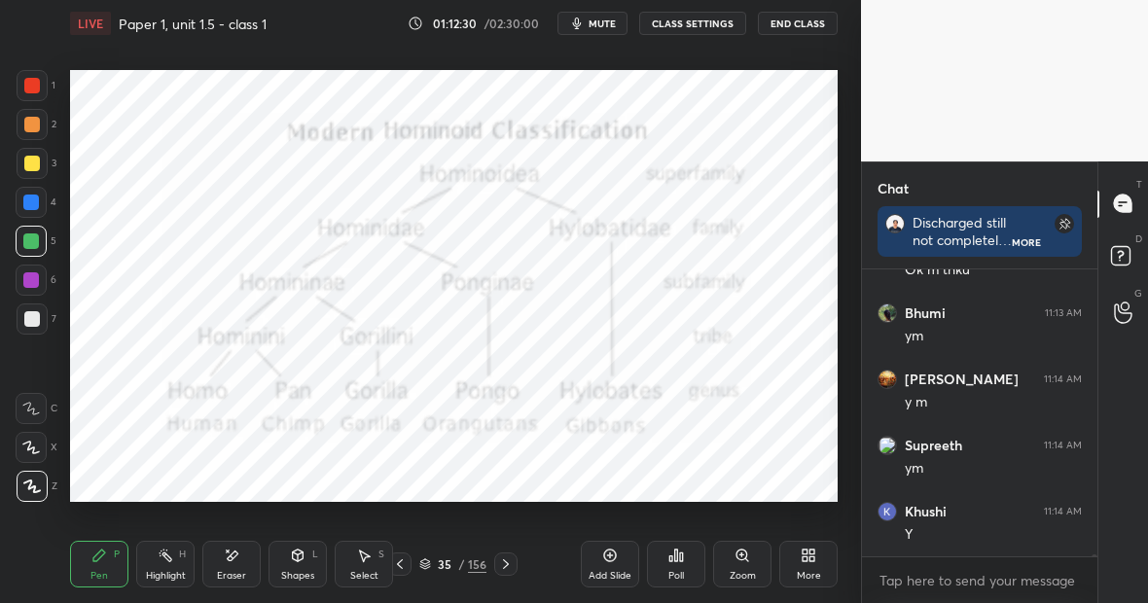
click at [477, 564] on div "156" at bounding box center [477, 565] width 18 height 18
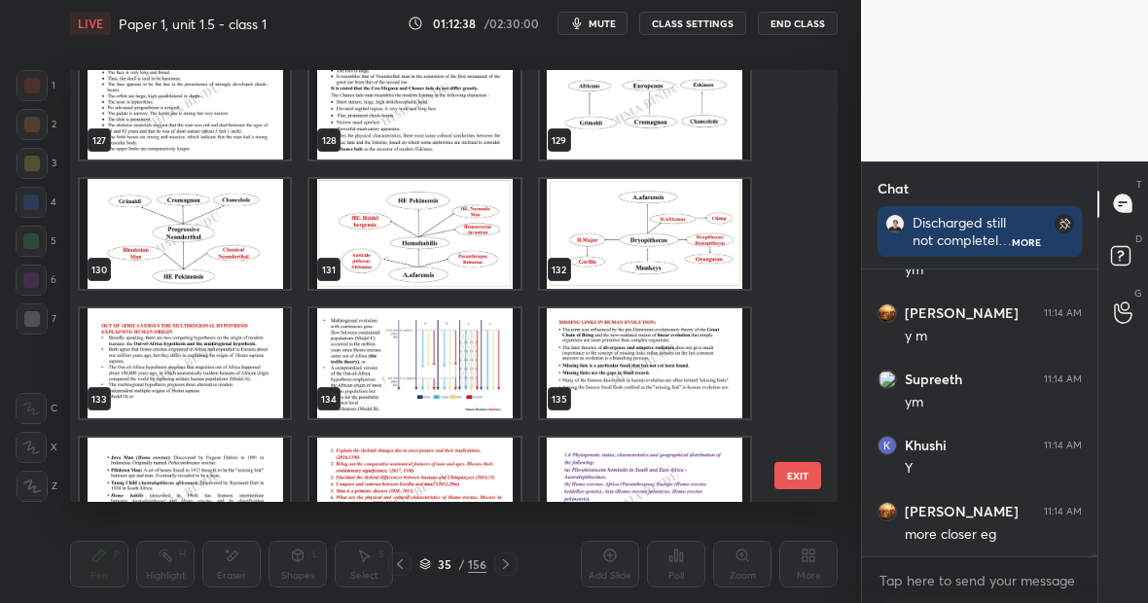
scroll to position [5399, 0]
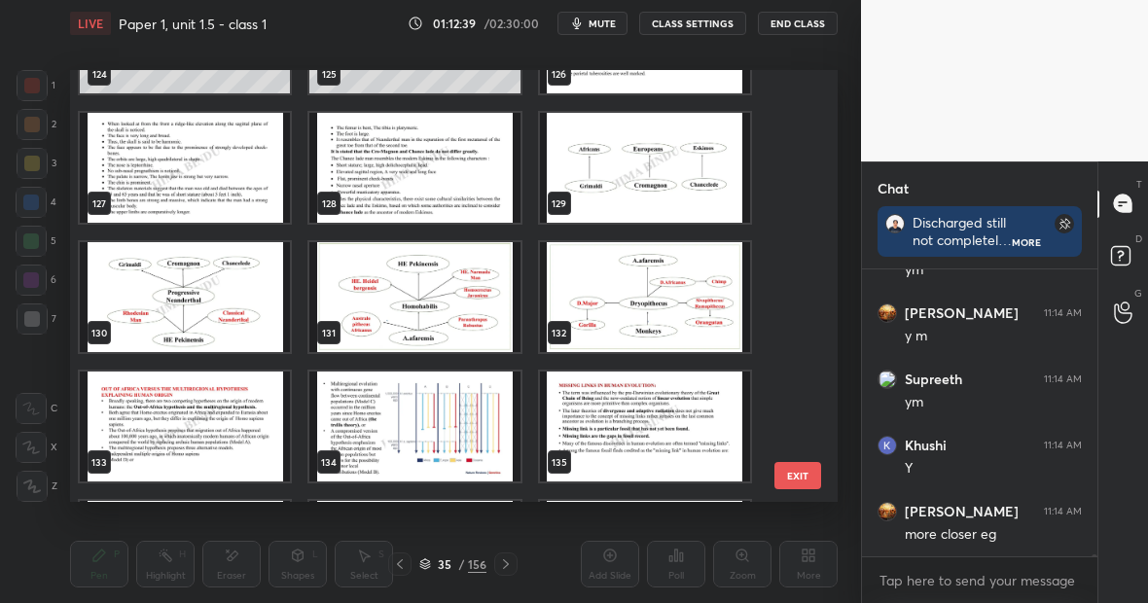
click at [674, 307] on img "grid" at bounding box center [645, 297] width 210 height 110
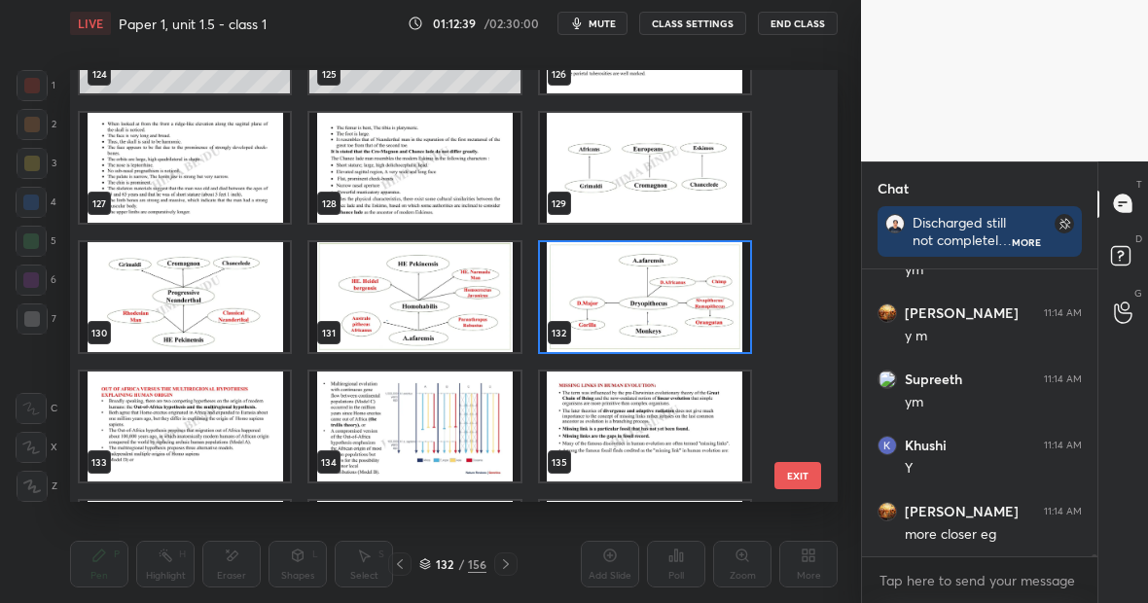
click at [674, 307] on img "grid" at bounding box center [645, 297] width 210 height 110
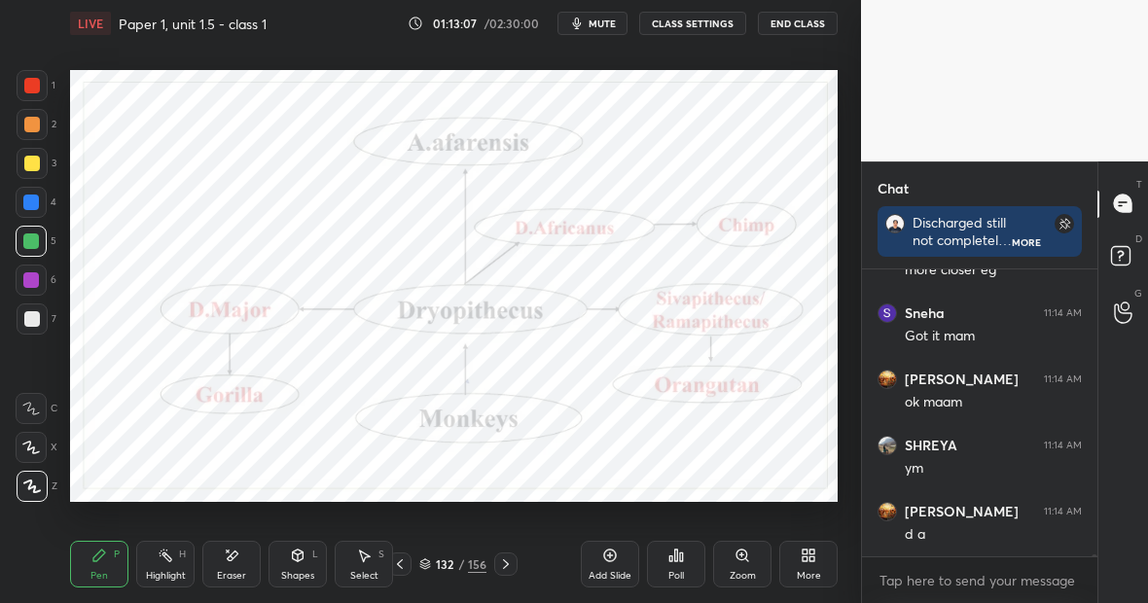
scroll to position [49189, 0]
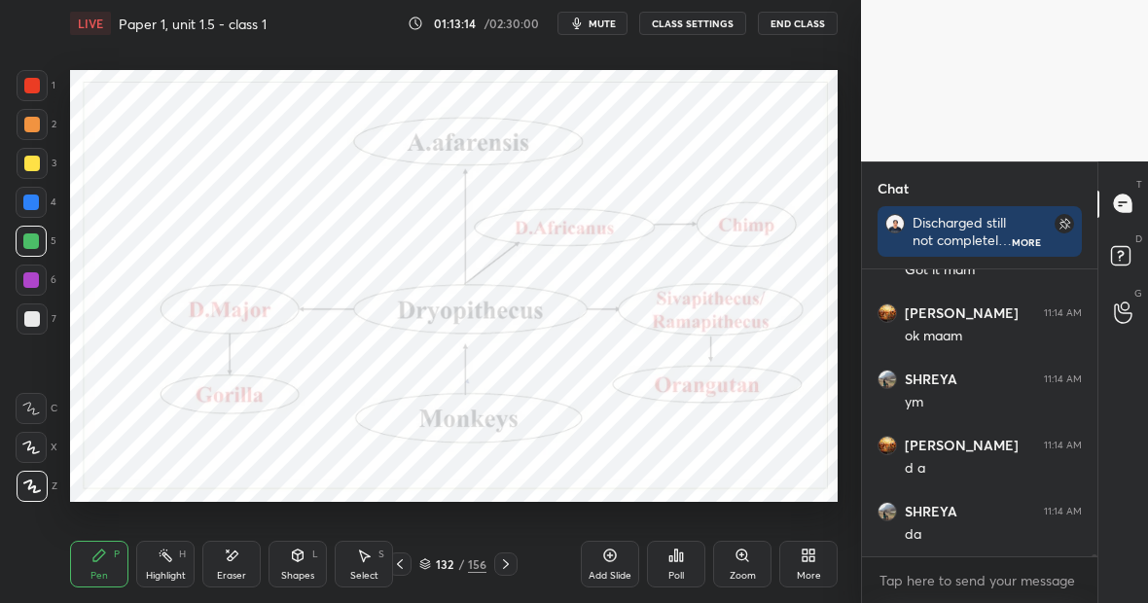
click at [237, 560] on div "Eraser" at bounding box center [231, 564] width 58 height 47
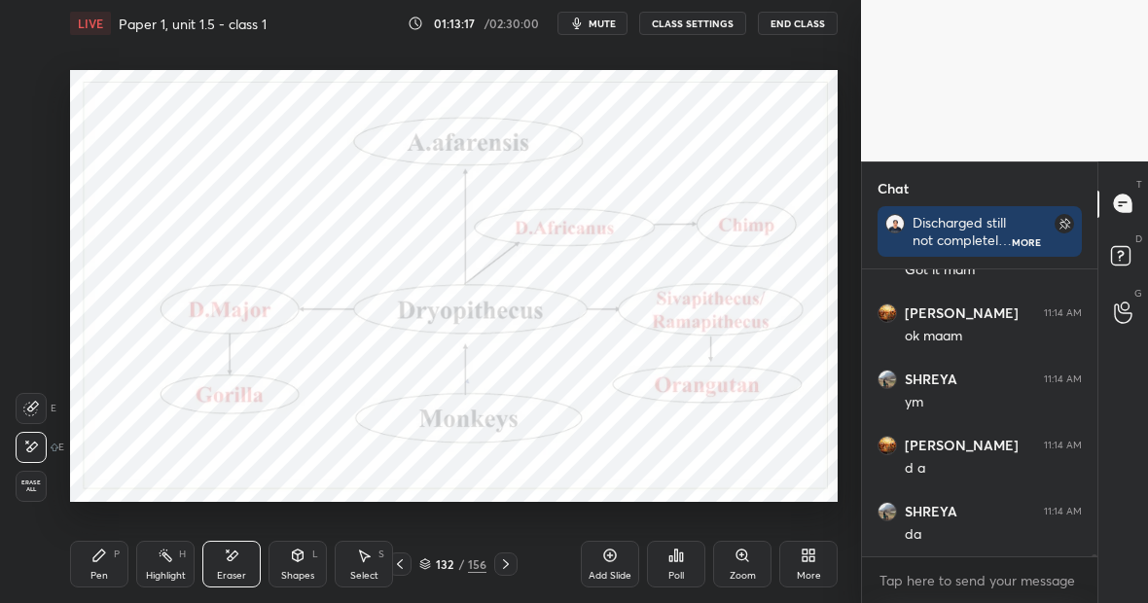
click at [114, 571] on div "Pen P" at bounding box center [99, 564] width 58 height 47
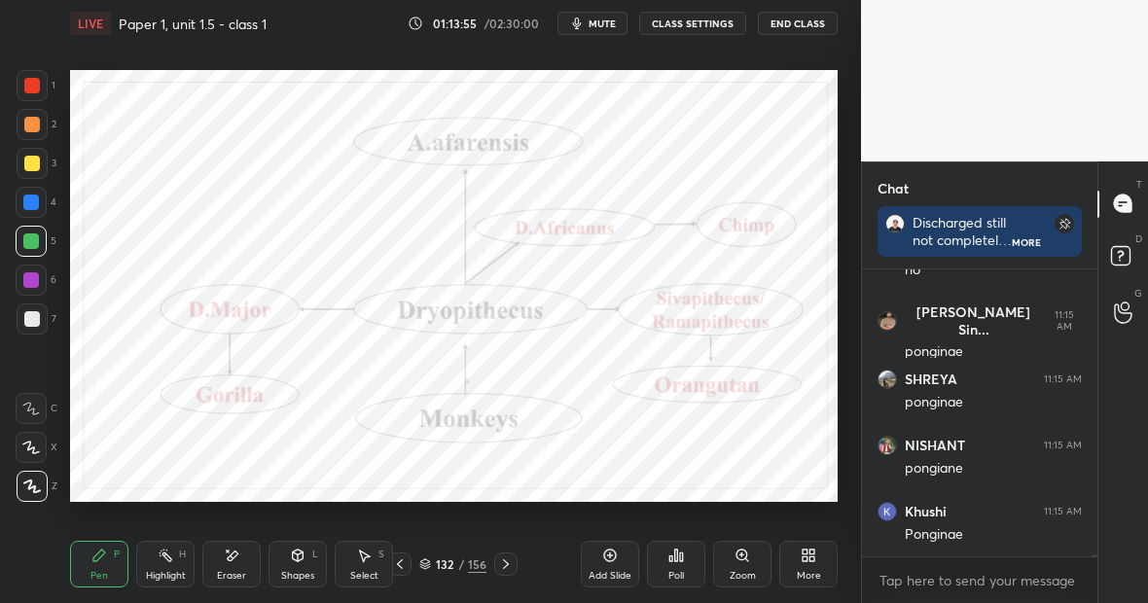
scroll to position [49850, 0]
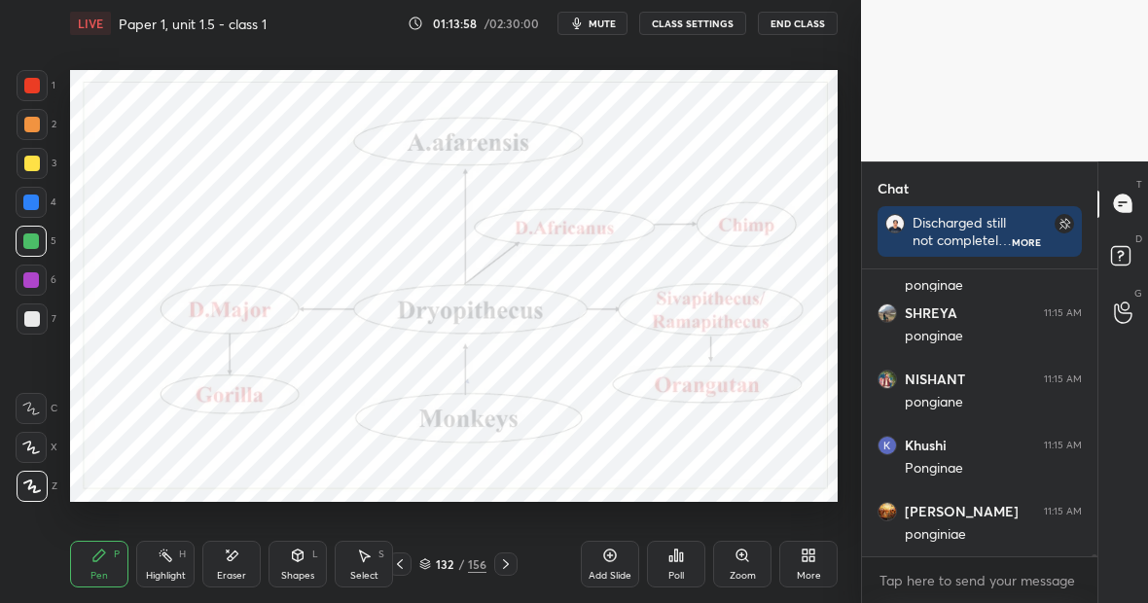
click at [163, 558] on div "Highlight H" at bounding box center [165, 564] width 58 height 47
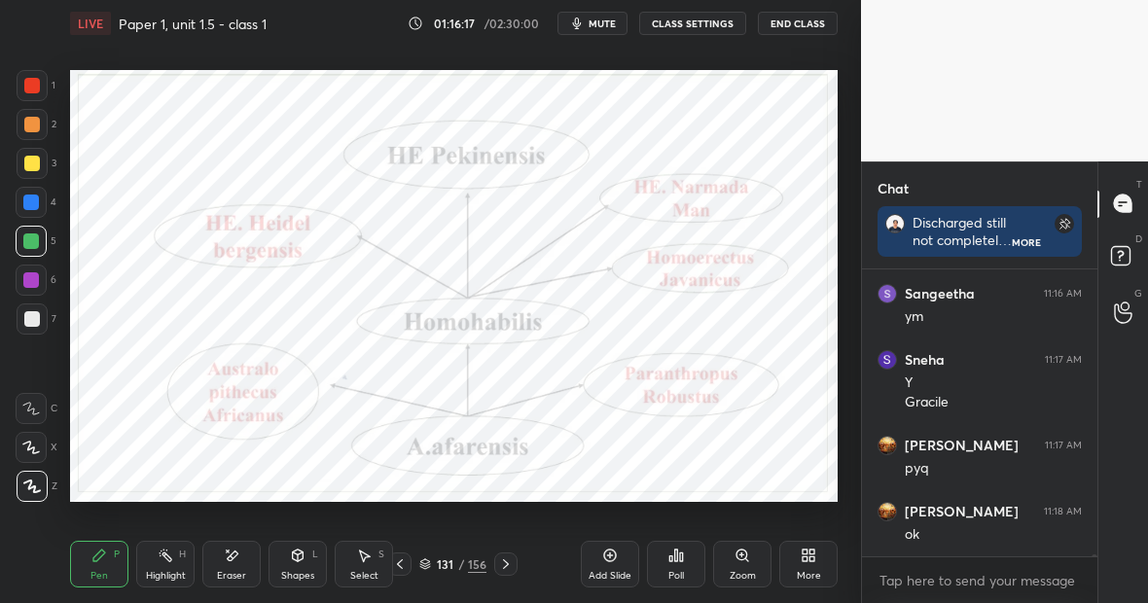
scroll to position [51033, 0]
click at [174, 566] on div "Highlight H" at bounding box center [165, 564] width 58 height 47
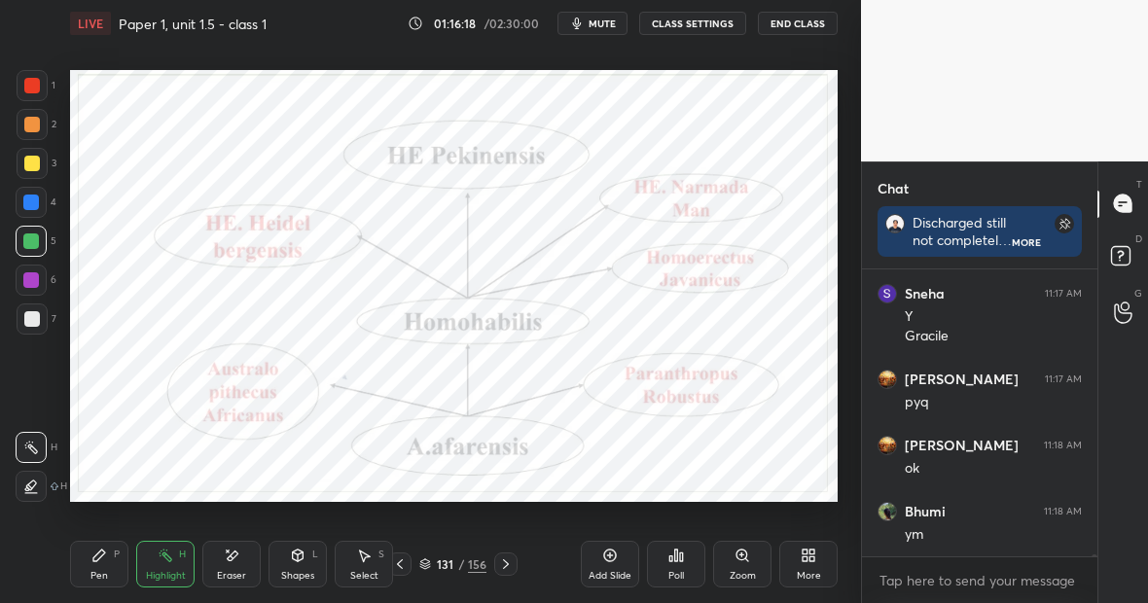
scroll to position [51166, 0]
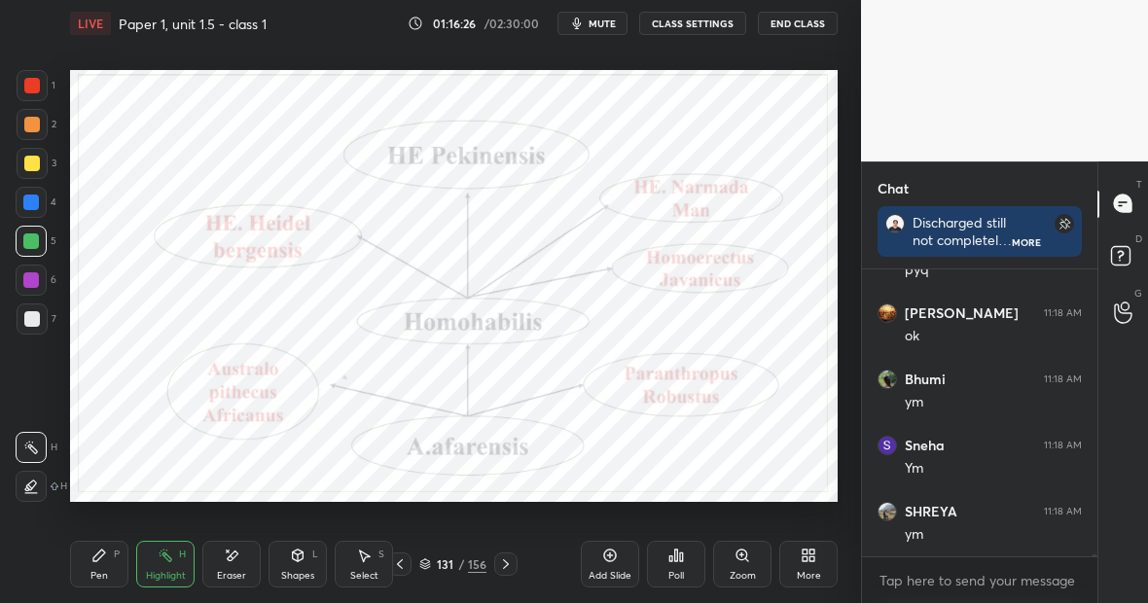
click at [111, 565] on div "Pen P" at bounding box center [99, 564] width 58 height 47
click at [172, 561] on div "Highlight H" at bounding box center [165, 564] width 58 height 47
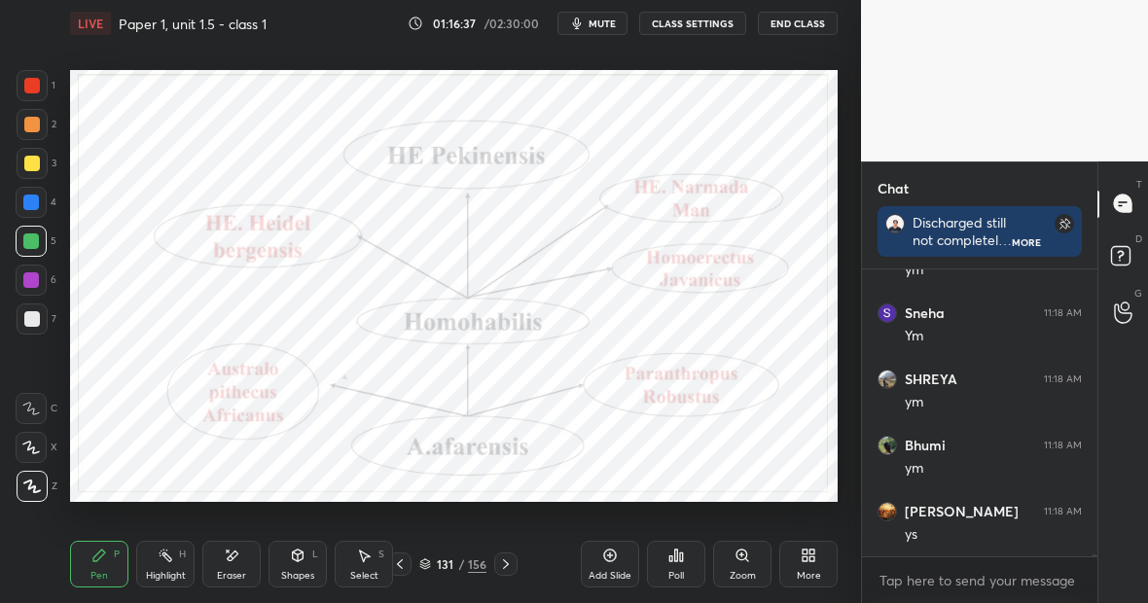
click at [168, 571] on div "Highlight" at bounding box center [166, 576] width 40 height 10
click at [35, 197] on div at bounding box center [31, 203] width 16 height 16
click at [105, 566] on div "Pen P" at bounding box center [99, 564] width 58 height 47
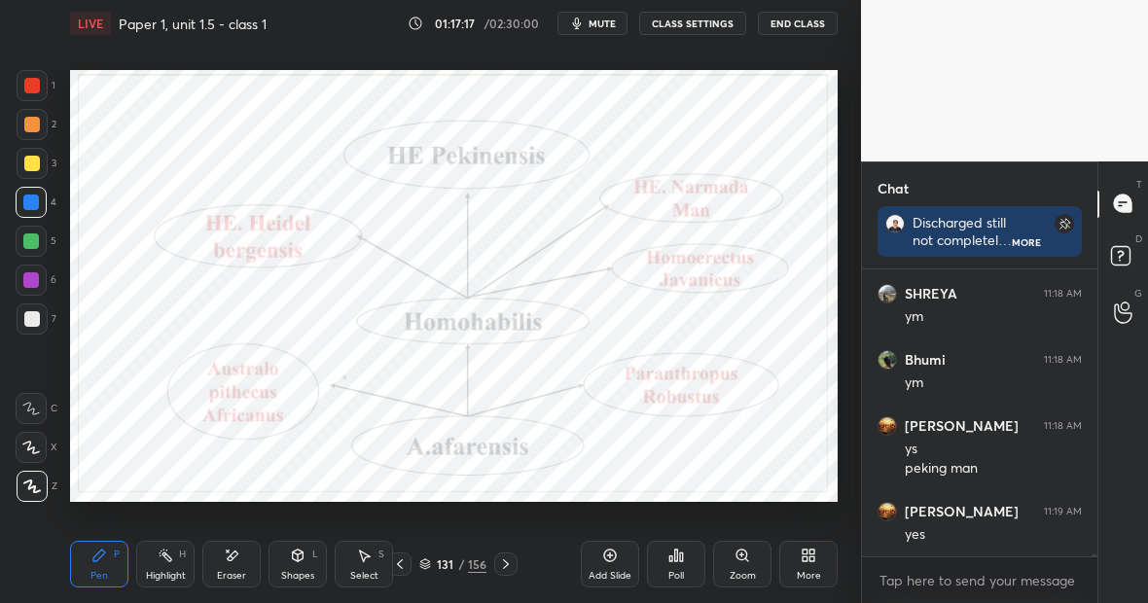
scroll to position [51450, 0]
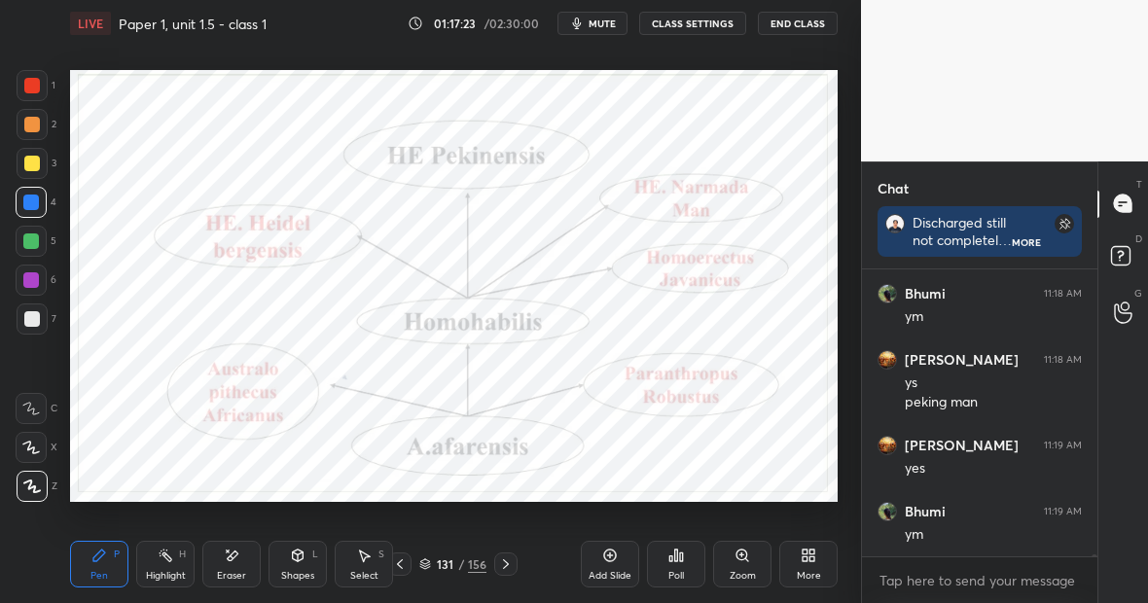
click at [177, 565] on div "Highlight H" at bounding box center [165, 564] width 58 height 47
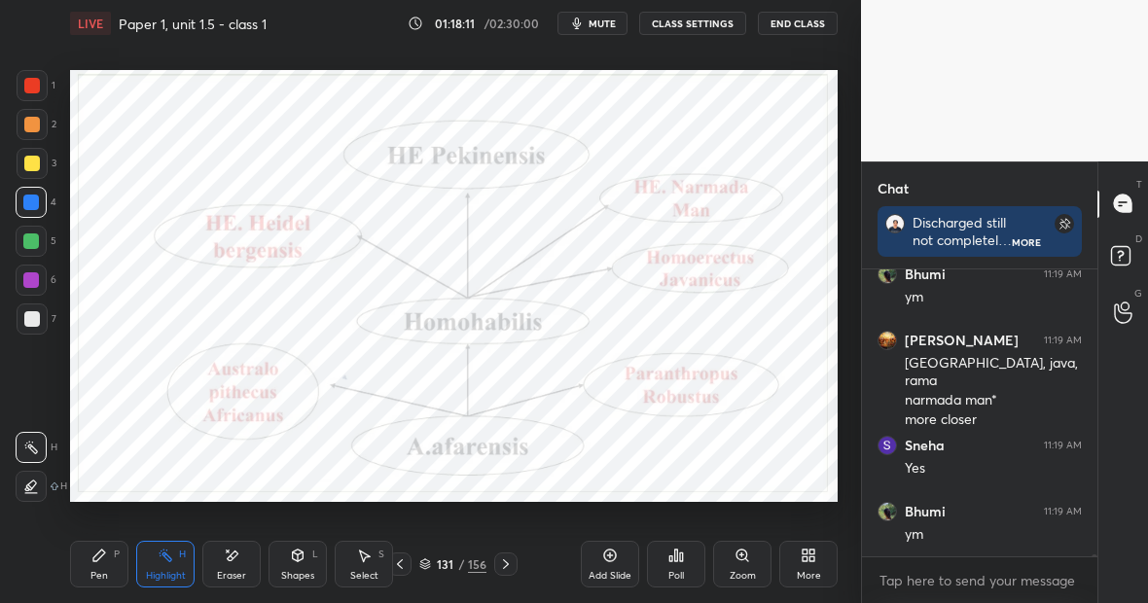
scroll to position [51753, 0]
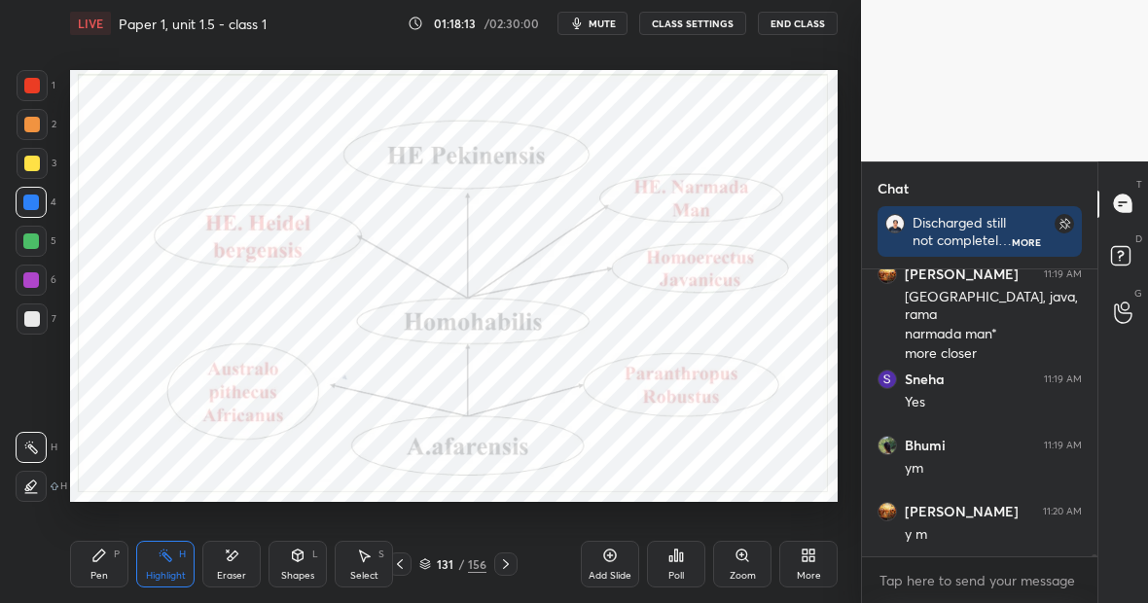
click at [112, 570] on div "Pen P" at bounding box center [99, 564] width 58 height 47
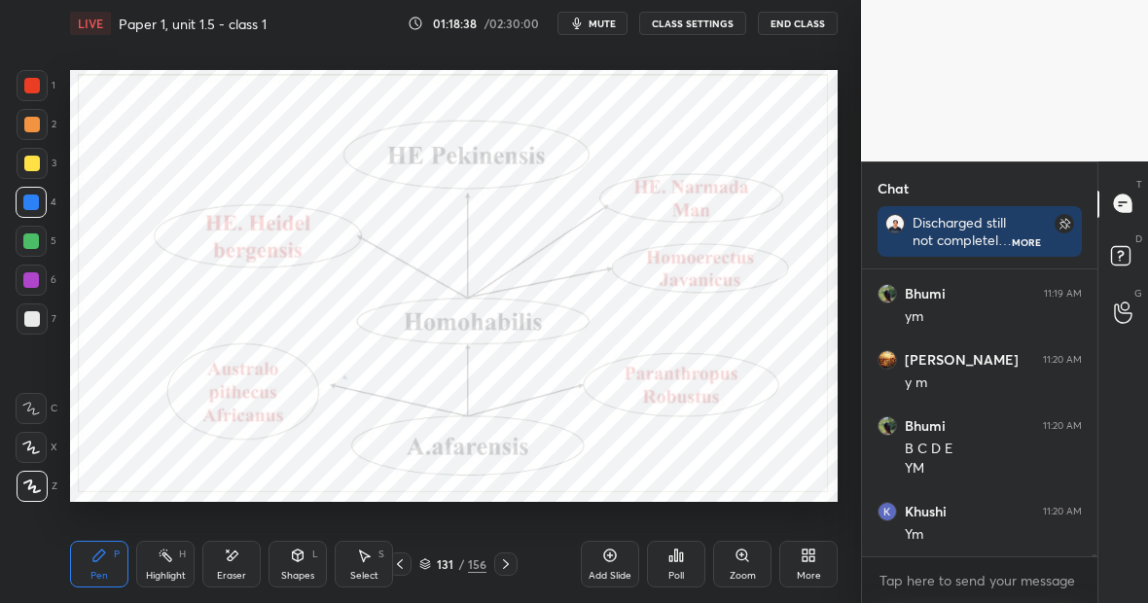
scroll to position [51971, 0]
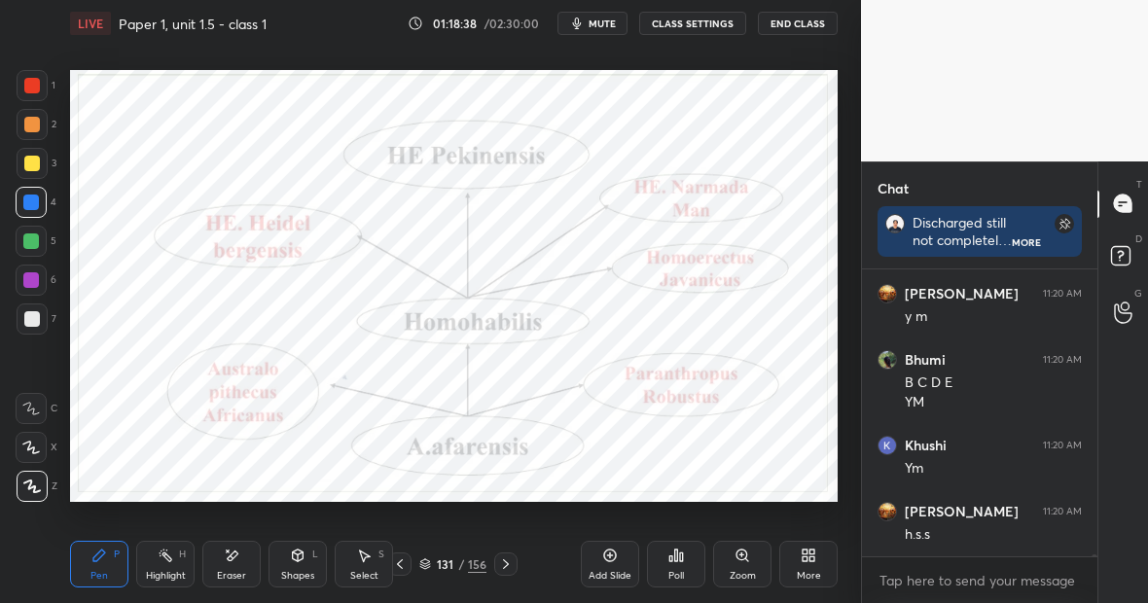
click at [174, 566] on div "Highlight H" at bounding box center [165, 564] width 58 height 47
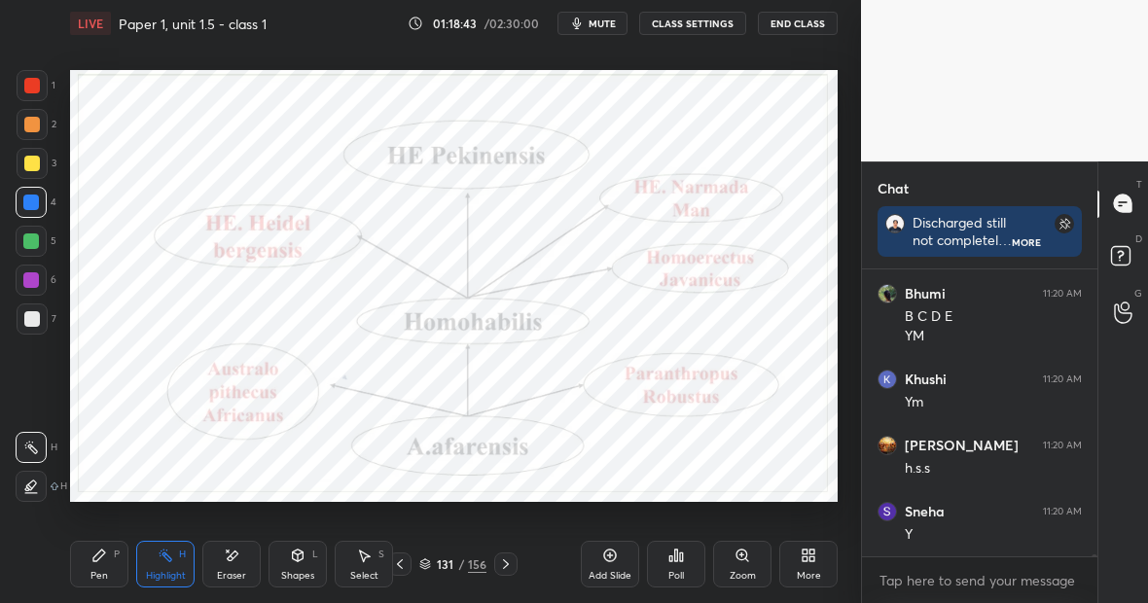
click at [115, 560] on div "Pen P" at bounding box center [99, 564] width 58 height 47
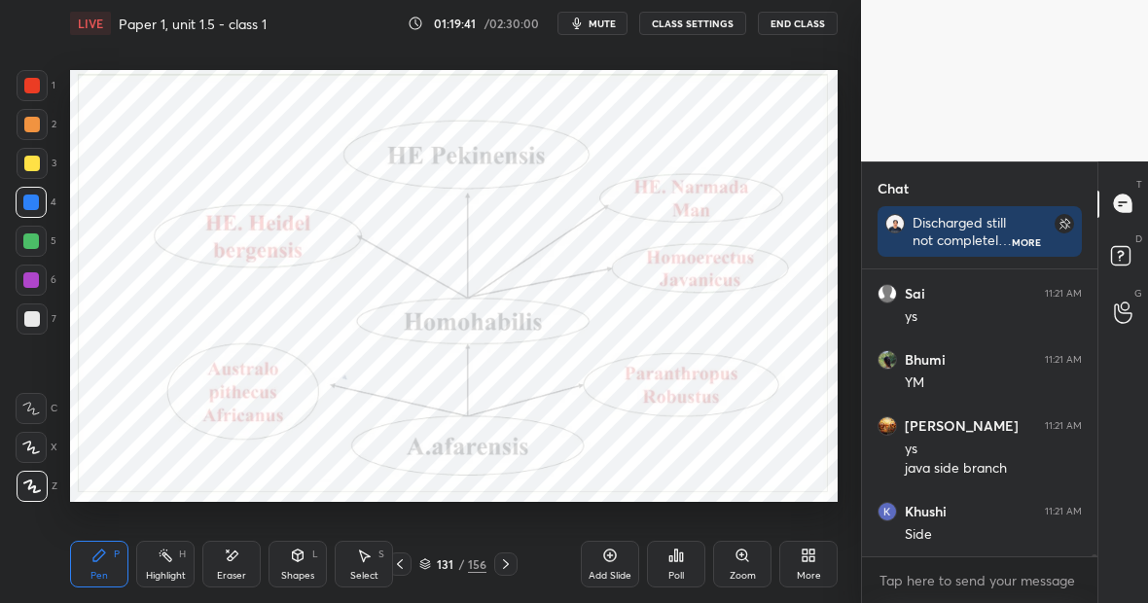
scroll to position [52621, 0]
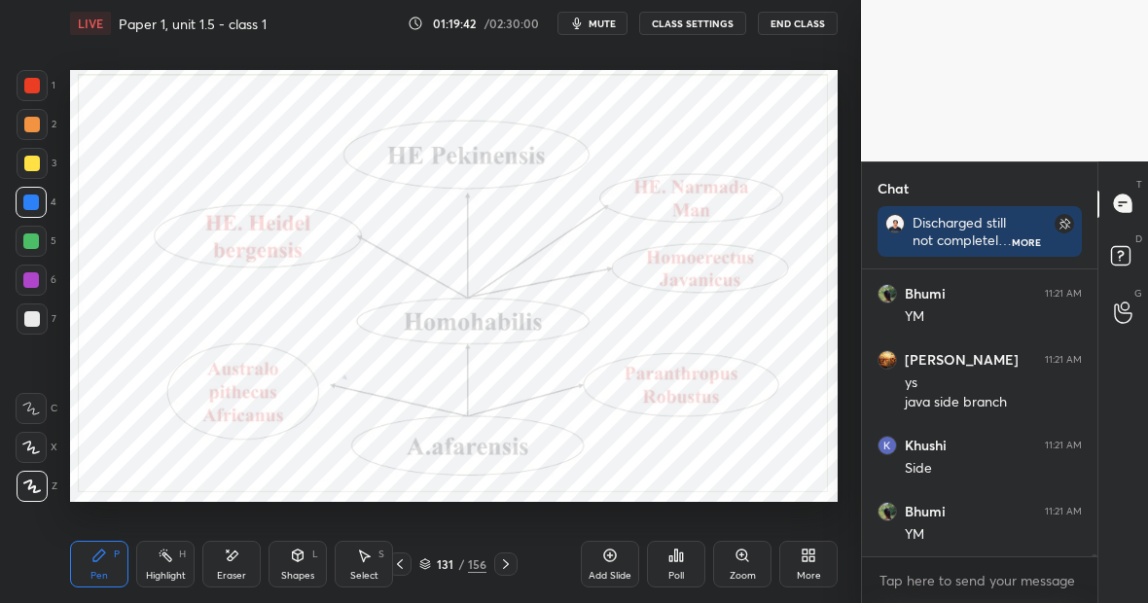
click at [478, 561] on div "156" at bounding box center [477, 565] width 18 height 18
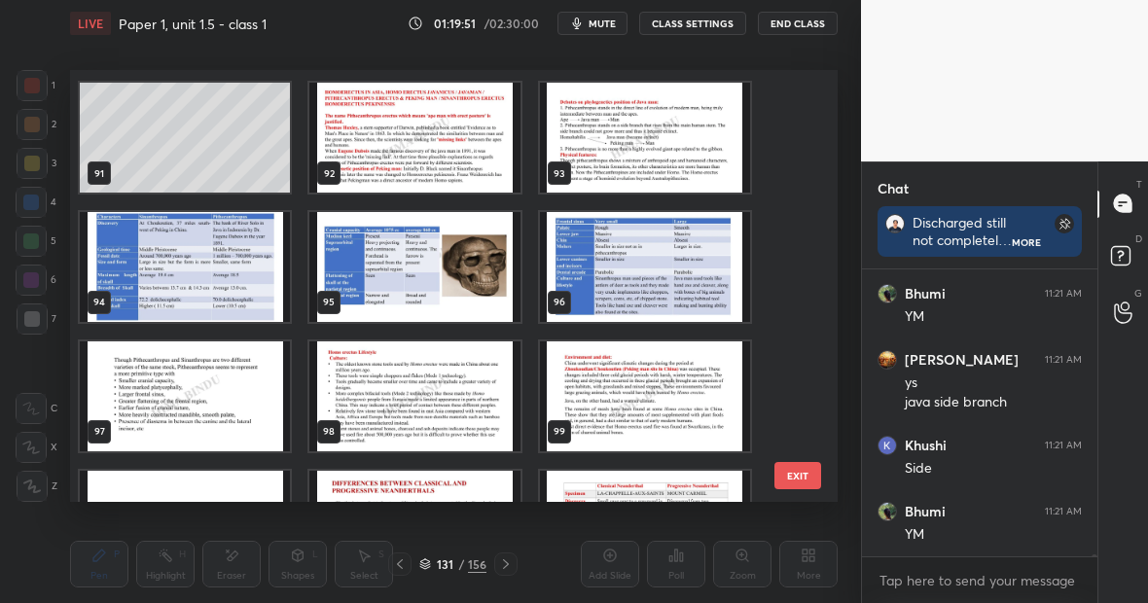
scroll to position [3865, 0]
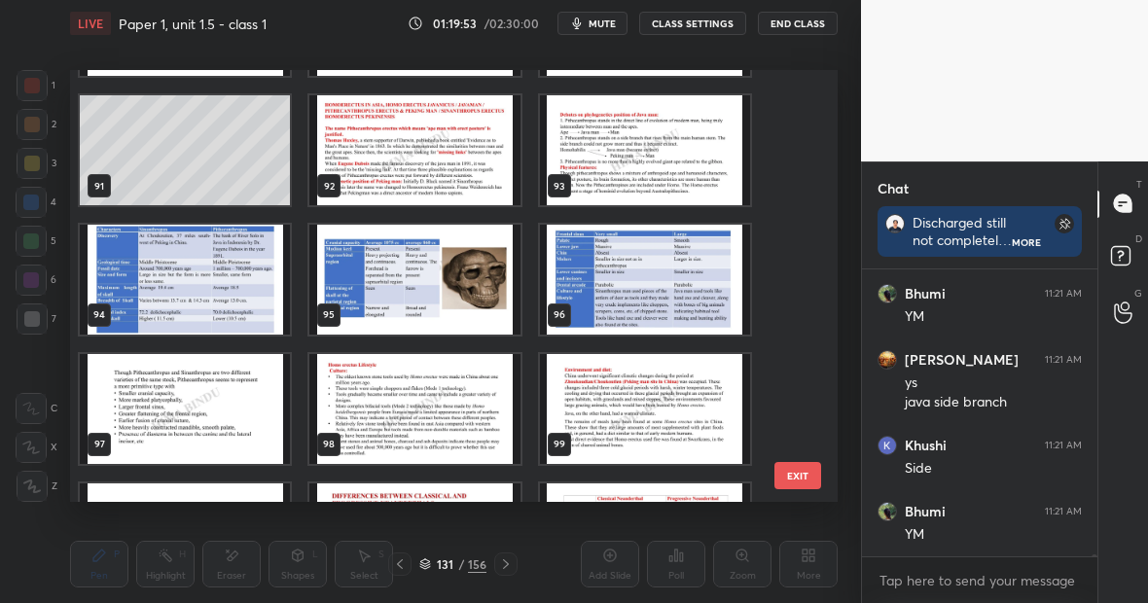
click at [629, 145] on img "grid" at bounding box center [645, 150] width 210 height 110
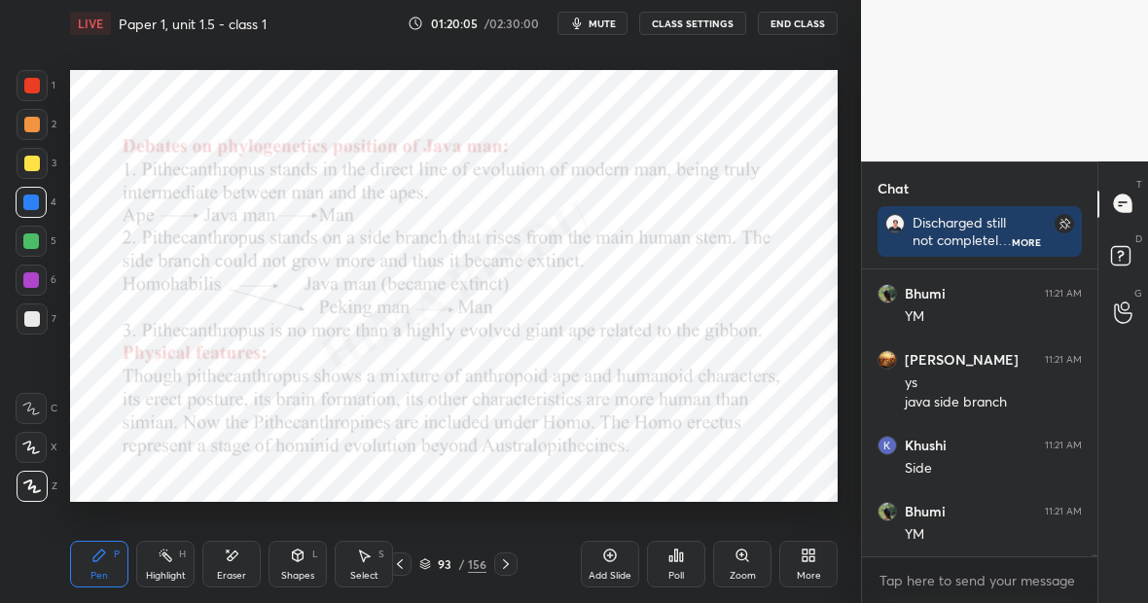
scroll to position [52687, 0]
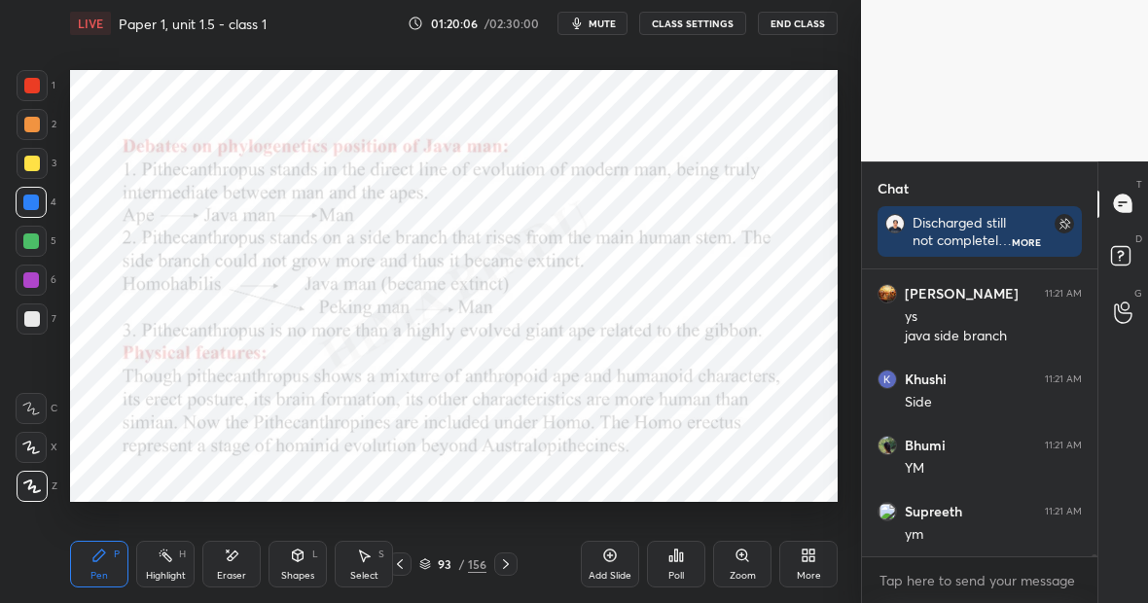
click at [479, 564] on div "156" at bounding box center [477, 565] width 18 height 18
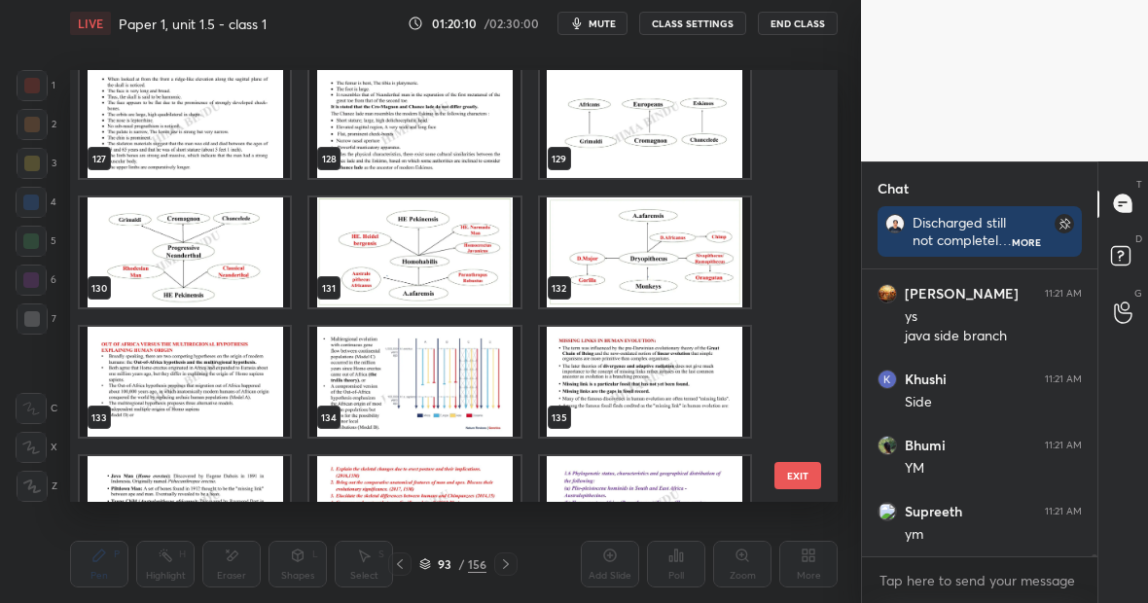
scroll to position [52754, 0]
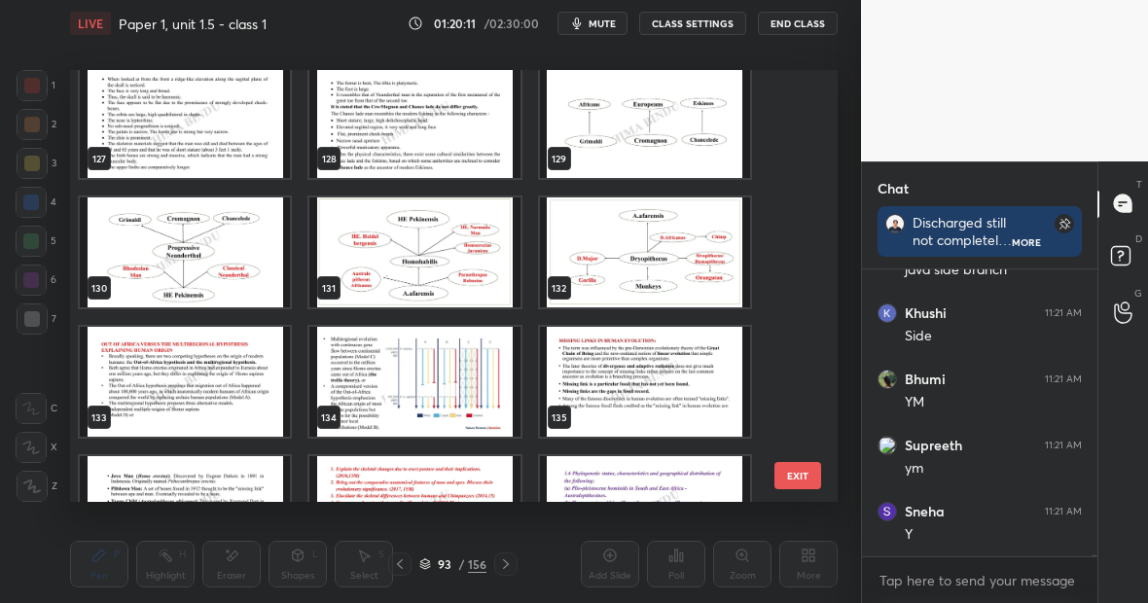
click at [428, 245] on img "grid" at bounding box center [414, 253] width 210 height 110
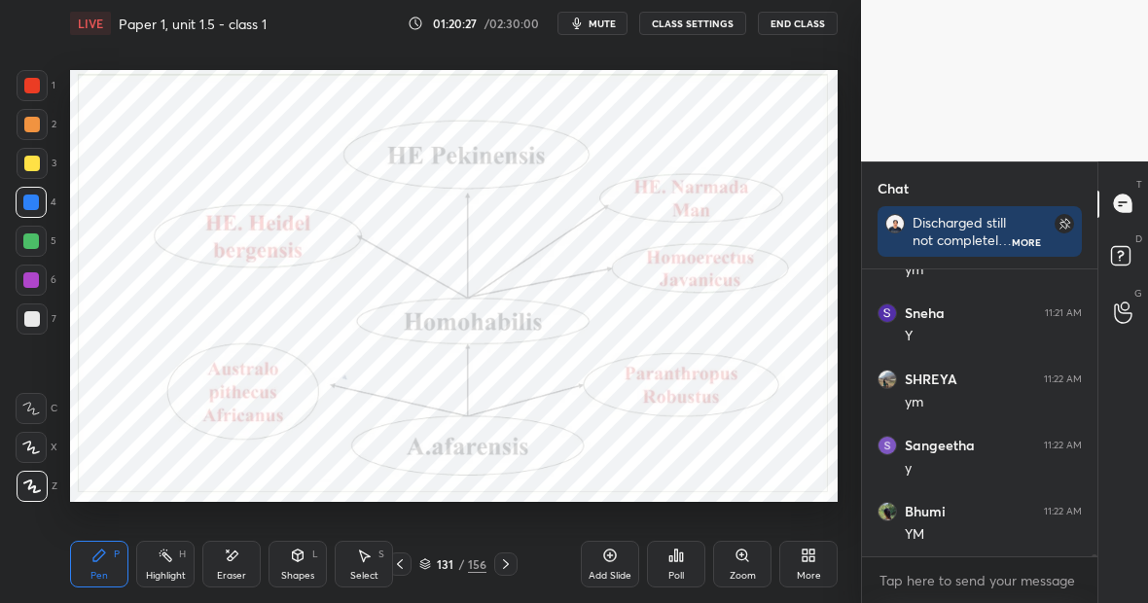
scroll to position [53018, 0]
click at [178, 571] on div "Highlight" at bounding box center [166, 576] width 40 height 10
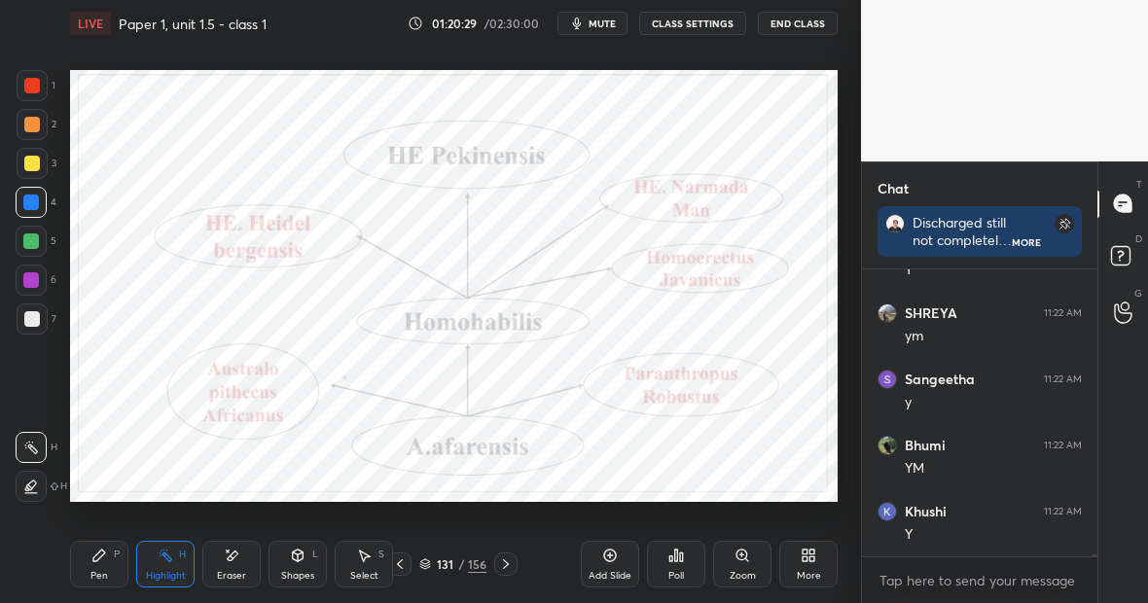
scroll to position [53084, 0]
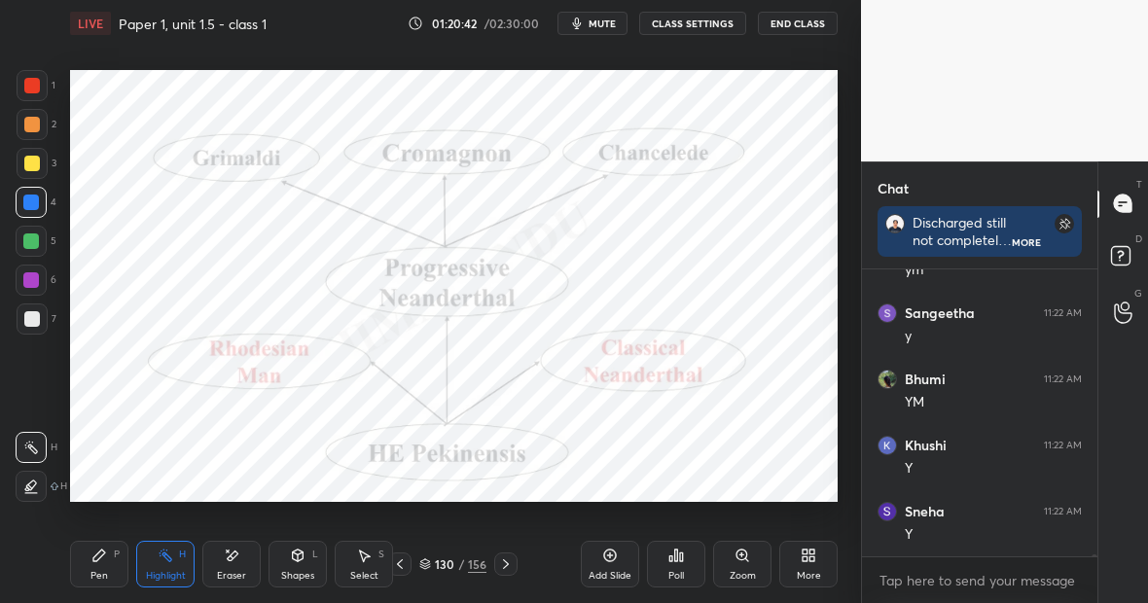
click at [90, 561] on div "Pen P" at bounding box center [99, 564] width 58 height 47
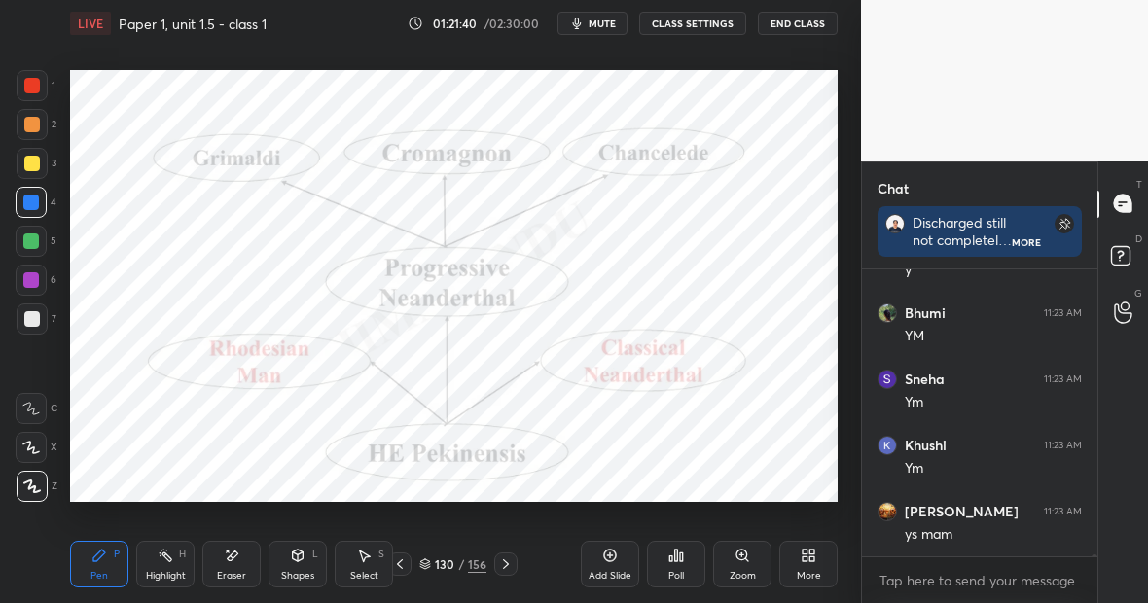
scroll to position [53547, 0]
click at [159, 571] on div "Highlight" at bounding box center [166, 576] width 40 height 10
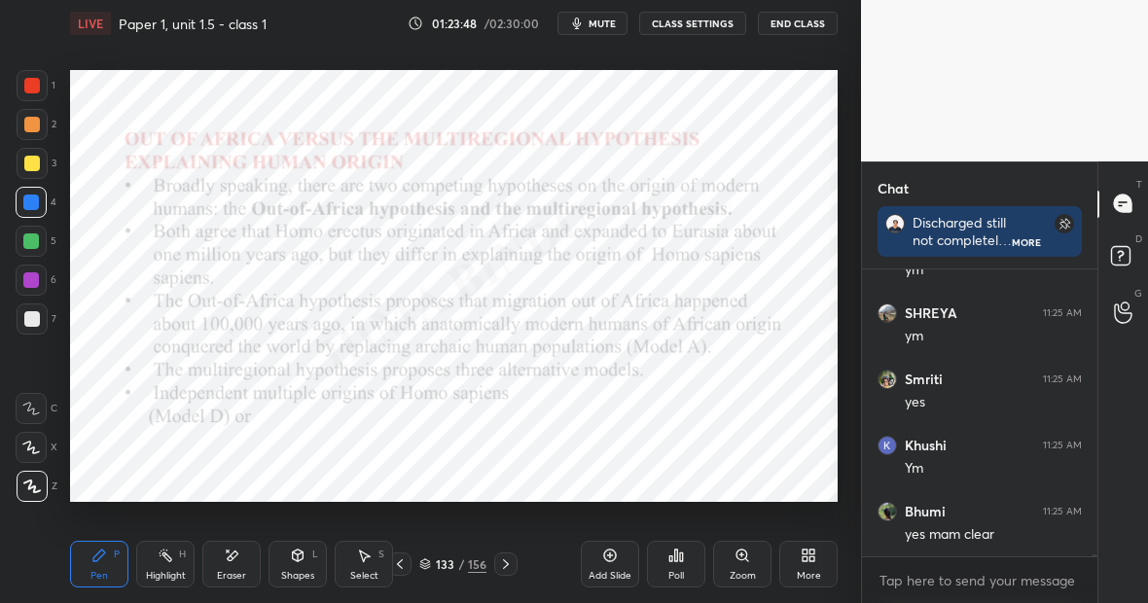
scroll to position [54777, 0]
click at [34, 88] on div at bounding box center [32, 86] width 16 height 16
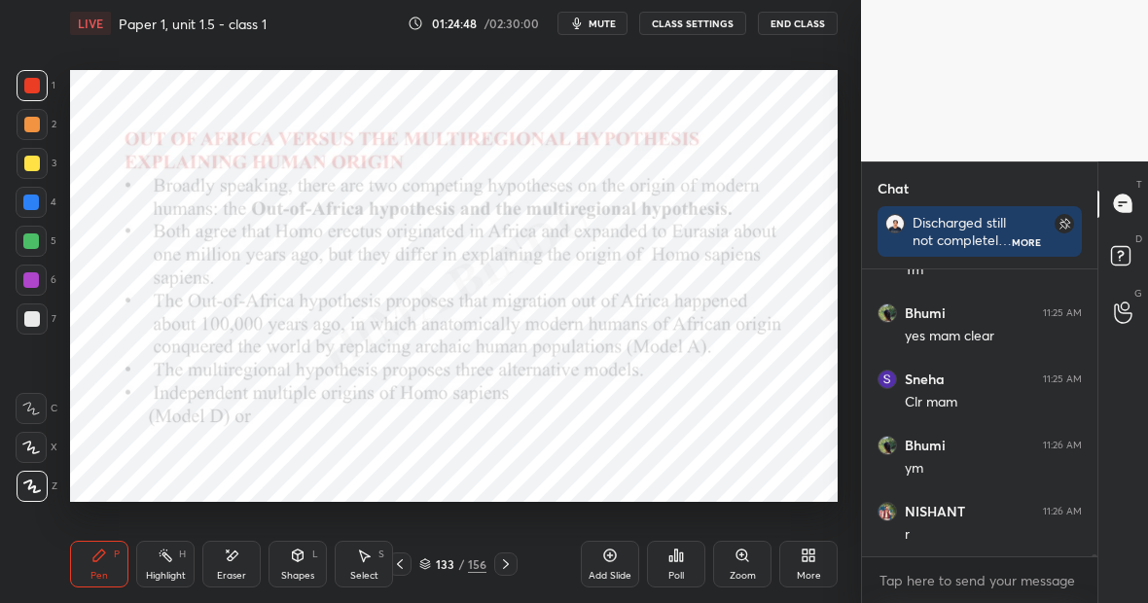
scroll to position [54929, 0]
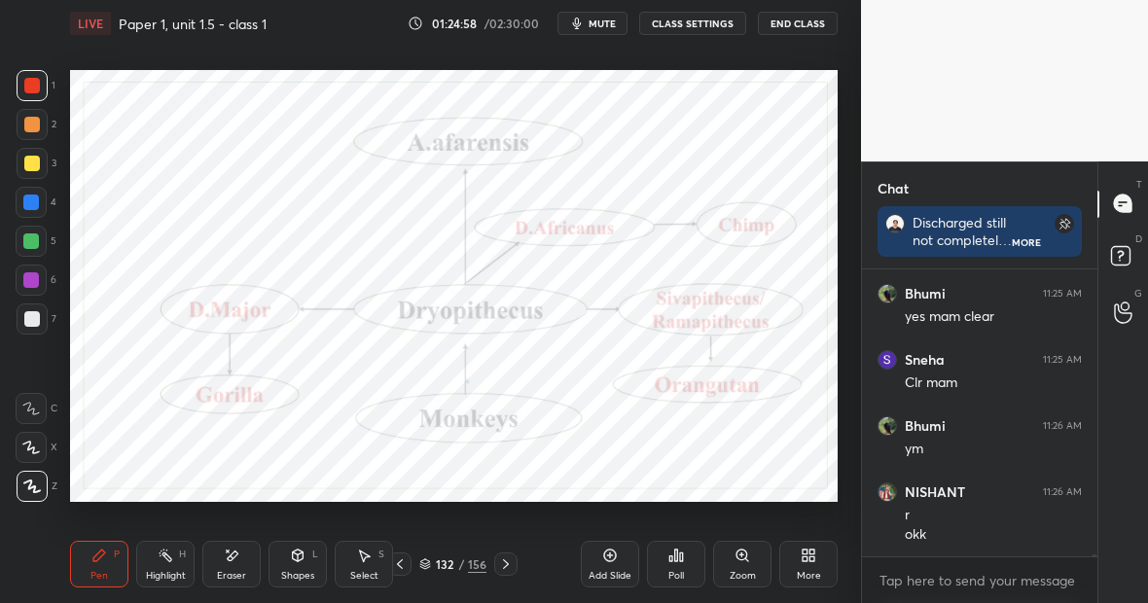
click at [239, 571] on div "Eraser" at bounding box center [231, 576] width 29 height 10
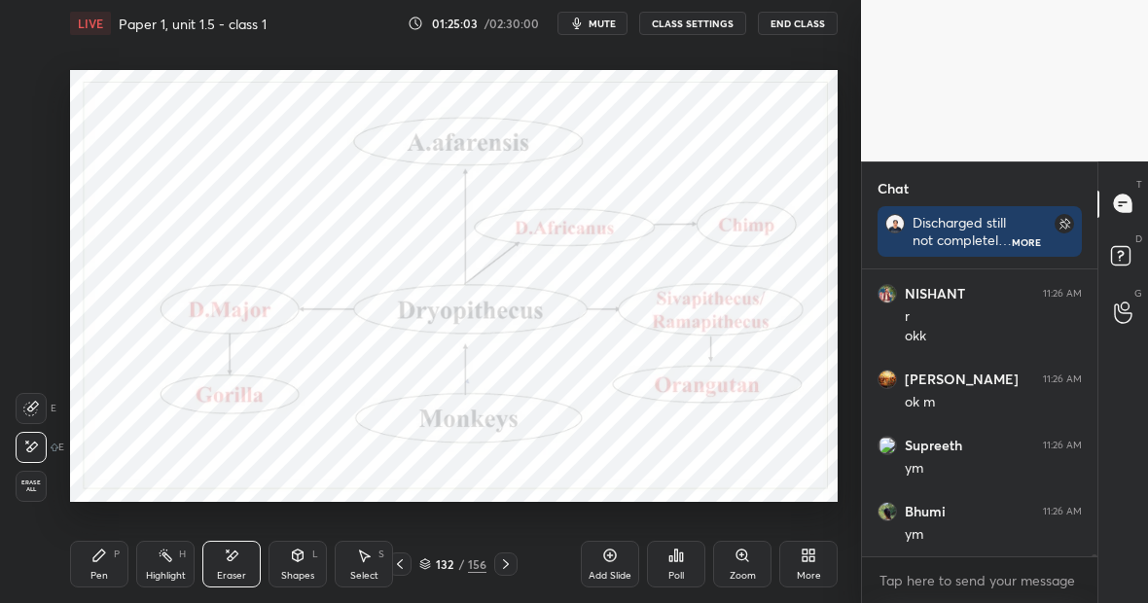
scroll to position [55194, 0]
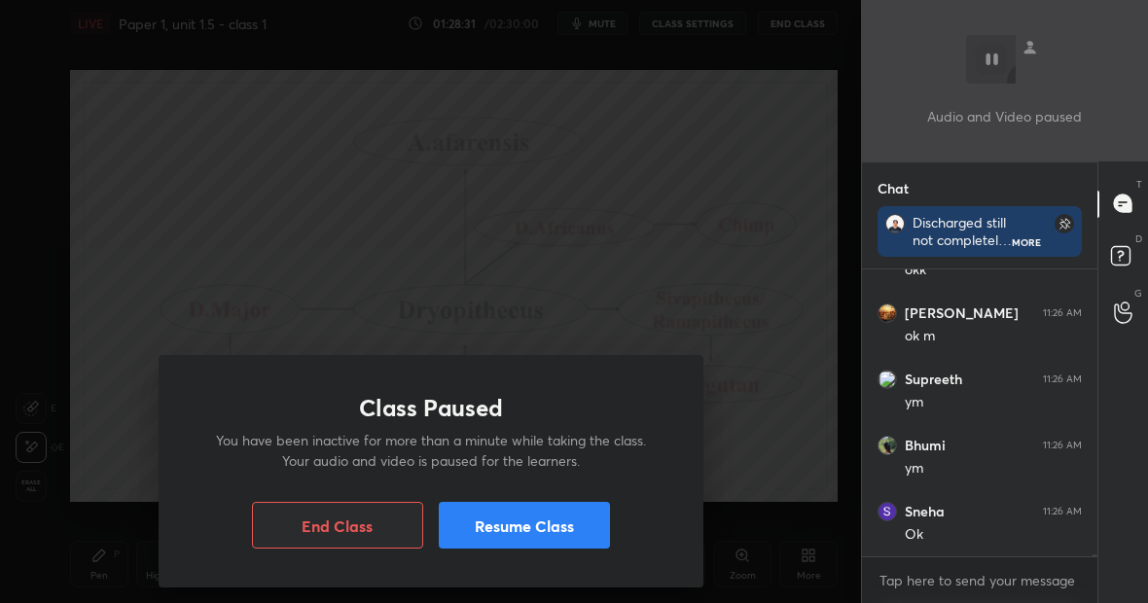
click at [543, 525] on button "Resume Class" at bounding box center [524, 525] width 171 height 47
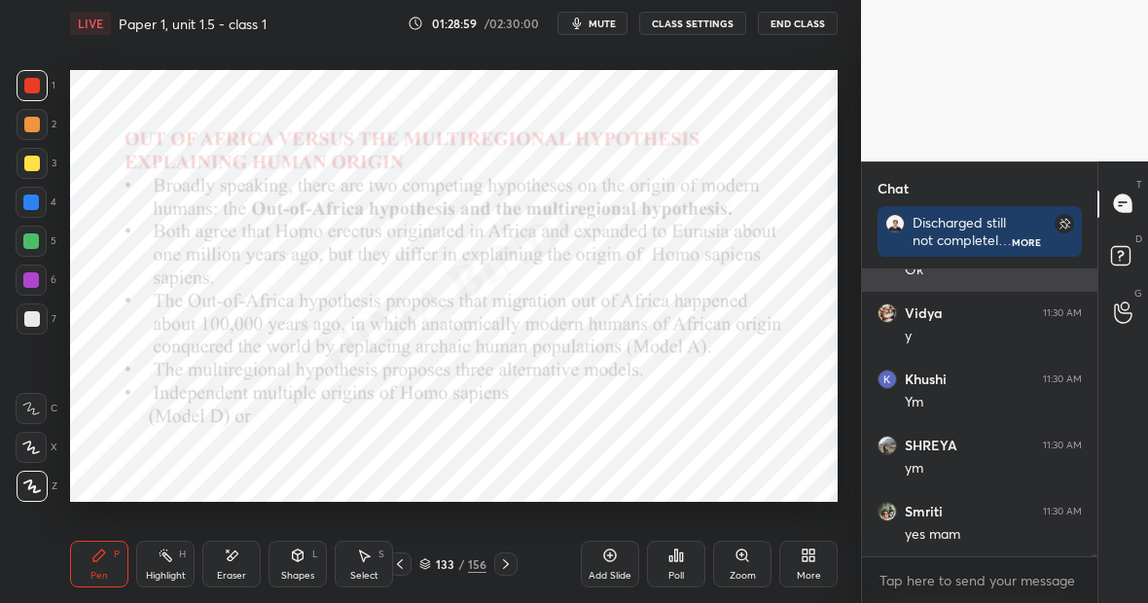
scroll to position [55525, 0]
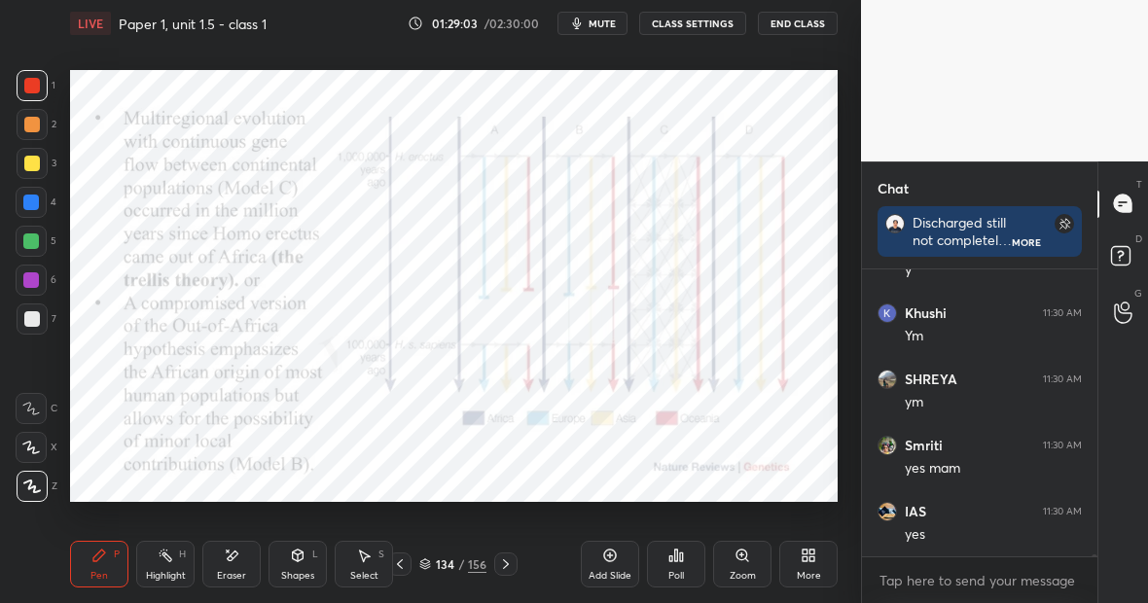
click at [162, 573] on div "Highlight" at bounding box center [166, 576] width 40 height 10
click at [170, 565] on div "Highlight H" at bounding box center [165, 564] width 58 height 47
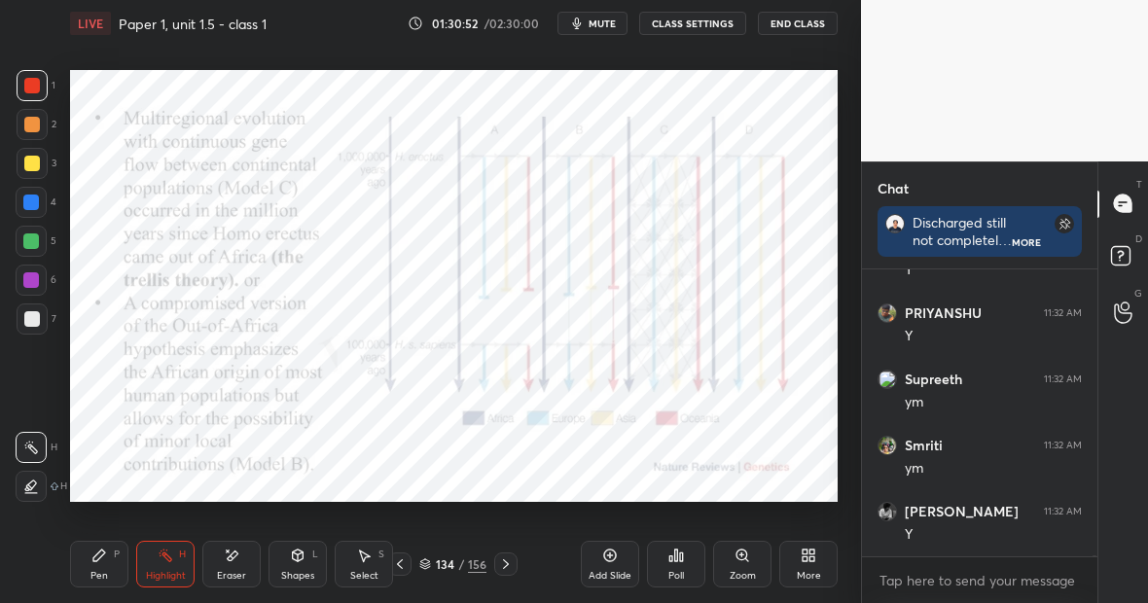
click at [30, 319] on div at bounding box center [32, 319] width 16 height 16
click at [36, 280] on div at bounding box center [31, 280] width 16 height 16
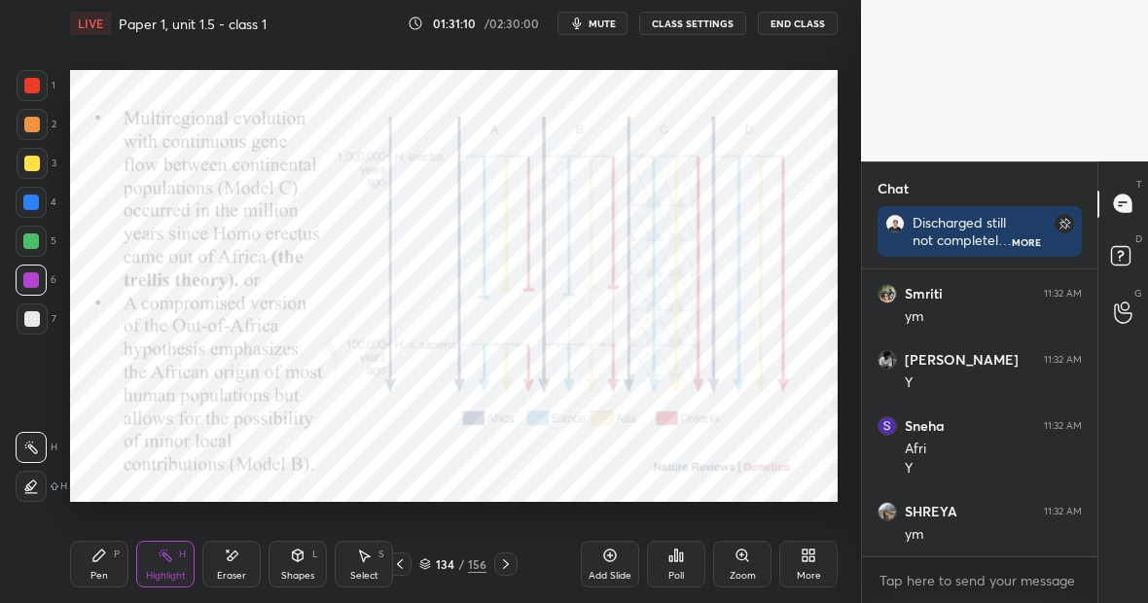
scroll to position [57038, 0]
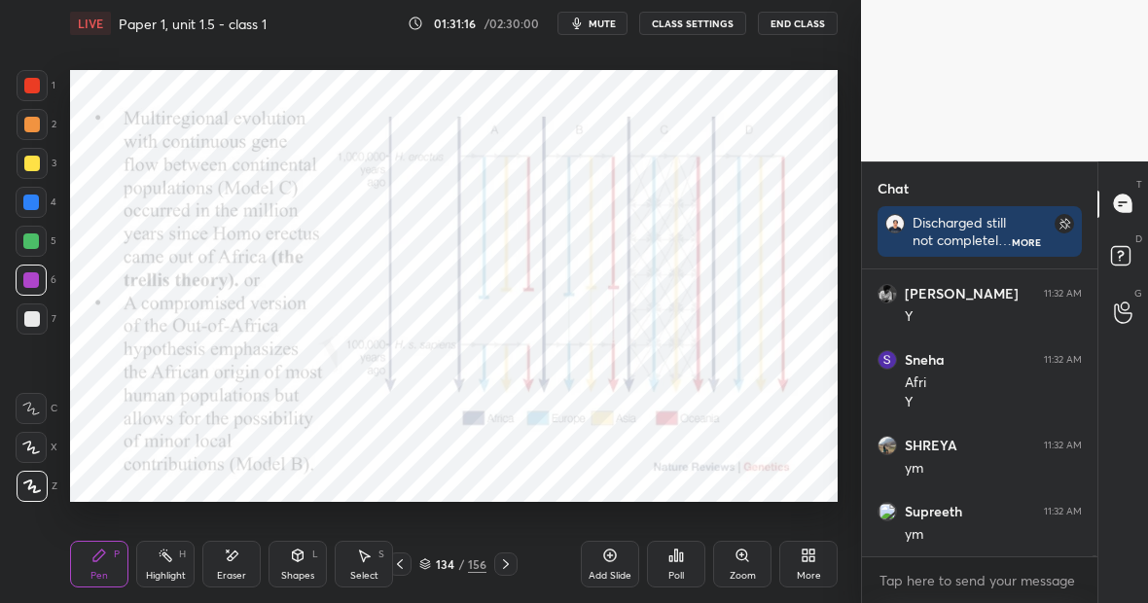
click at [172, 560] on div "Highlight H" at bounding box center [165, 564] width 58 height 47
click at [105, 552] on icon at bounding box center [99, 556] width 16 height 16
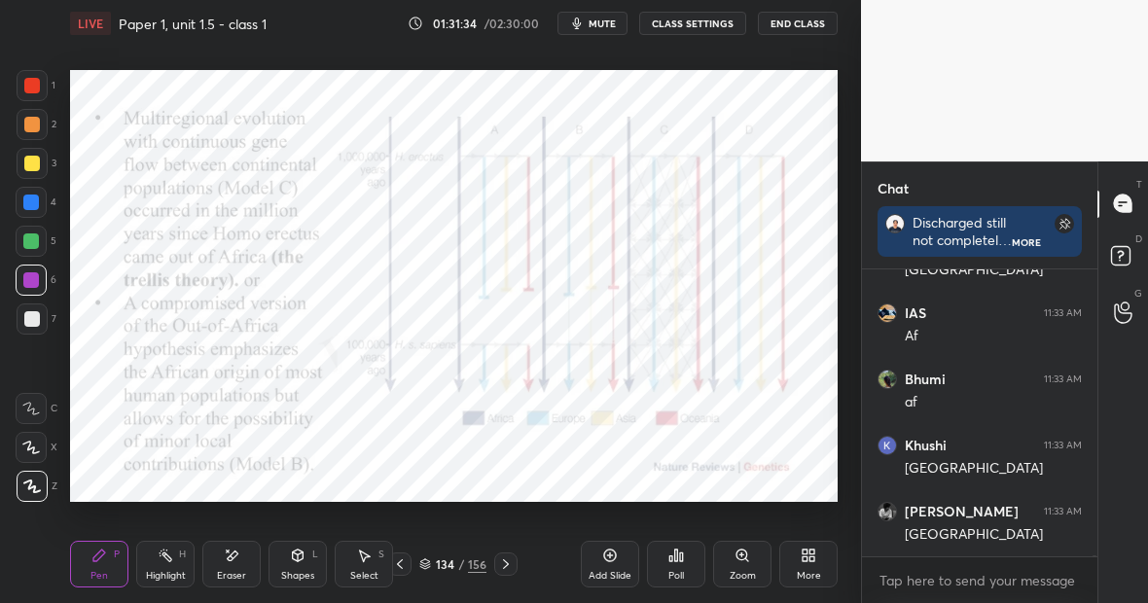
scroll to position [57899, 0]
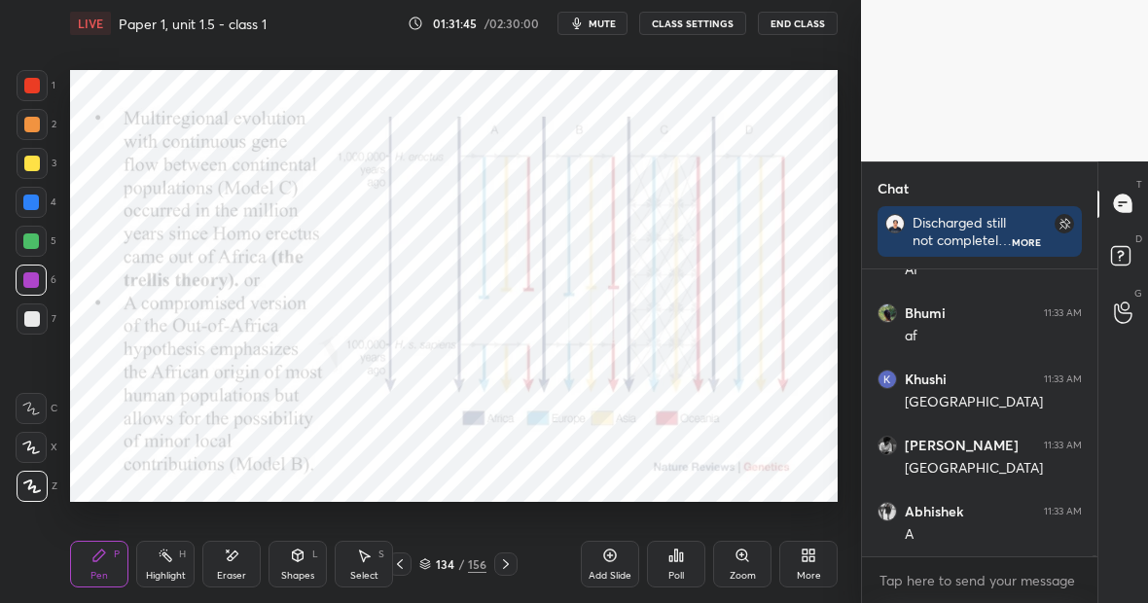
click at [158, 562] on icon at bounding box center [166, 556] width 16 height 16
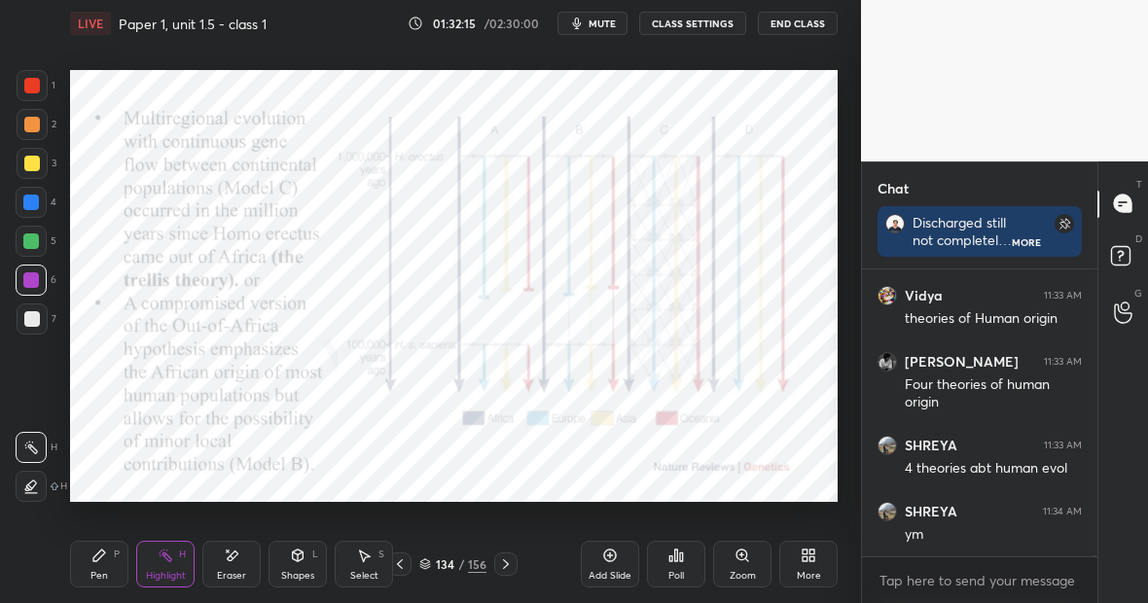
scroll to position [58776, 0]
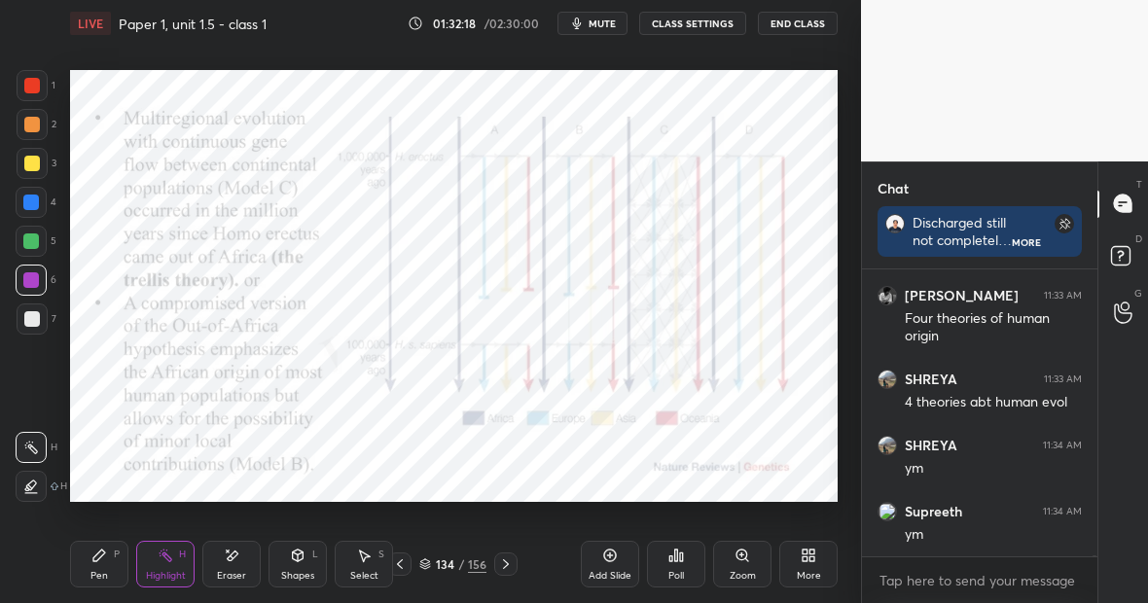
click at [170, 565] on div "Highlight H" at bounding box center [165, 564] width 58 height 47
click at [103, 559] on icon at bounding box center [99, 556] width 16 height 16
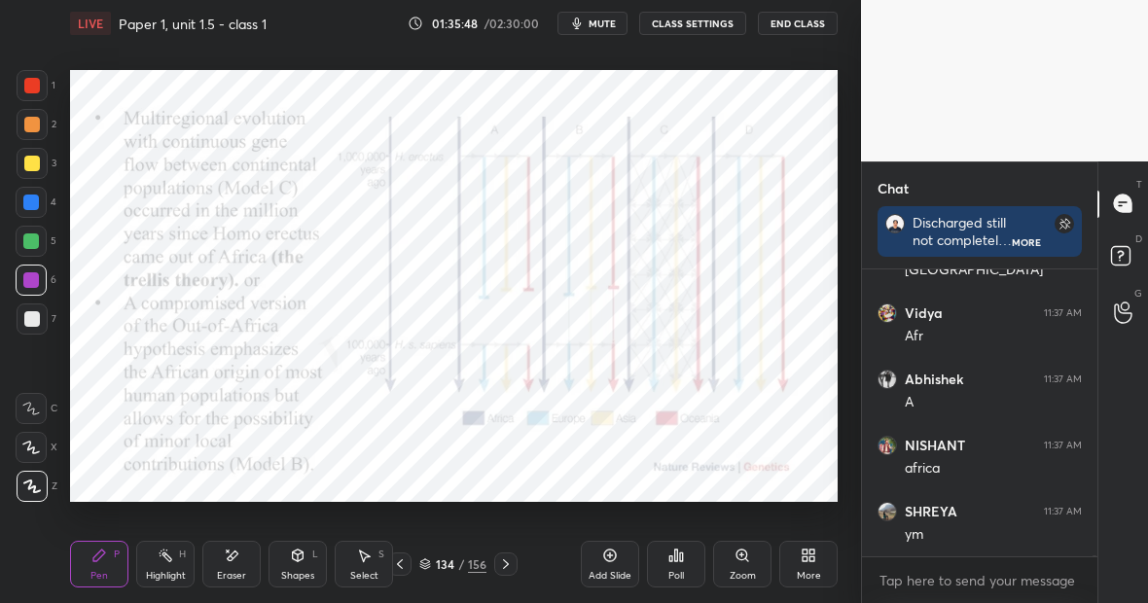
scroll to position [64750, 0]
click at [177, 560] on div "Highlight H" at bounding box center [165, 564] width 58 height 47
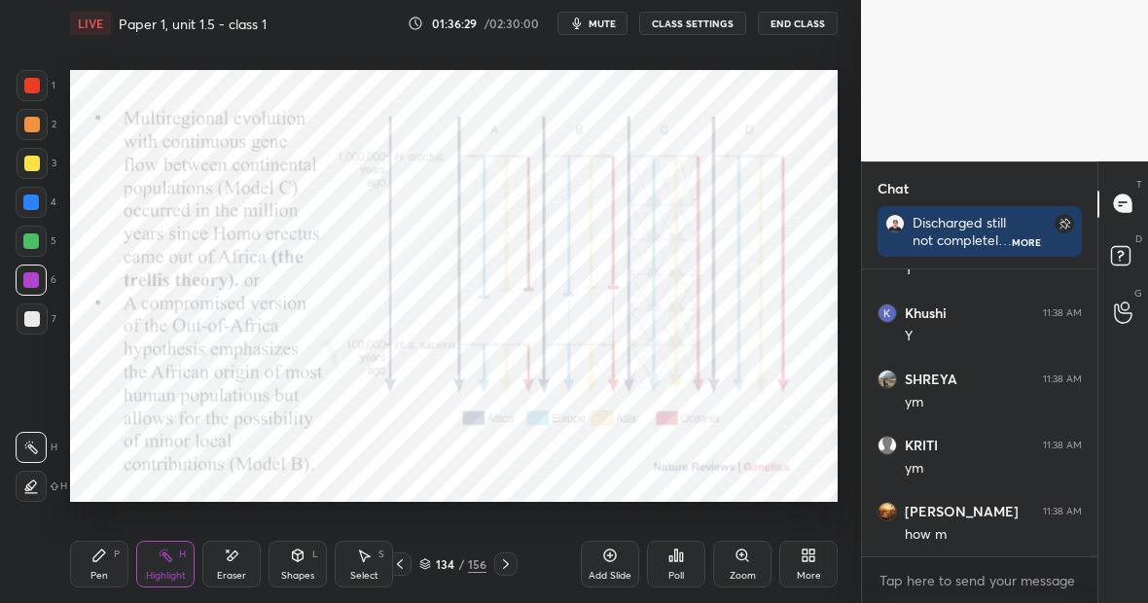
scroll to position [65346, 0]
click at [125, 548] on div "Pen P" at bounding box center [99, 564] width 58 height 47
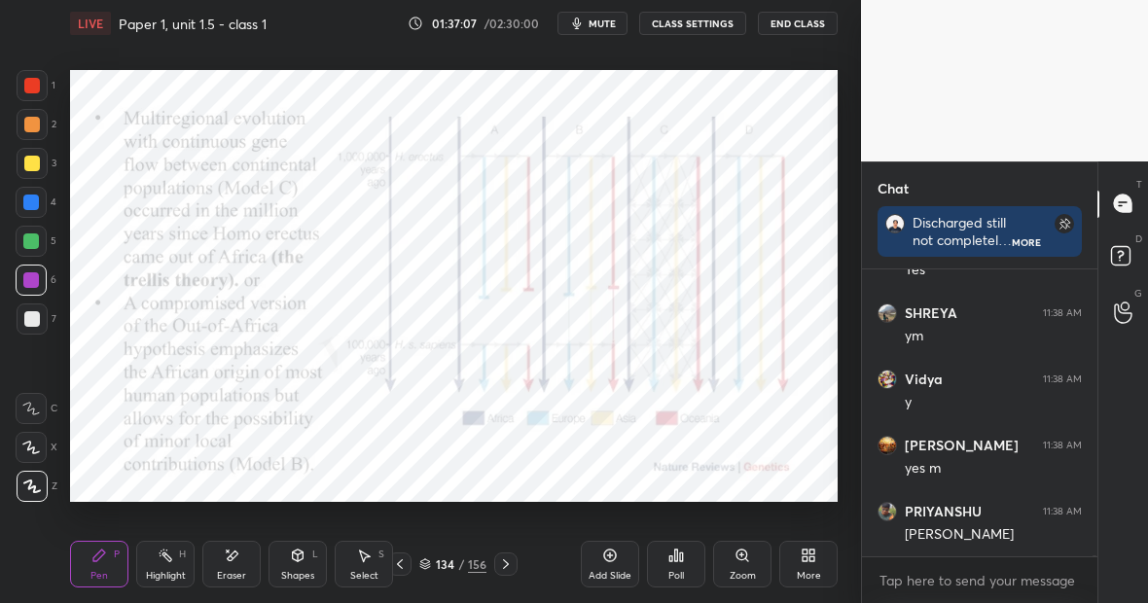
click at [170, 553] on icon at bounding box center [166, 556] width 16 height 16
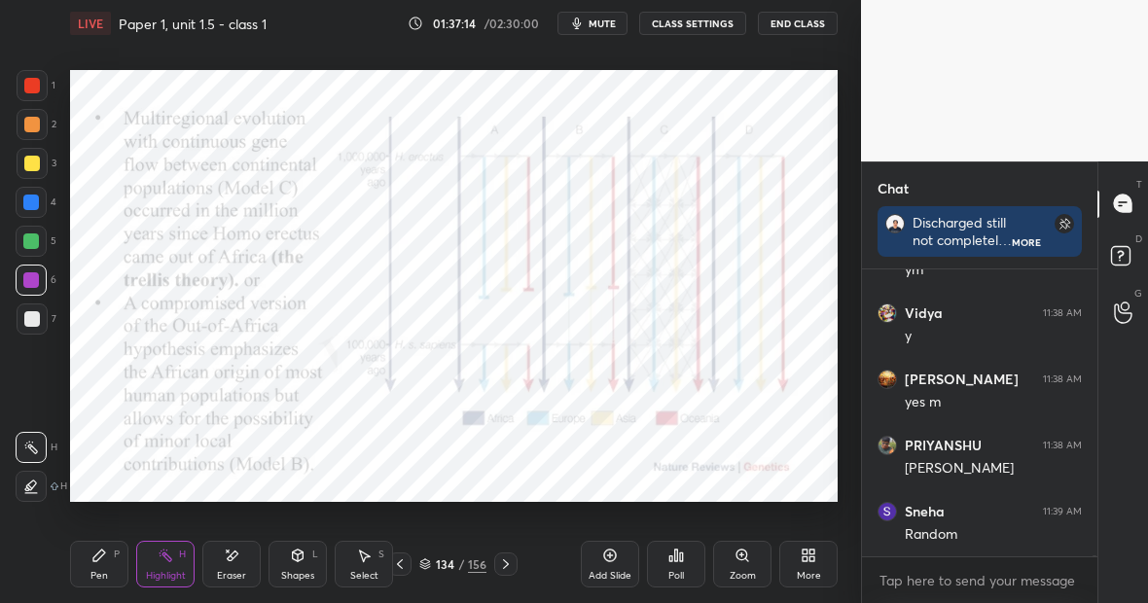
scroll to position [65809, 0]
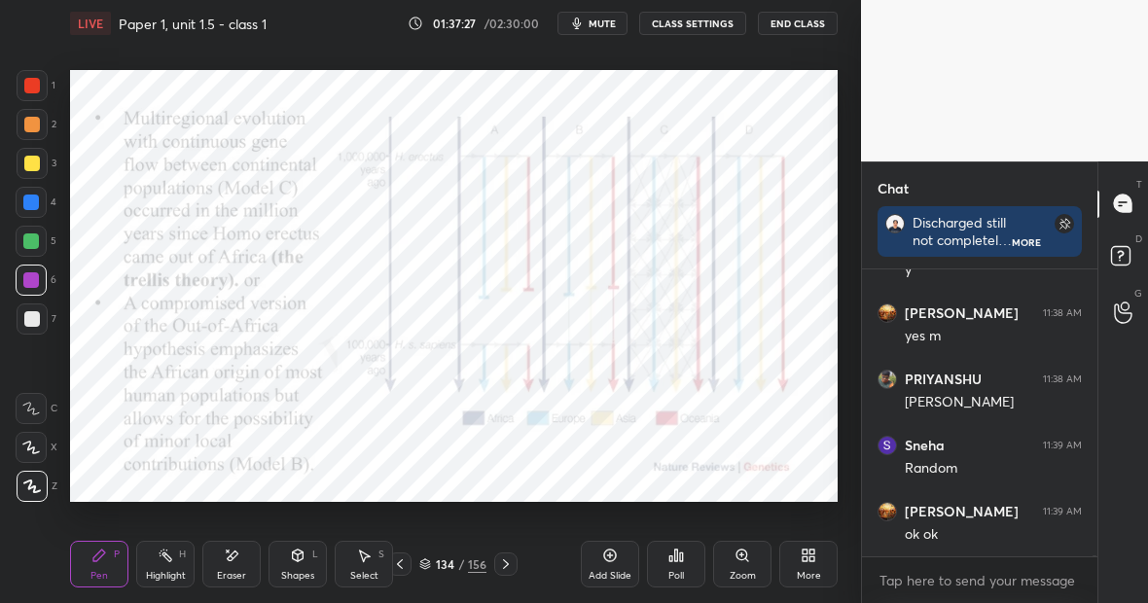
click at [110, 565] on div "Pen P" at bounding box center [99, 564] width 58 height 47
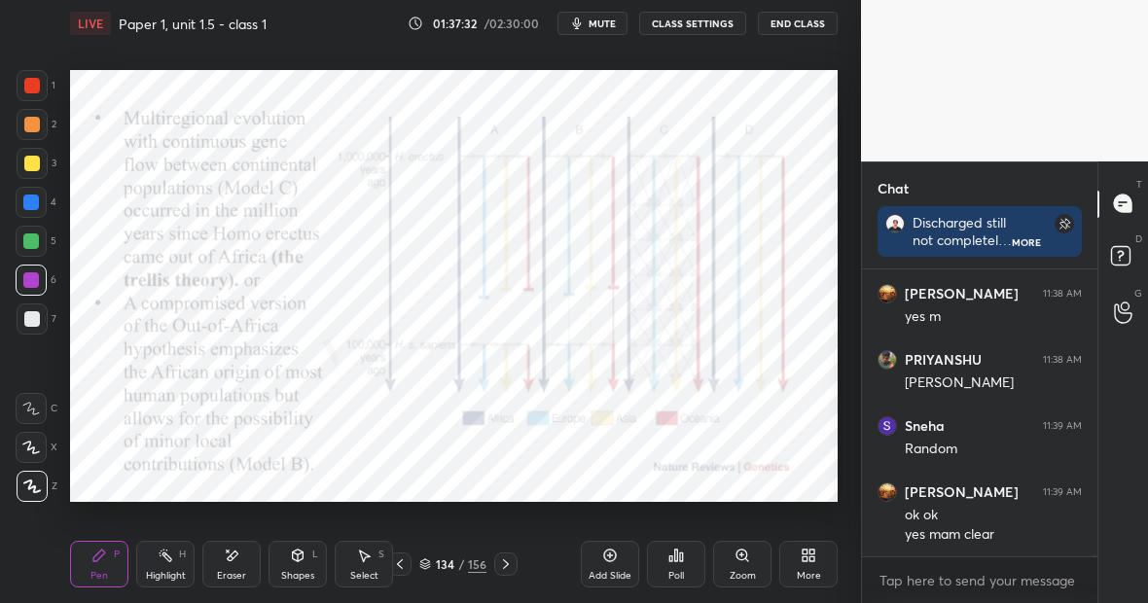
click at [179, 571] on div "Highlight" at bounding box center [166, 576] width 40 height 10
click at [35, 279] on div at bounding box center [31, 280] width 16 height 16
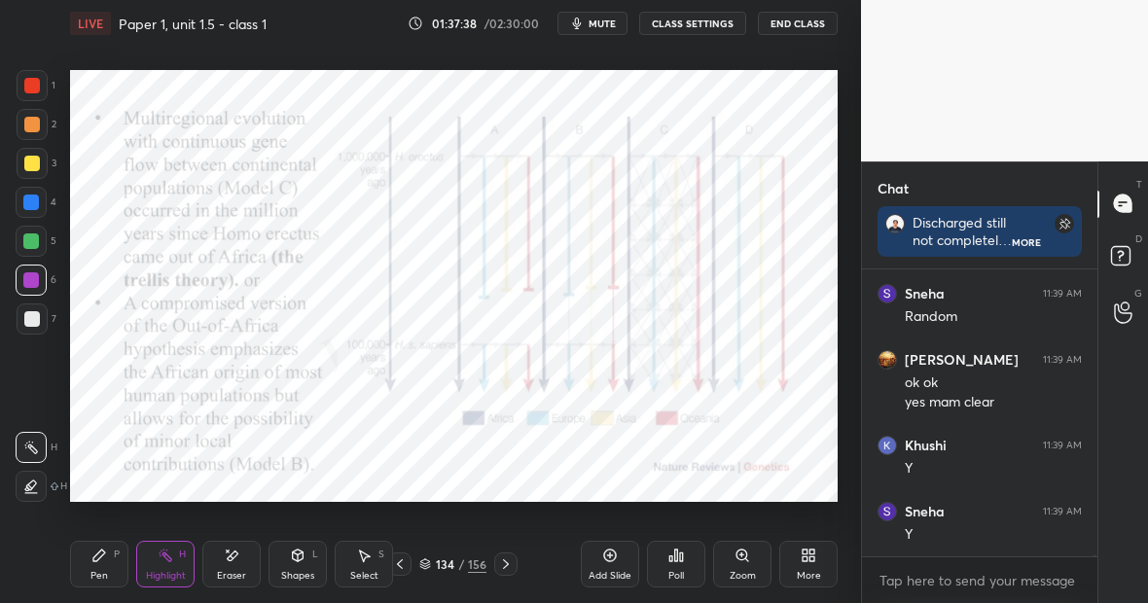
scroll to position [66027, 0]
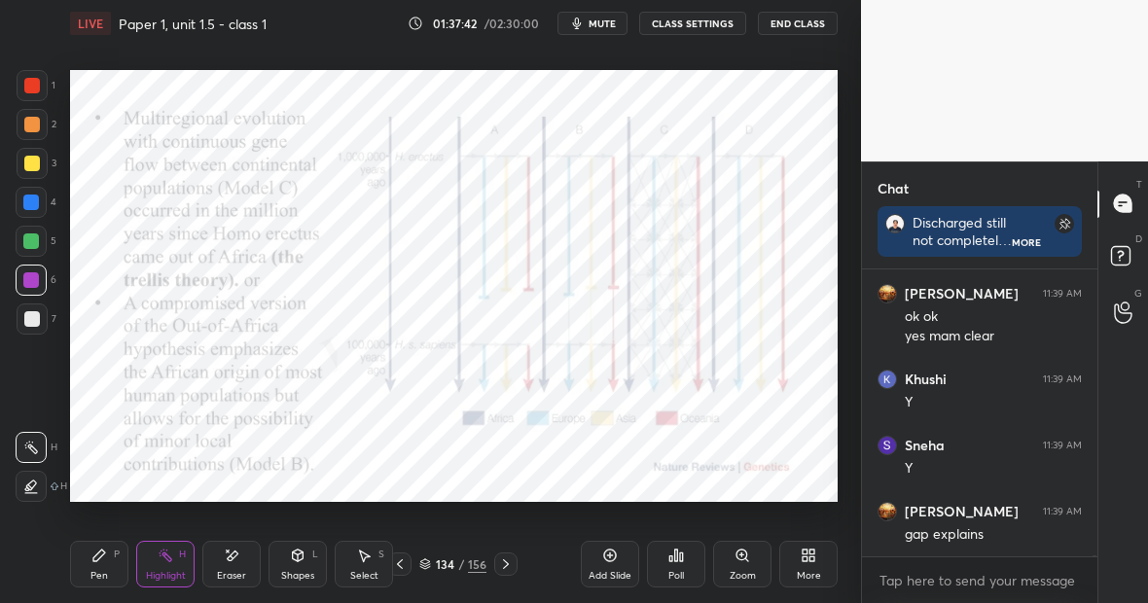
click at [98, 566] on div "Pen P" at bounding box center [99, 564] width 58 height 47
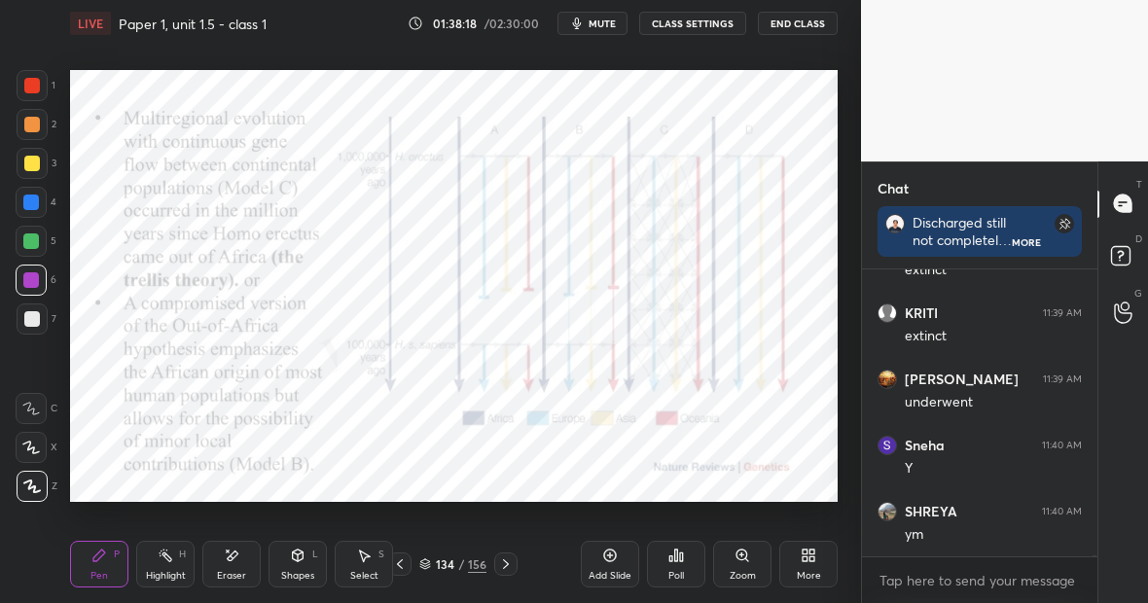
scroll to position [66377, 0]
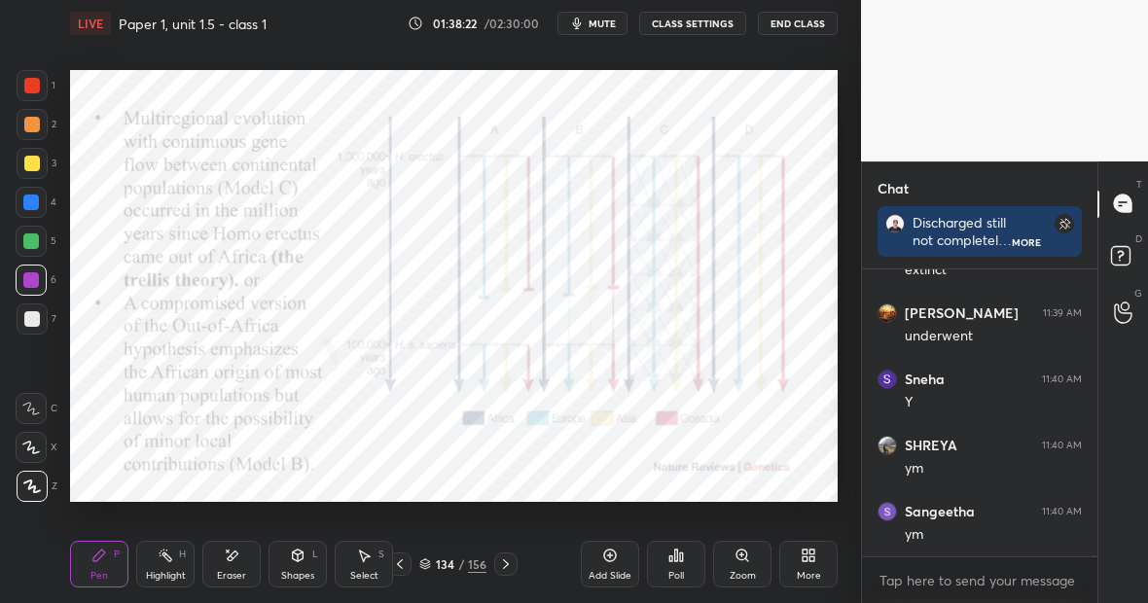
click at [165, 564] on div "Highlight H" at bounding box center [165, 564] width 58 height 47
click at [184, 560] on div "Highlight H" at bounding box center [165, 564] width 58 height 47
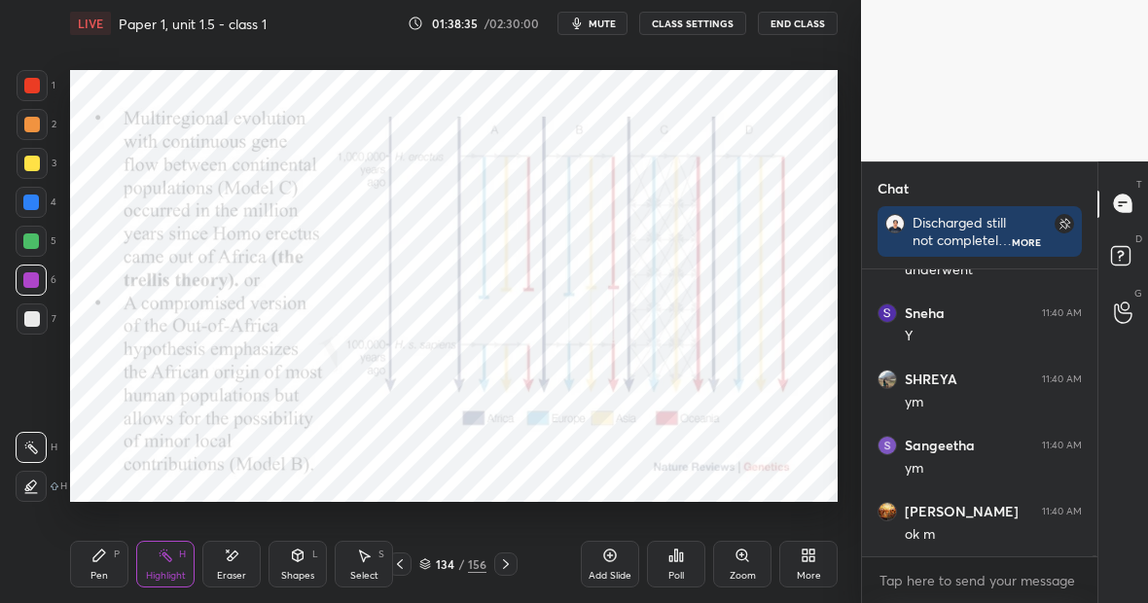
click at [173, 560] on div "Highlight H" at bounding box center [165, 564] width 58 height 47
click at [184, 554] on div "H" at bounding box center [182, 555] width 7 height 10
click at [104, 566] on div "Pen P" at bounding box center [99, 564] width 58 height 47
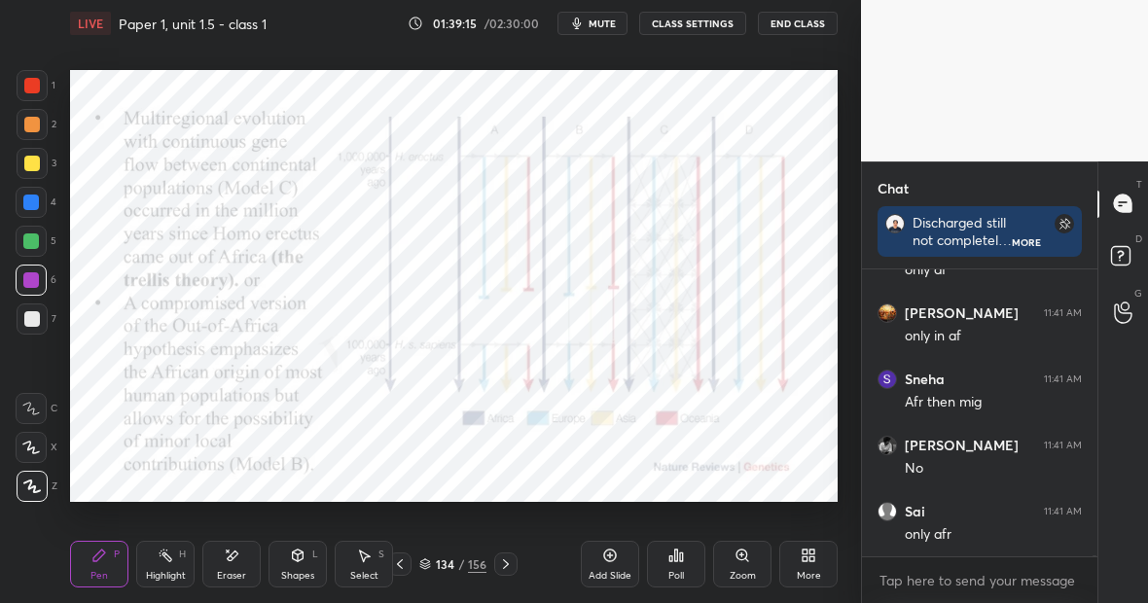
scroll to position [67832, 0]
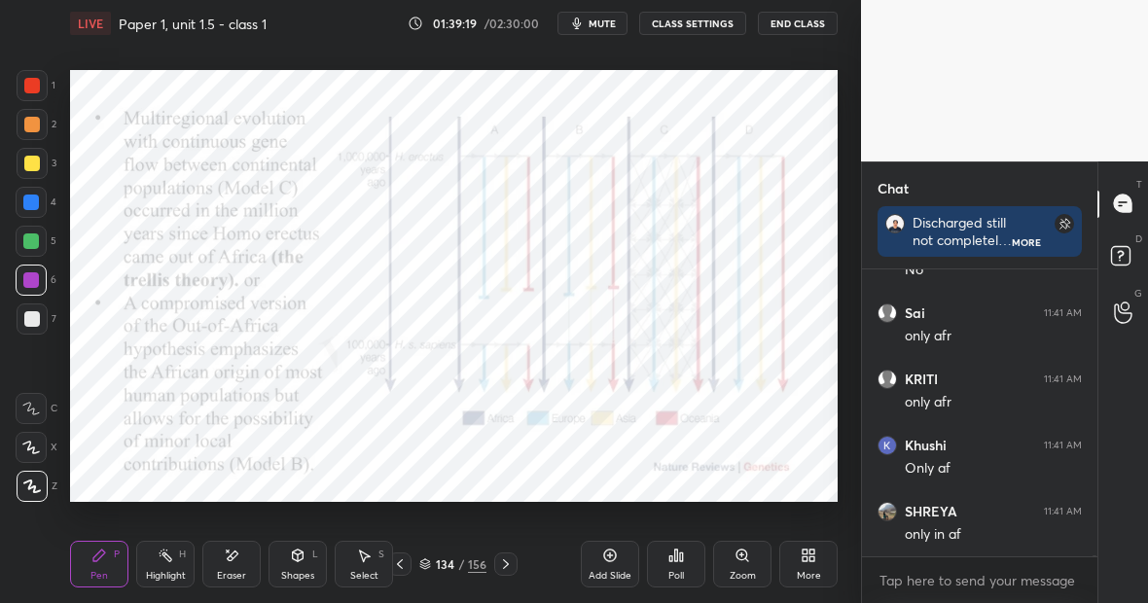
click at [163, 558] on div "Highlight H" at bounding box center [165, 564] width 58 height 47
click at [97, 571] on div "Pen" at bounding box center [99, 576] width 18 height 10
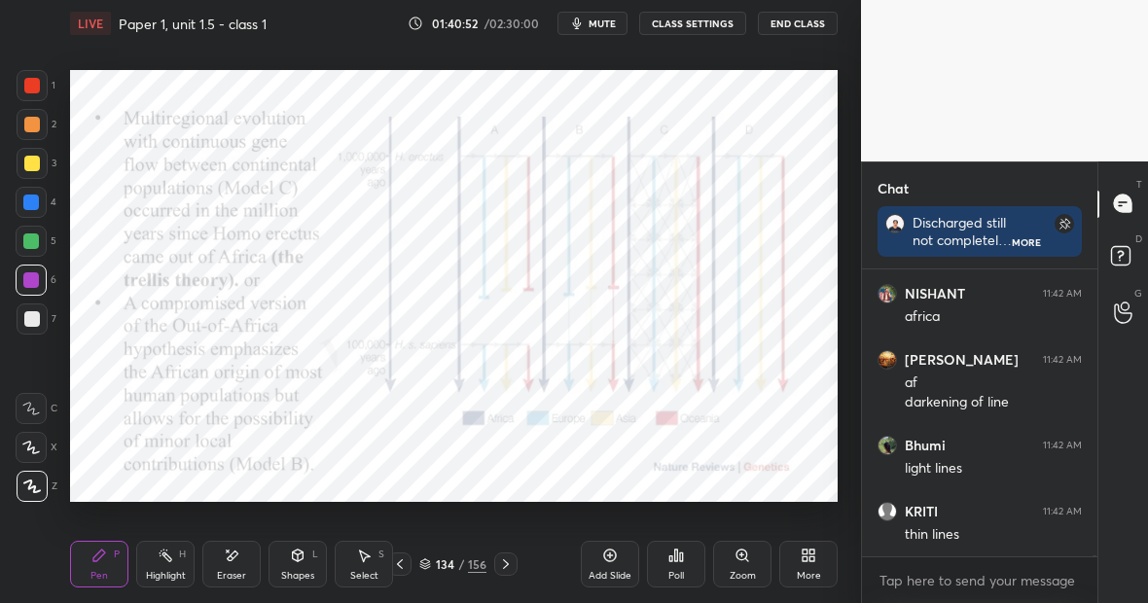
scroll to position [70961, 0]
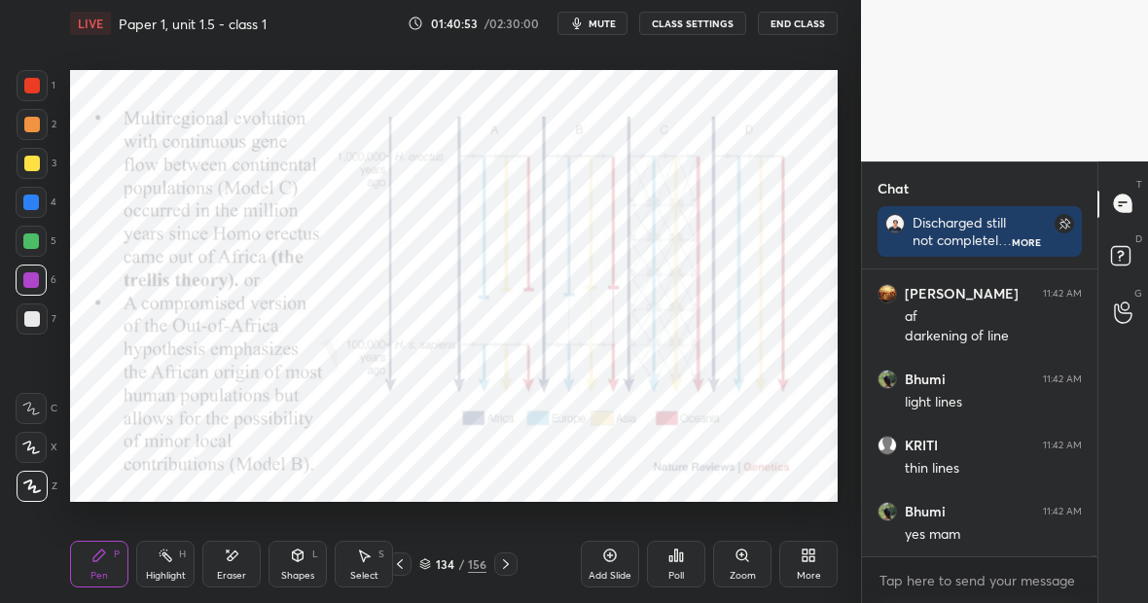
click at [162, 571] on div "Highlight" at bounding box center [166, 576] width 40 height 10
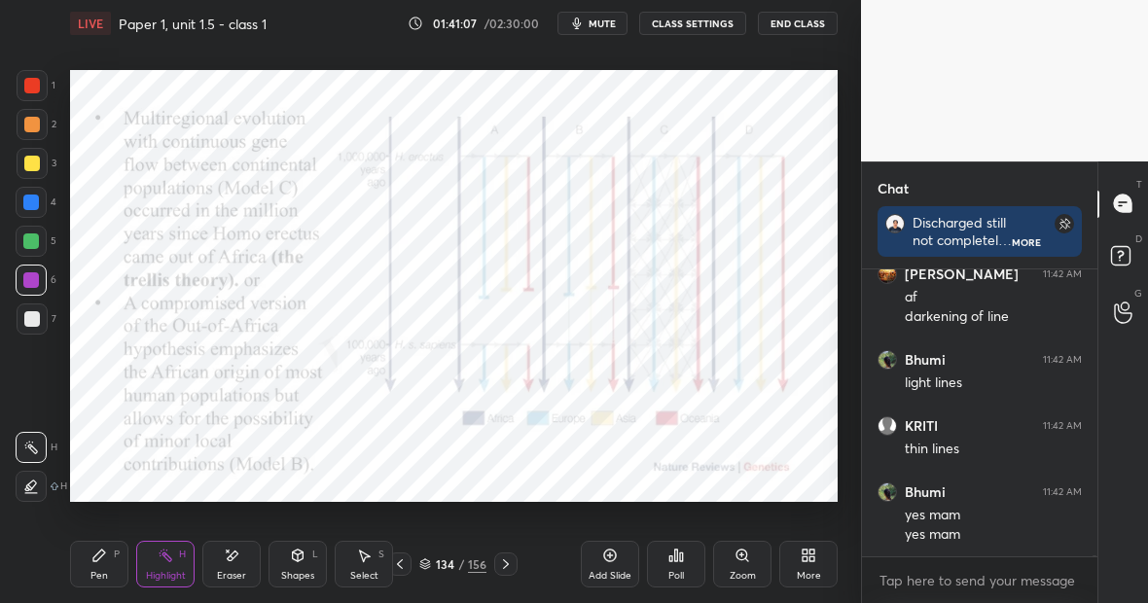
click at [99, 571] on div "Pen" at bounding box center [99, 576] width 18 height 10
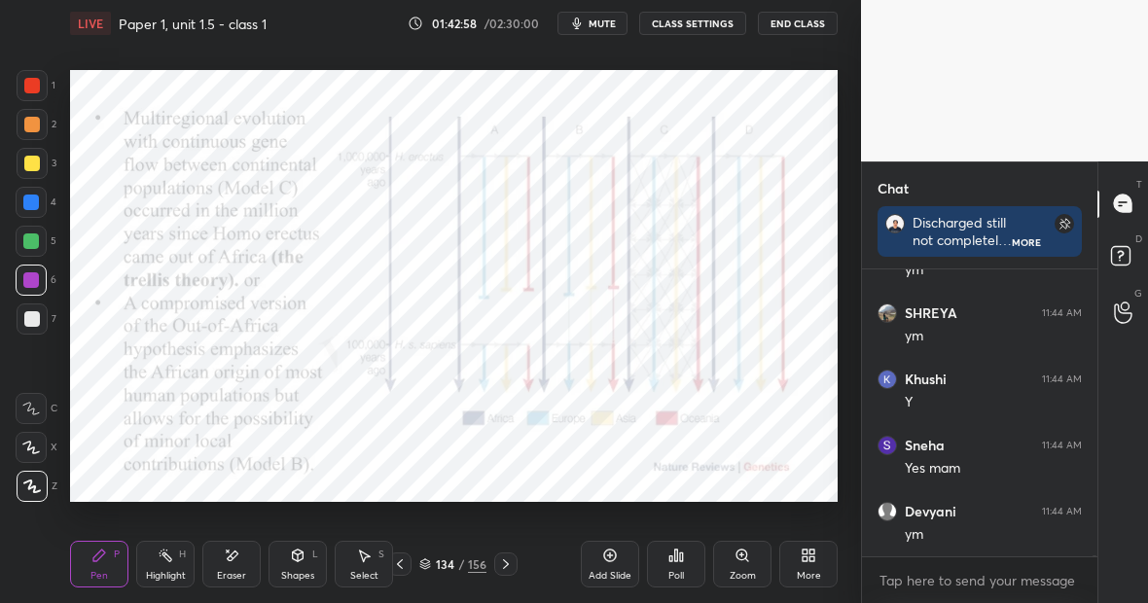
scroll to position [64892, 0]
click at [169, 565] on div "Highlight H" at bounding box center [165, 564] width 58 height 47
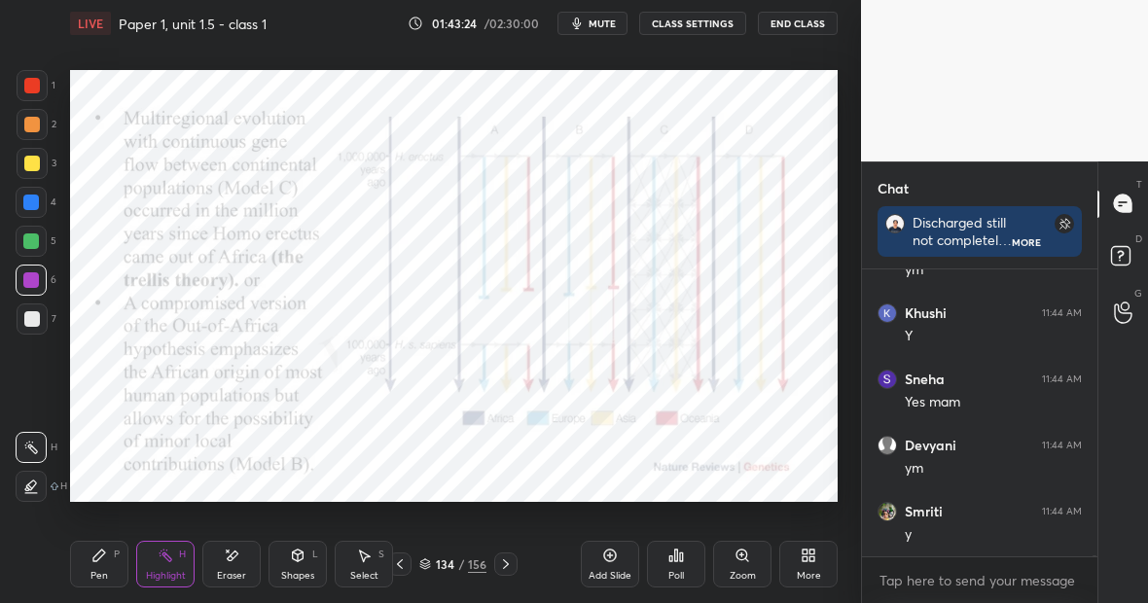
click at [112, 565] on div "Pen P" at bounding box center [99, 564] width 58 height 47
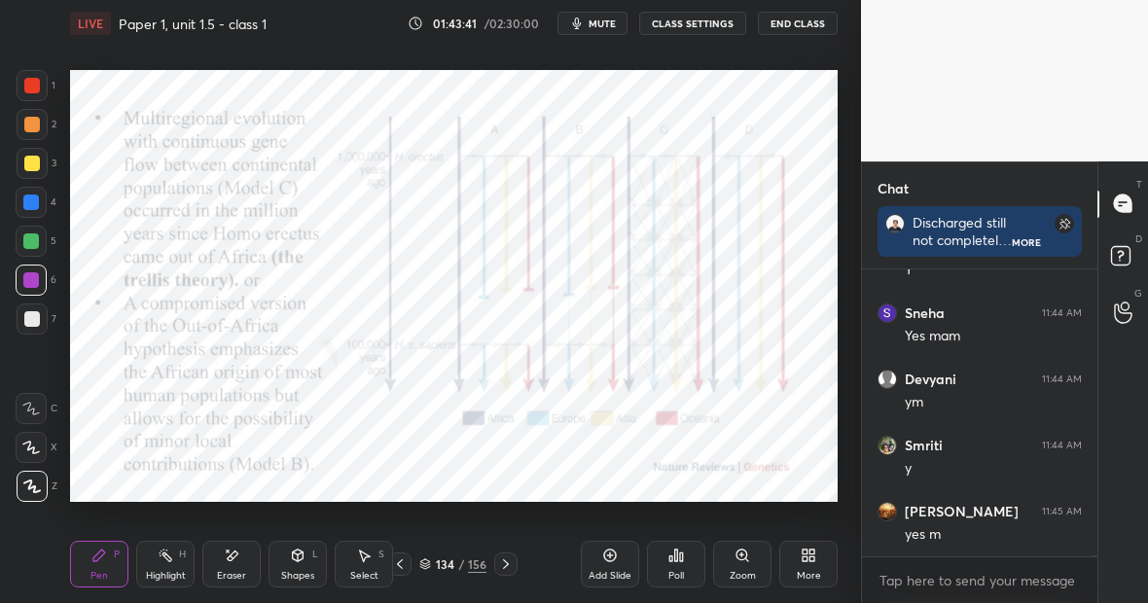
click at [165, 562] on div "Highlight H" at bounding box center [165, 564] width 58 height 47
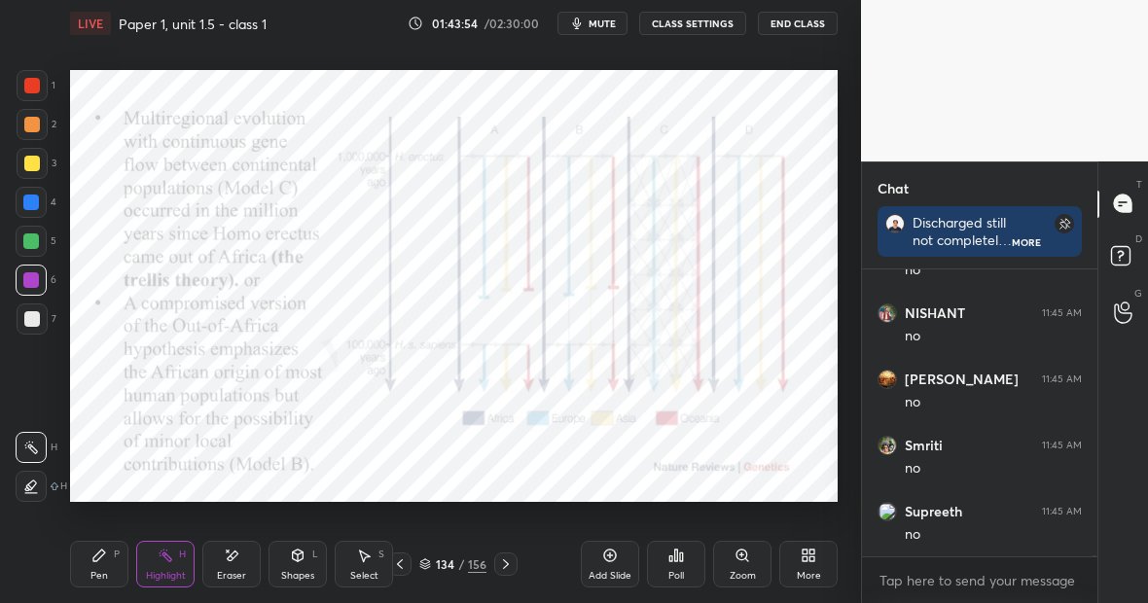
scroll to position [65838, 0]
click at [237, 559] on icon at bounding box center [232, 556] width 16 height 17
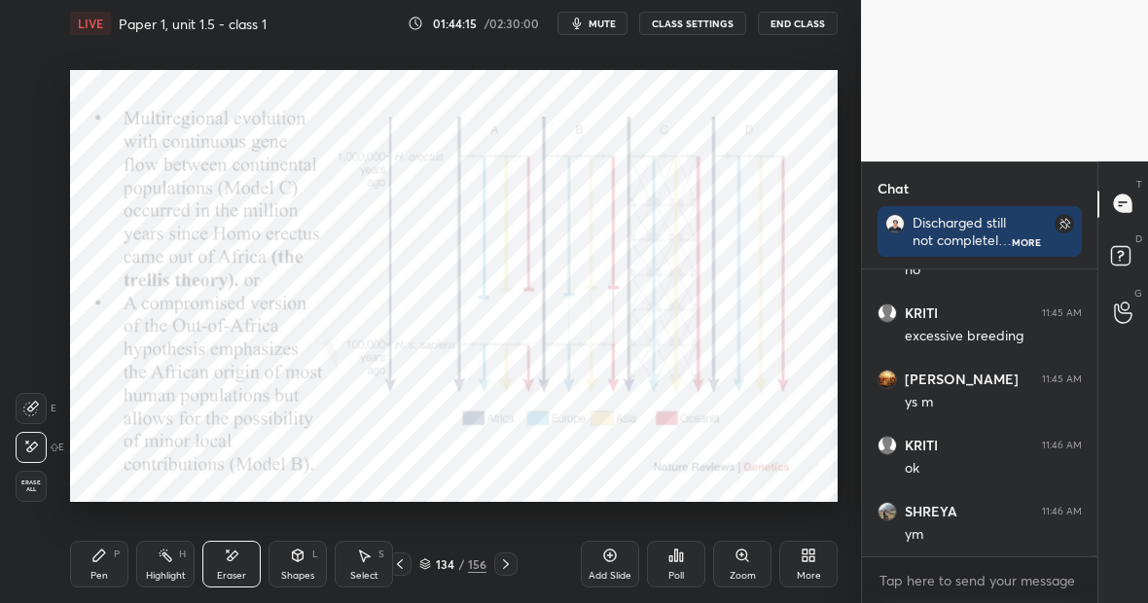
scroll to position [66102, 0]
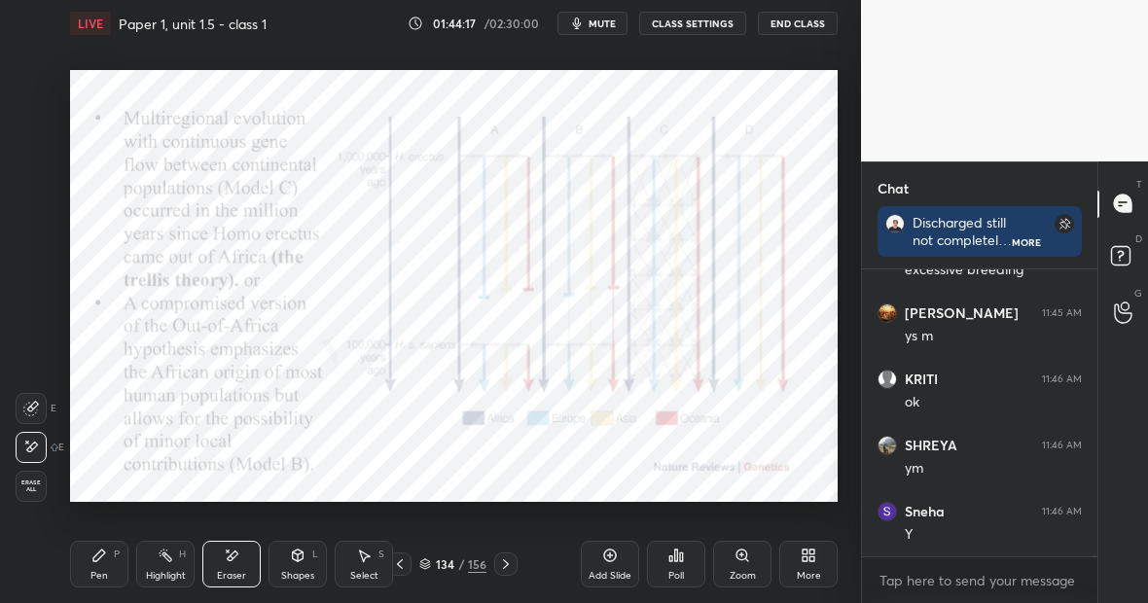
click at [175, 571] on div "Highlight" at bounding box center [166, 576] width 40 height 10
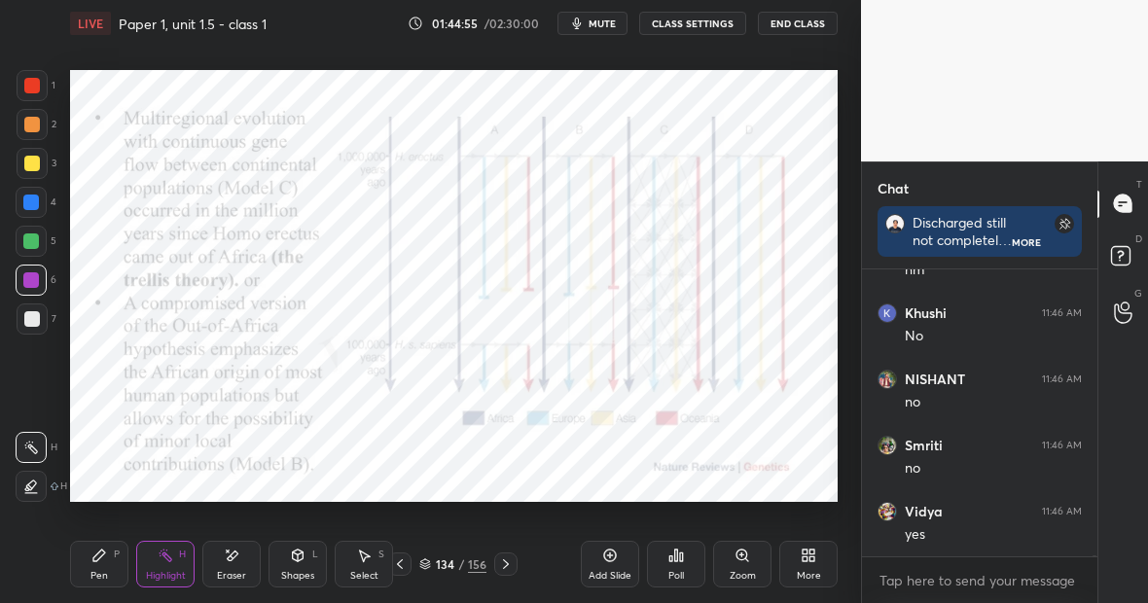
scroll to position [67558, 0]
click at [612, 557] on icon at bounding box center [610, 556] width 16 height 16
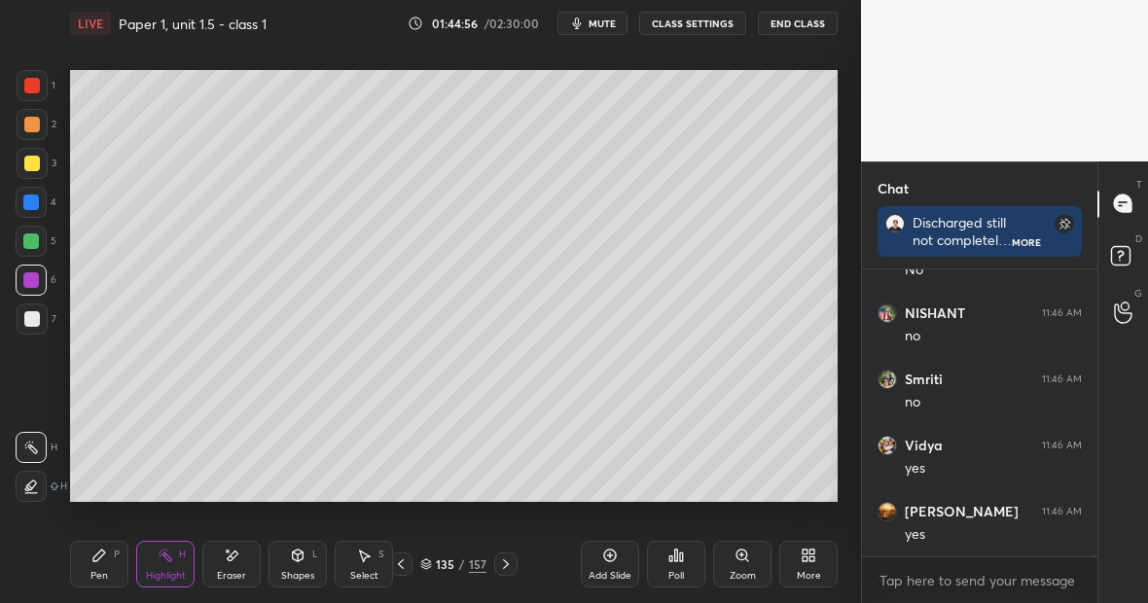
click at [36, 163] on div at bounding box center [32, 164] width 16 height 16
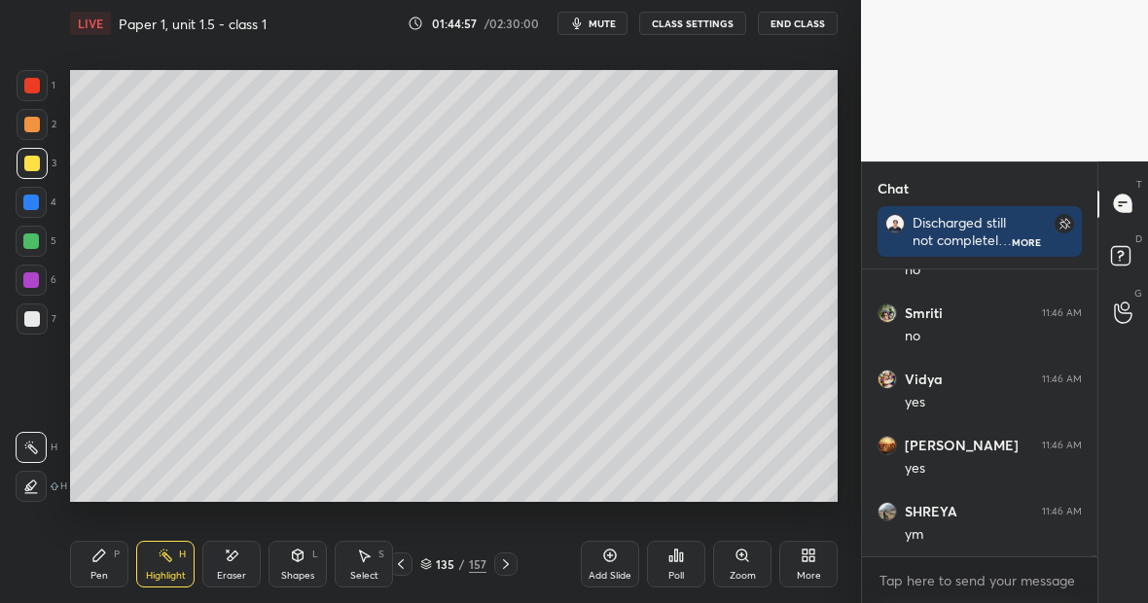
click at [104, 555] on icon at bounding box center [99, 556] width 16 height 16
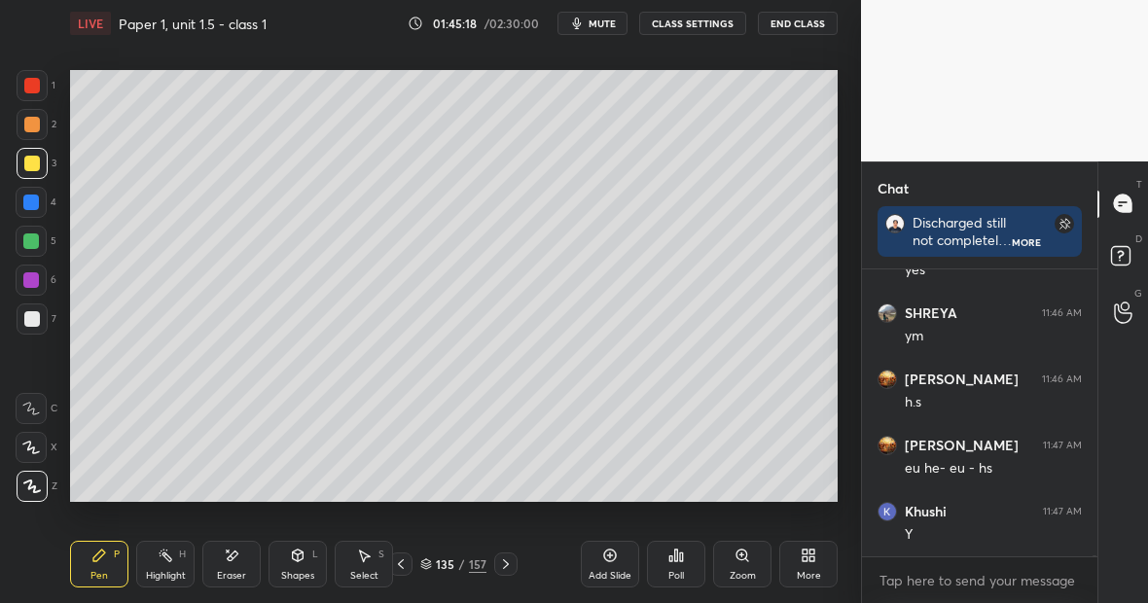
scroll to position [67889, 0]
click at [841, 85] on div "Setting up your live class Poll for secs No correct answer Start poll" at bounding box center [453, 286] width 783 height 479
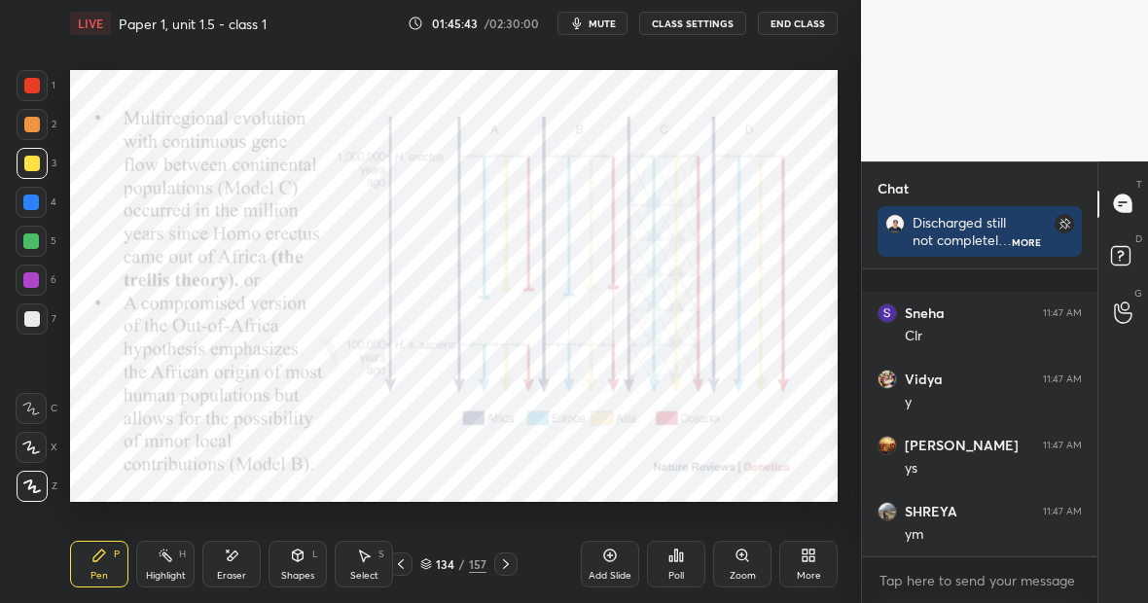
scroll to position [68352, 0]
click at [42, 243] on div at bounding box center [31, 241] width 31 height 31
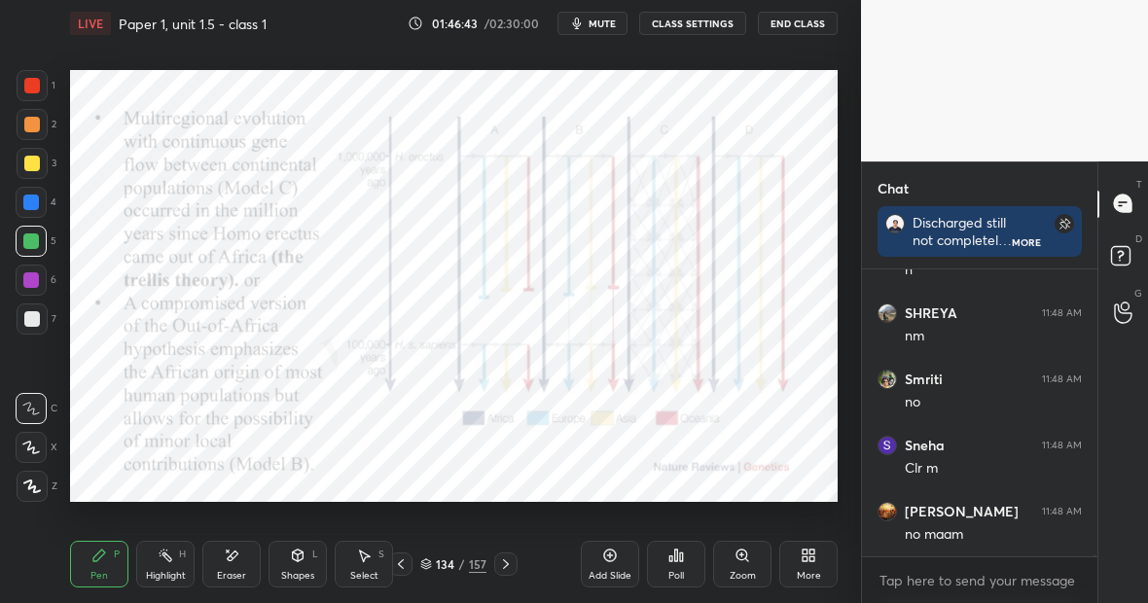
scroll to position [69278, 0]
click at [111, 559] on div "Pen P" at bounding box center [99, 564] width 58 height 47
click at [35, 475] on div at bounding box center [32, 486] width 31 height 31
click at [171, 565] on div "Highlight H" at bounding box center [165, 564] width 58 height 47
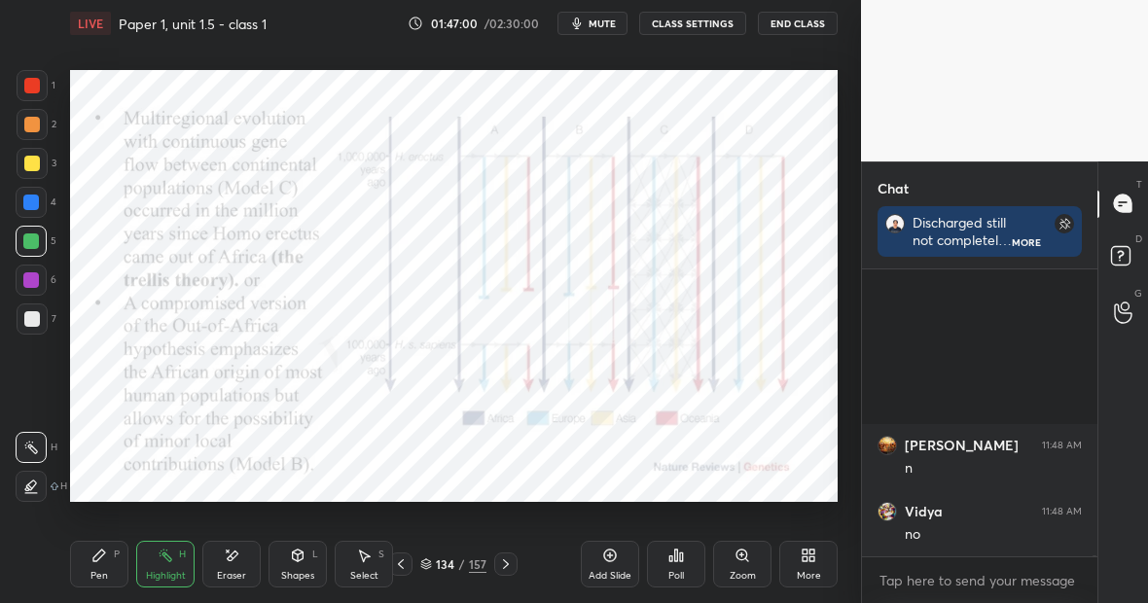
scroll to position [69675, 0]
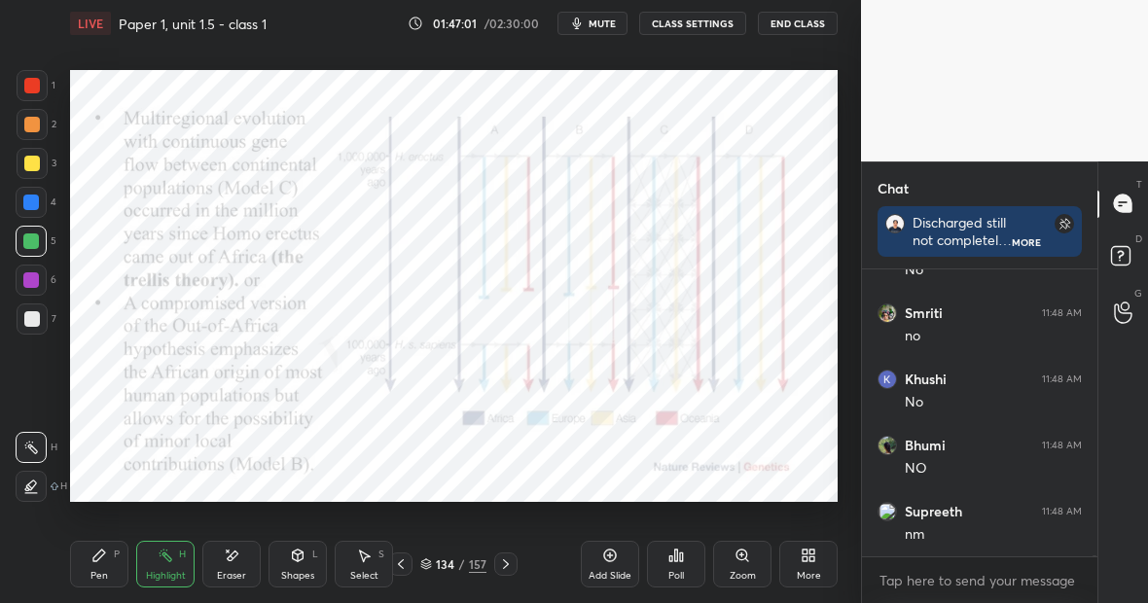
click at [109, 566] on div "Pen P" at bounding box center [99, 564] width 58 height 47
click at [178, 571] on div "Highlight" at bounding box center [166, 576] width 40 height 10
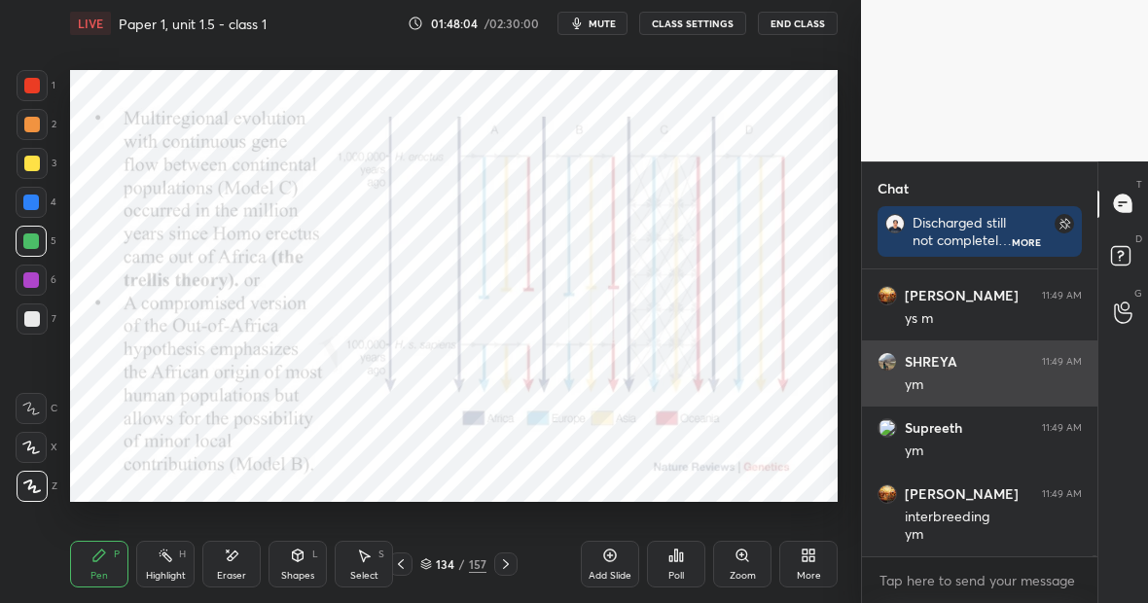
scroll to position [70354, 0]
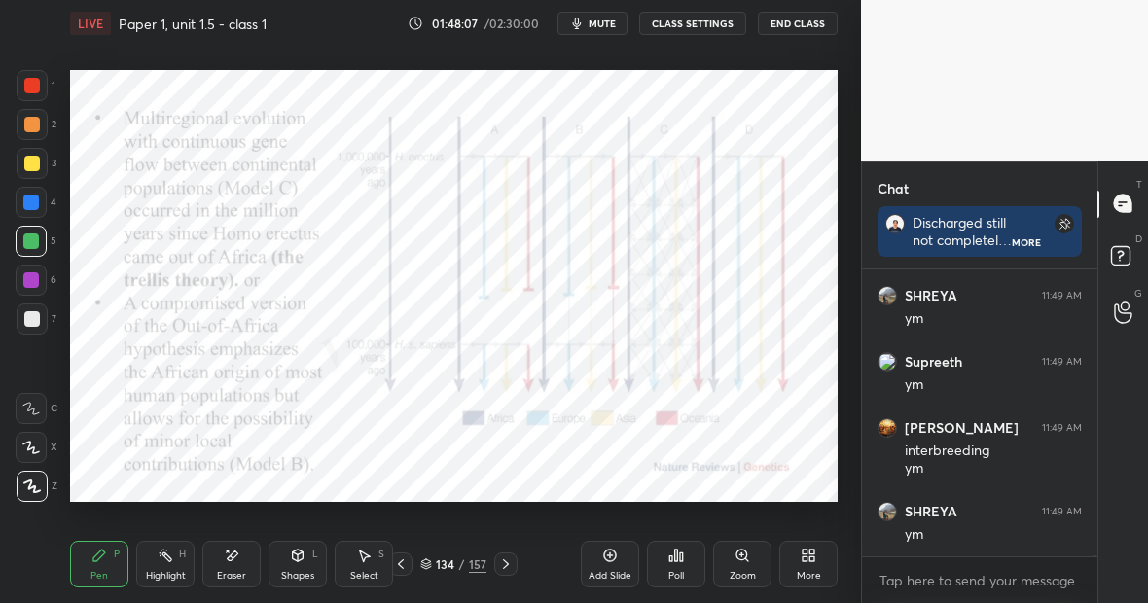
click at [171, 560] on div "Highlight H" at bounding box center [165, 564] width 58 height 47
click at [32, 201] on div at bounding box center [31, 203] width 16 height 16
click at [109, 571] on div "Pen P" at bounding box center [99, 564] width 58 height 47
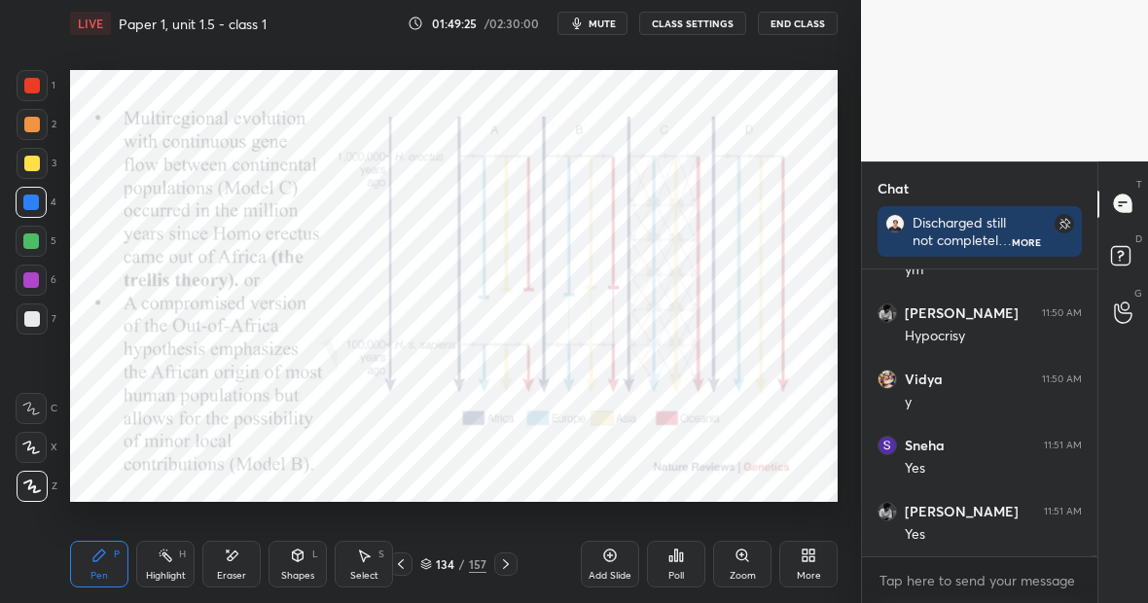
scroll to position [71347, 0]
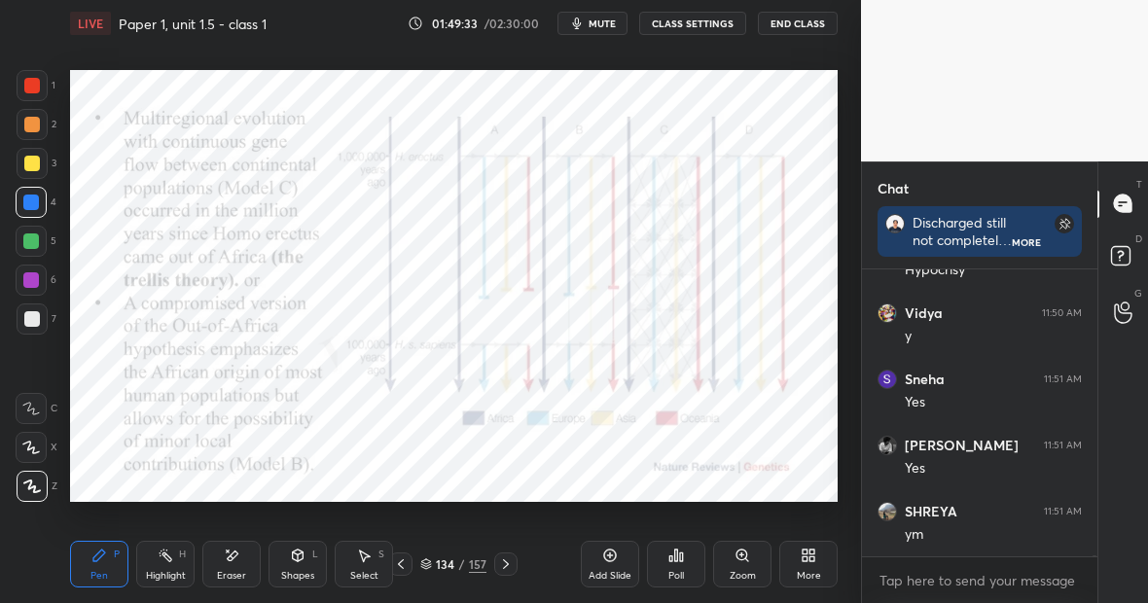
click at [161, 567] on div "Highlight H" at bounding box center [165, 564] width 58 height 47
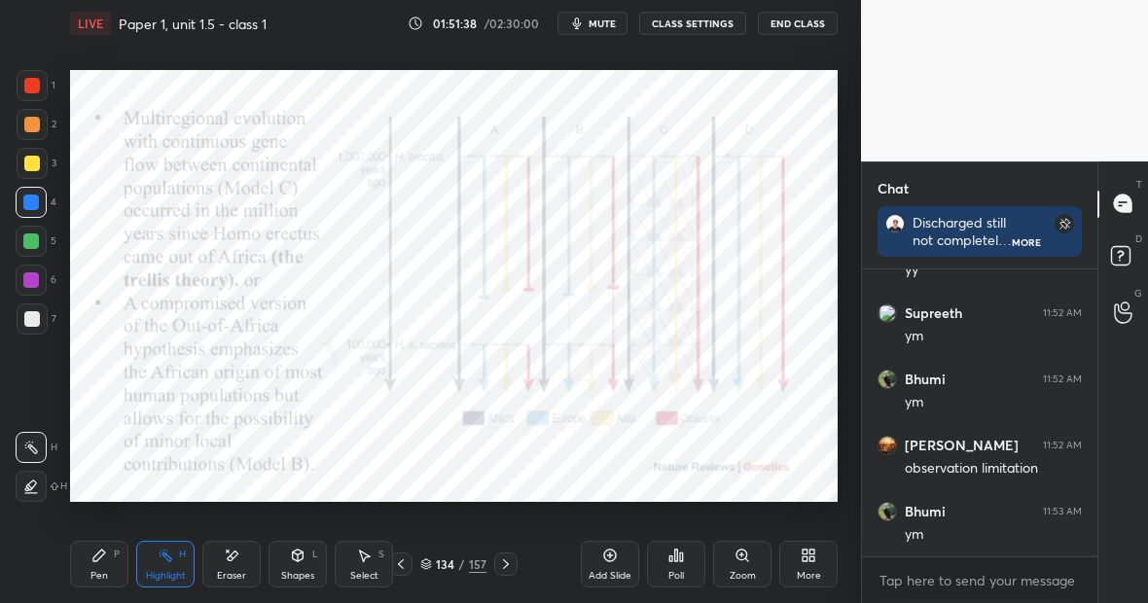
scroll to position [72604, 0]
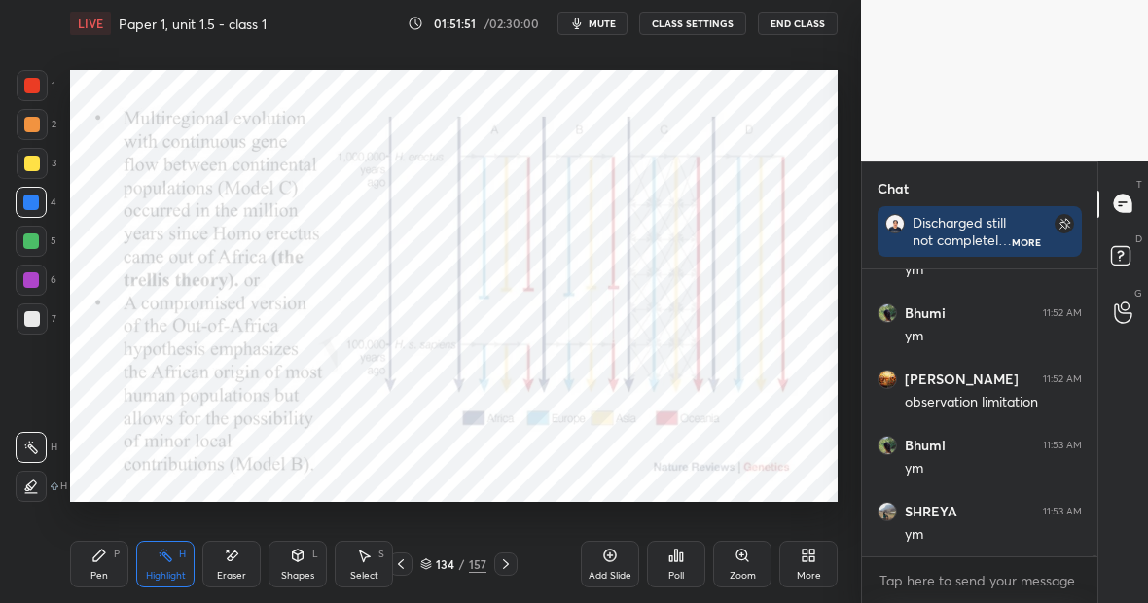
click at [105, 564] on div "Pen P" at bounding box center [99, 564] width 58 height 47
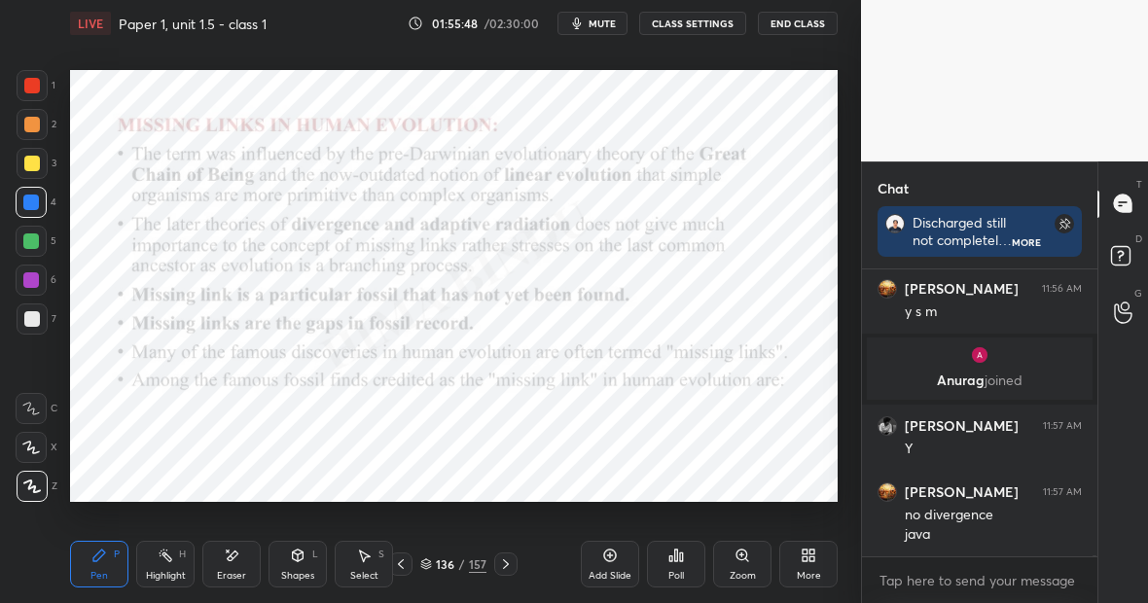
scroll to position [71053, 0]
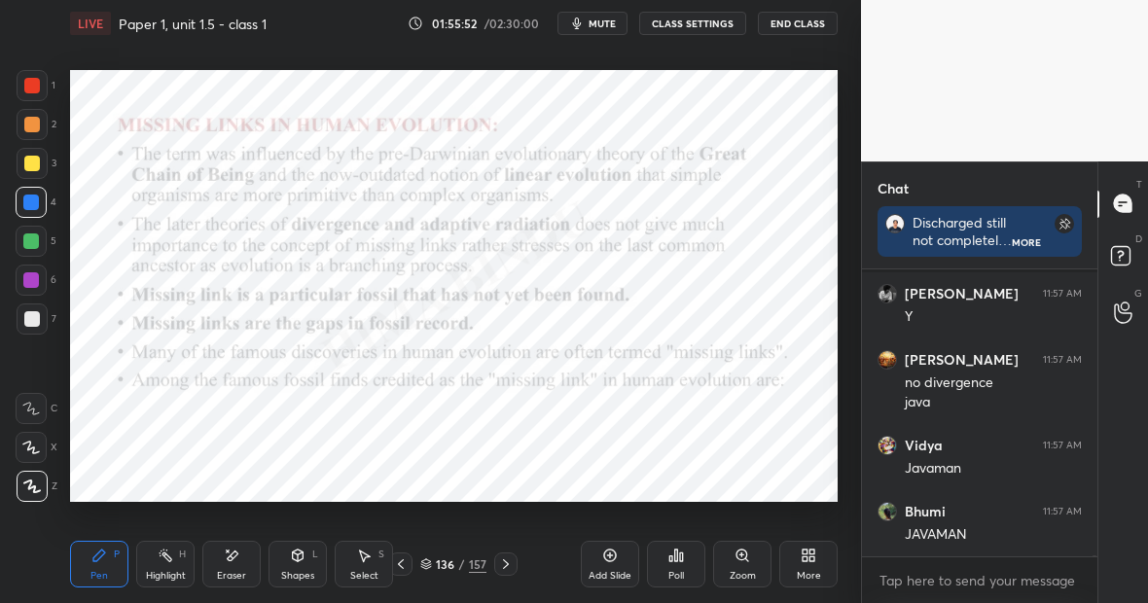
click at [165, 565] on div "Highlight H" at bounding box center [165, 564] width 58 height 47
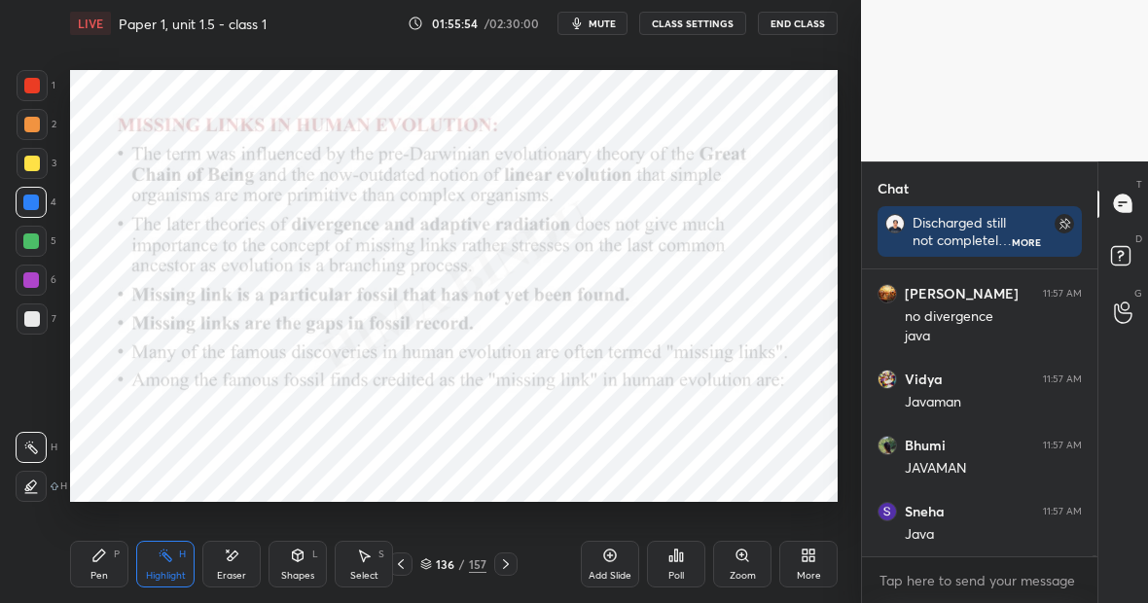
click at [114, 557] on div "P" at bounding box center [117, 555] width 6 height 10
click at [162, 565] on div "Highlight H" at bounding box center [165, 564] width 58 height 47
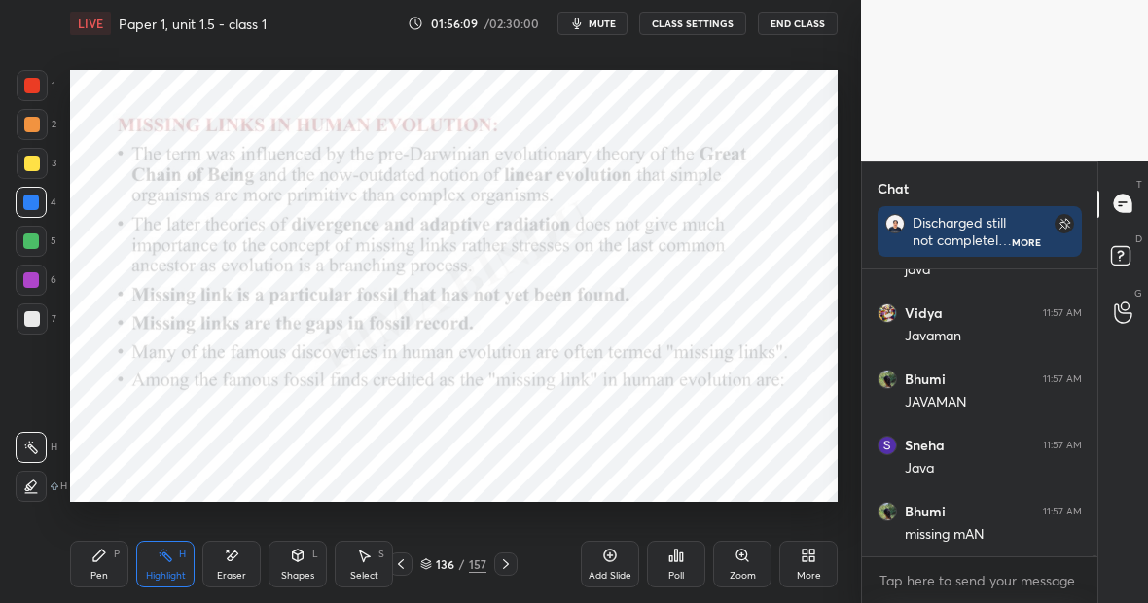
scroll to position [71318, 0]
click at [103, 563] on div "Pen P" at bounding box center [99, 564] width 58 height 47
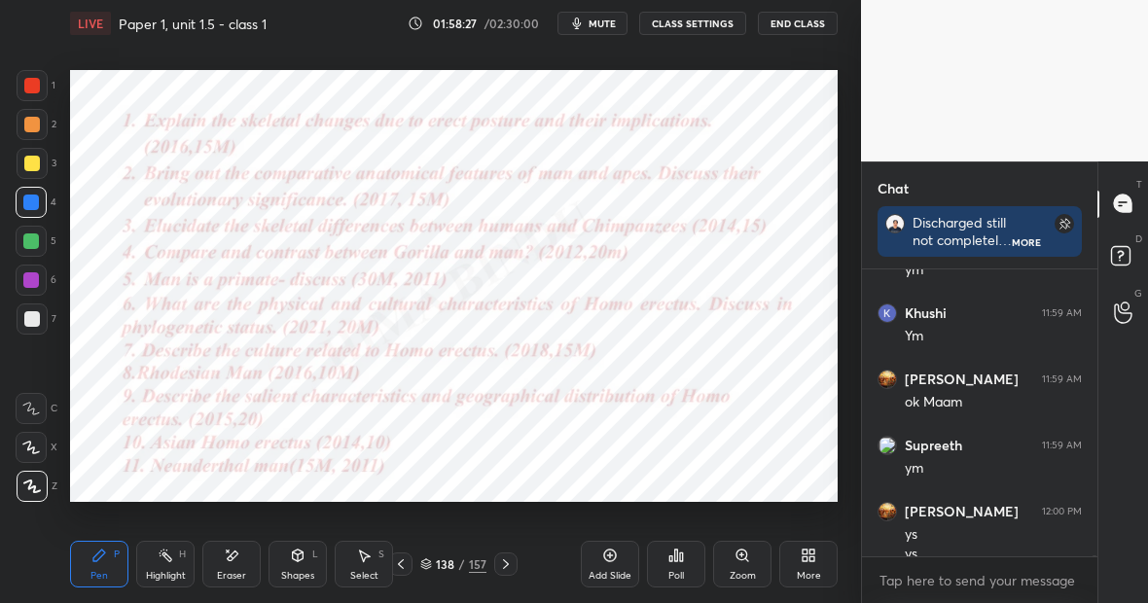
scroll to position [72065, 0]
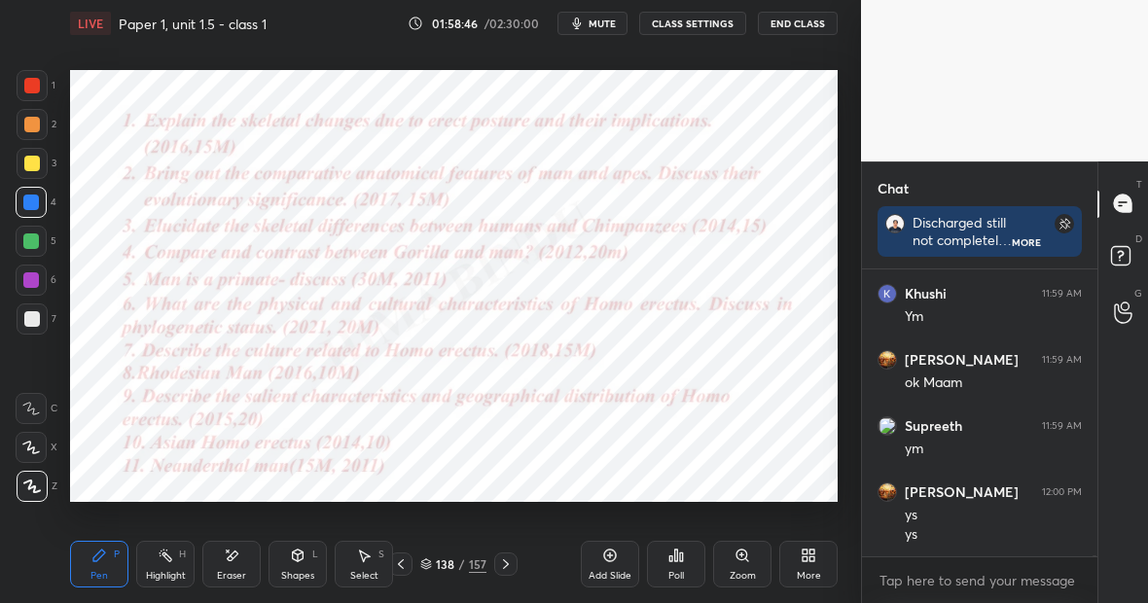
click at [611, 559] on icon at bounding box center [610, 556] width 16 height 16
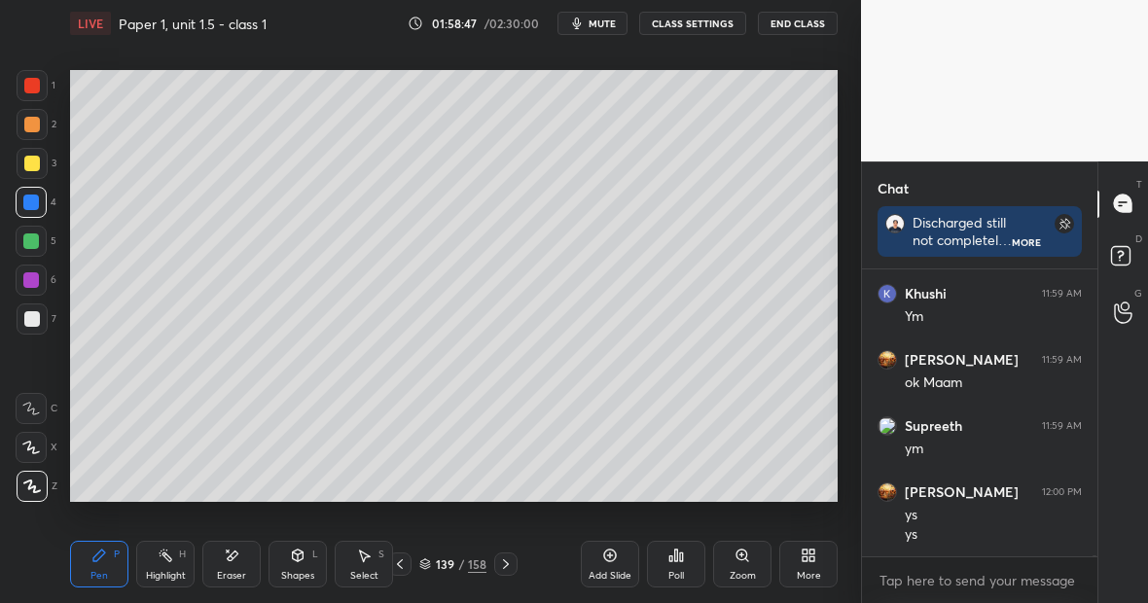
scroll to position [72131, 0]
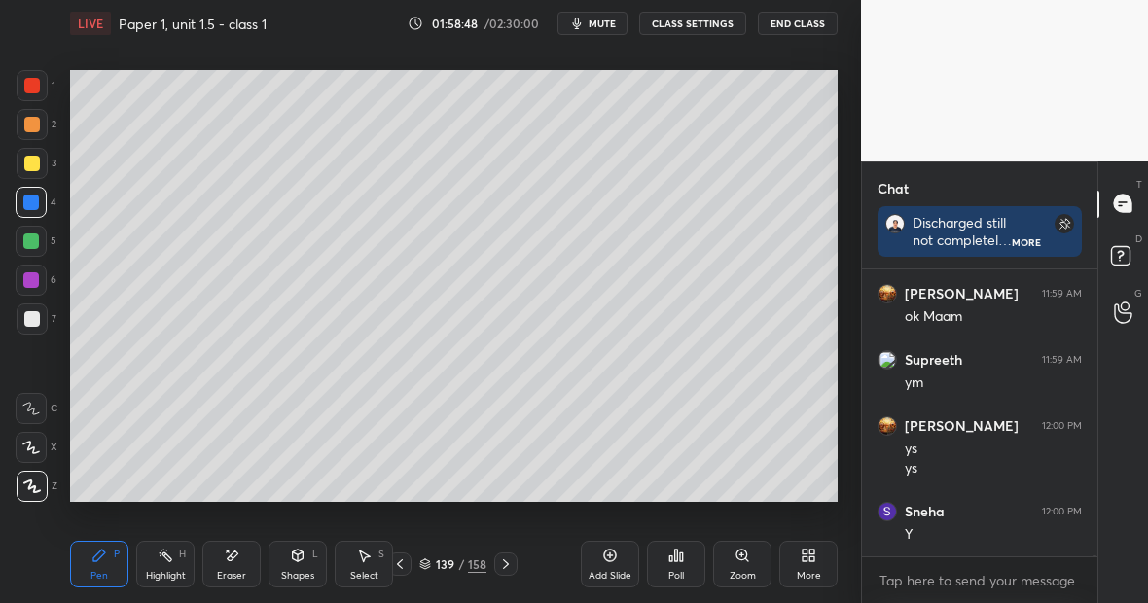
click at [30, 160] on div at bounding box center [32, 164] width 16 height 16
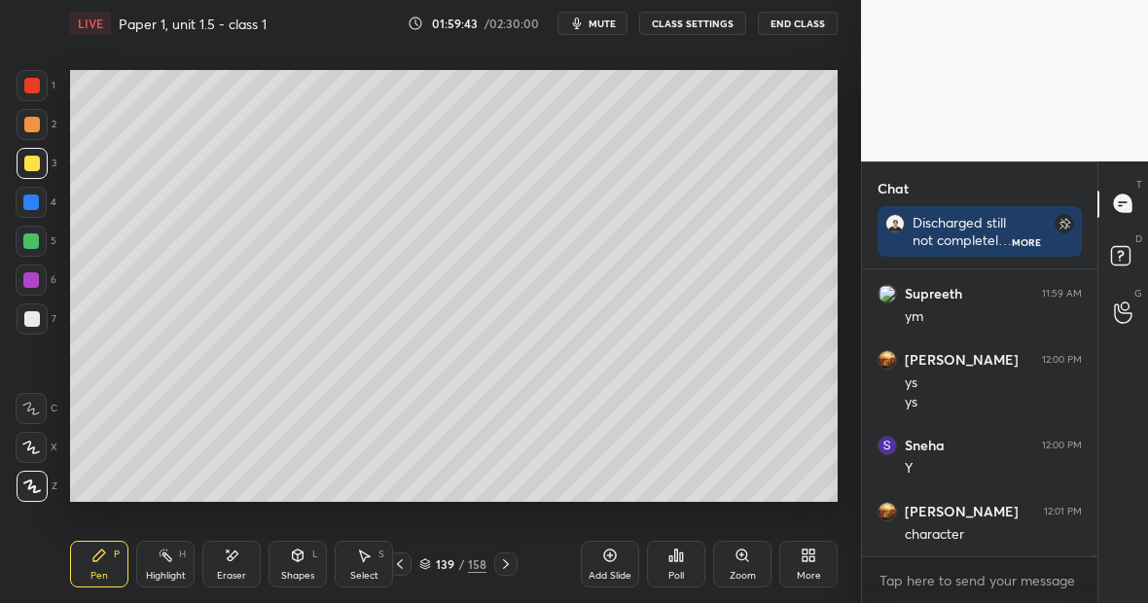
scroll to position [72217, 0]
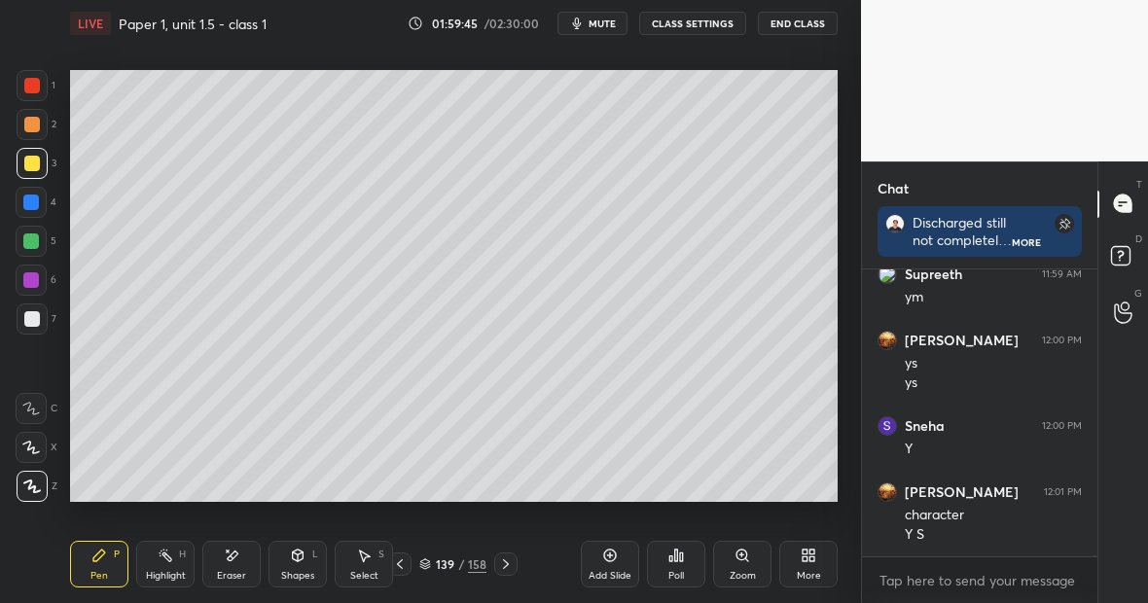
click at [245, 553] on div "Eraser" at bounding box center [231, 564] width 58 height 47
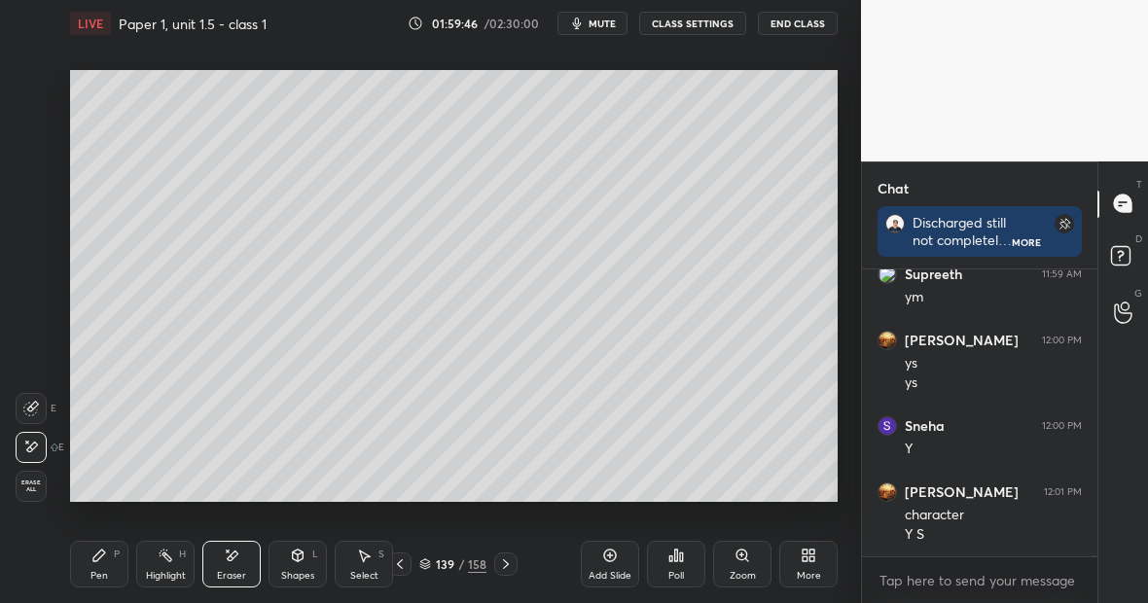
click at [94, 568] on div "Pen P" at bounding box center [99, 564] width 58 height 47
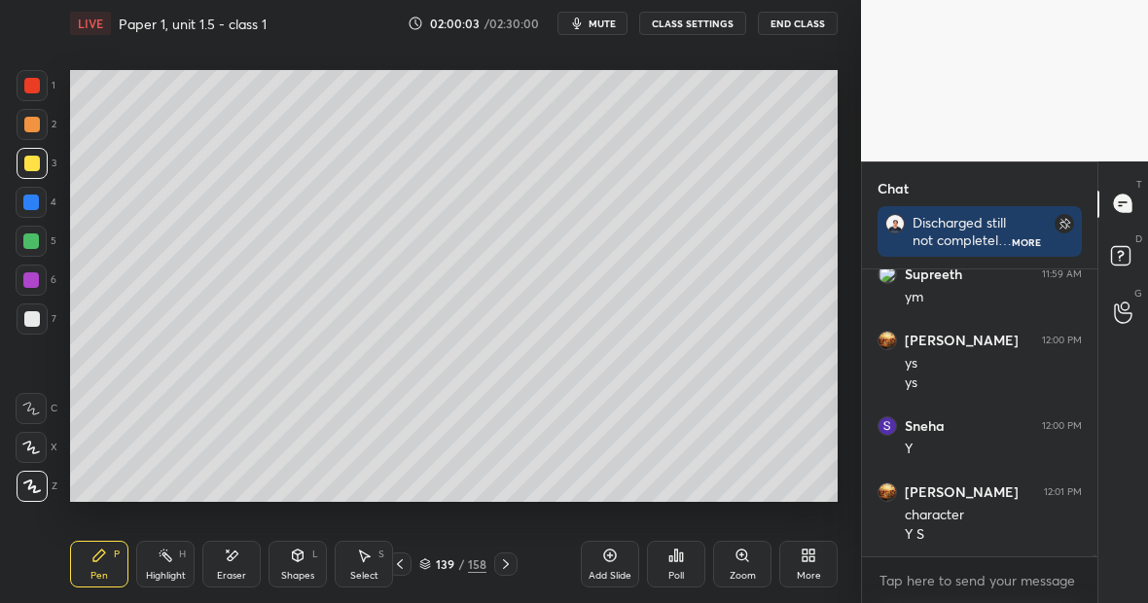
click at [42, 246] on div at bounding box center [31, 241] width 31 height 31
click at [165, 573] on div "Highlight" at bounding box center [166, 576] width 40 height 10
click at [234, 570] on div "Eraser" at bounding box center [231, 564] width 58 height 47
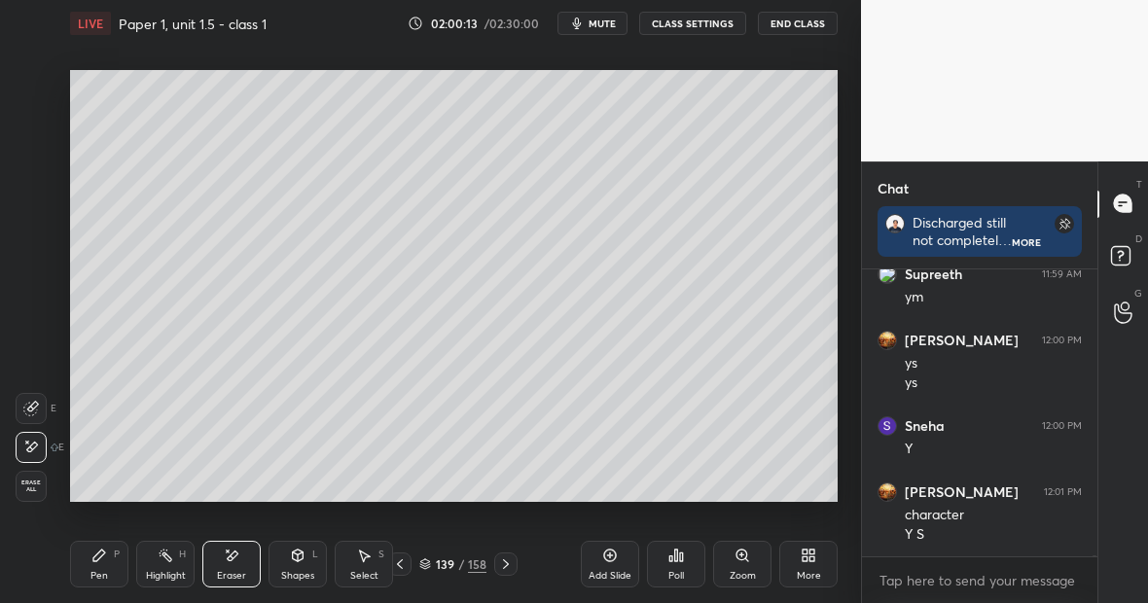
click at [107, 566] on div "Pen P" at bounding box center [99, 564] width 58 height 47
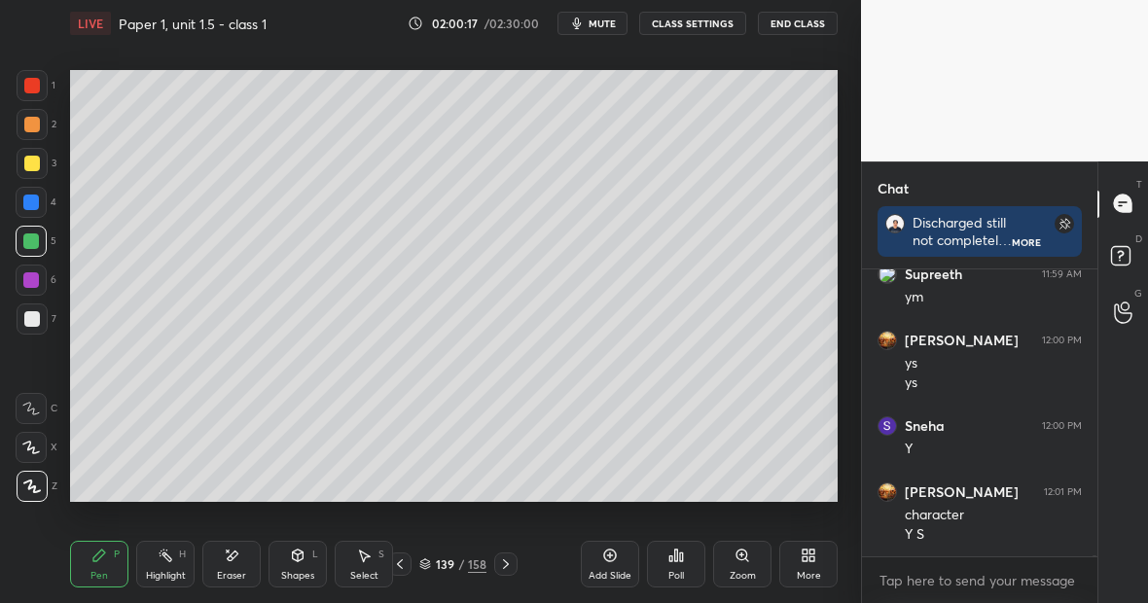
click at [160, 570] on div "Highlight H" at bounding box center [165, 564] width 58 height 47
click at [239, 567] on div "Eraser" at bounding box center [231, 564] width 58 height 47
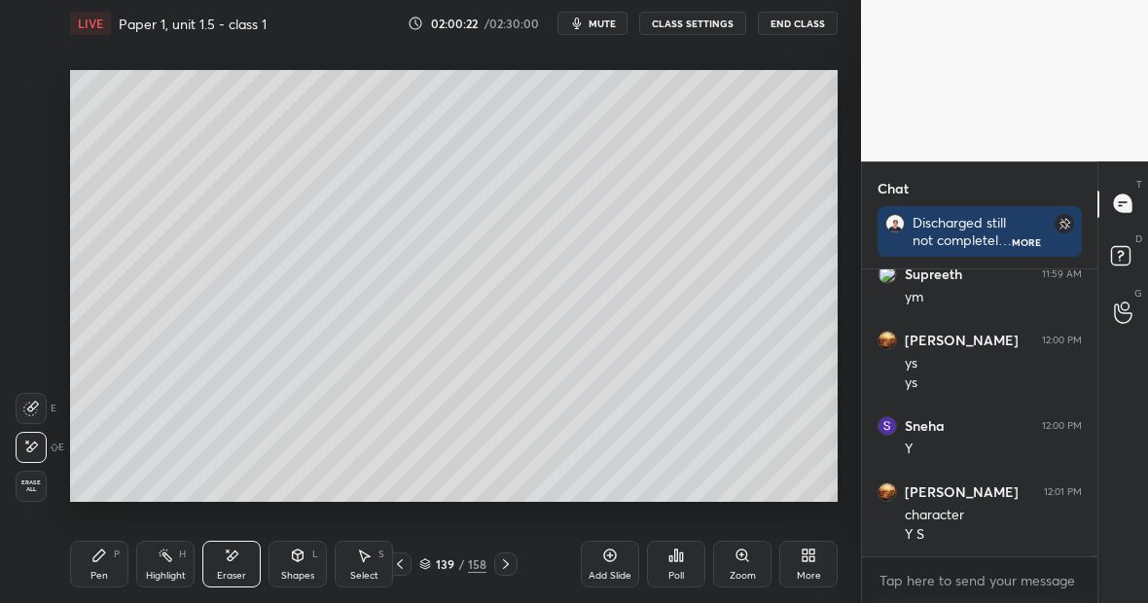
scroll to position [72283, 0]
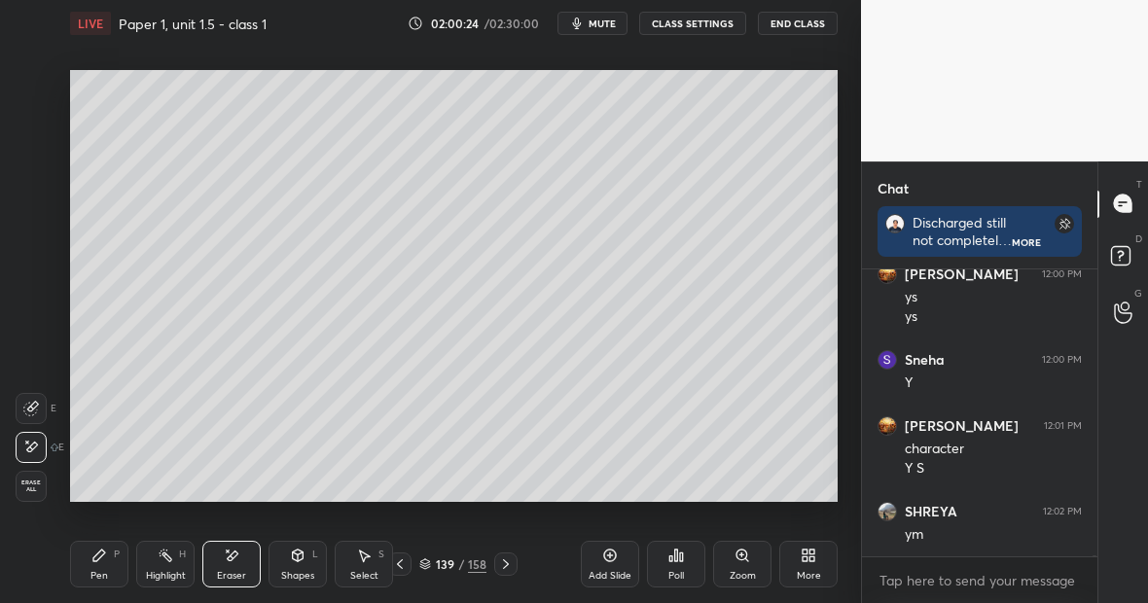
click at [110, 564] on div "Pen P" at bounding box center [99, 564] width 58 height 47
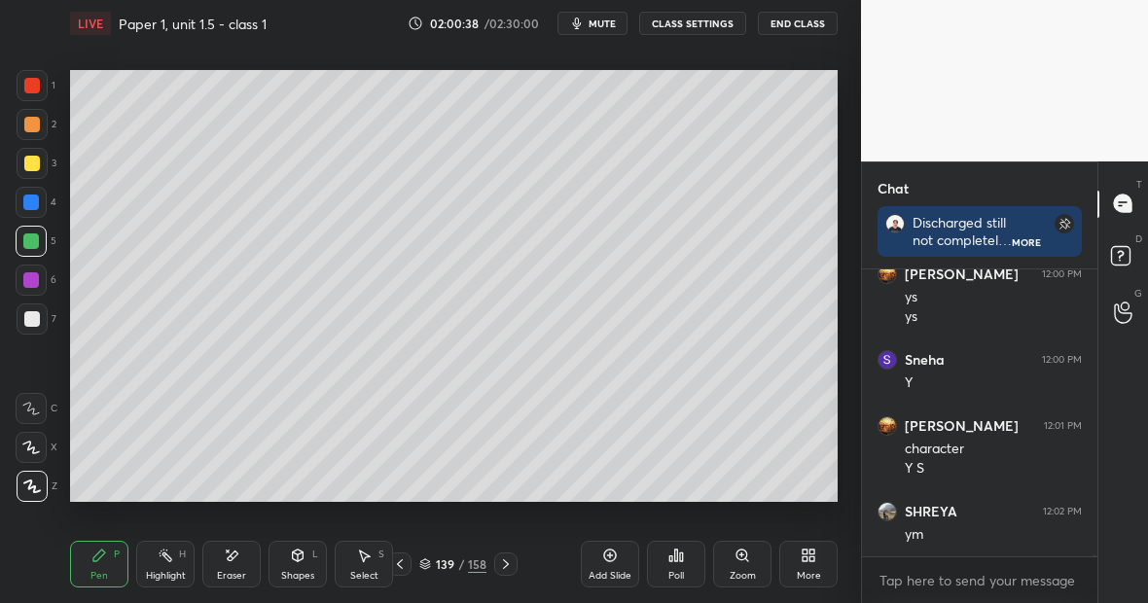
scroll to position [72349, 0]
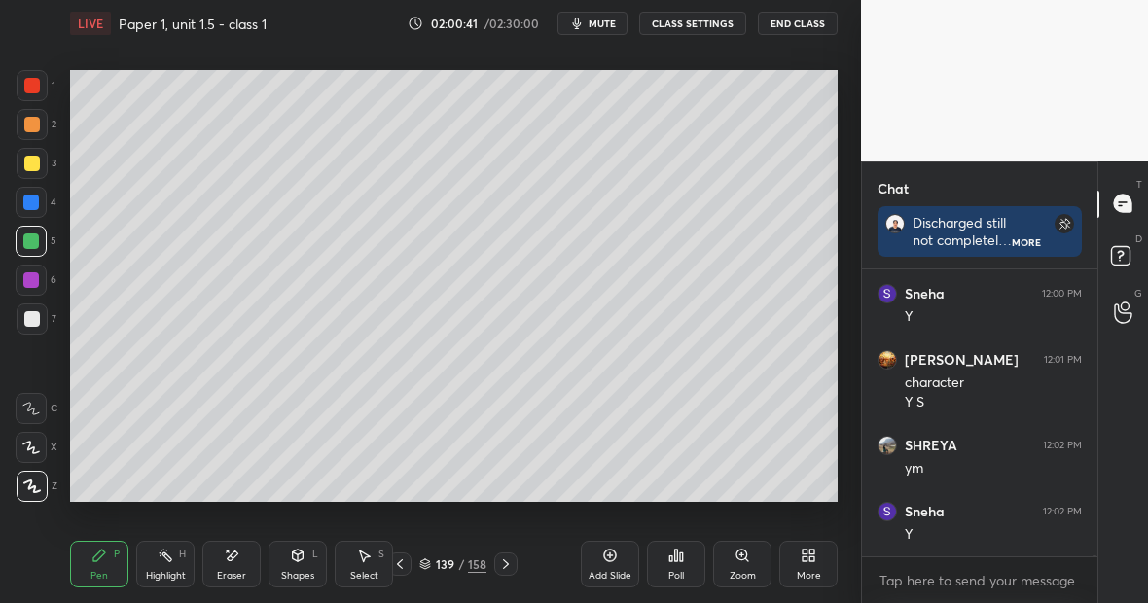
click at [36, 79] on div at bounding box center [32, 86] width 16 height 16
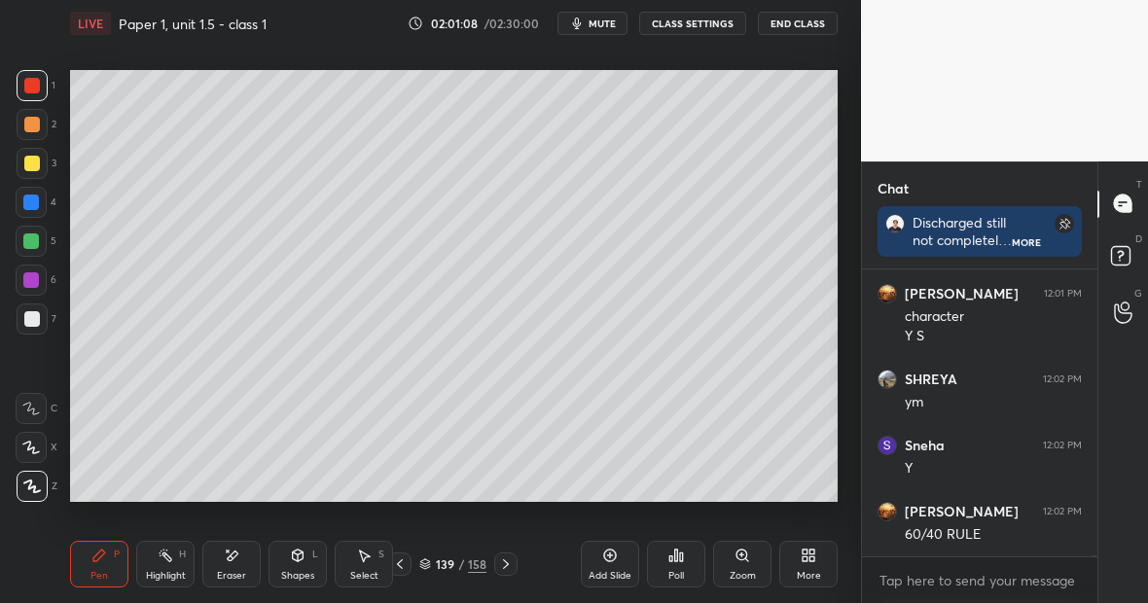
click at [854, 279] on div "1 2 3 4 5 6 7 C X Z E E Erase all H H LIVE Paper 1, unit 1.5 - class 1 02:01:08…" at bounding box center [430, 301] width 861 height 603
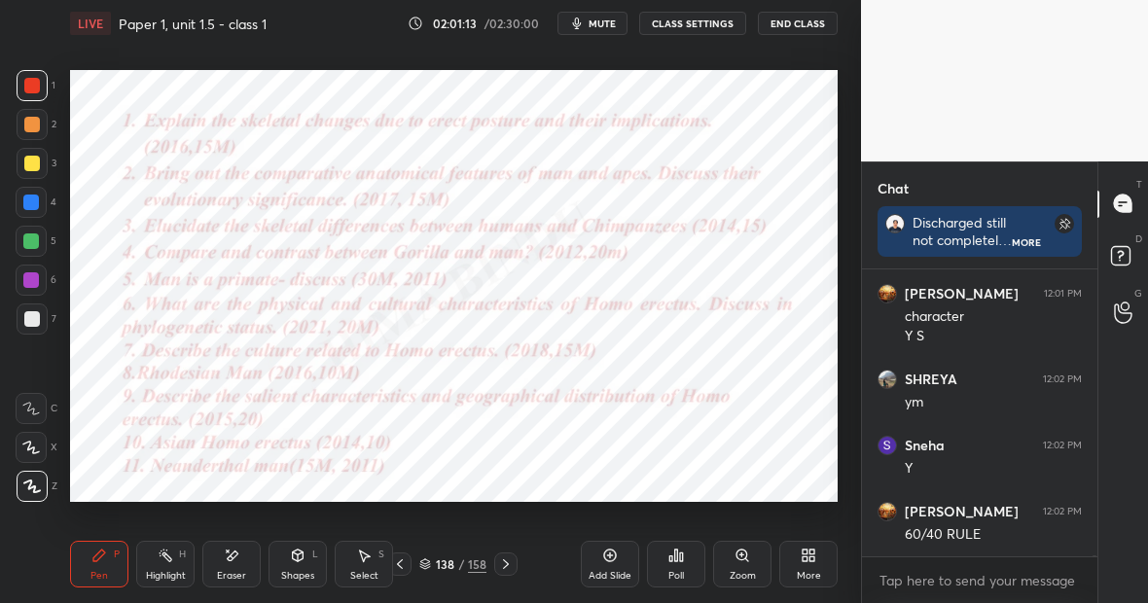
scroll to position [72481, 0]
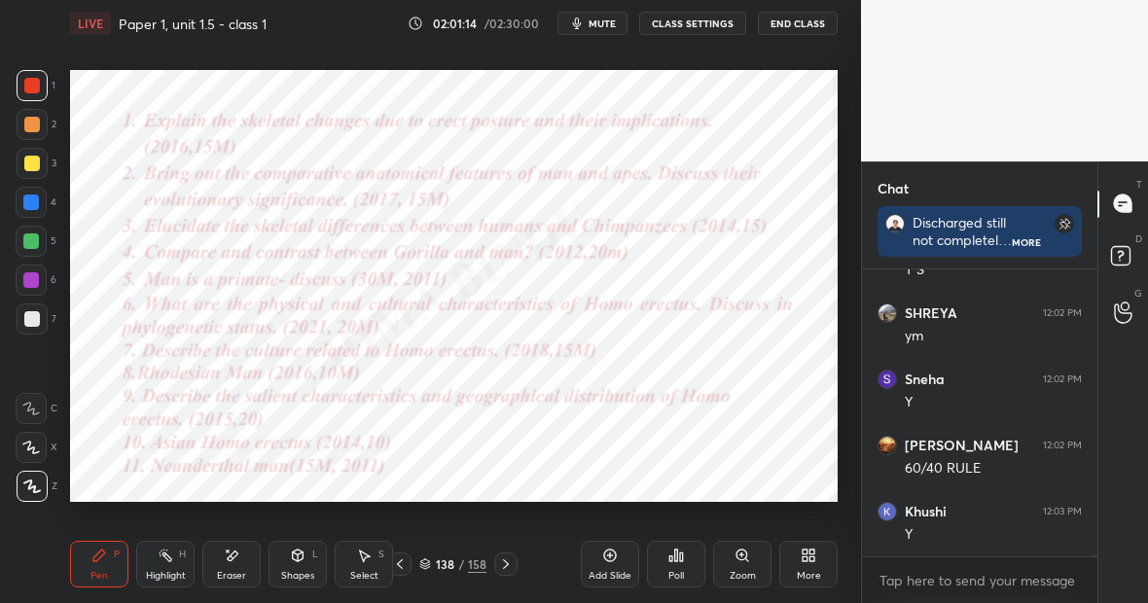
click at [230, 559] on div "Eraser" at bounding box center [231, 564] width 58 height 47
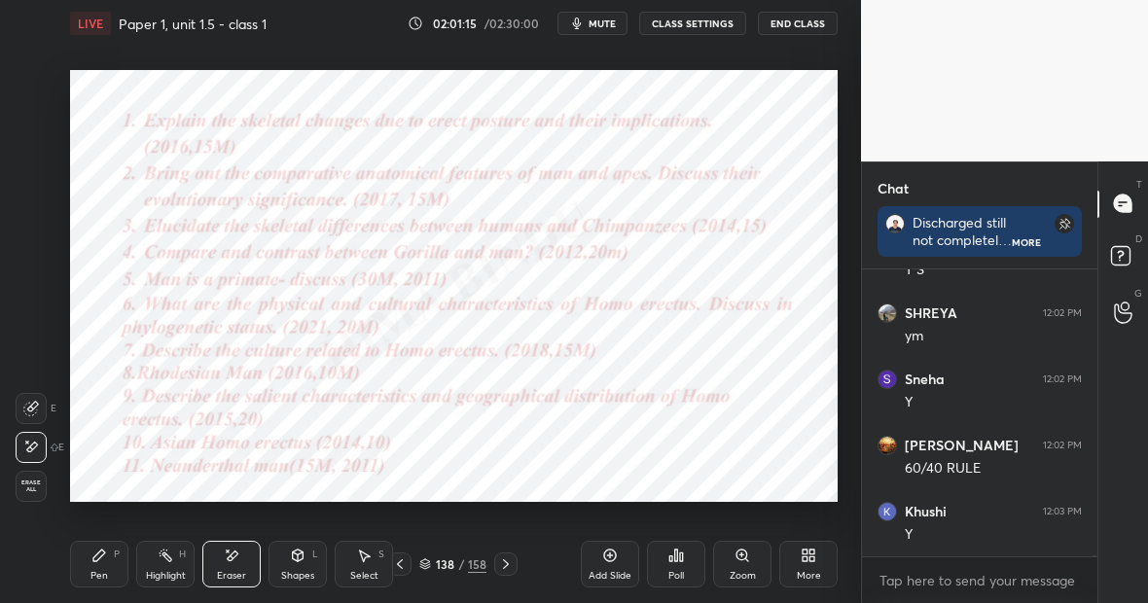
click at [168, 568] on div "Highlight H" at bounding box center [165, 564] width 58 height 47
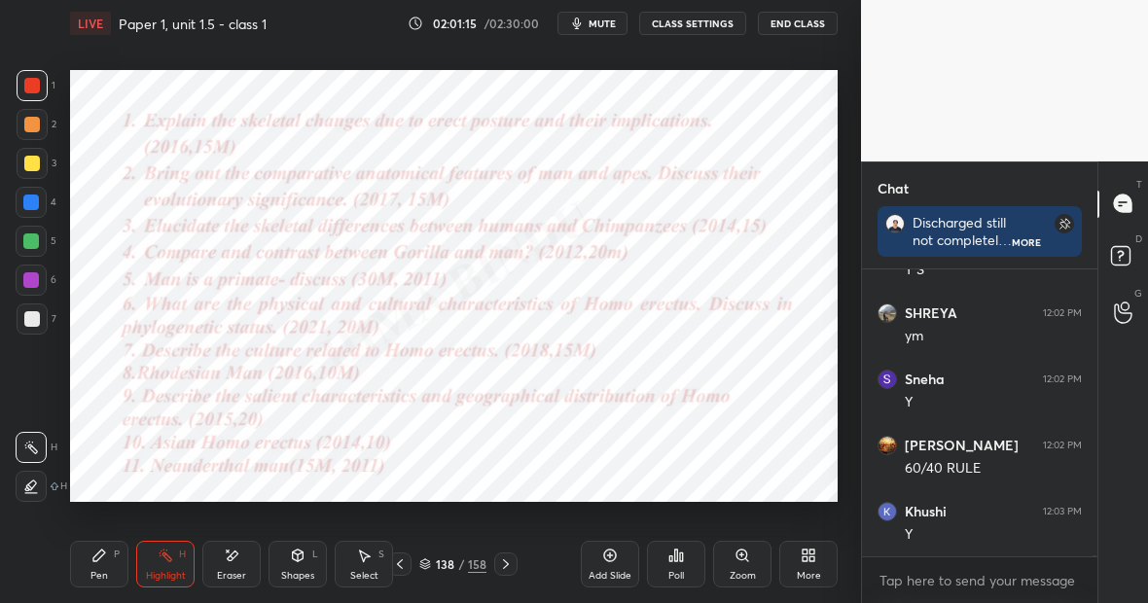
click at [102, 571] on div "Pen P" at bounding box center [99, 564] width 58 height 47
click at [38, 245] on div at bounding box center [31, 241] width 31 height 31
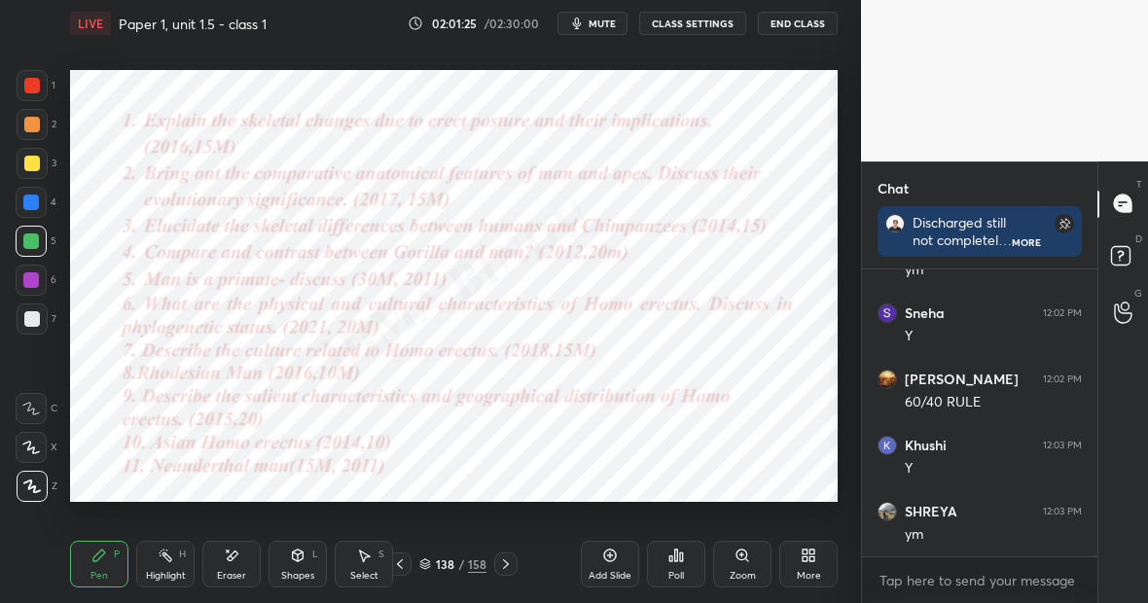
click at [165, 565] on div "Highlight H" at bounding box center [165, 564] width 58 height 47
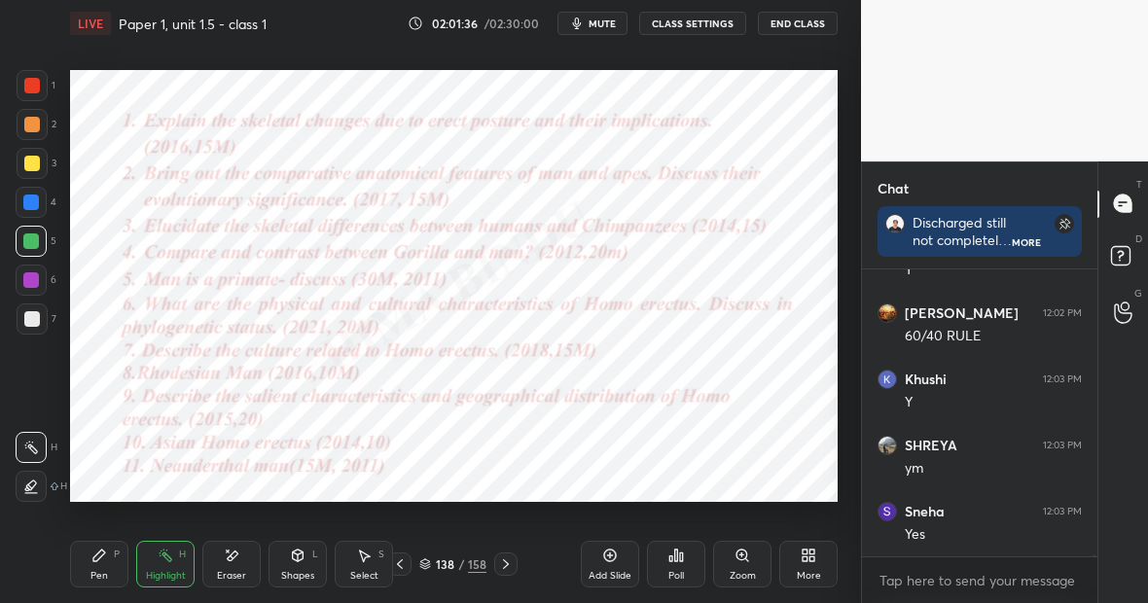
scroll to position [72680, 0]
click at [115, 558] on div "P" at bounding box center [117, 555] width 6 height 10
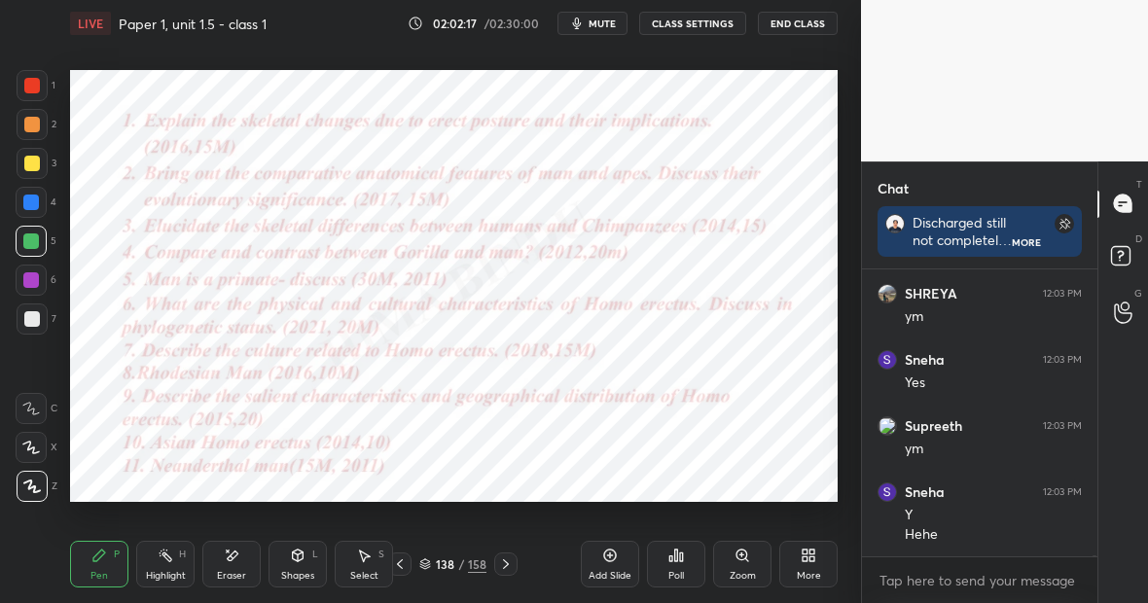
scroll to position [72831, 0]
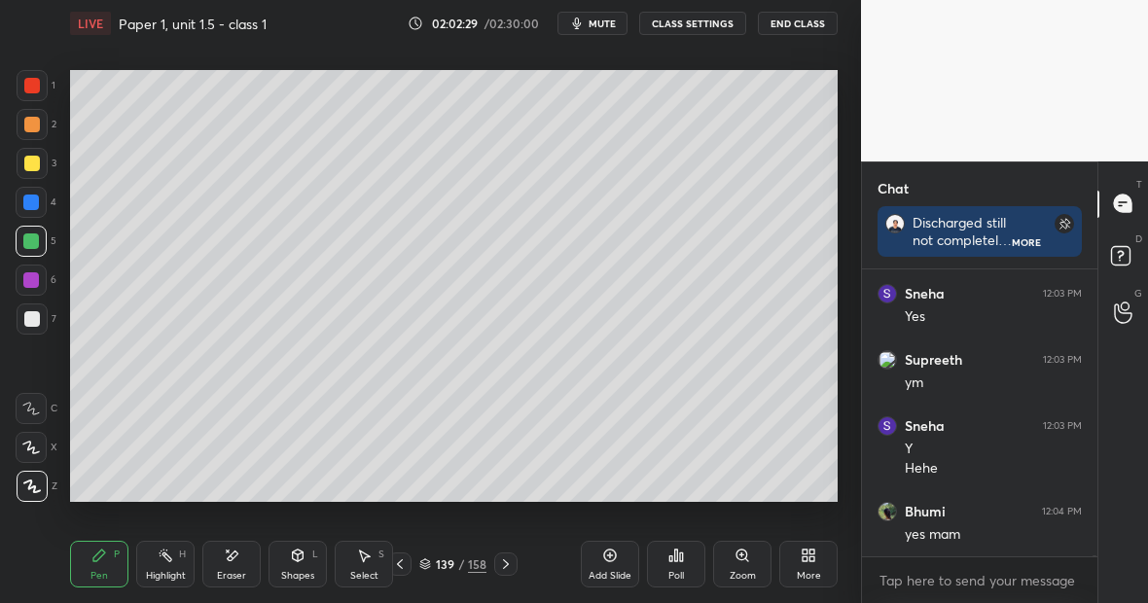
click at [169, 562] on div "Highlight H" at bounding box center [165, 564] width 58 height 47
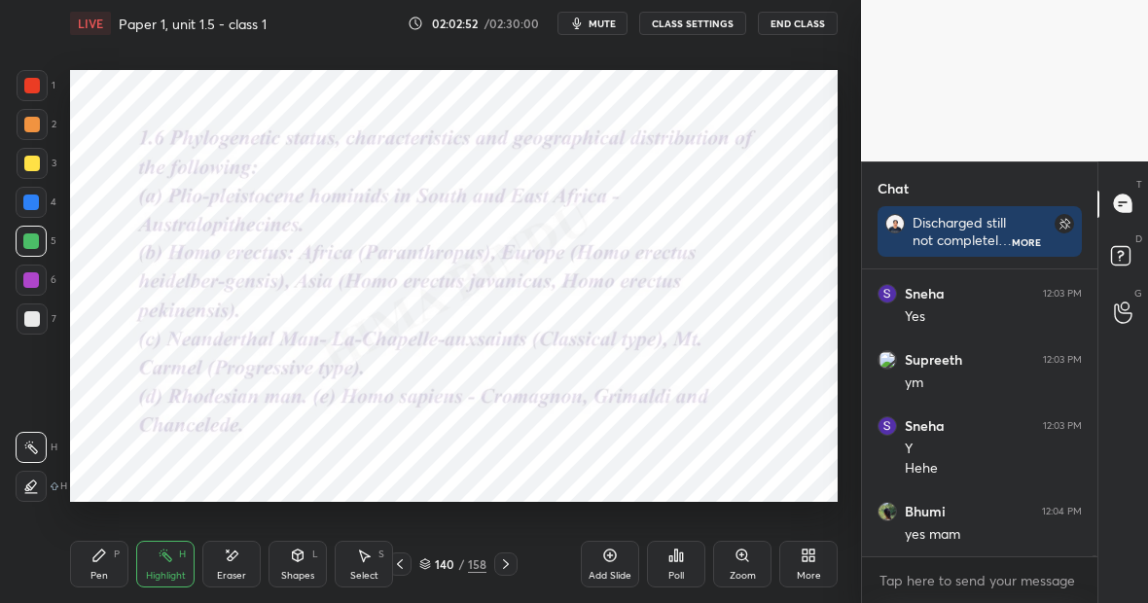
scroll to position [72898, 0]
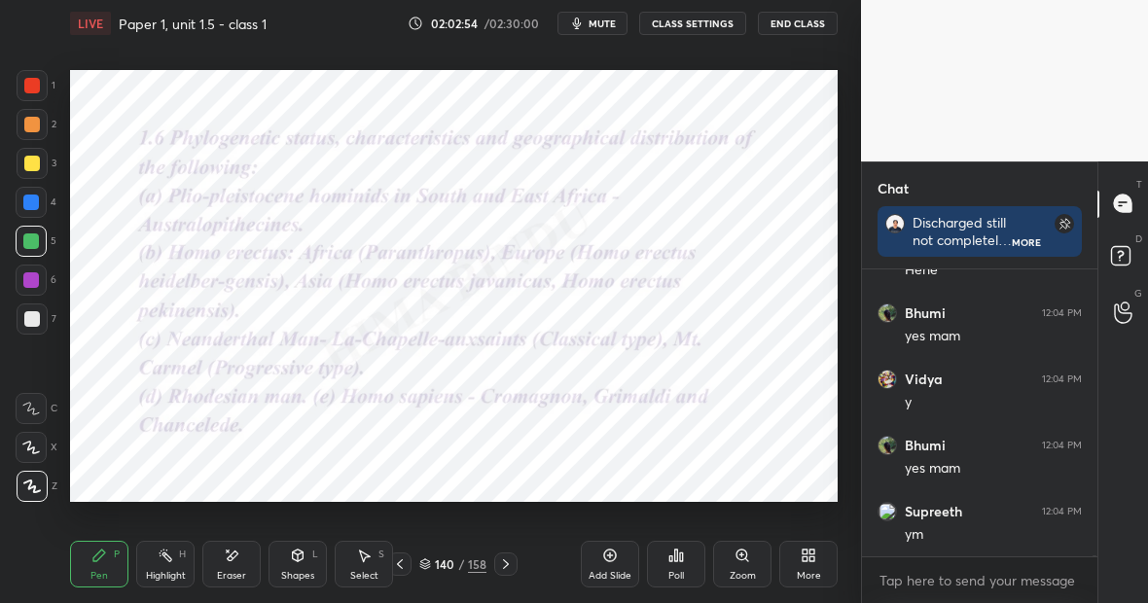
click at [37, 90] on div at bounding box center [32, 86] width 16 height 16
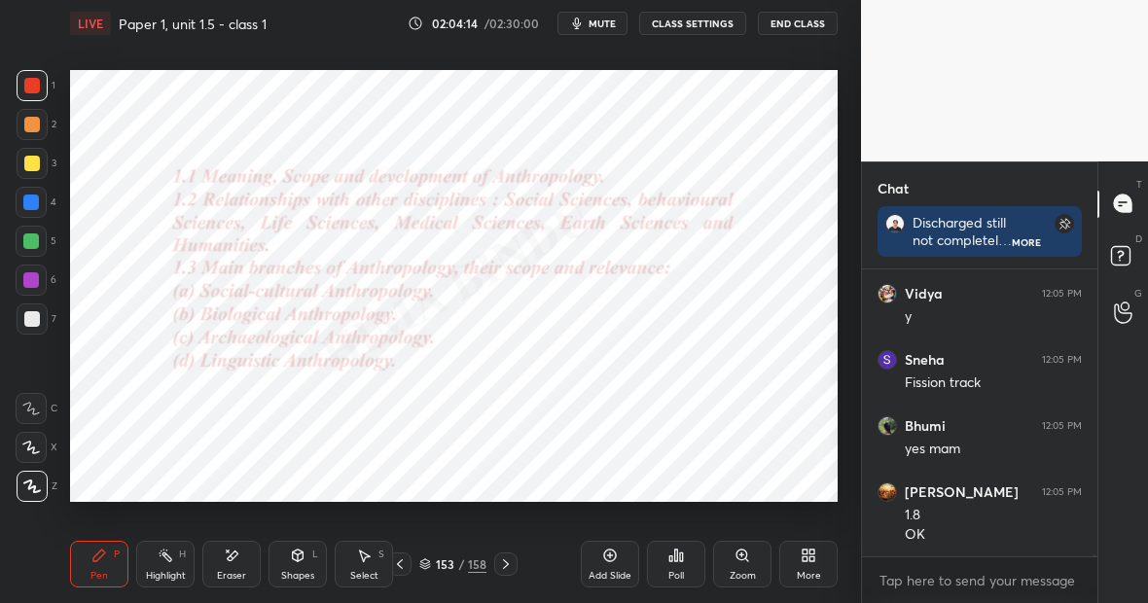
scroll to position [73909, 0]
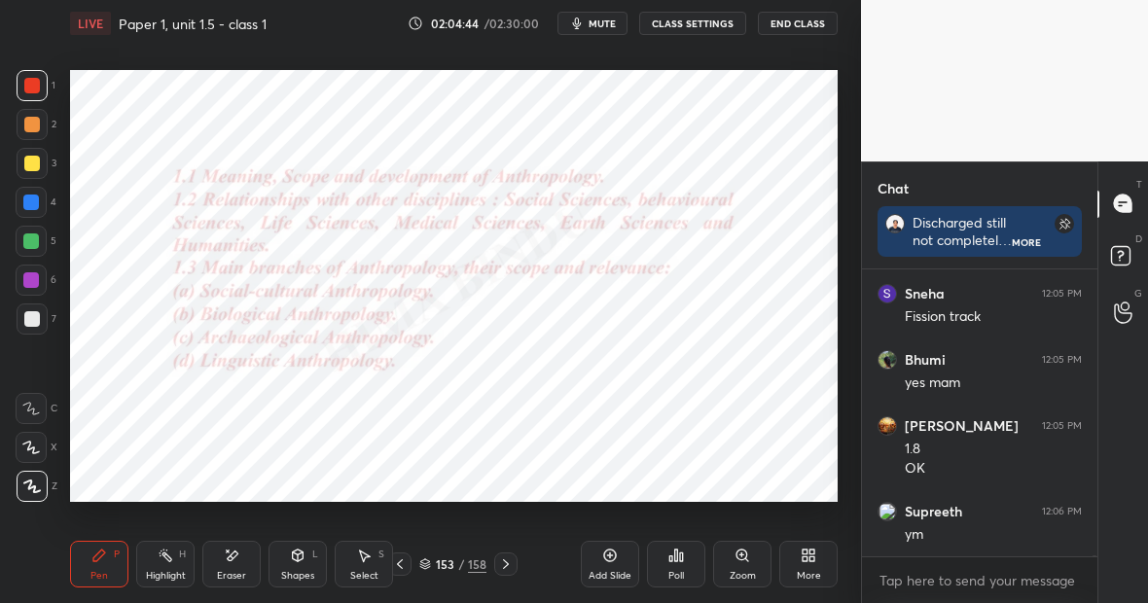
click at [34, 207] on div at bounding box center [31, 203] width 16 height 16
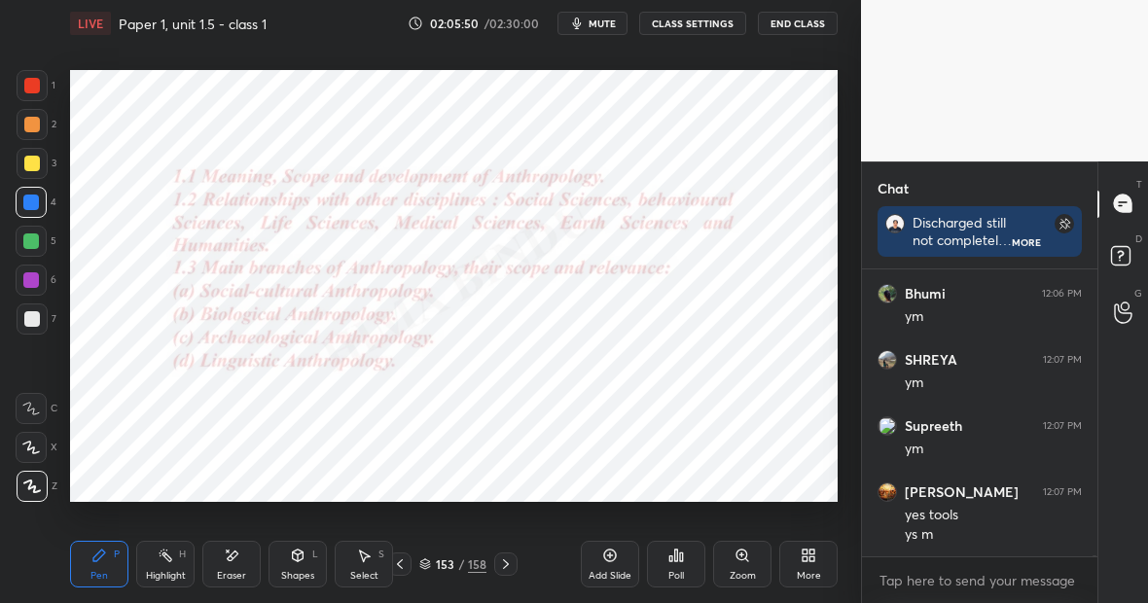
scroll to position [74921, 0]
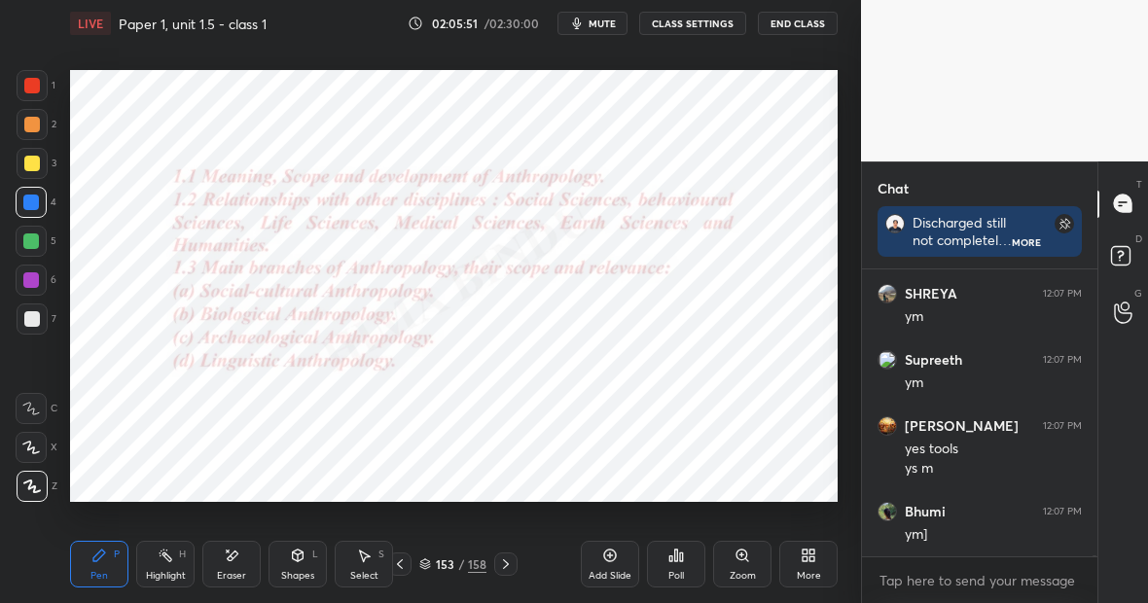
click at [243, 561] on div "Eraser" at bounding box center [231, 564] width 58 height 47
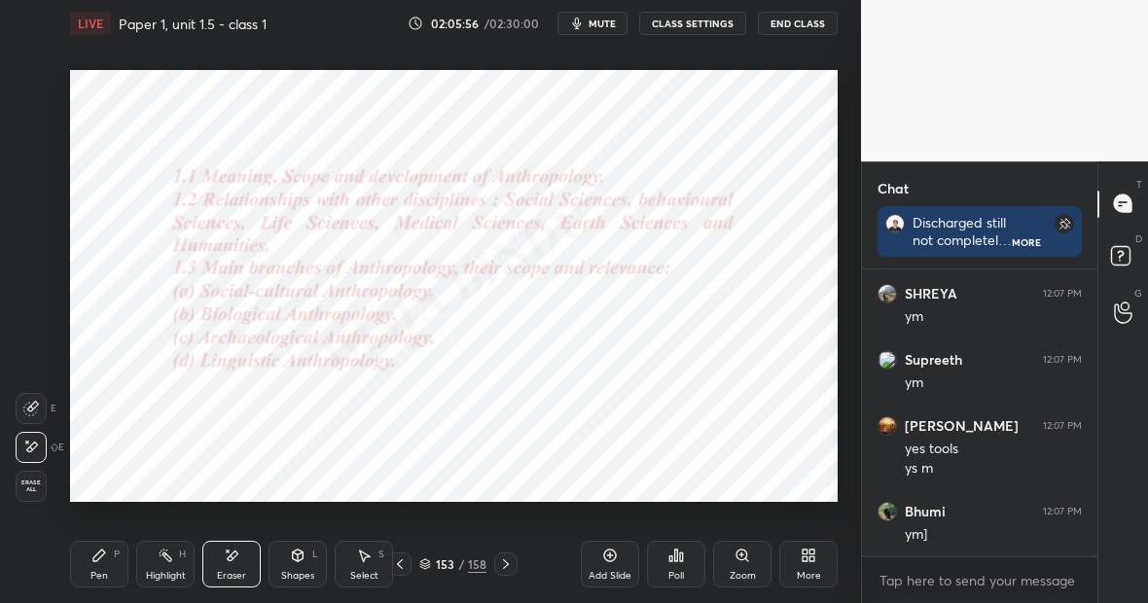
click at [109, 559] on div "Pen P" at bounding box center [99, 564] width 58 height 47
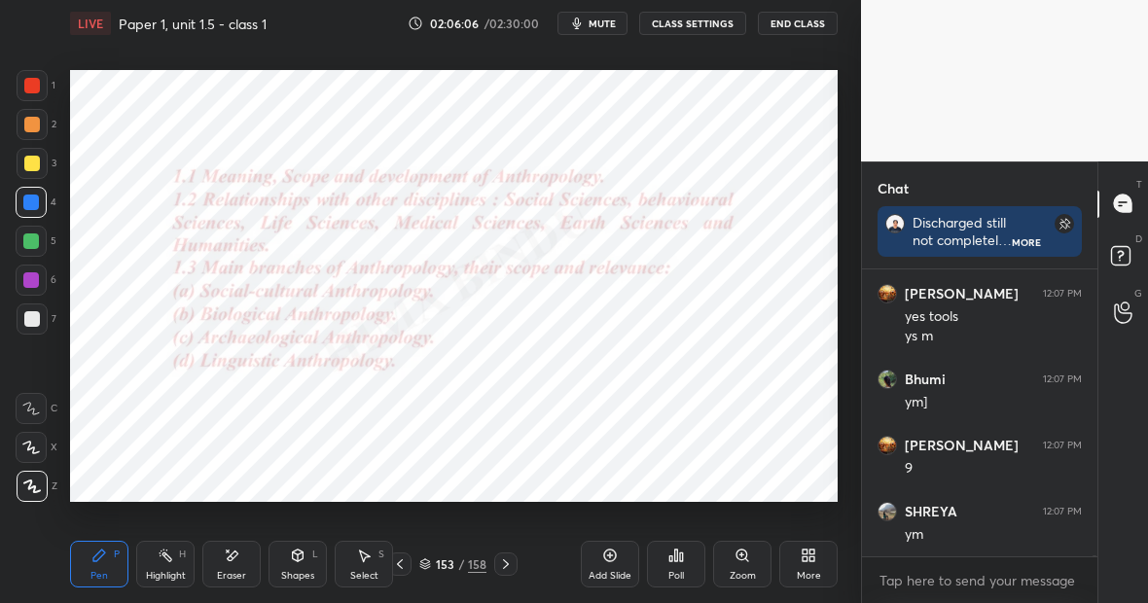
scroll to position [75120, 0]
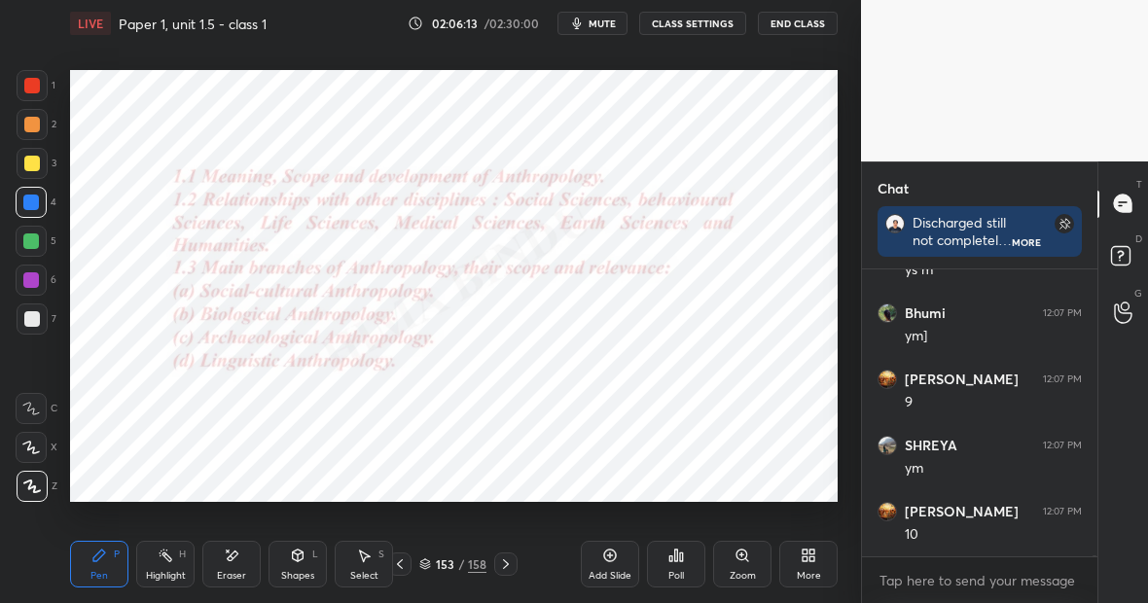
click at [170, 571] on div "Highlight" at bounding box center [166, 576] width 40 height 10
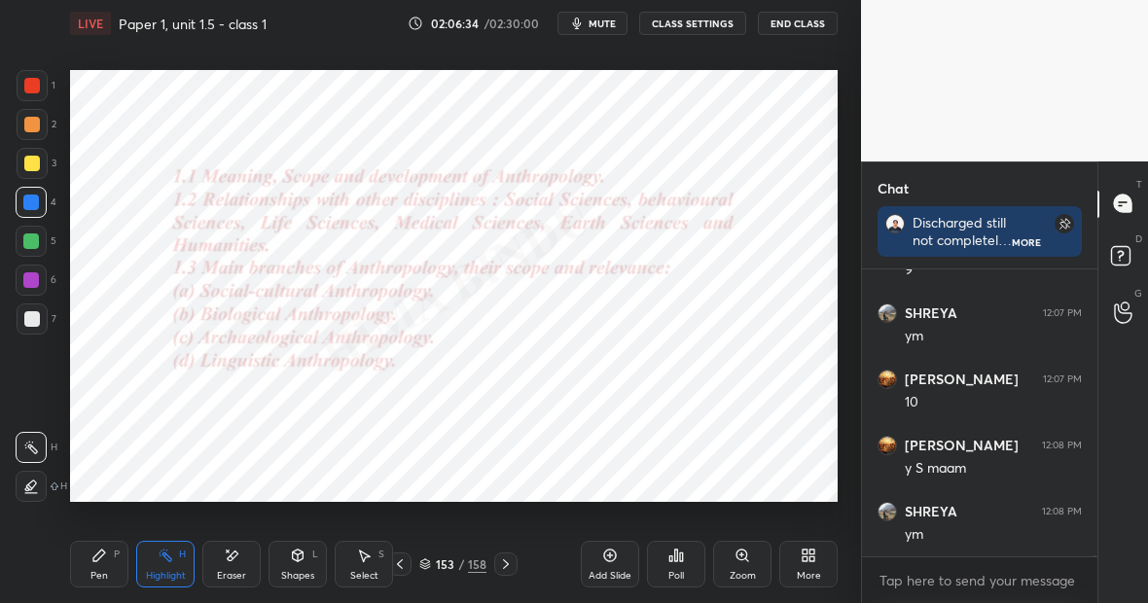
scroll to position [75318, 0]
click at [112, 551] on div "Pen P" at bounding box center [99, 564] width 58 height 47
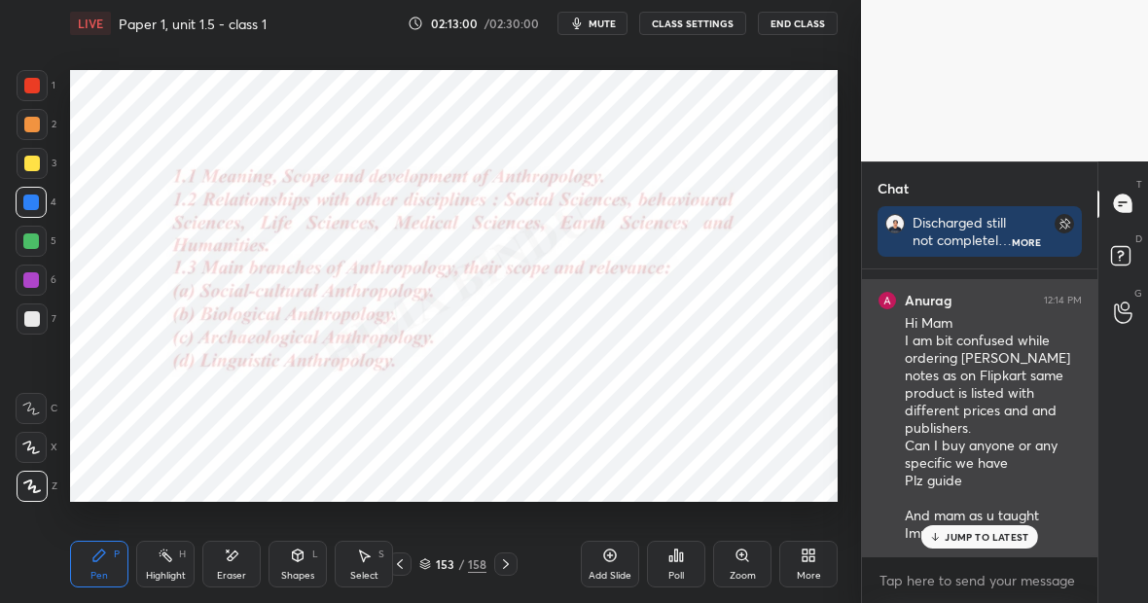
scroll to position [78177, 0]
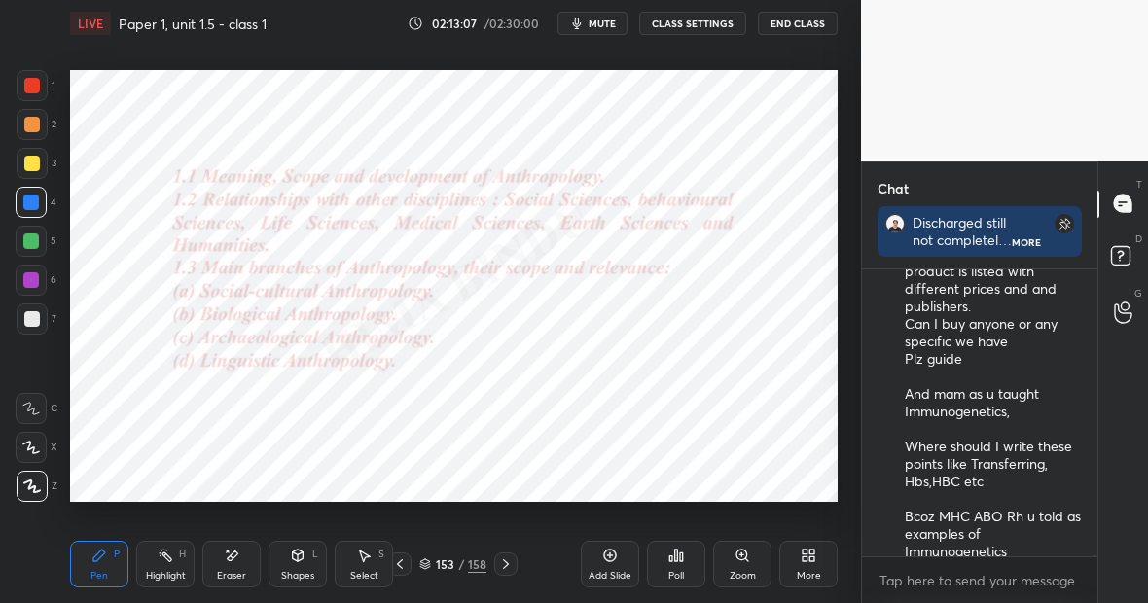
click at [175, 560] on div "Highlight H" at bounding box center [165, 564] width 58 height 47
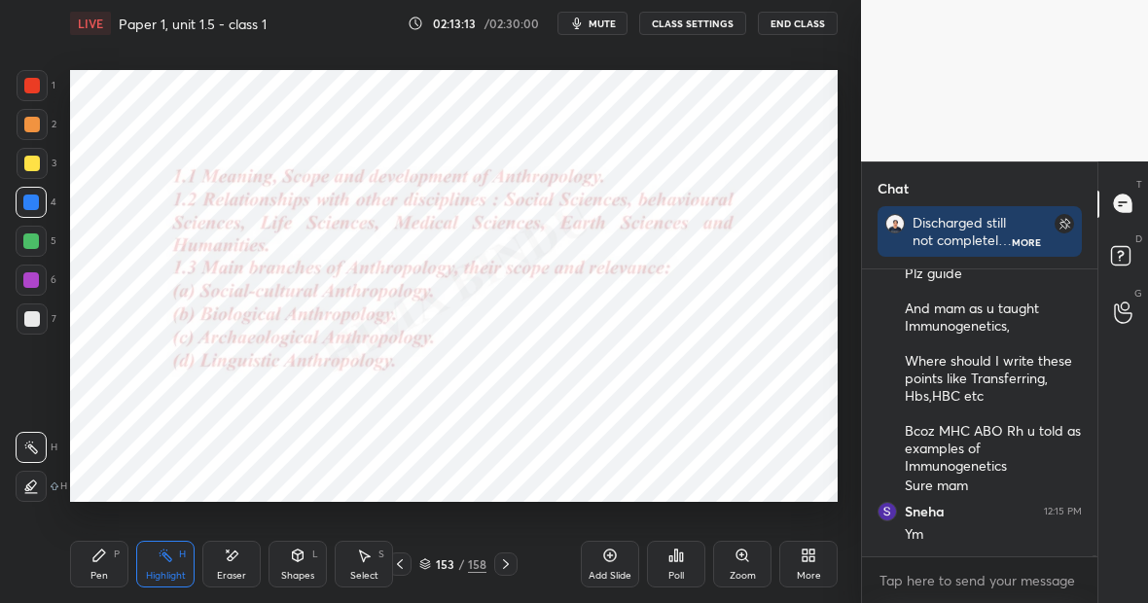
scroll to position [78329, 0]
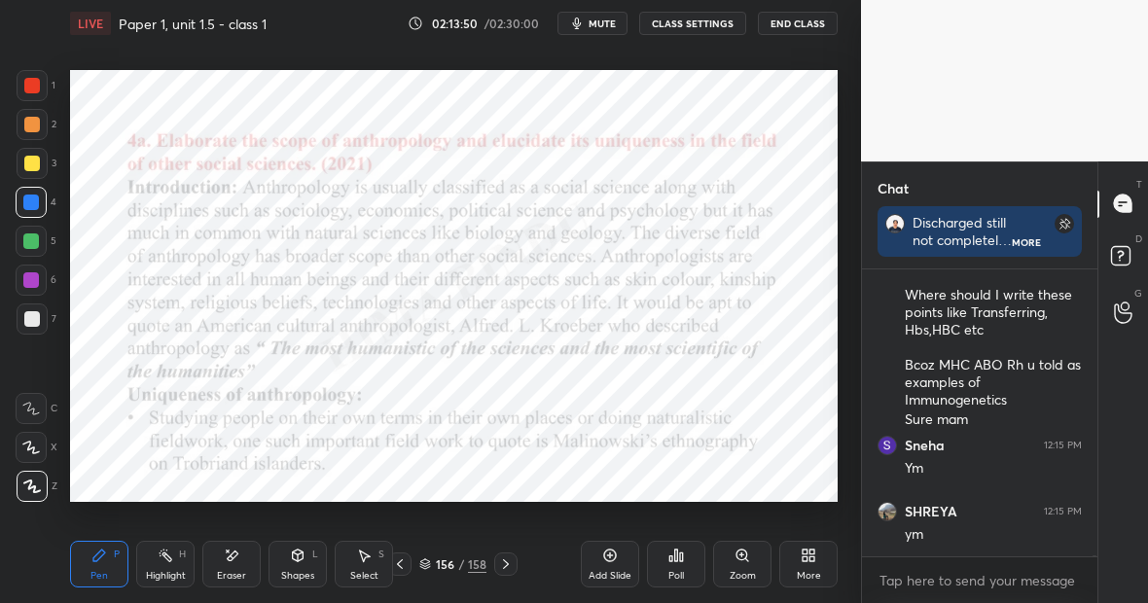
click at [25, 199] on div at bounding box center [31, 203] width 16 height 16
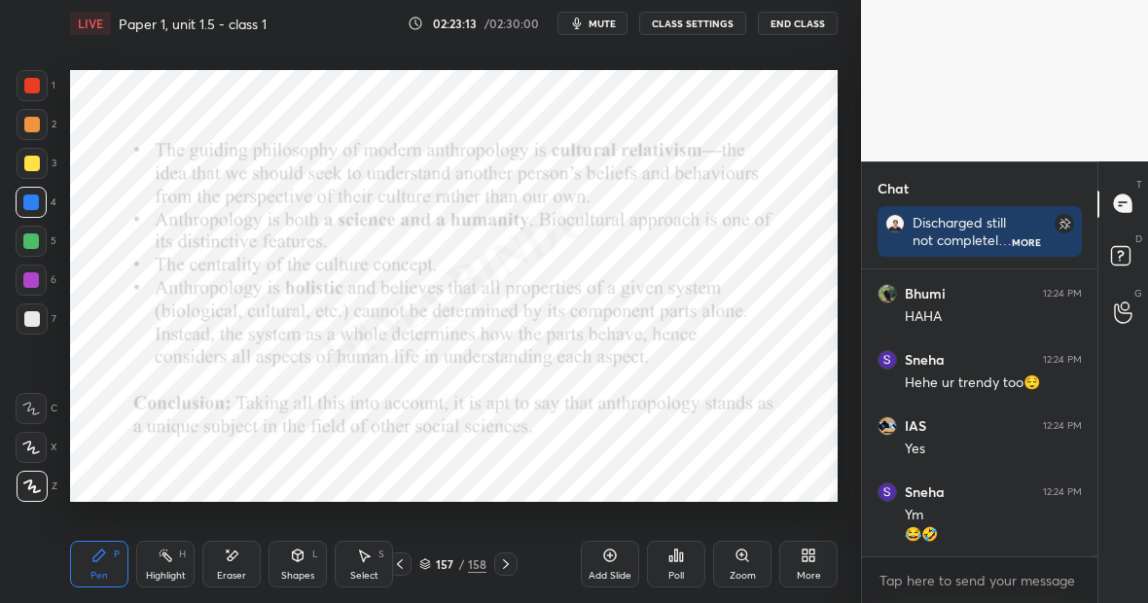
scroll to position [81119, 0]
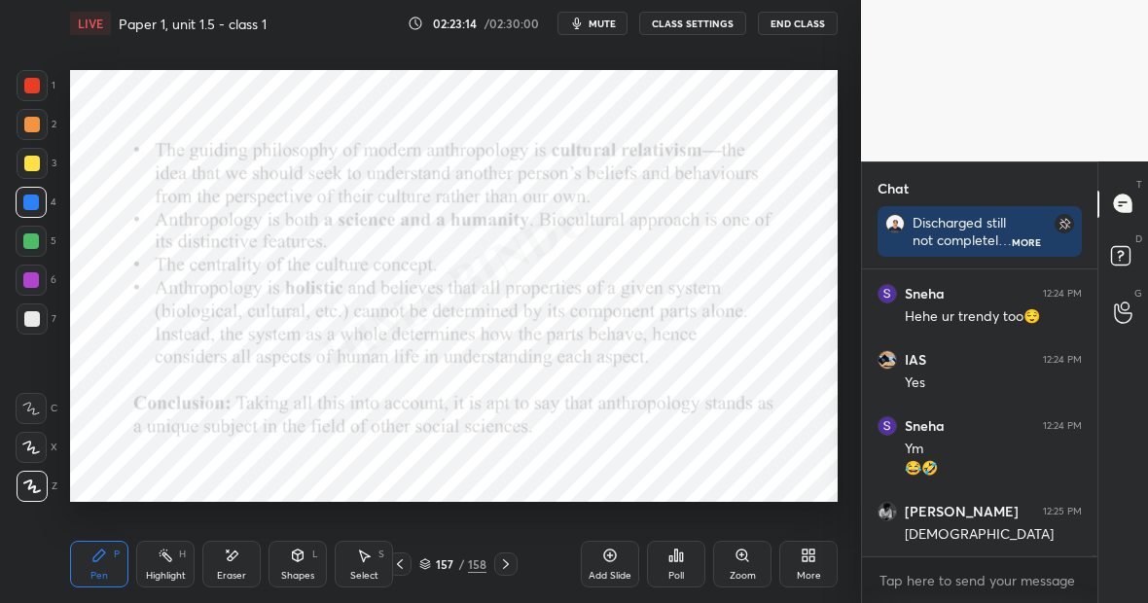
click at [166, 560] on div "Highlight H" at bounding box center [165, 564] width 58 height 47
click at [90, 566] on div "Pen P" at bounding box center [99, 564] width 58 height 47
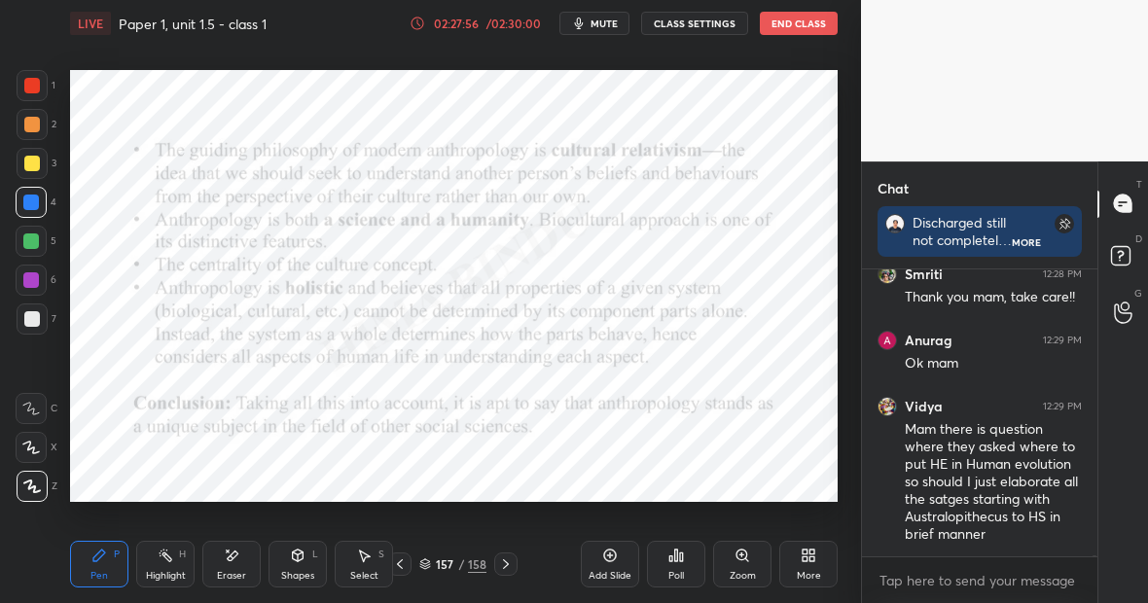
scroll to position [83263, 0]
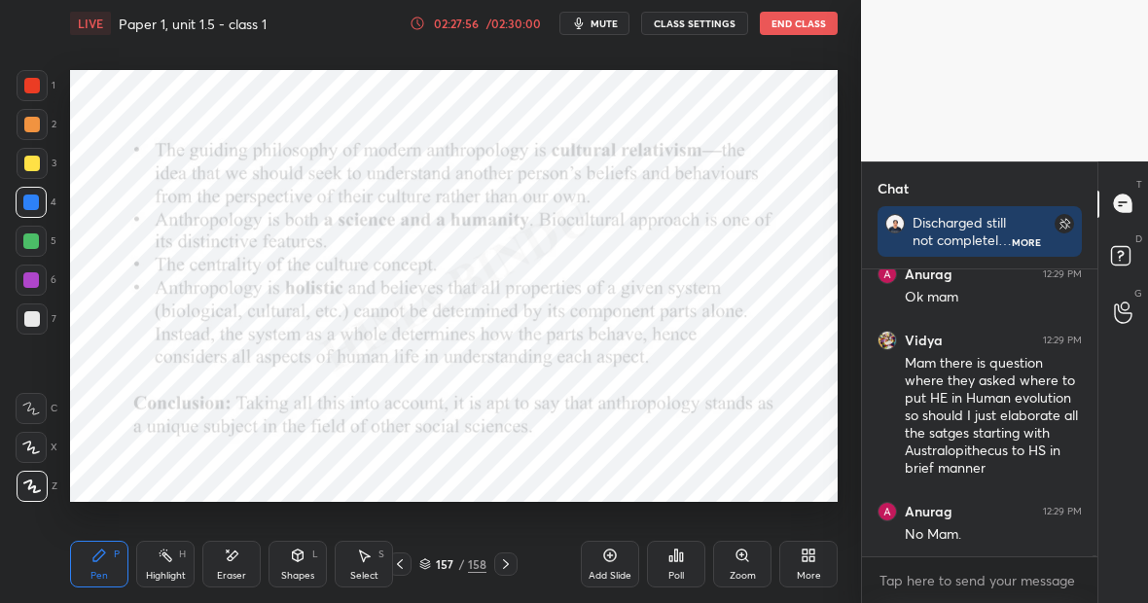
click at [478, 567] on div "158" at bounding box center [477, 565] width 18 height 18
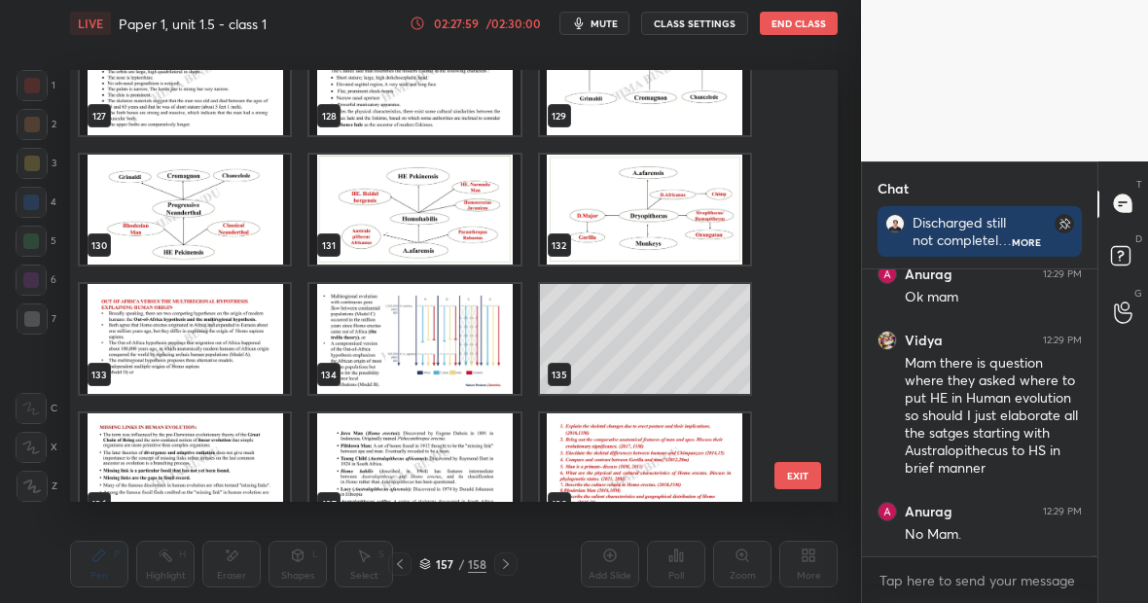
scroll to position [5460, 0]
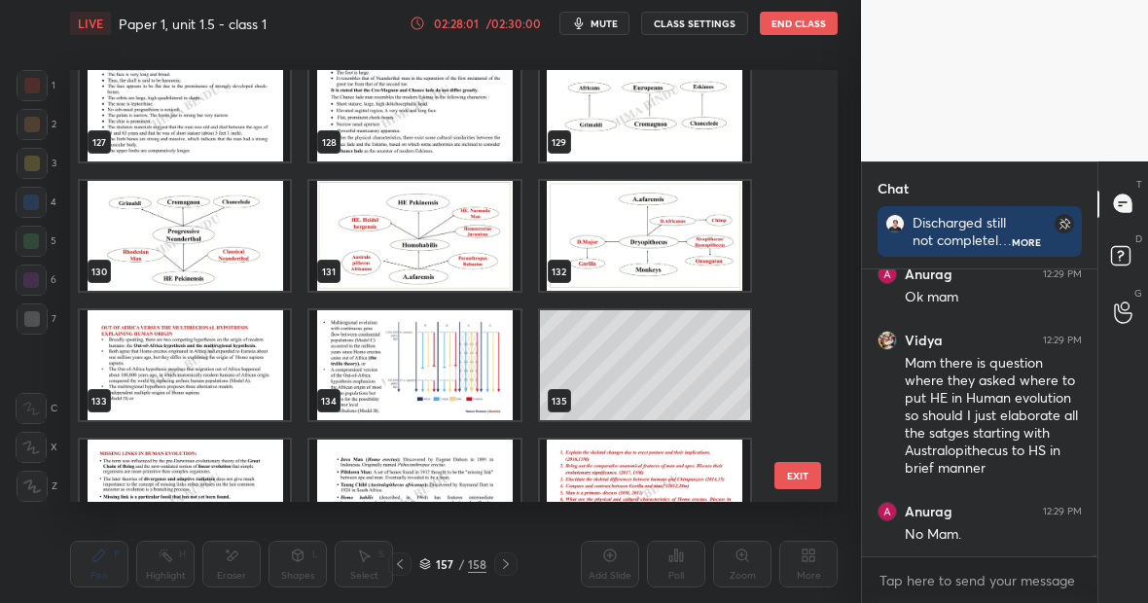
click at [428, 251] on img "grid" at bounding box center [414, 236] width 210 height 110
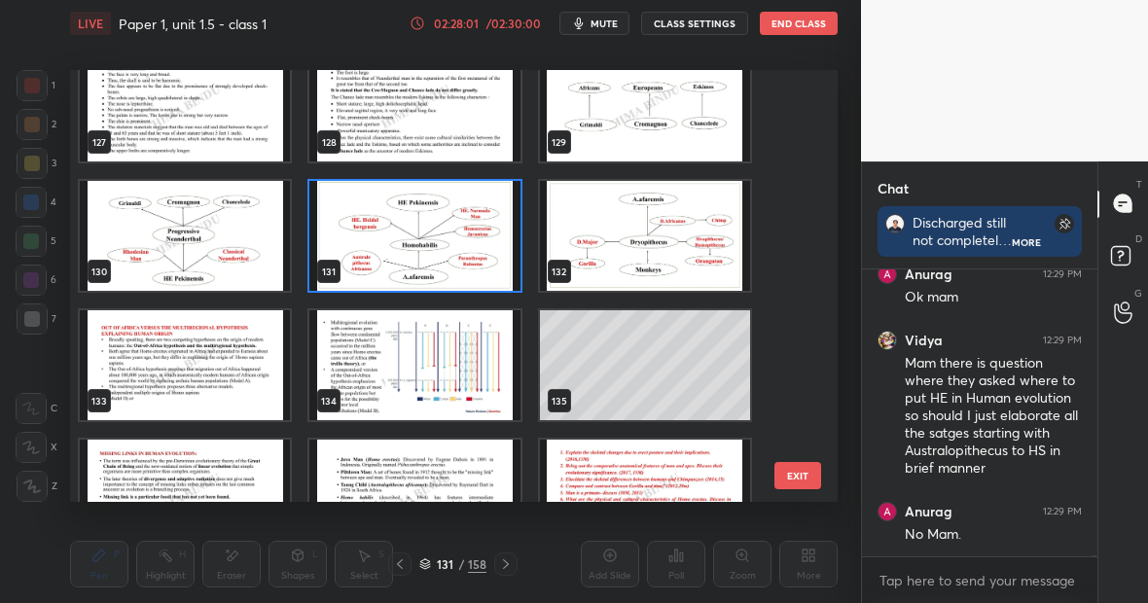
click at [428, 251] on img "grid" at bounding box center [414, 236] width 210 height 110
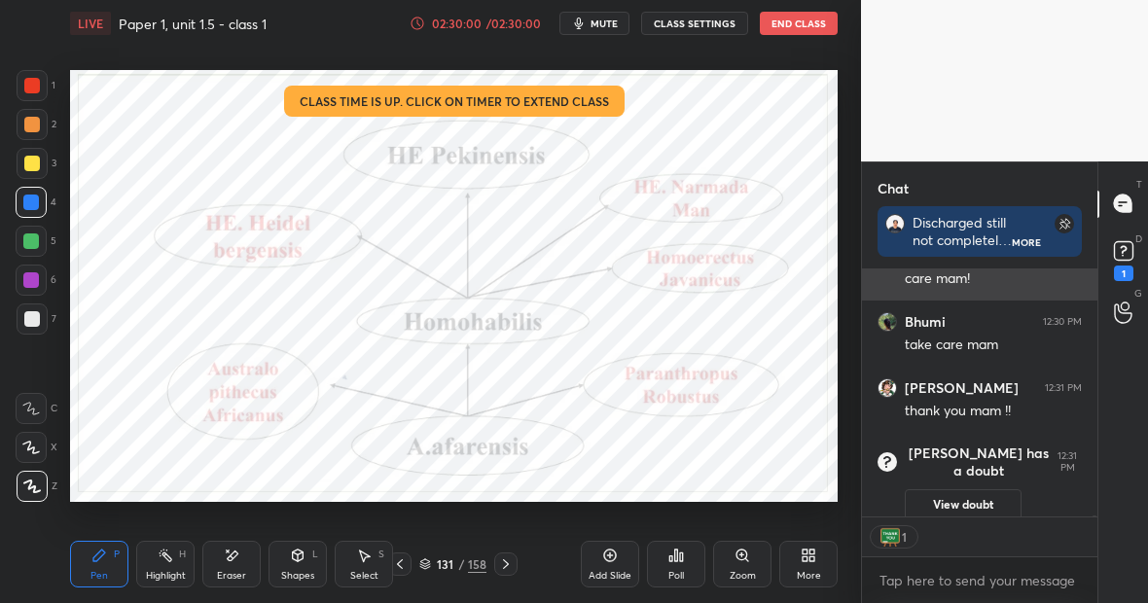
scroll to position [7, 7]
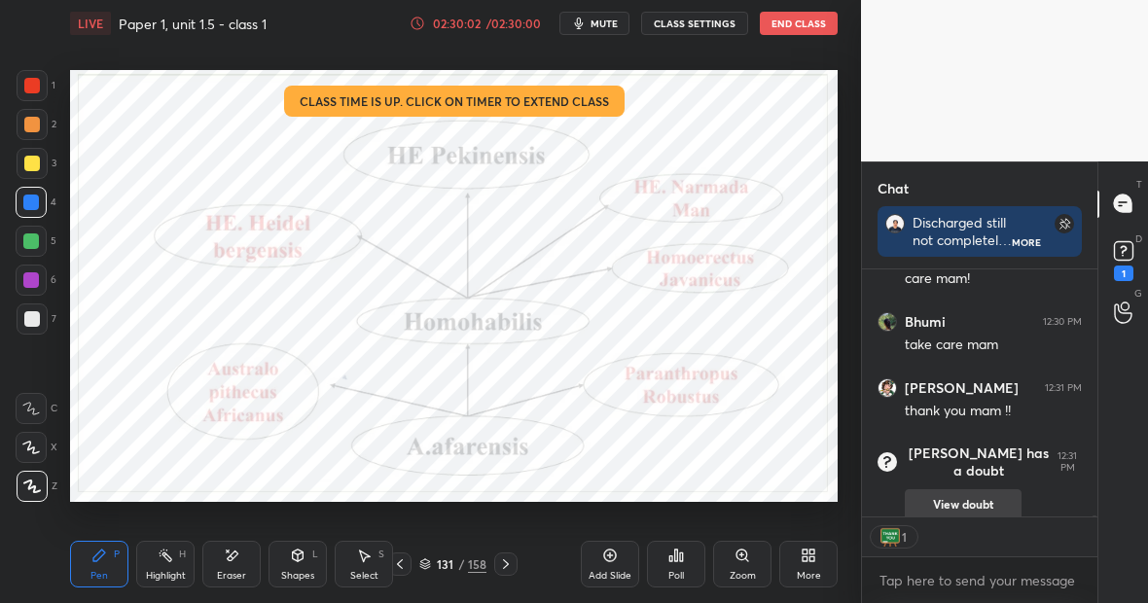
click at [971, 489] on button "View doubt" at bounding box center [963, 504] width 117 height 31
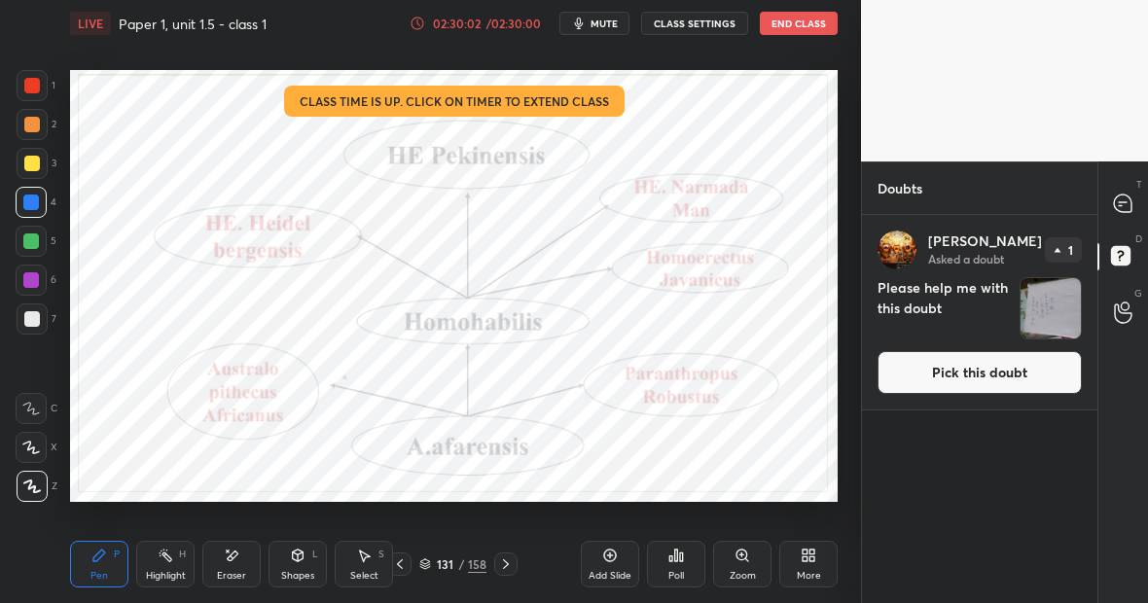
scroll to position [382, 230]
click at [1045, 309] on img "grid" at bounding box center [1051, 308] width 60 height 60
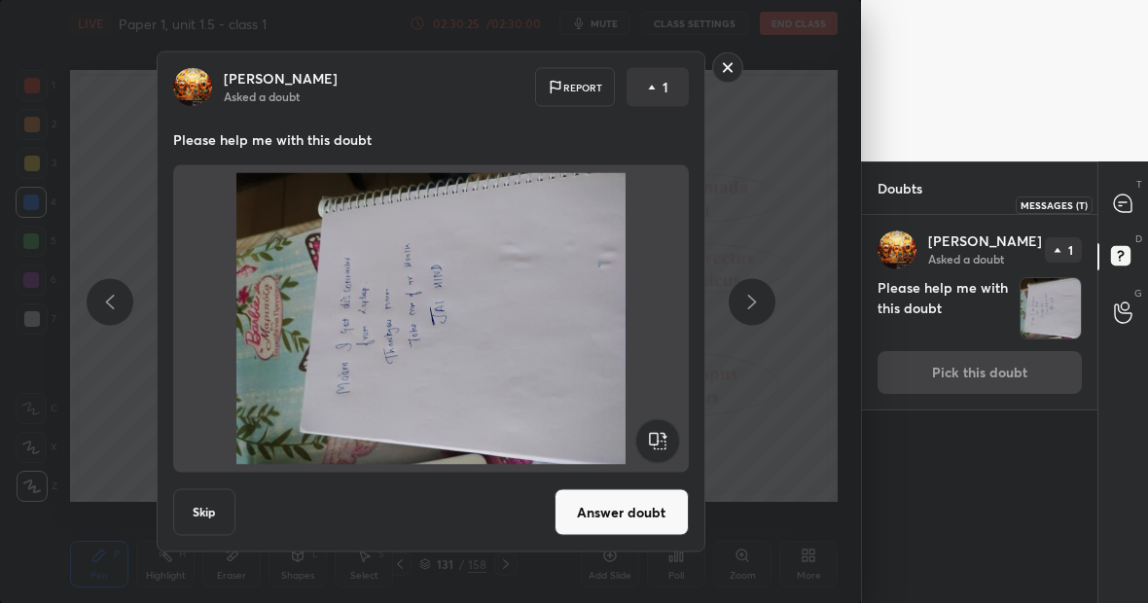
click at [1122, 204] on icon at bounding box center [1123, 204] width 18 height 18
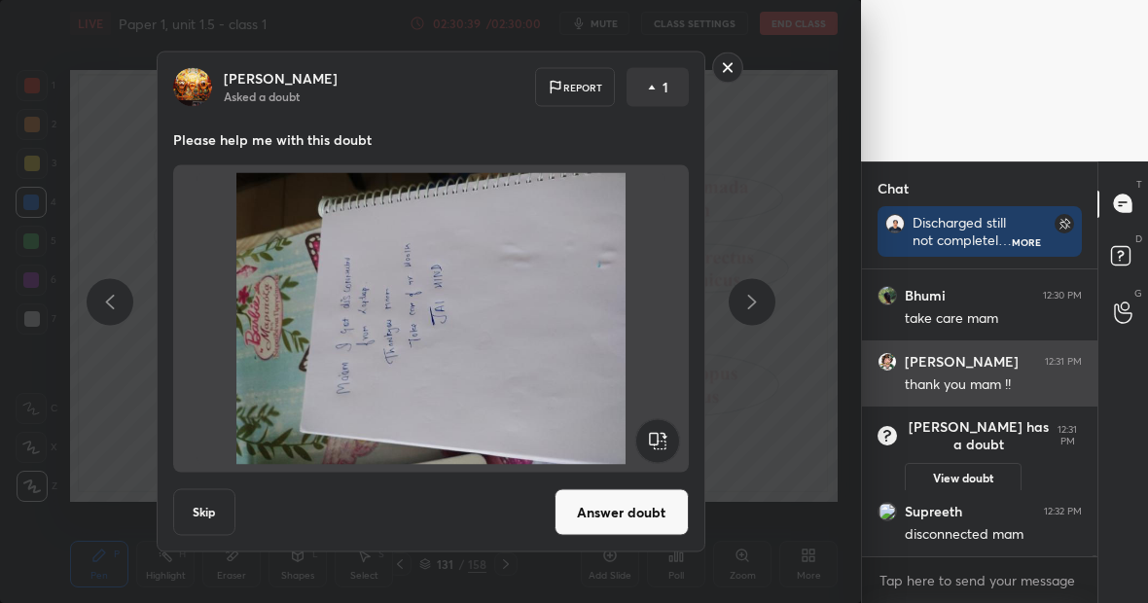
scroll to position [80551, 0]
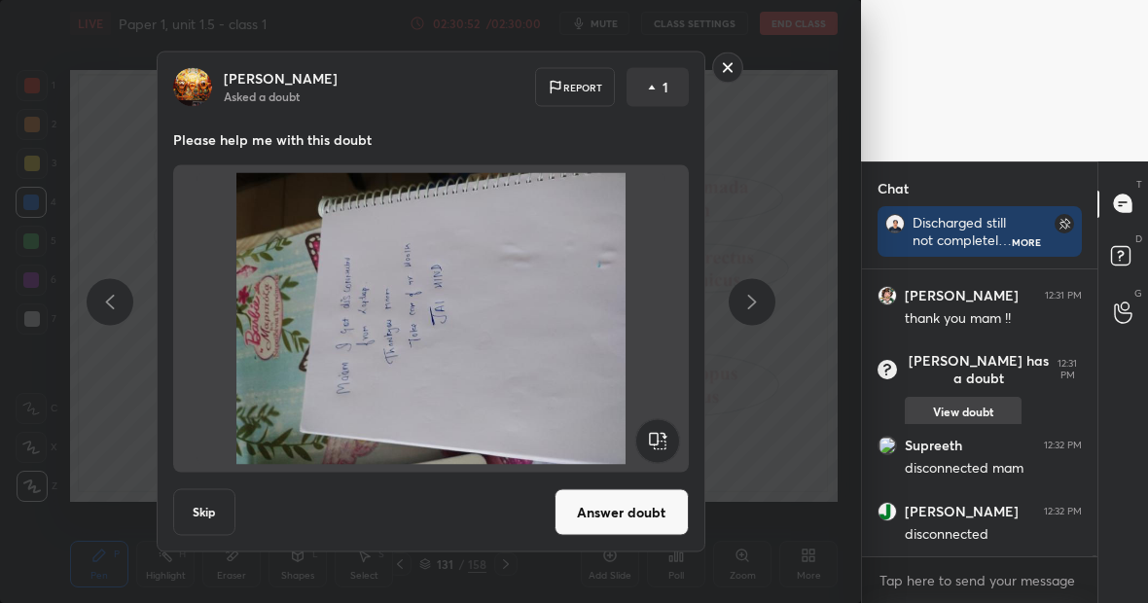
click at [967, 397] on button "View doubt" at bounding box center [963, 412] width 117 height 31
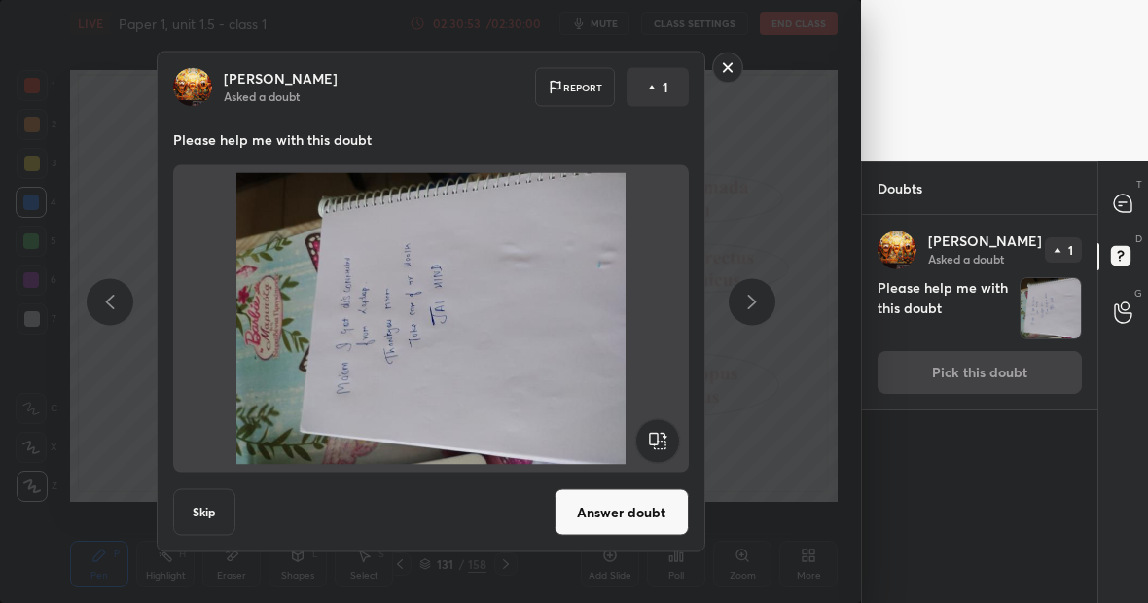
click at [1029, 306] on img "grid" at bounding box center [1051, 308] width 60 height 60
click at [1057, 295] on img "grid" at bounding box center [1051, 308] width 60 height 60
click at [727, 65] on rect at bounding box center [727, 68] width 30 height 30
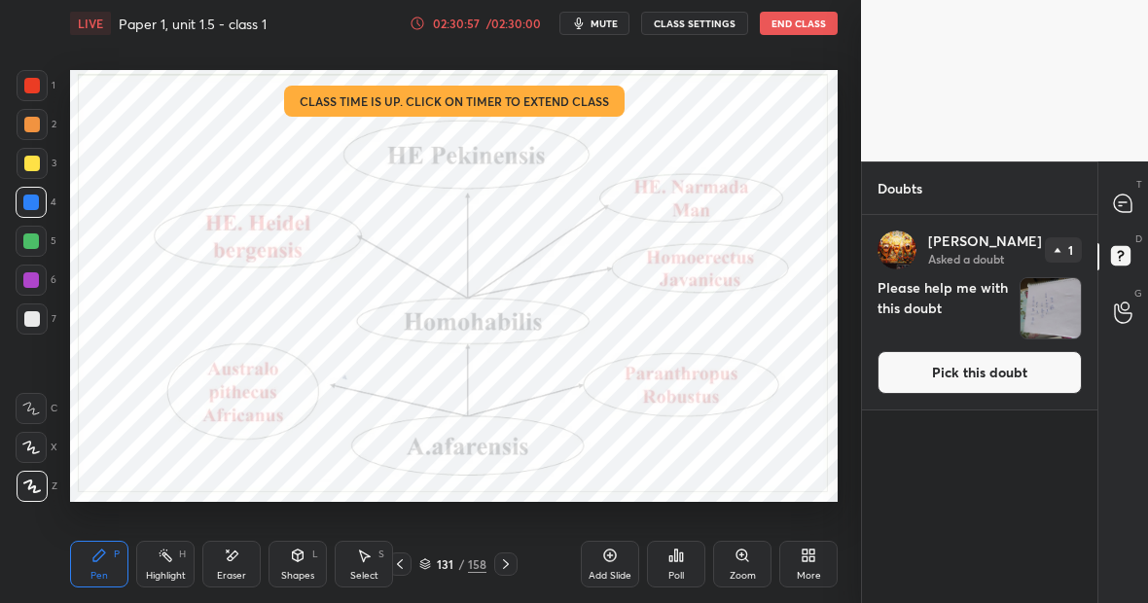
click at [1070, 324] on img "grid" at bounding box center [1051, 308] width 60 height 60
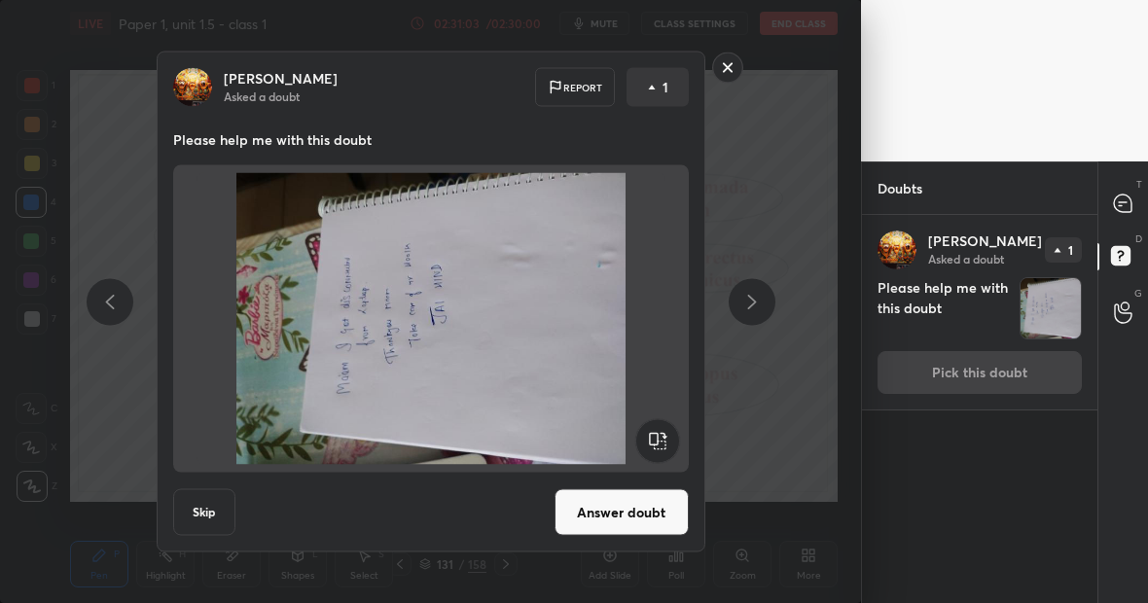
click at [733, 66] on rect at bounding box center [727, 68] width 30 height 30
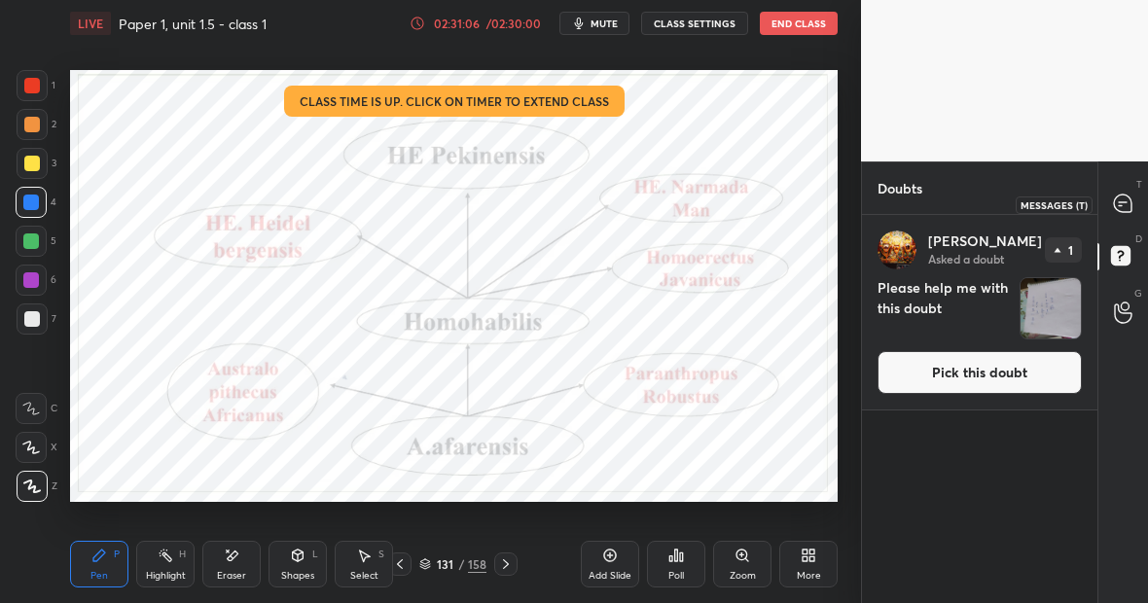
click at [1123, 199] on icon at bounding box center [1123, 204] width 18 height 18
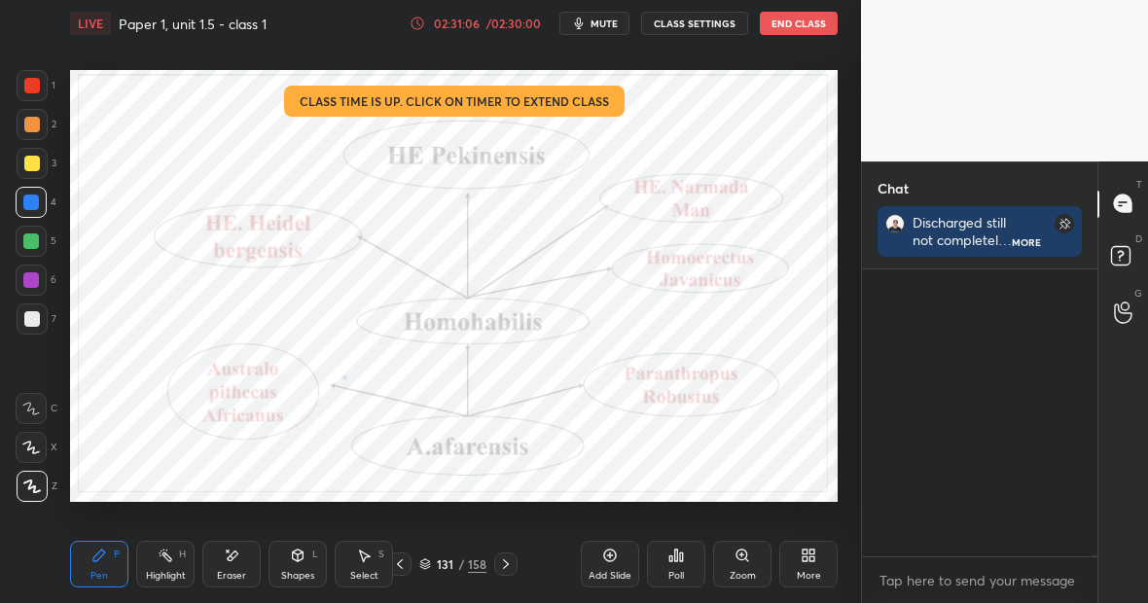
scroll to position [281, 230]
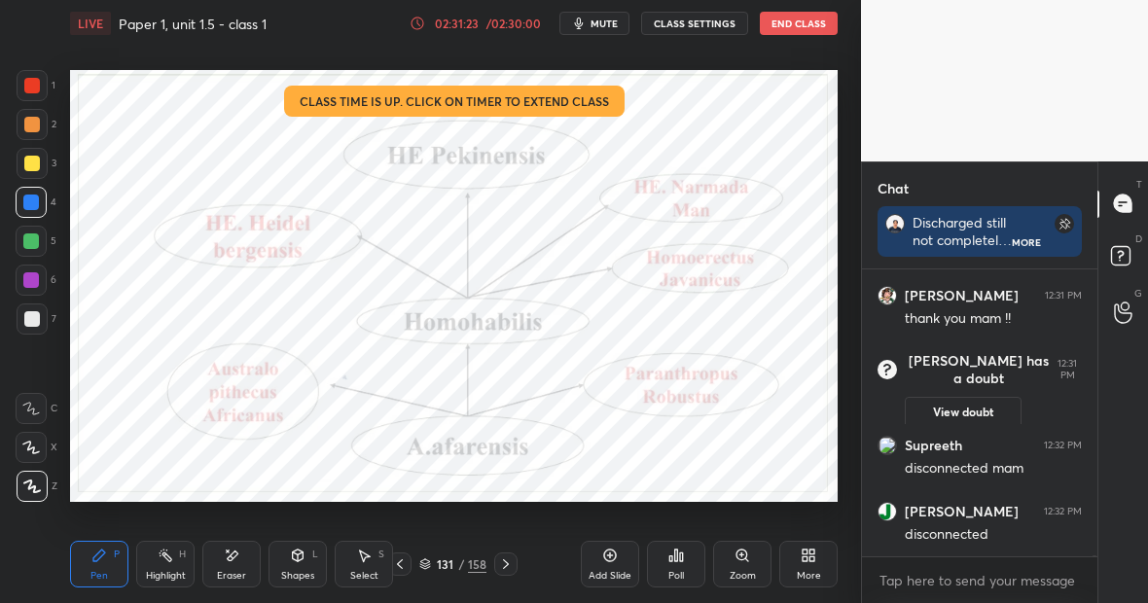
click at [810, 19] on button "End Class" at bounding box center [799, 23] width 78 height 23
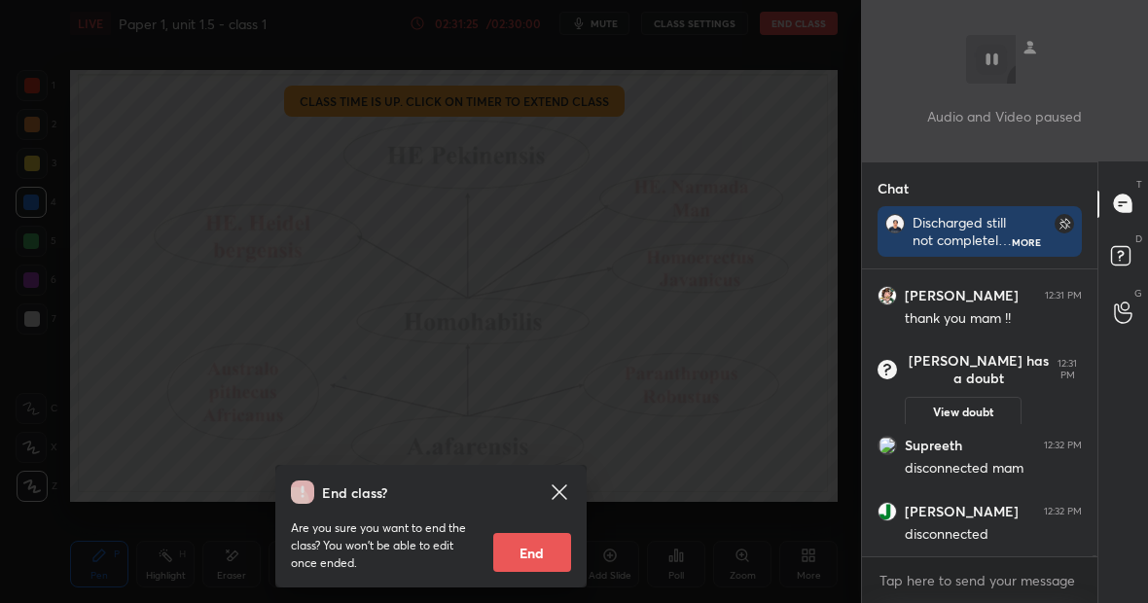
click at [531, 558] on button "End" at bounding box center [532, 552] width 78 height 39
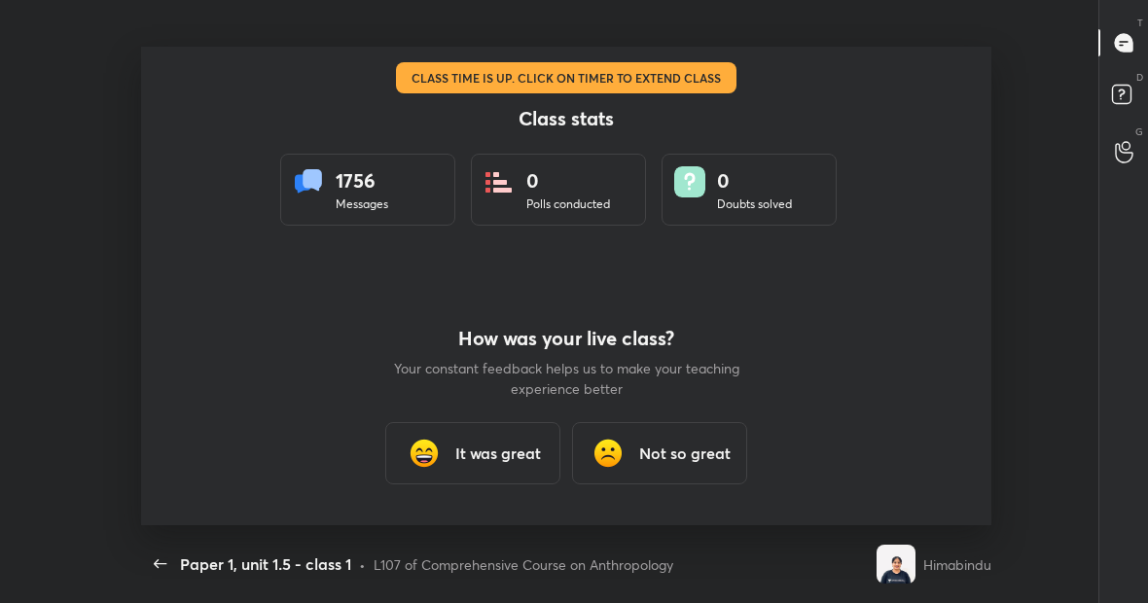
scroll to position [0, 0]
